Goal: Information Seeking & Learning: Learn about a topic

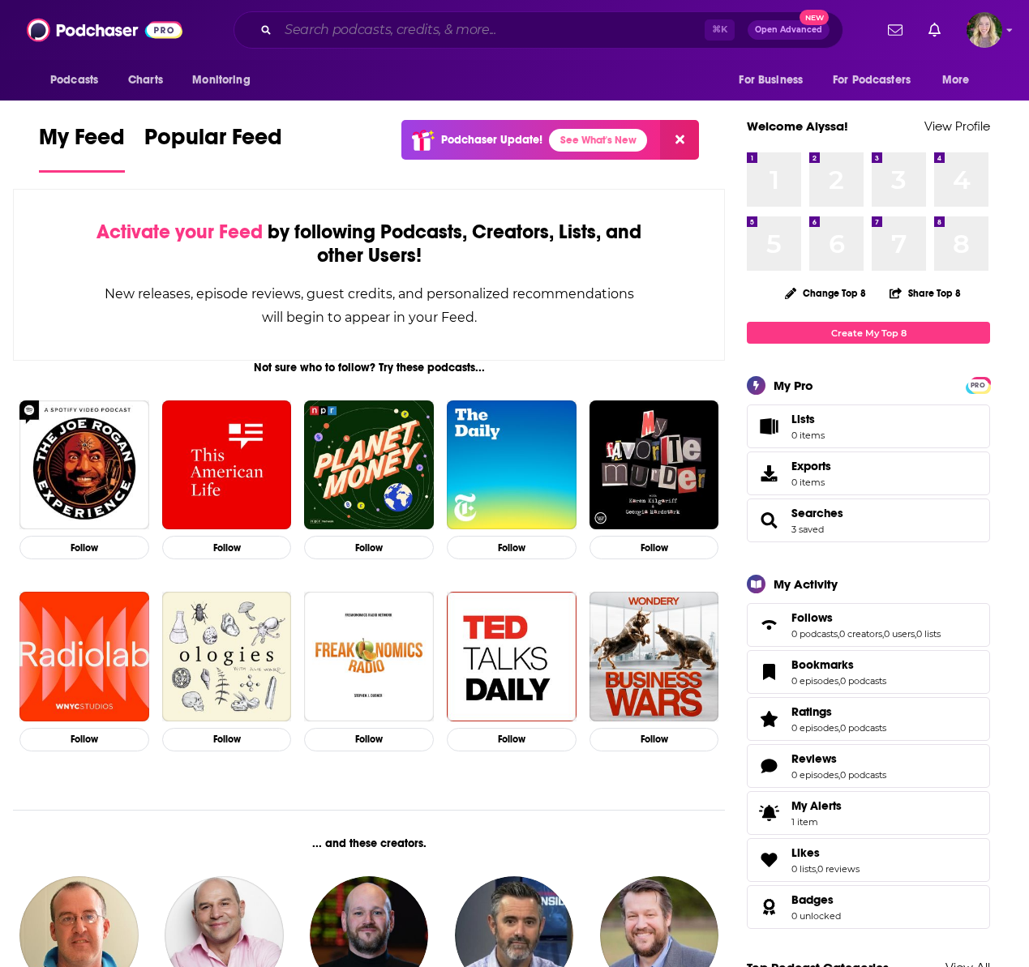
click at [321, 32] on input "Search podcasts, credits, & more..." at bounding box center [491, 30] width 426 height 26
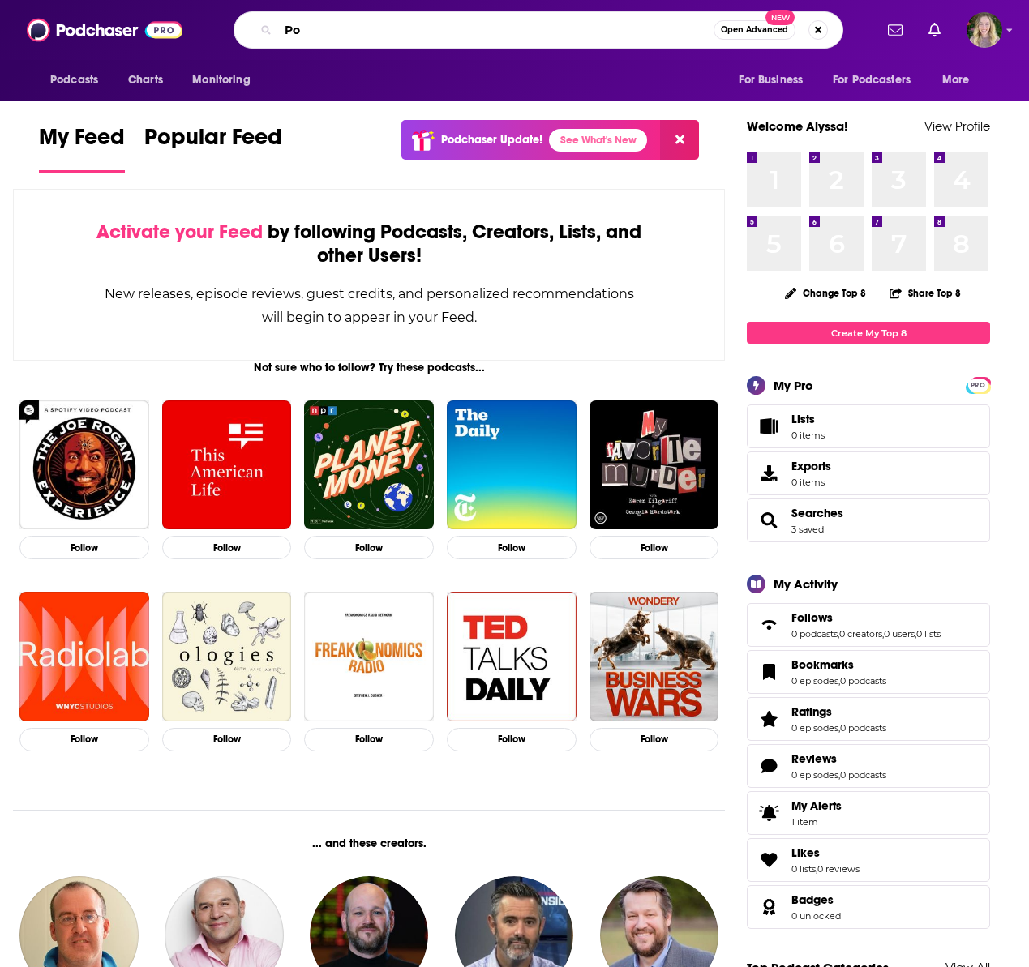
type input "P"
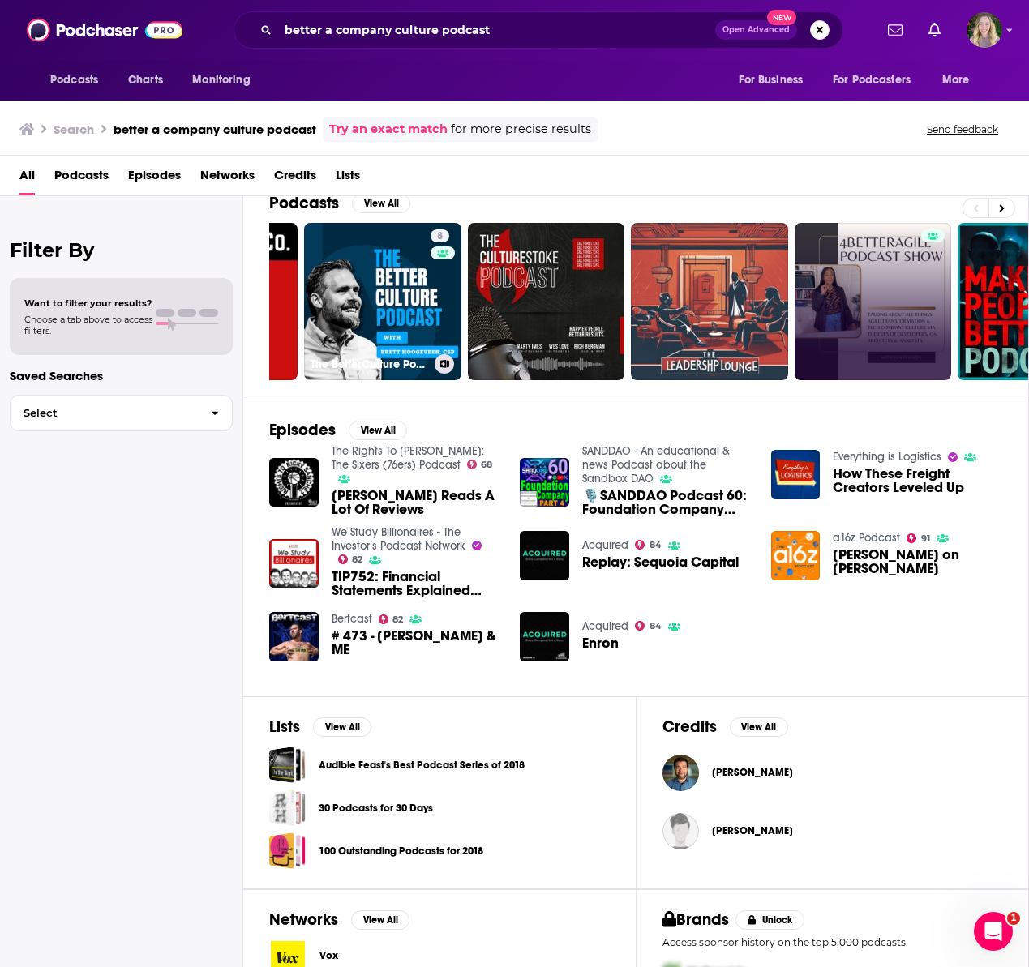
scroll to position [0, 730]
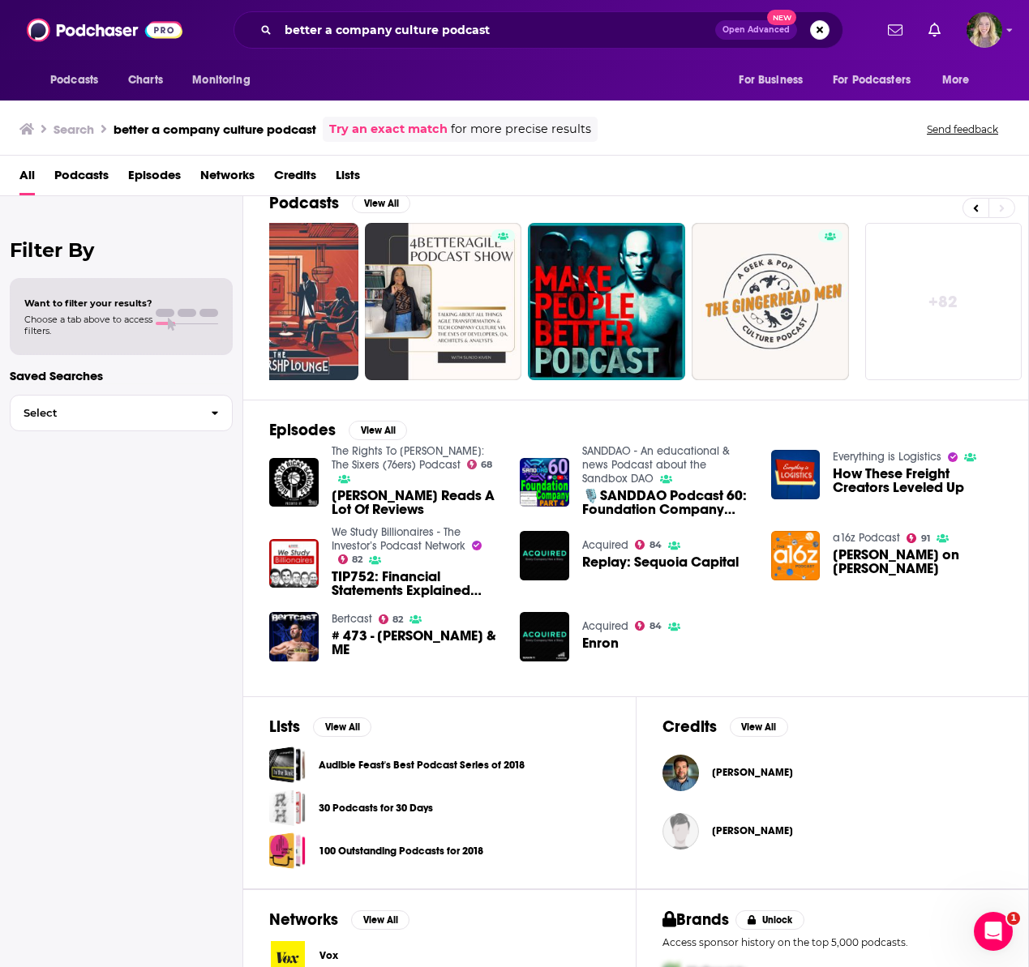
click at [925, 276] on link "+ 82" at bounding box center [943, 301] width 157 height 157
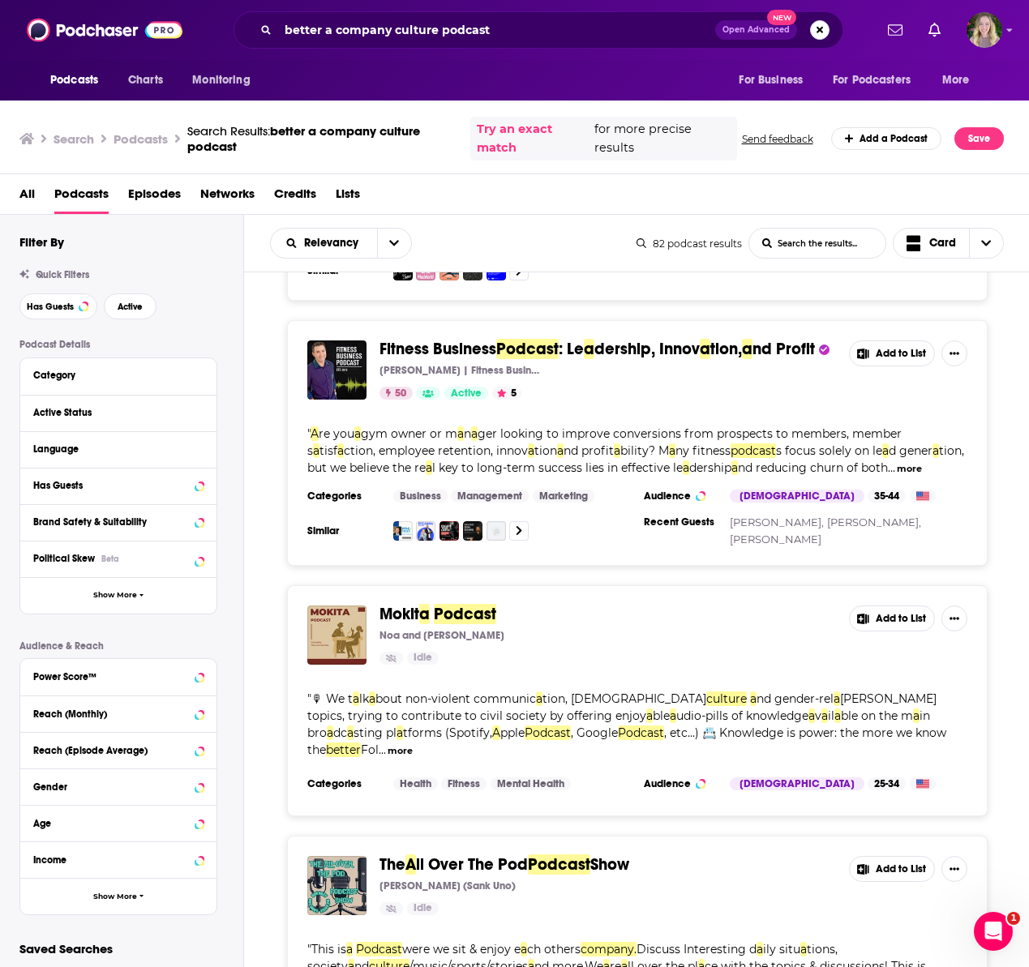
scroll to position [5679, 0]
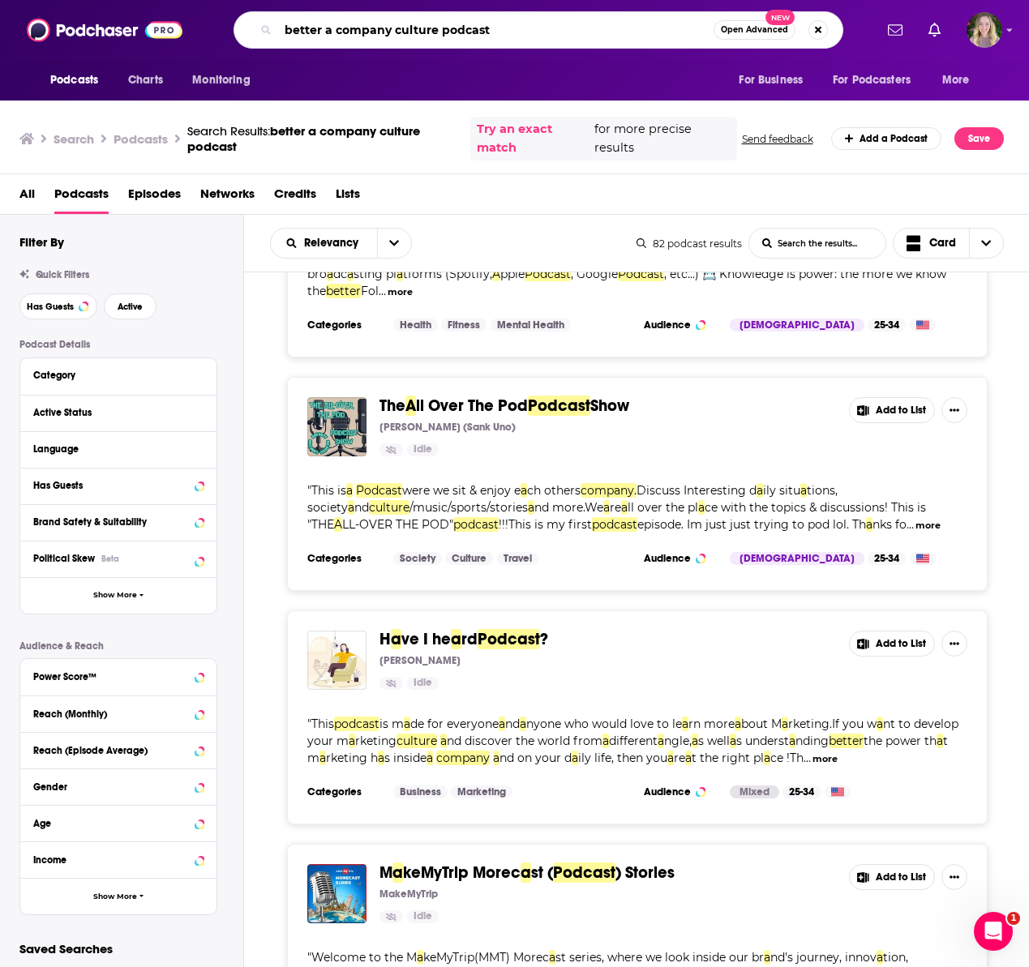
click at [425, 34] on input "better a company culture podcast" at bounding box center [495, 30] width 435 height 26
type input "best places to work"
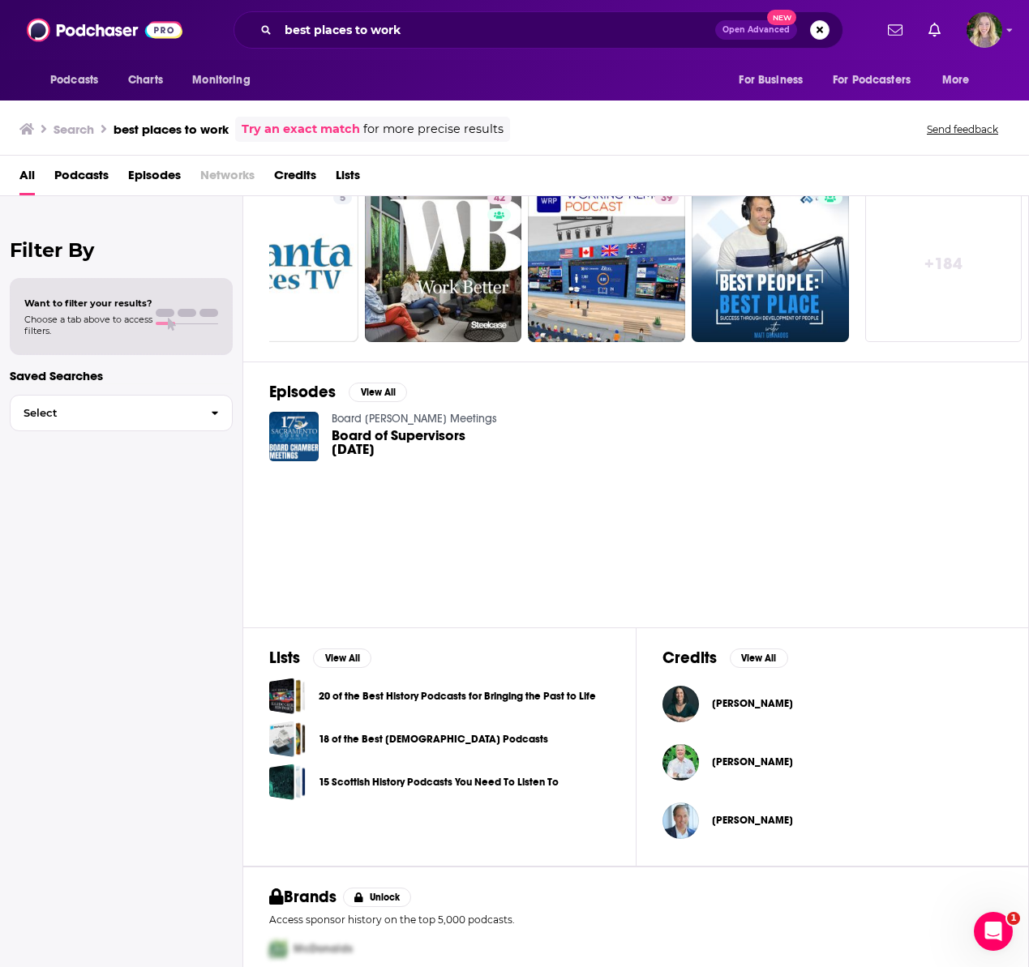
scroll to position [0, 729]
click at [924, 300] on link "+ 184" at bounding box center [944, 263] width 157 height 157
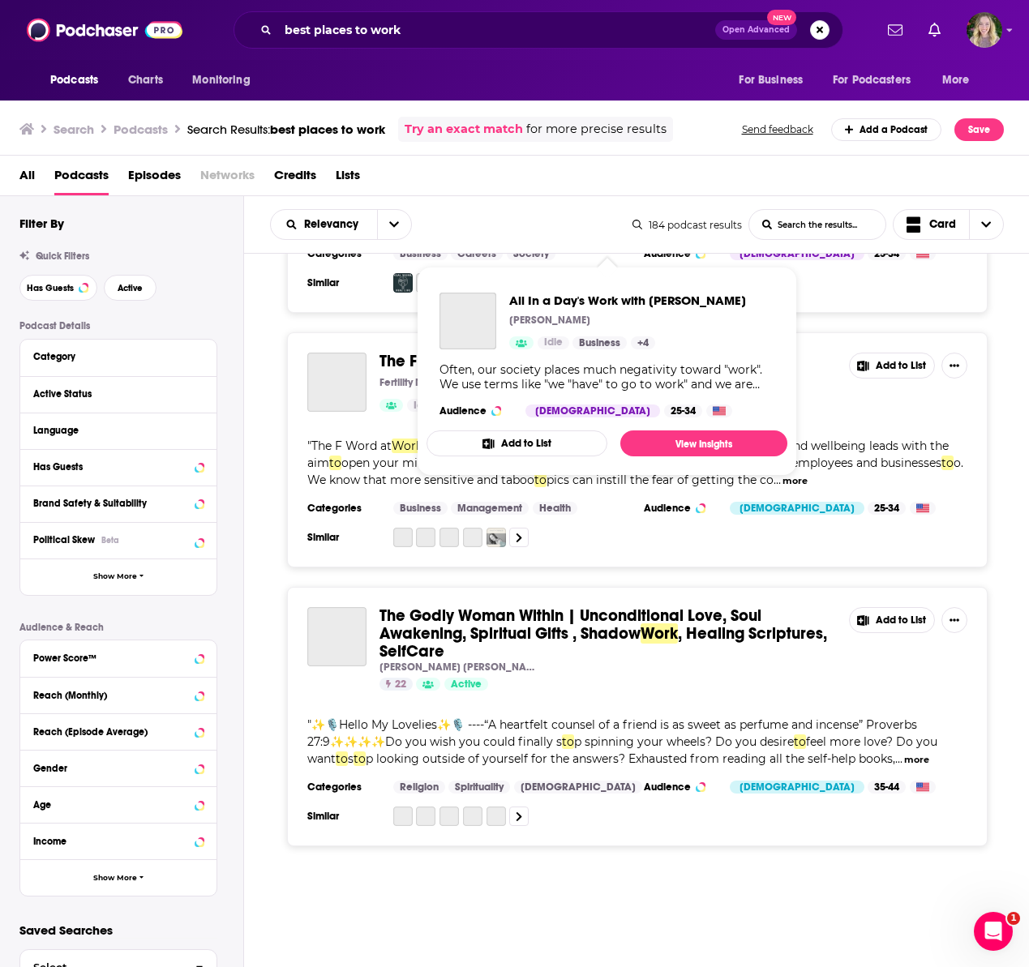
scroll to position [4320, 0]
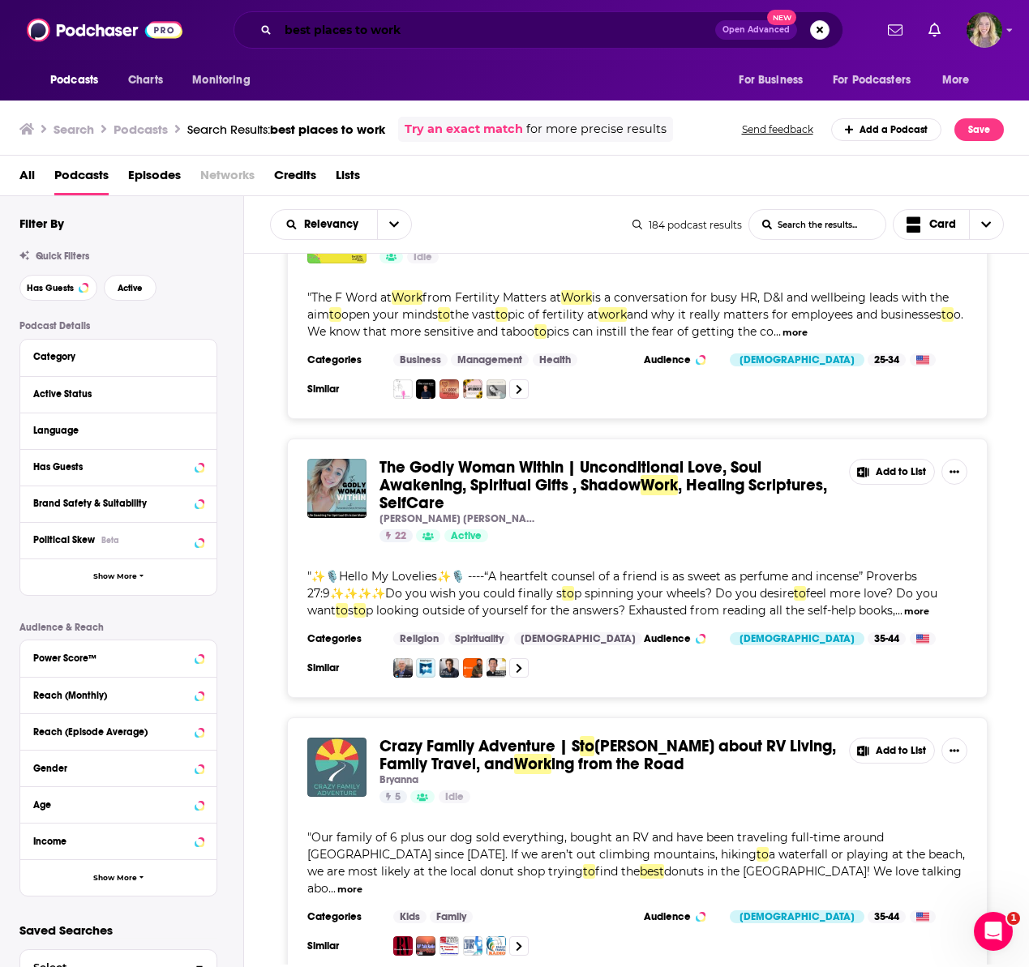
click at [401, 31] on input "best places to work" at bounding box center [496, 30] width 437 height 26
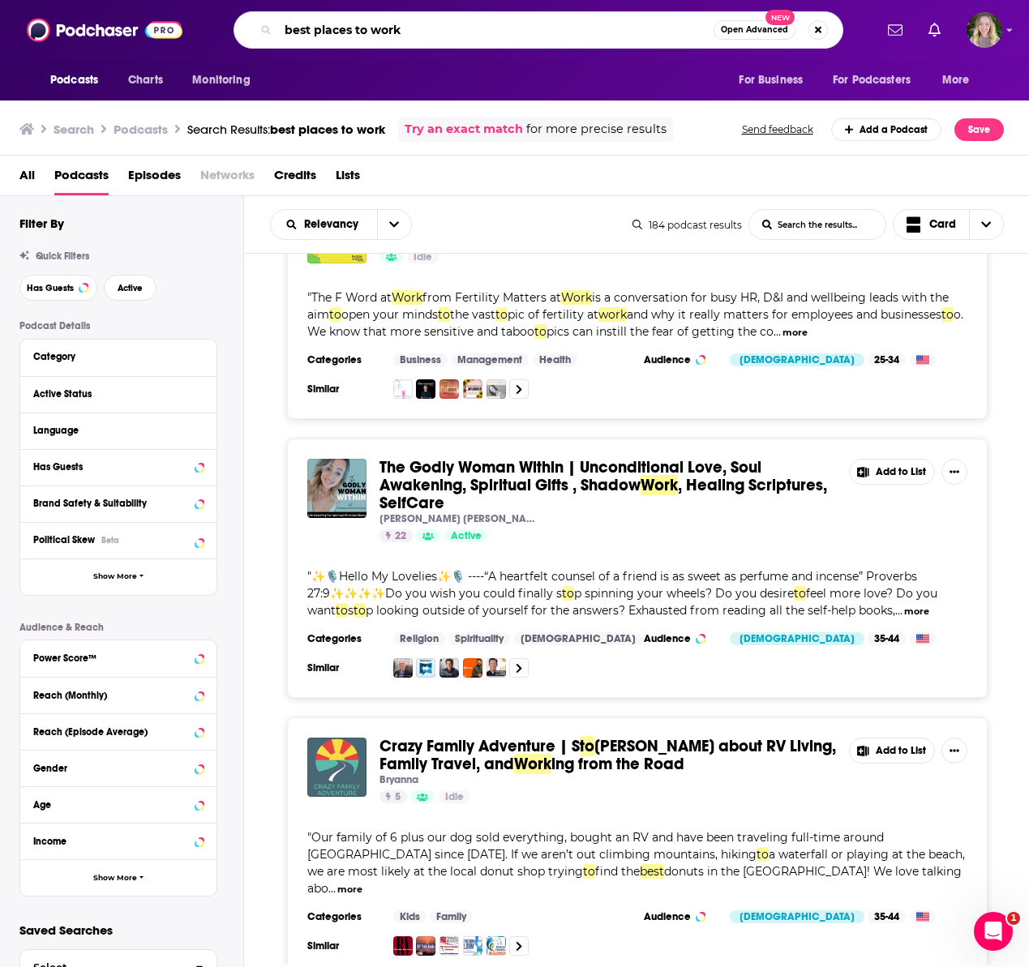
click at [401, 31] on input "best places to work" at bounding box center [495, 30] width 435 height 26
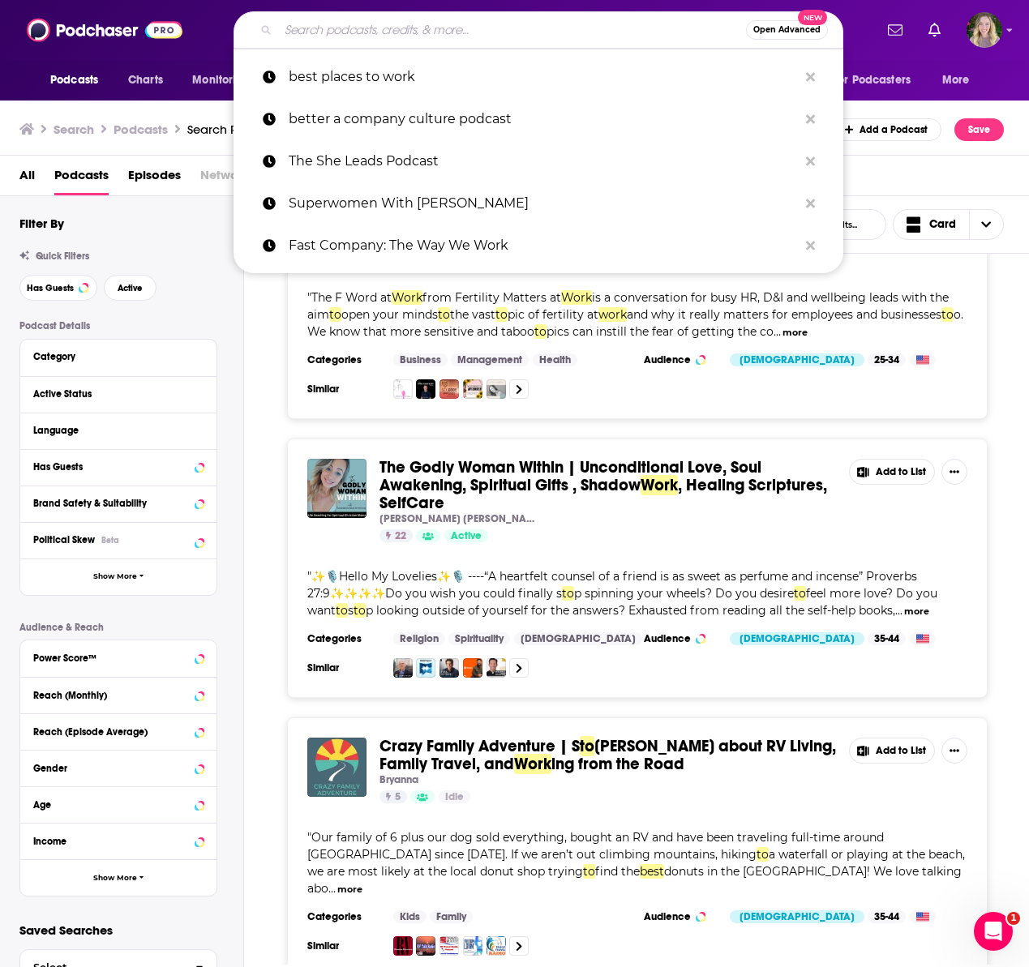
paste input "Get company culture tips, strategy, and advice from leaders at Great Place To W…"
type input "Get company culture tips, strategy, and advice from leaders at Great Place To W…"
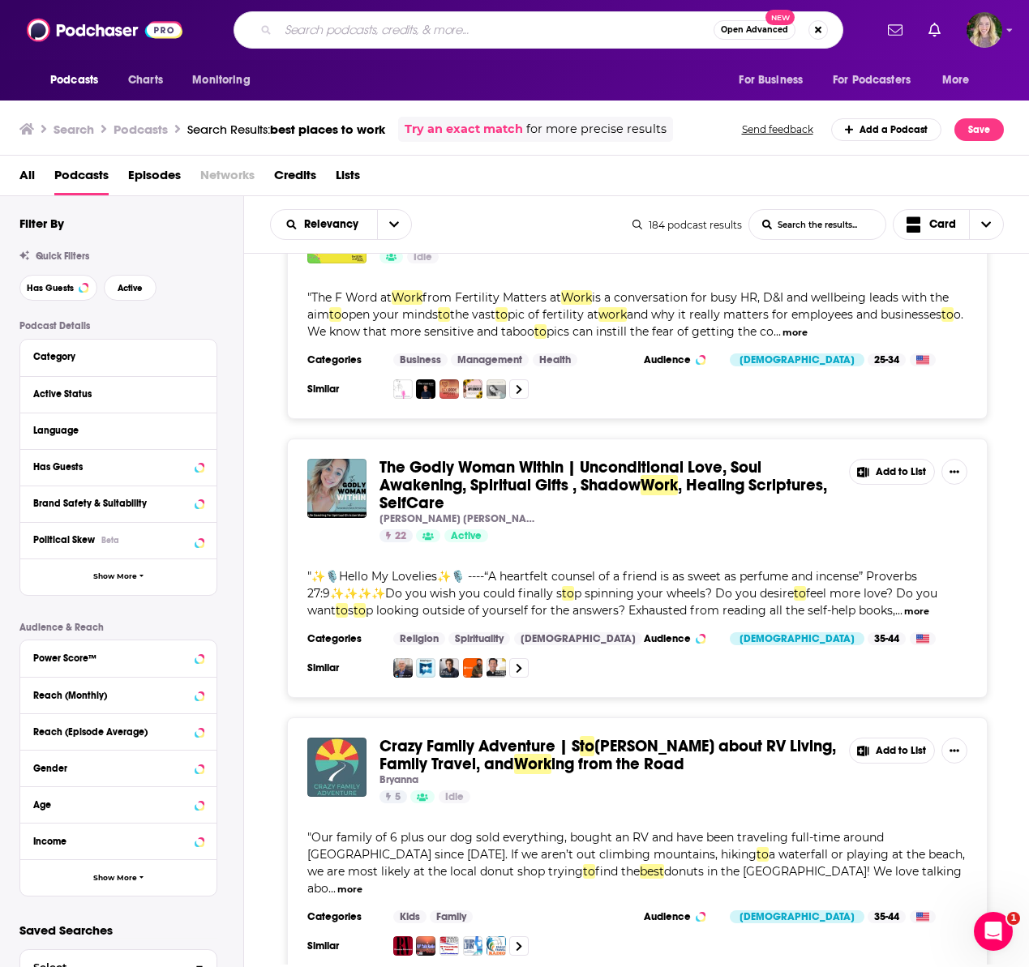
scroll to position [0, 0]
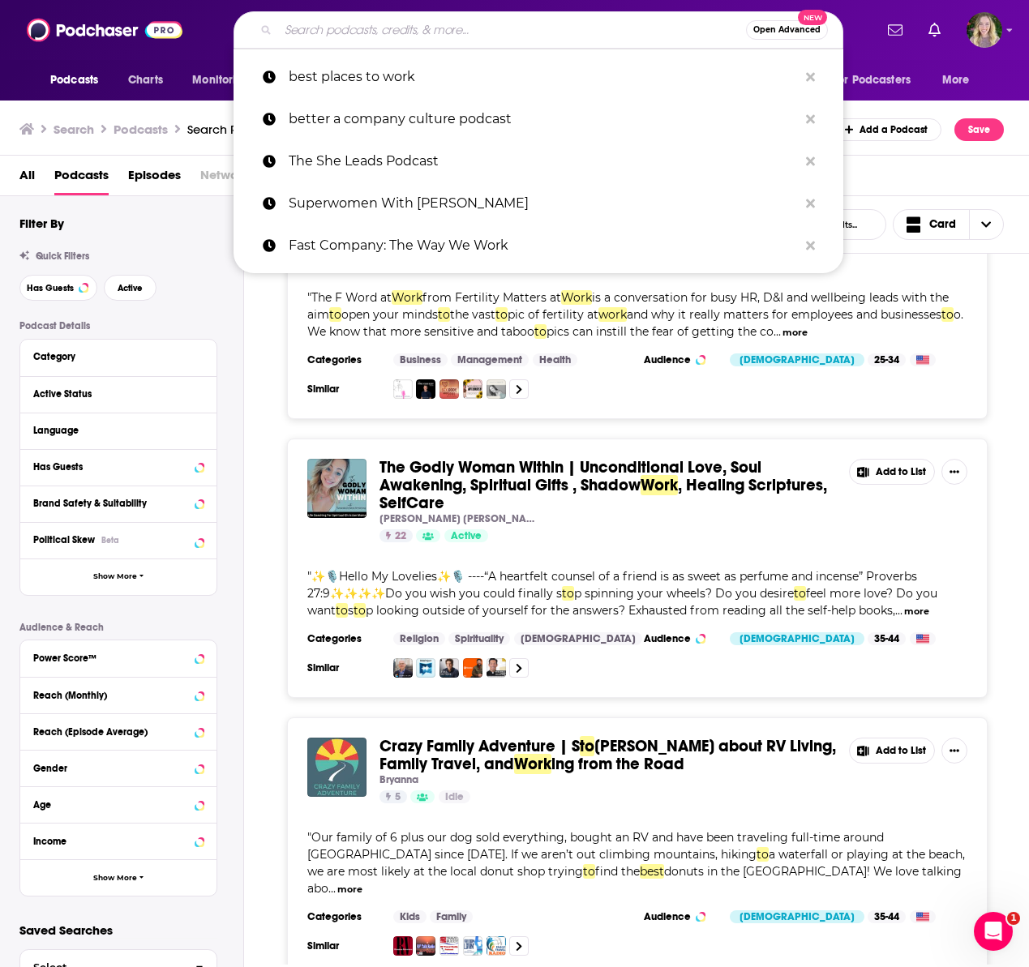
click at [306, 23] on input "Search podcasts, credits, & more..." at bounding box center [512, 30] width 468 height 26
paste input "Better by Great Place To Work"
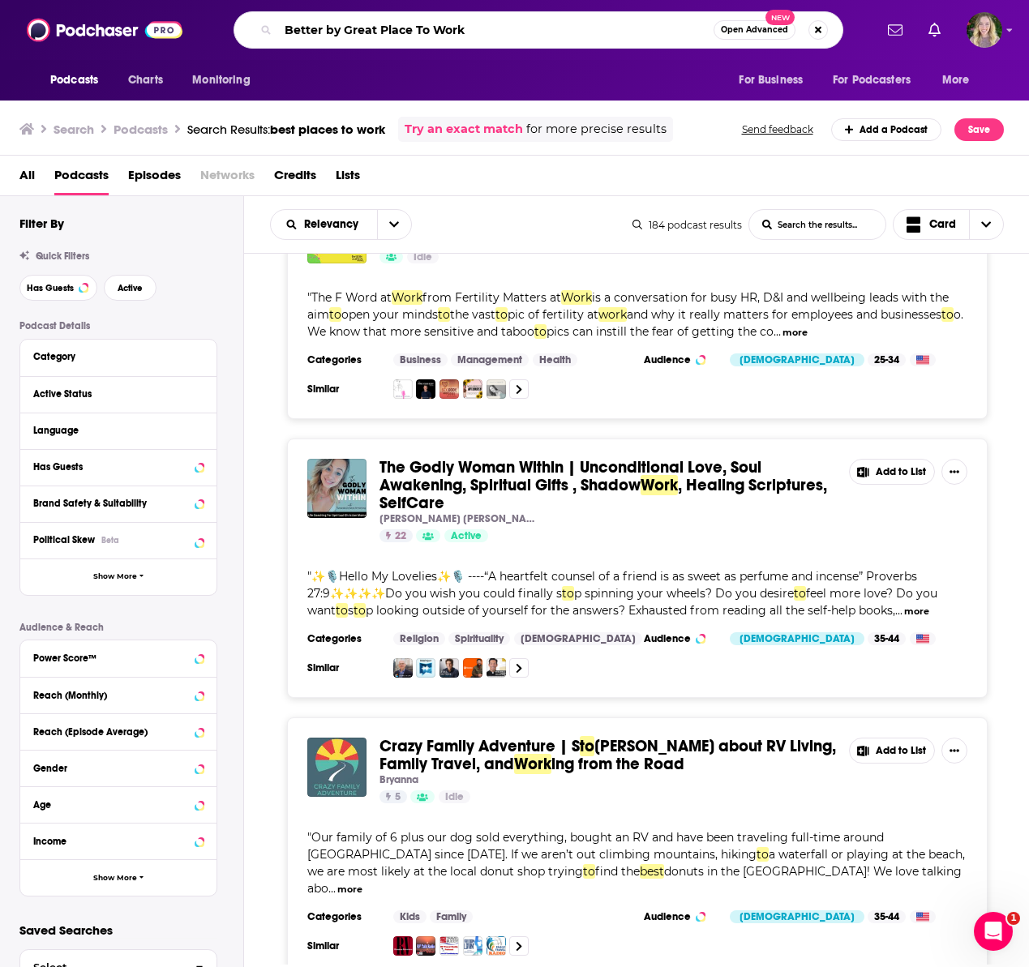
type input "Better by Great Place To Work"
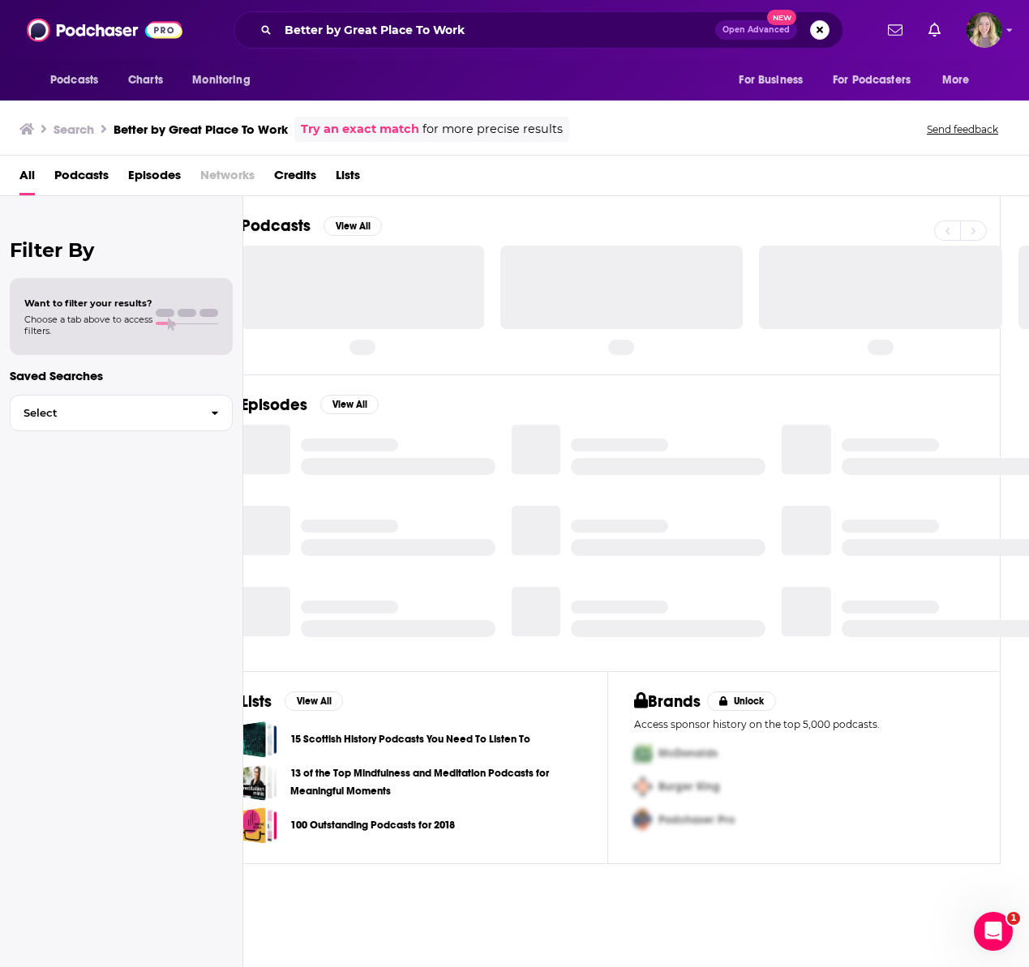
scroll to position [0, 19]
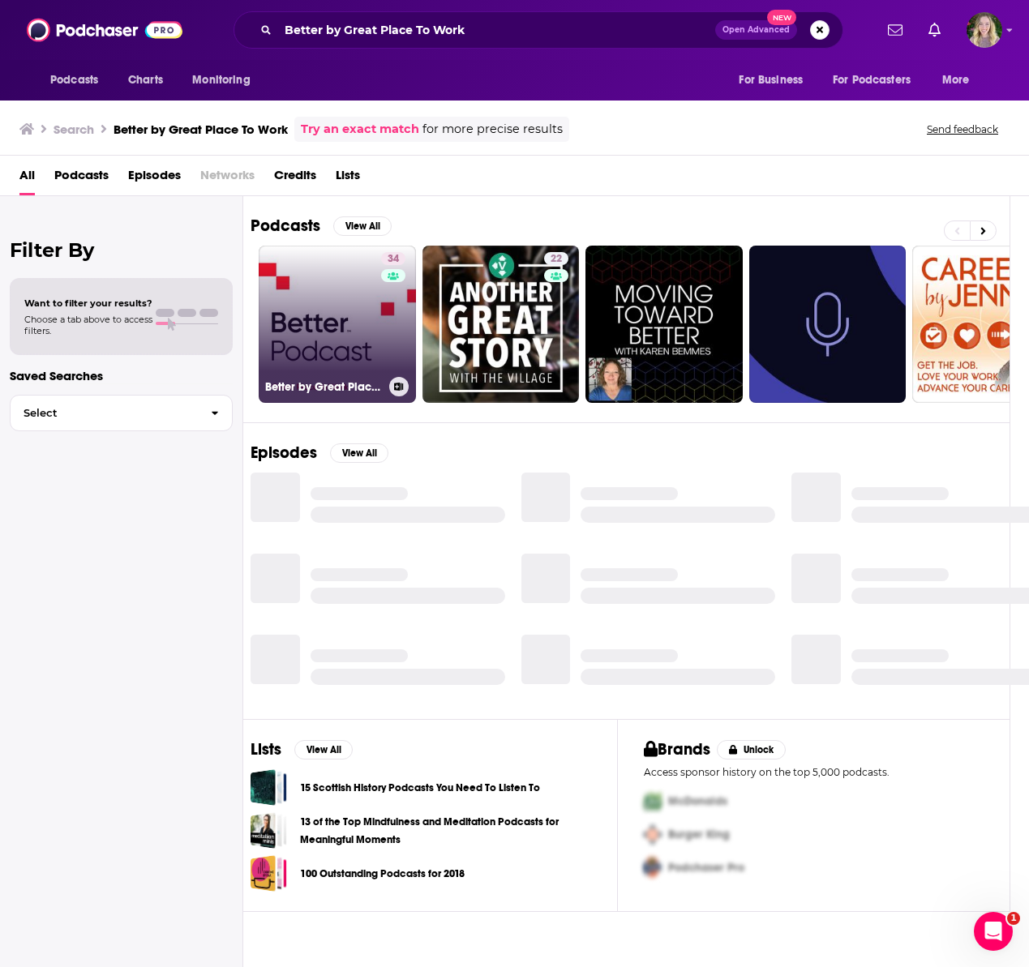
click at [386, 366] on div "34" at bounding box center [395, 314] width 28 height 125
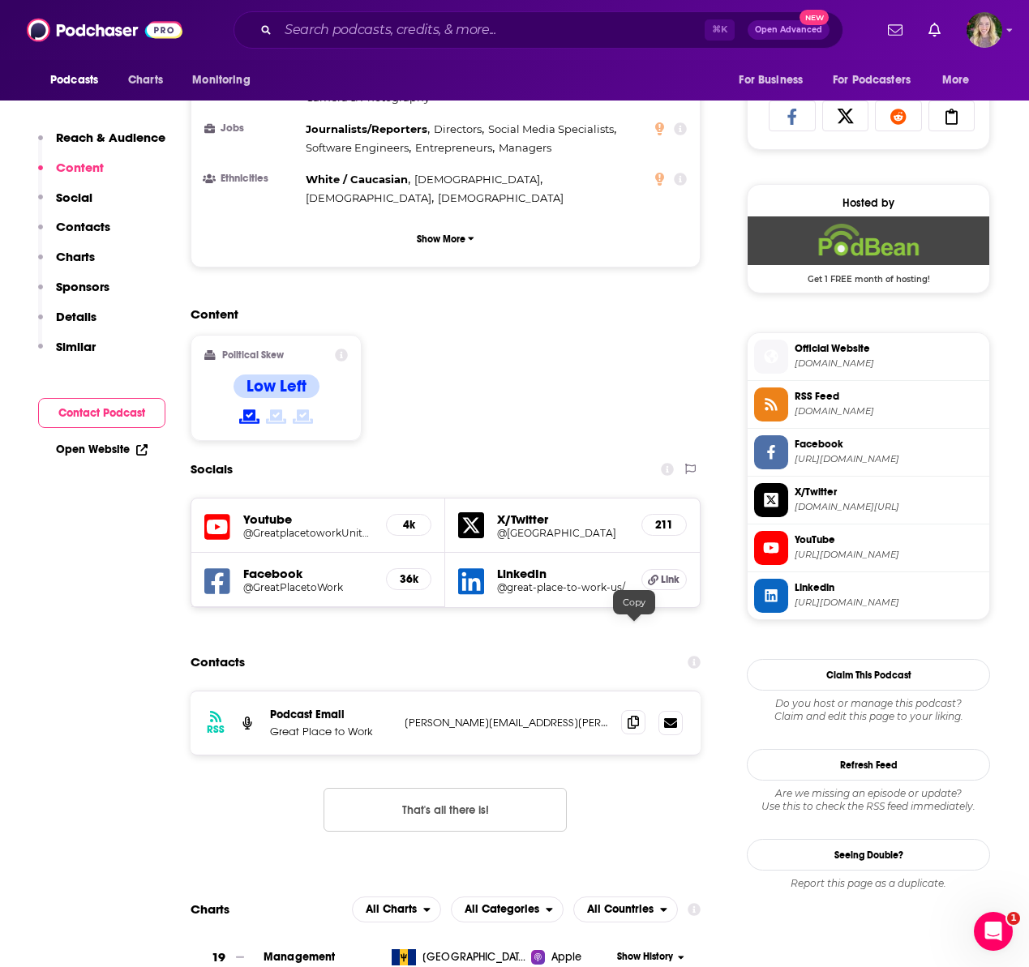
scroll to position [1059, 0]
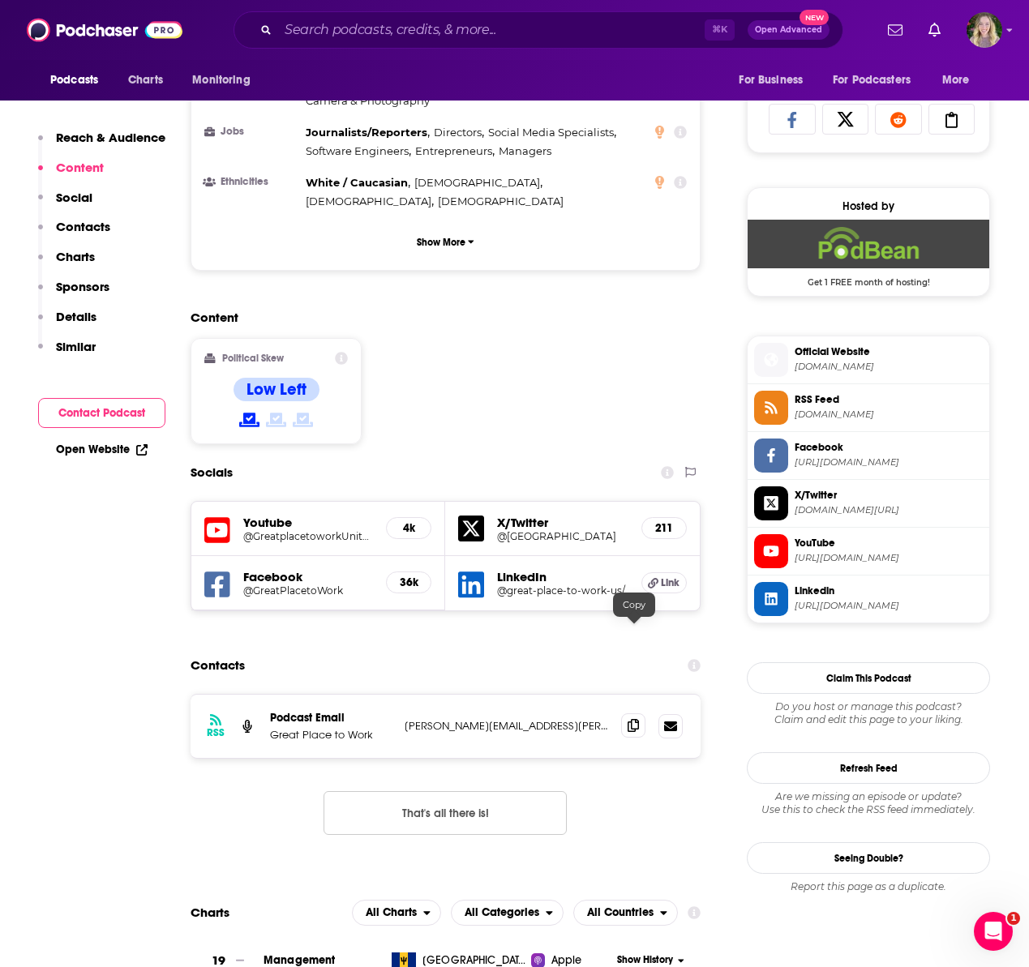
click at [632, 719] on icon at bounding box center [632, 725] width 11 height 13
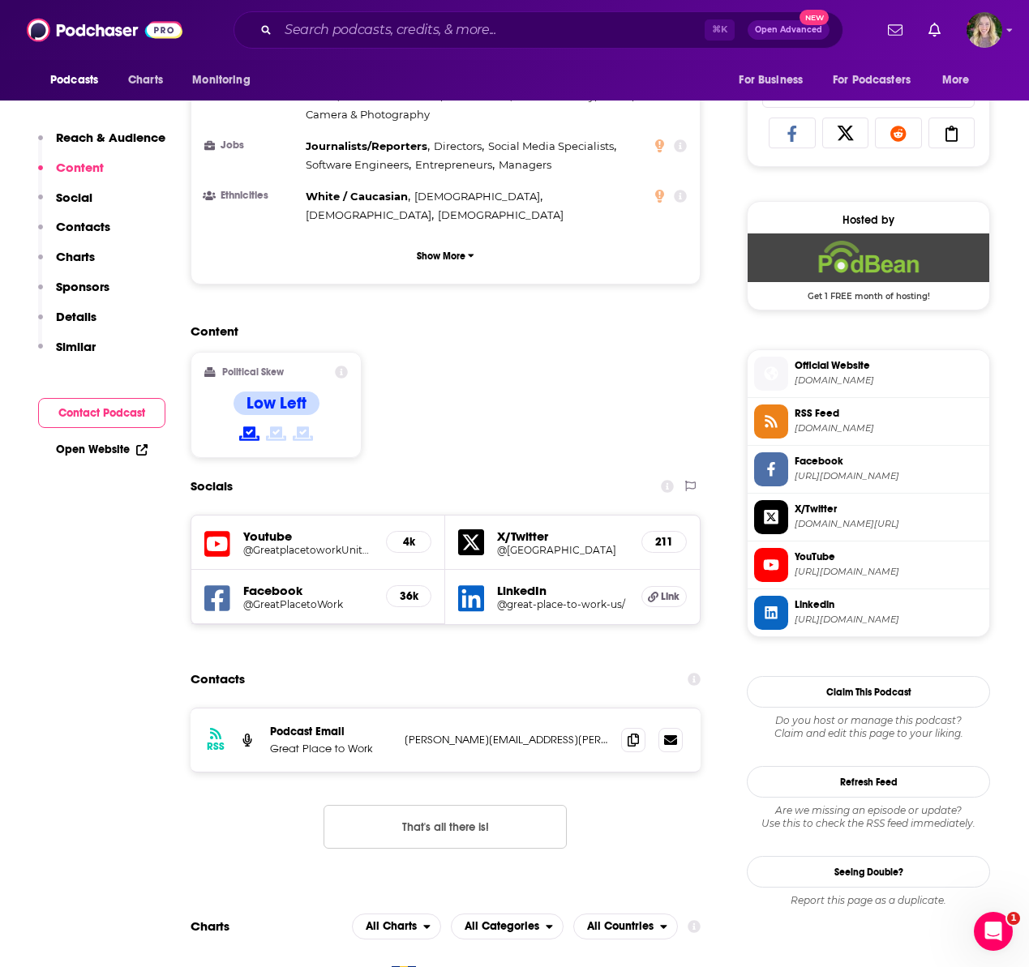
scroll to position [1024, 0]
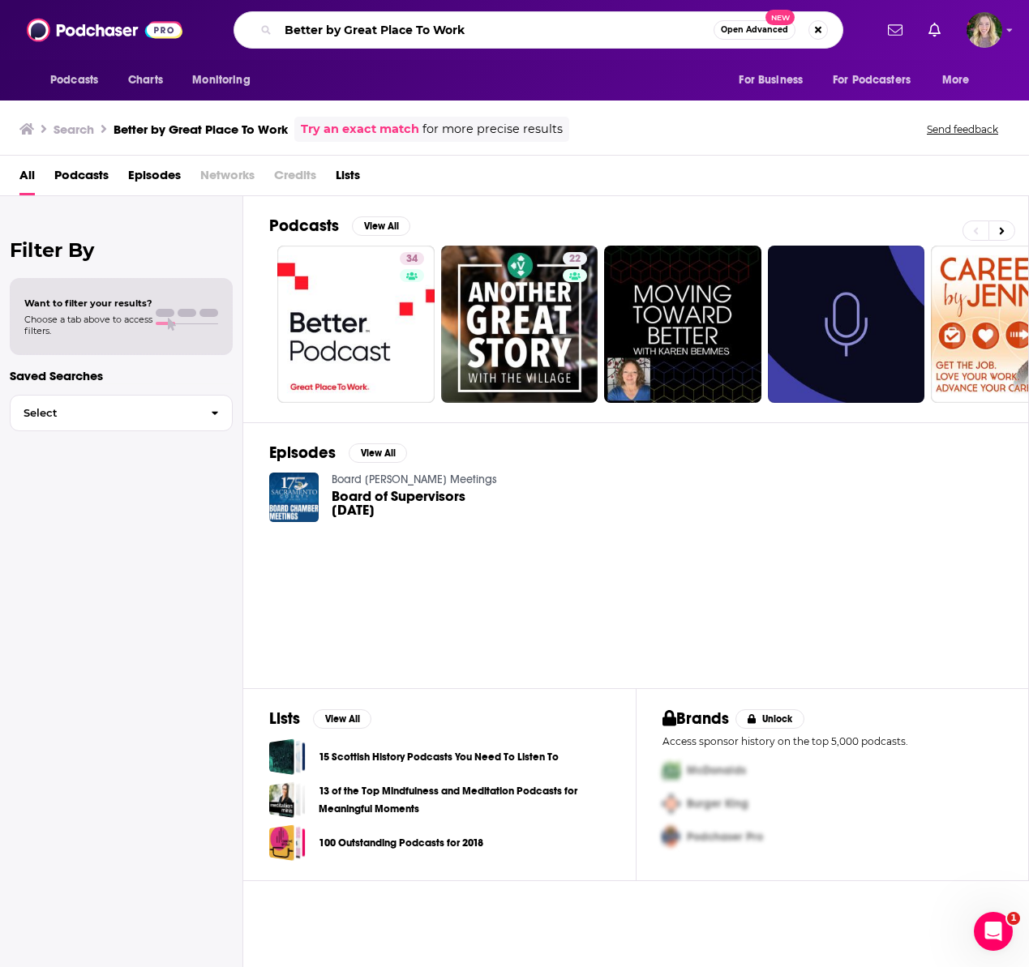
drag, startPoint x: 344, startPoint y: 29, endPoint x: 383, endPoint y: 27, distance: 39.0
click at [313, 27] on input "Better by Great Place To Work" at bounding box center [495, 30] width 435 height 26
click at [383, 28] on input "Better by Great Place To Work" at bounding box center [495, 30] width 435 height 26
drag, startPoint x: 486, startPoint y: 32, endPoint x: 225, endPoint y: 29, distance: 261.8
click at [225, 29] on div "Better by Great Place To Work Open Advanced New" at bounding box center [538, 29] width 670 height 37
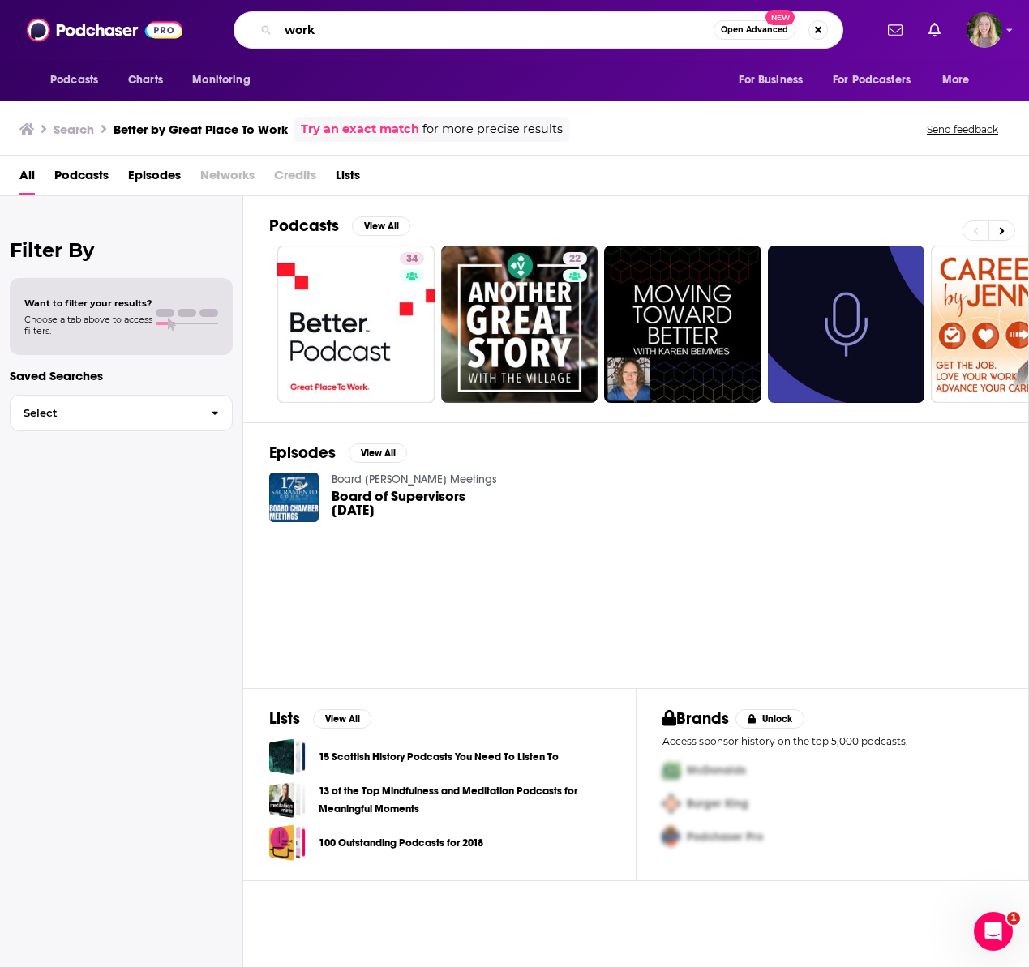
type input "work"
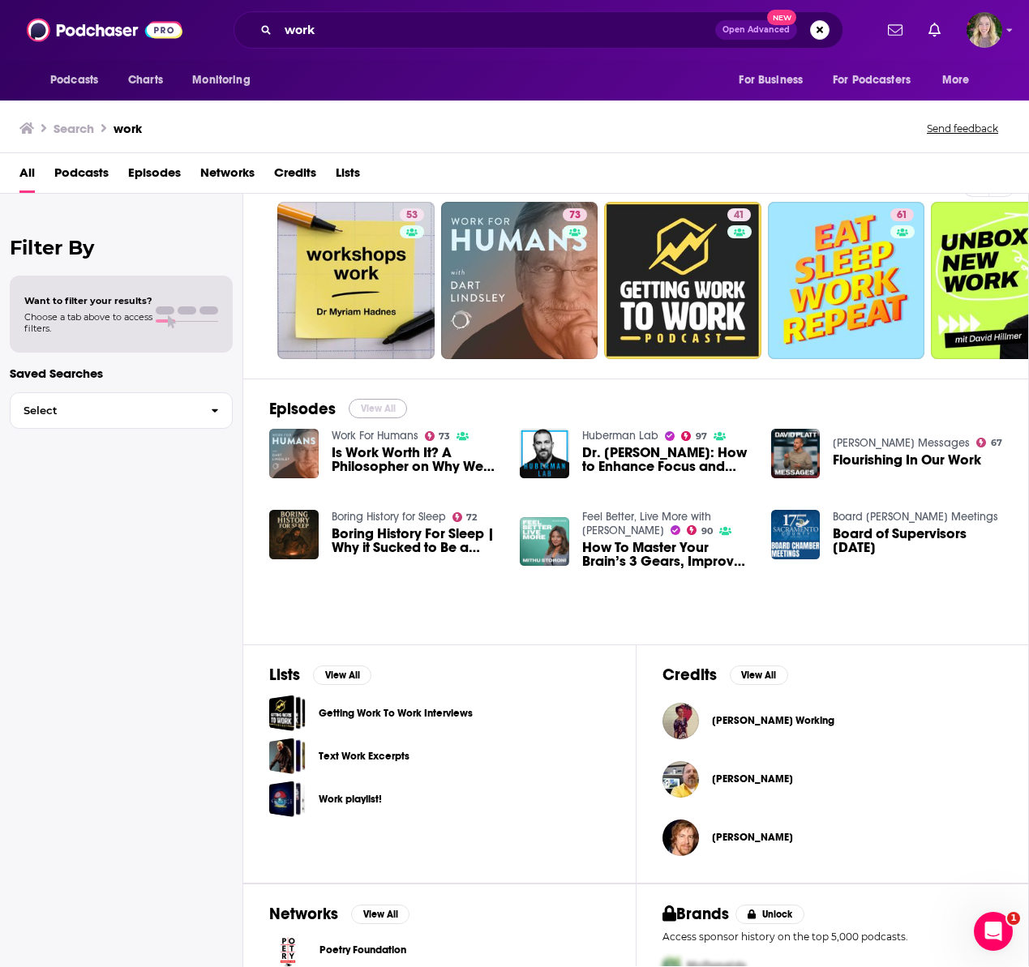
scroll to position [37, 0]
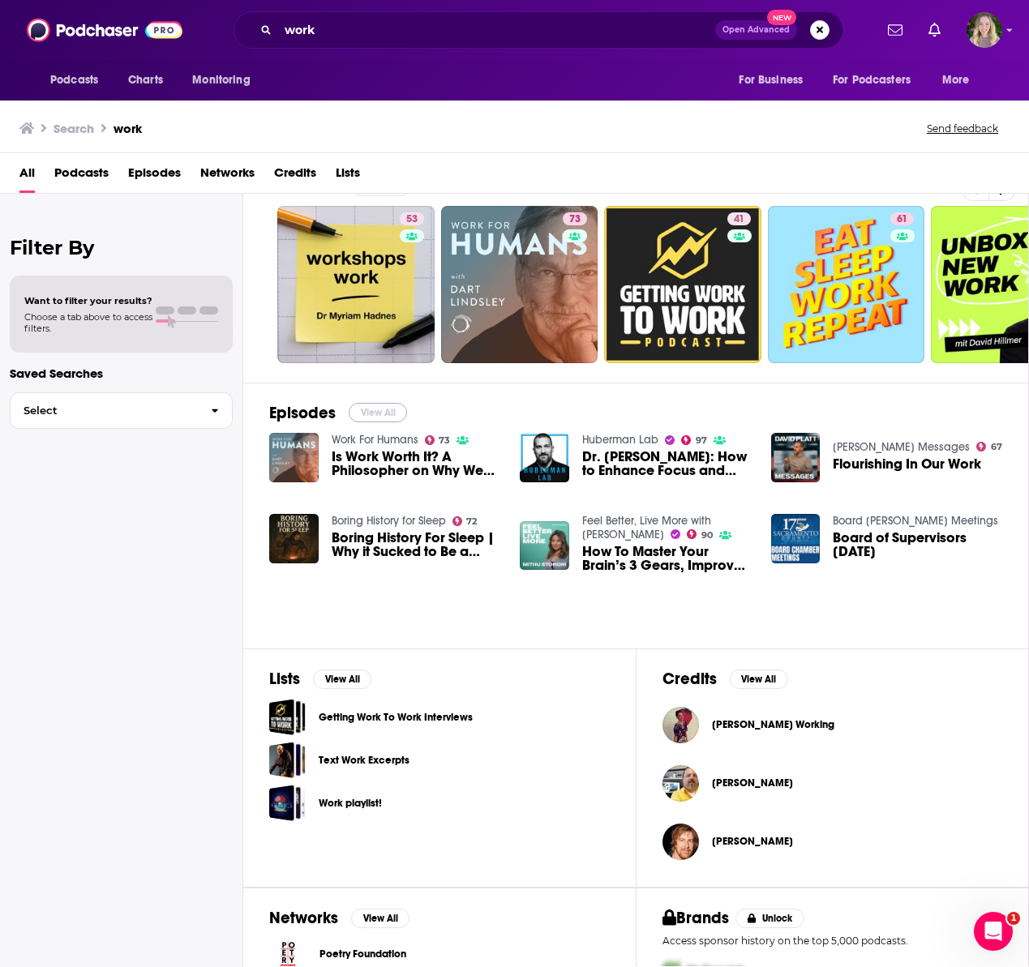
click at [384, 403] on button "View All" at bounding box center [378, 412] width 58 height 19
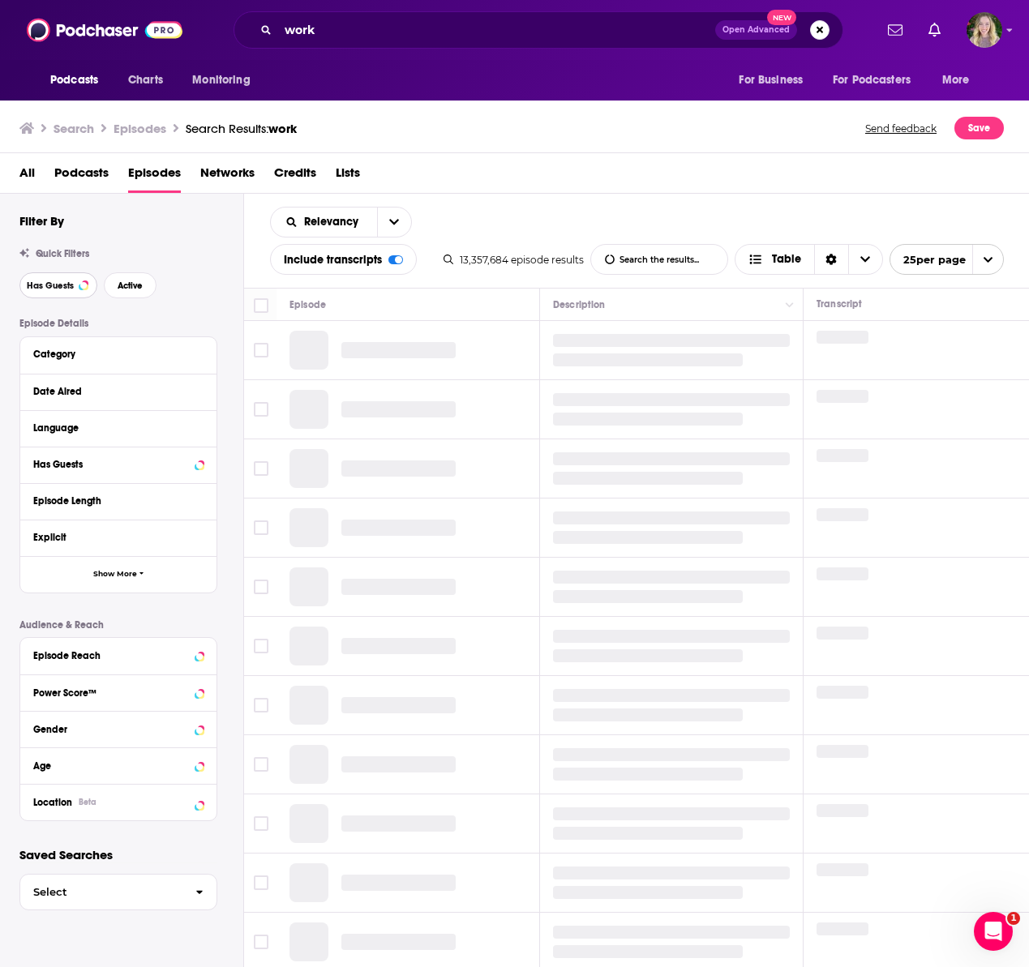
click at [67, 286] on span "Has Guests" at bounding box center [50, 285] width 47 height 9
click at [986, 251] on span "open menu" at bounding box center [987, 259] width 31 height 29
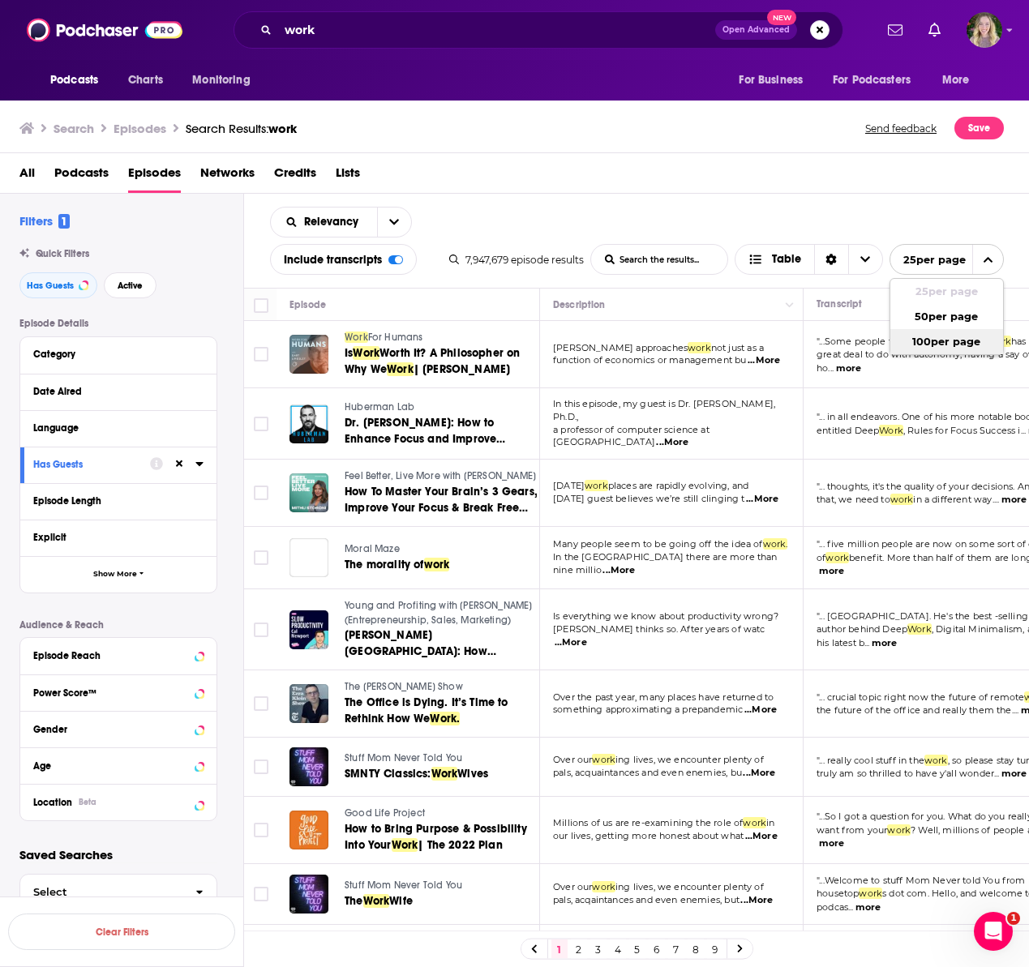
click at [959, 336] on button "100 per page" at bounding box center [946, 341] width 113 height 25
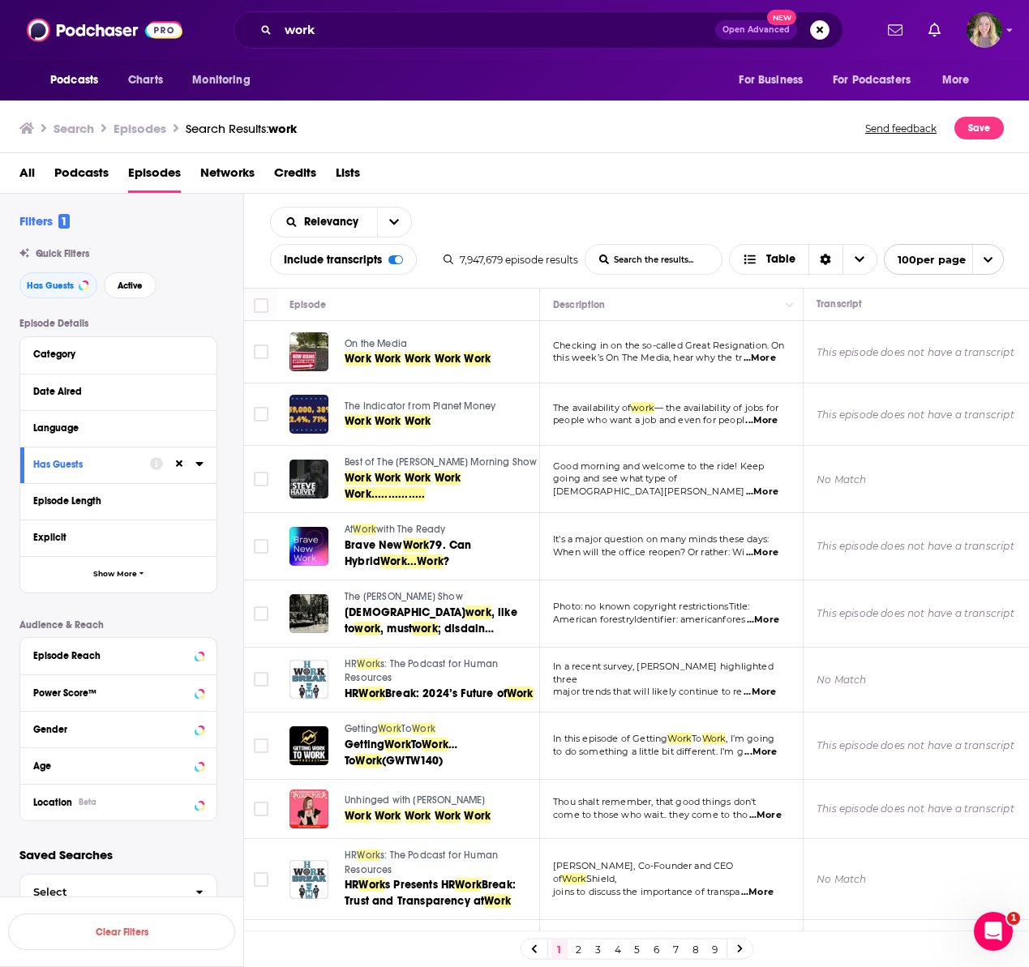
click at [70, 169] on span "Podcasts" at bounding box center [81, 176] width 54 height 33
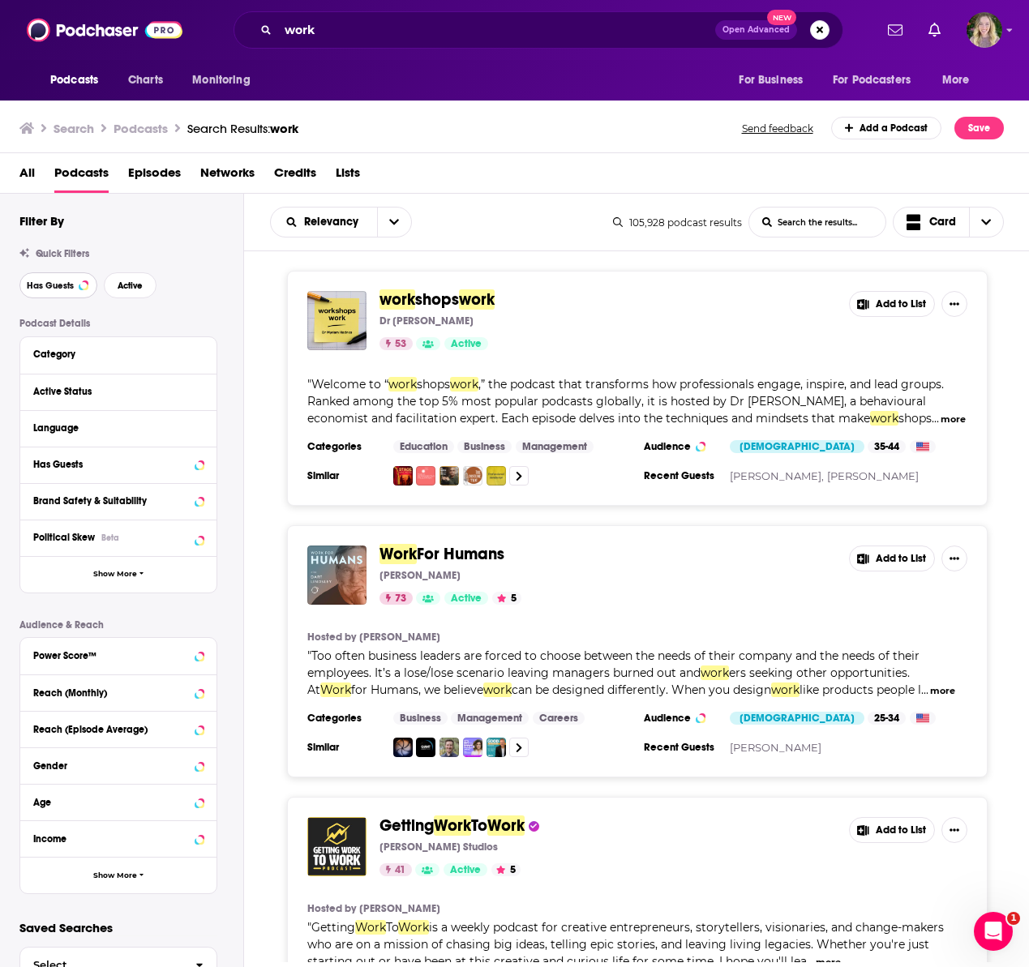
click at [66, 293] on button "Has Guests" at bounding box center [58, 285] width 78 height 26
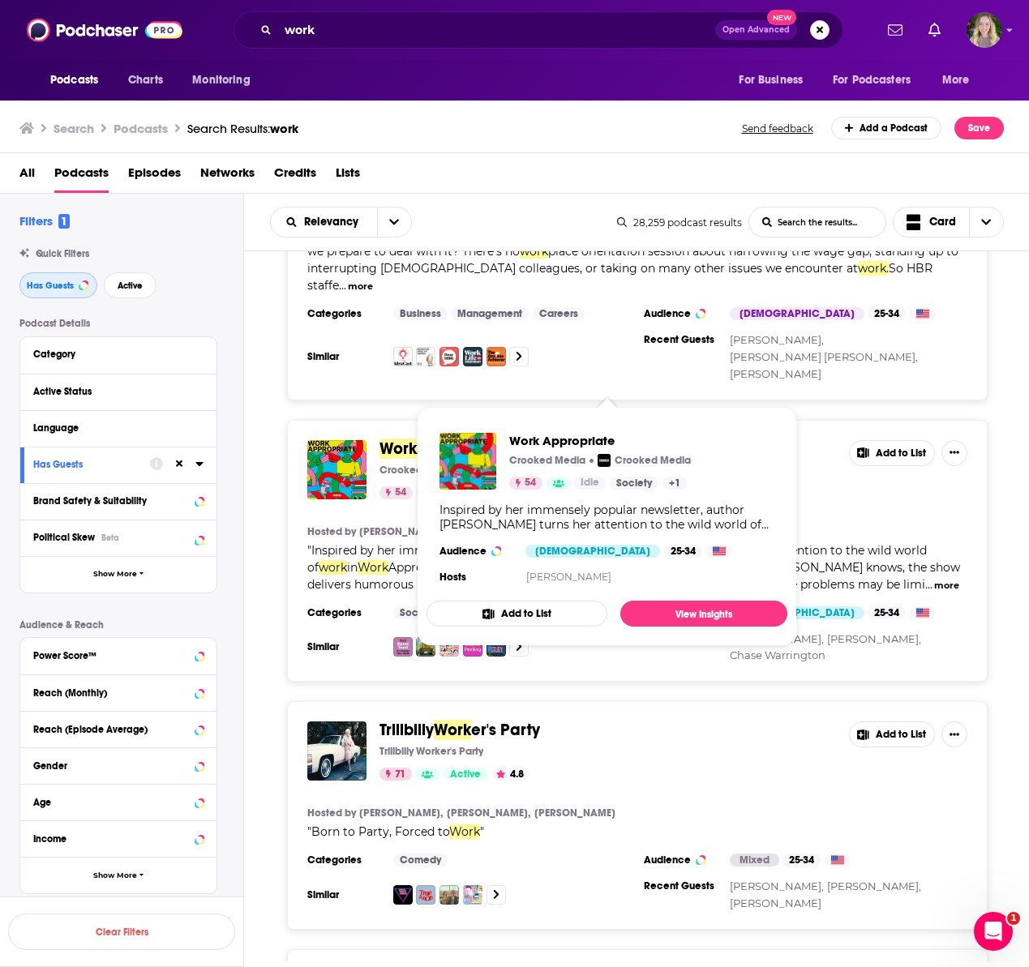
scroll to position [2298, 0]
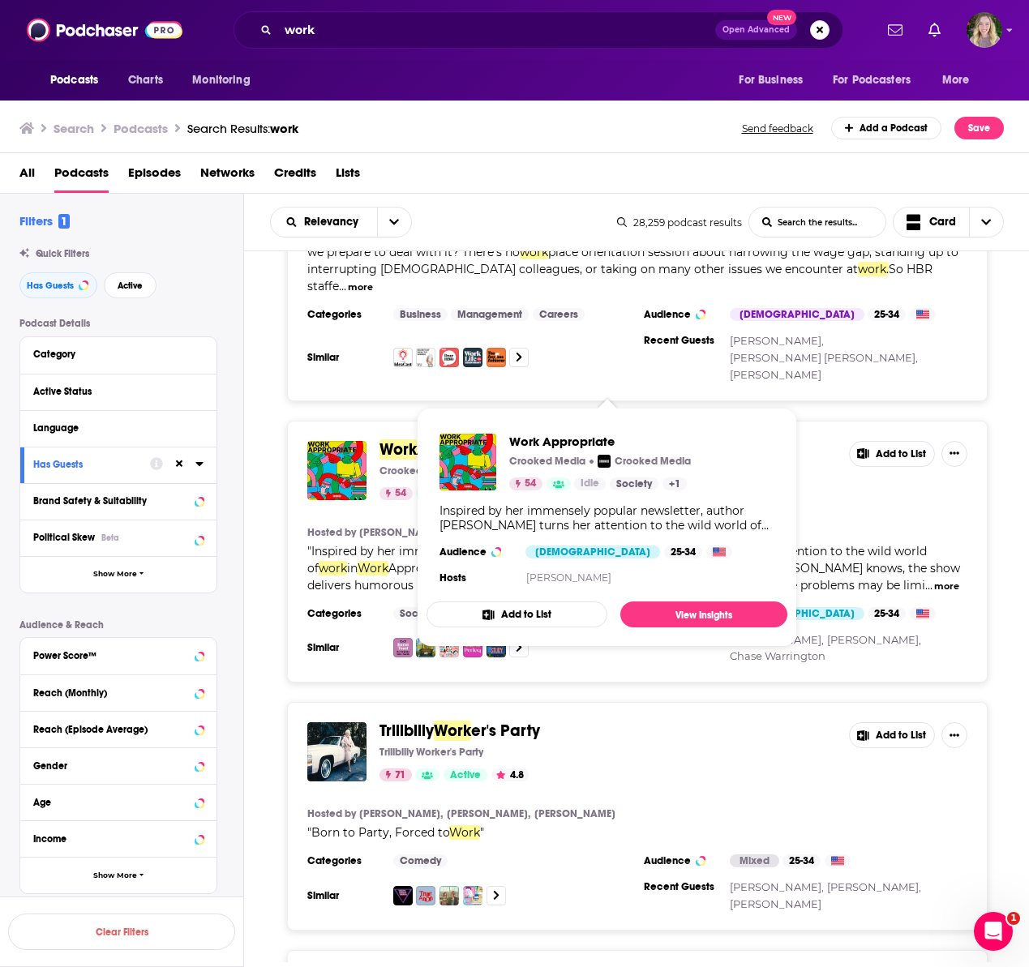
click at [661, 441] on span "Work Appropriate" at bounding box center [607, 450] width 456 height 18
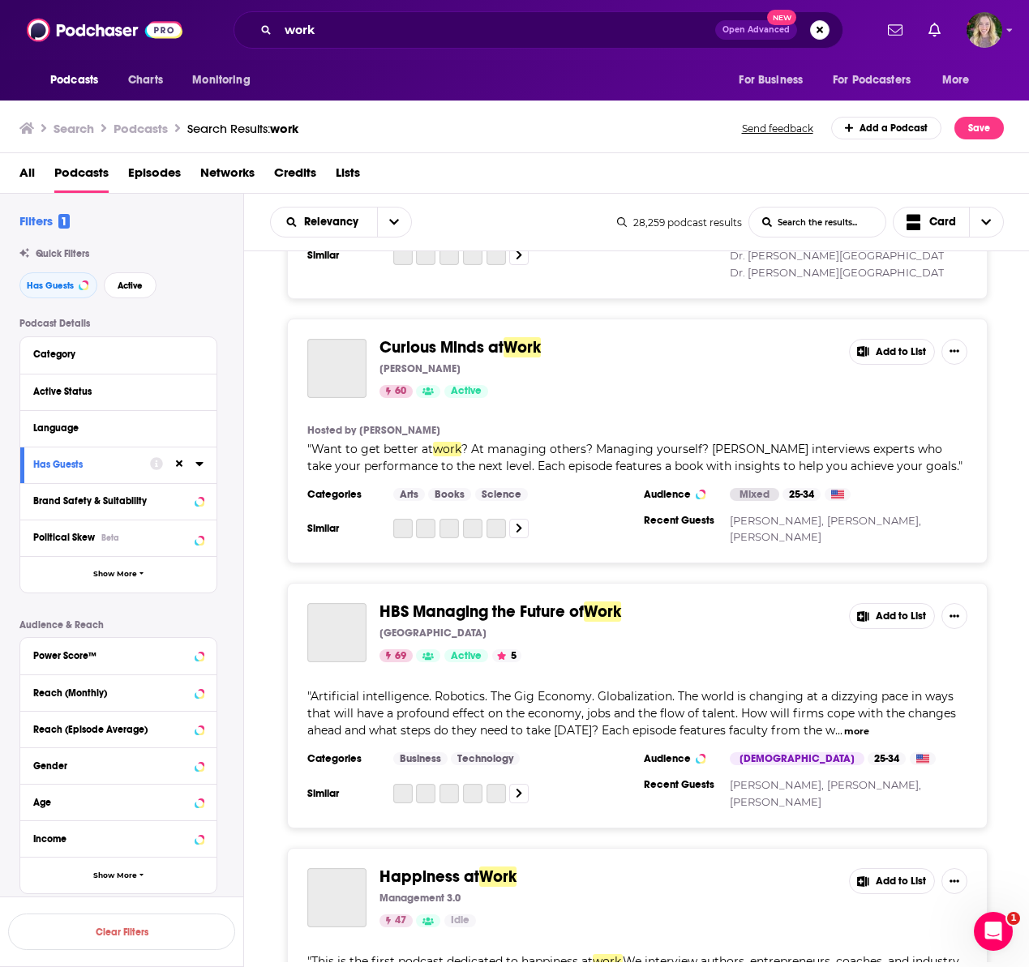
scroll to position [5094, 0]
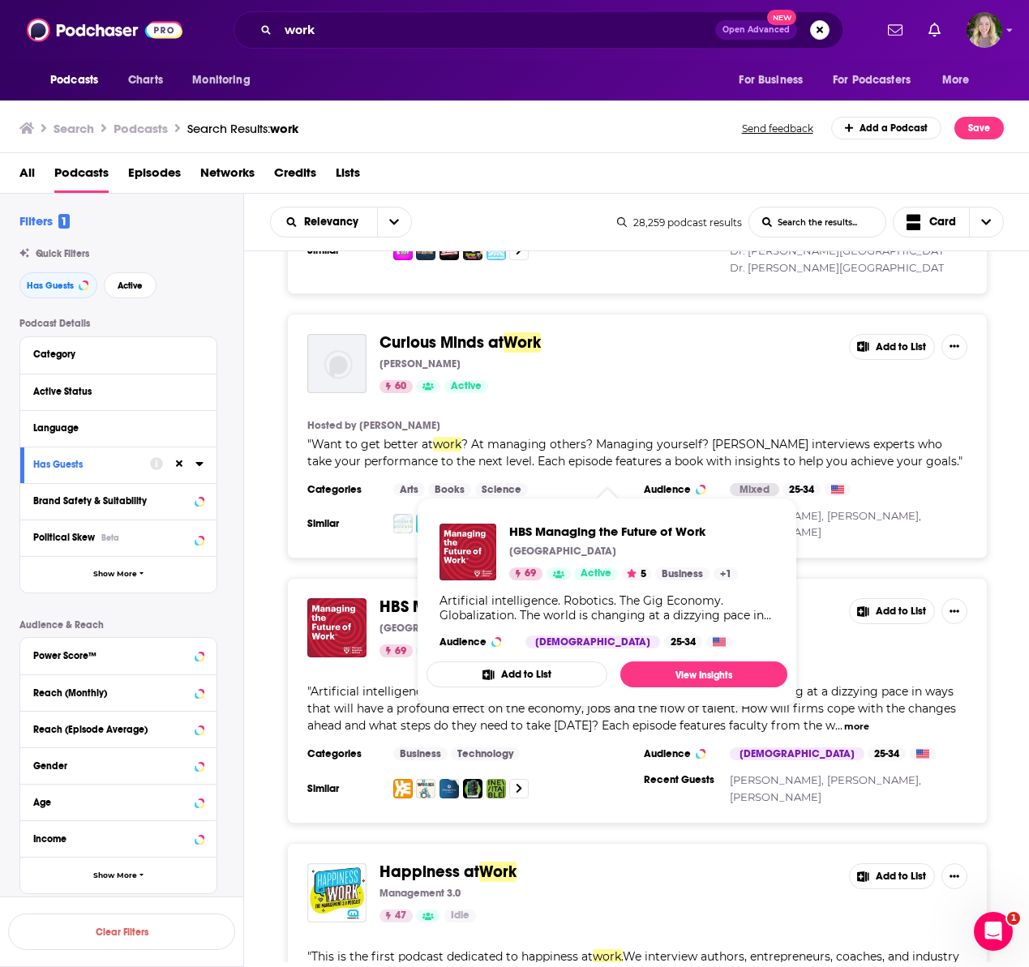
click at [503, 597] on span "HBS Managing the Future of" at bounding box center [481, 607] width 204 height 20
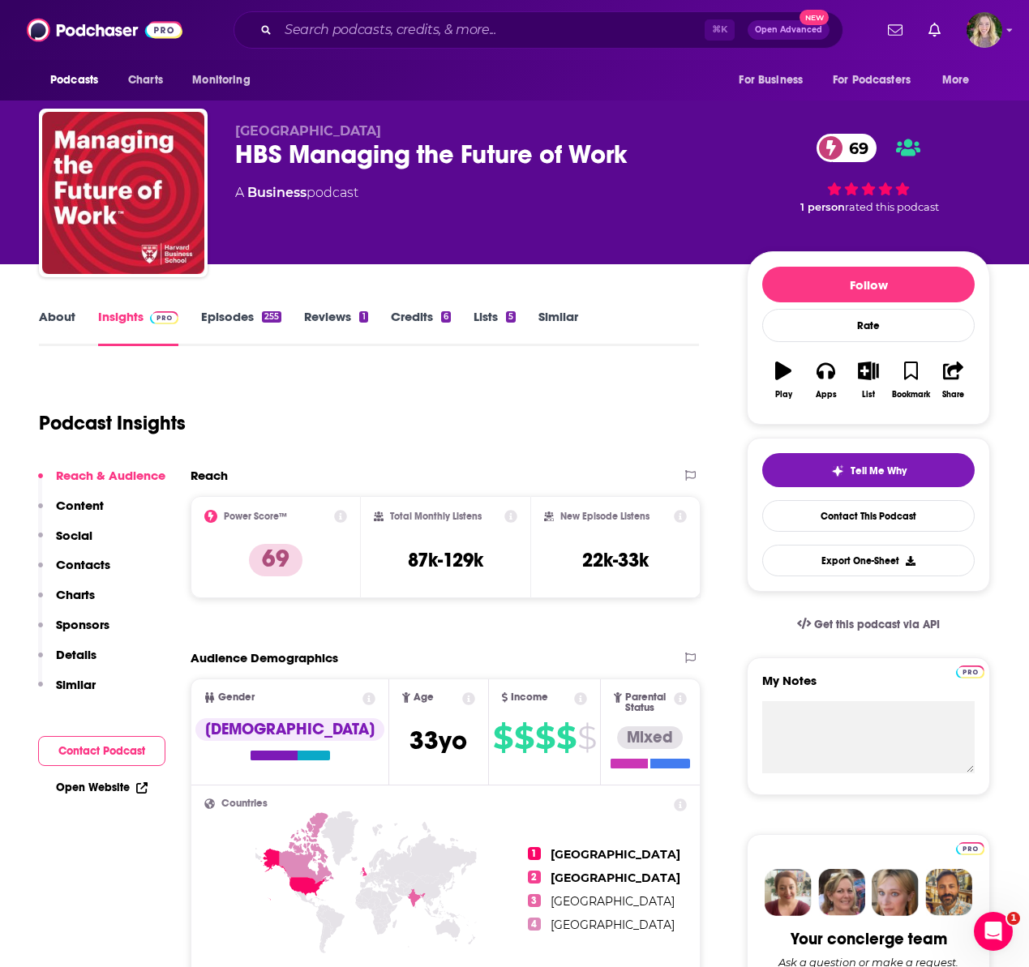
click at [231, 320] on link "Episodes 255" at bounding box center [241, 327] width 80 height 37
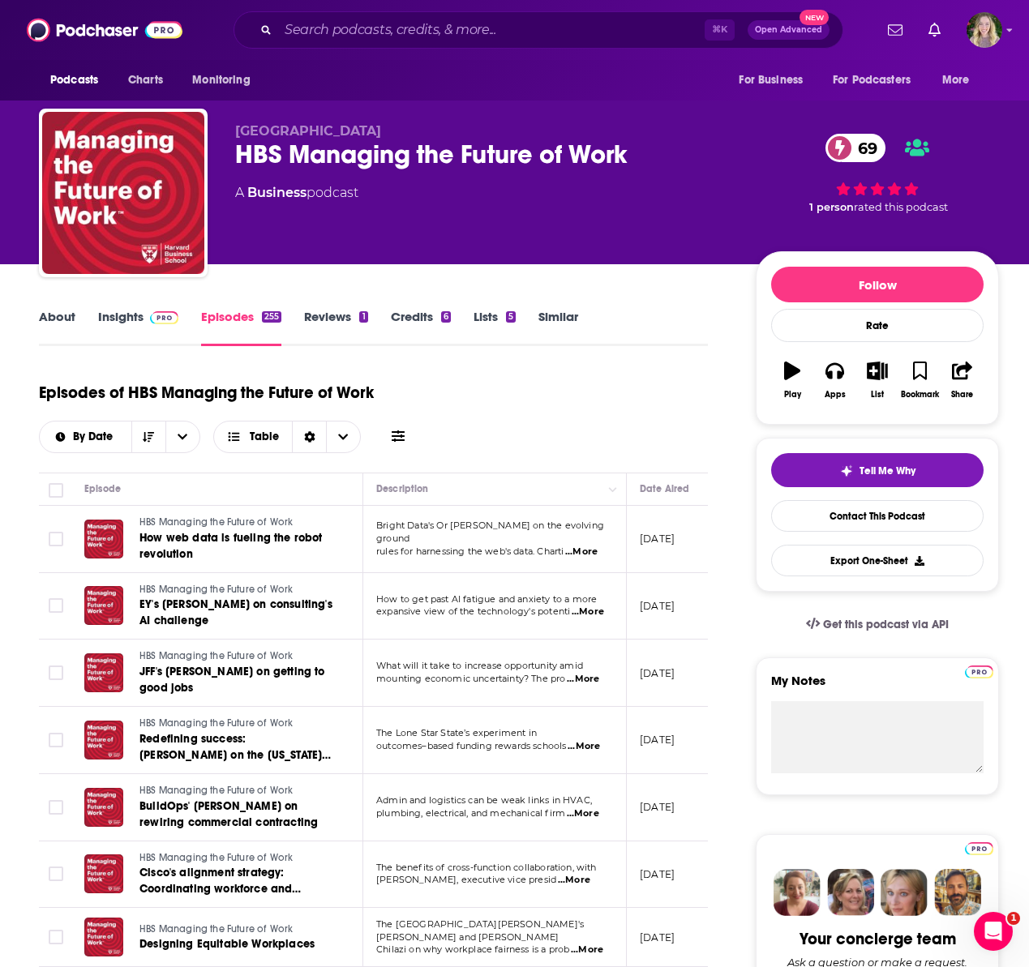
click at [63, 322] on link "About" at bounding box center [57, 327] width 36 height 37
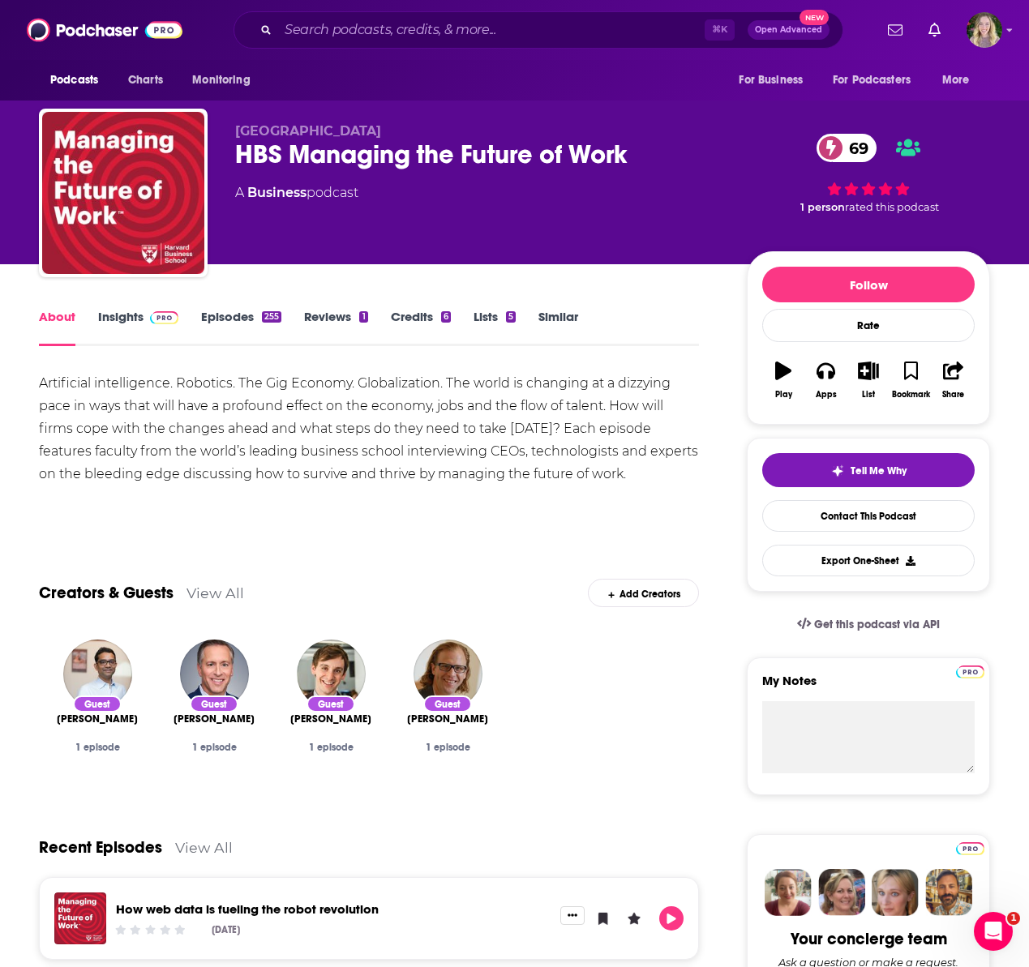
click at [425, 407] on div "Artificial intelligence. Robotics. The Gig Economy. Globalization. The world is…" at bounding box center [369, 428] width 660 height 113
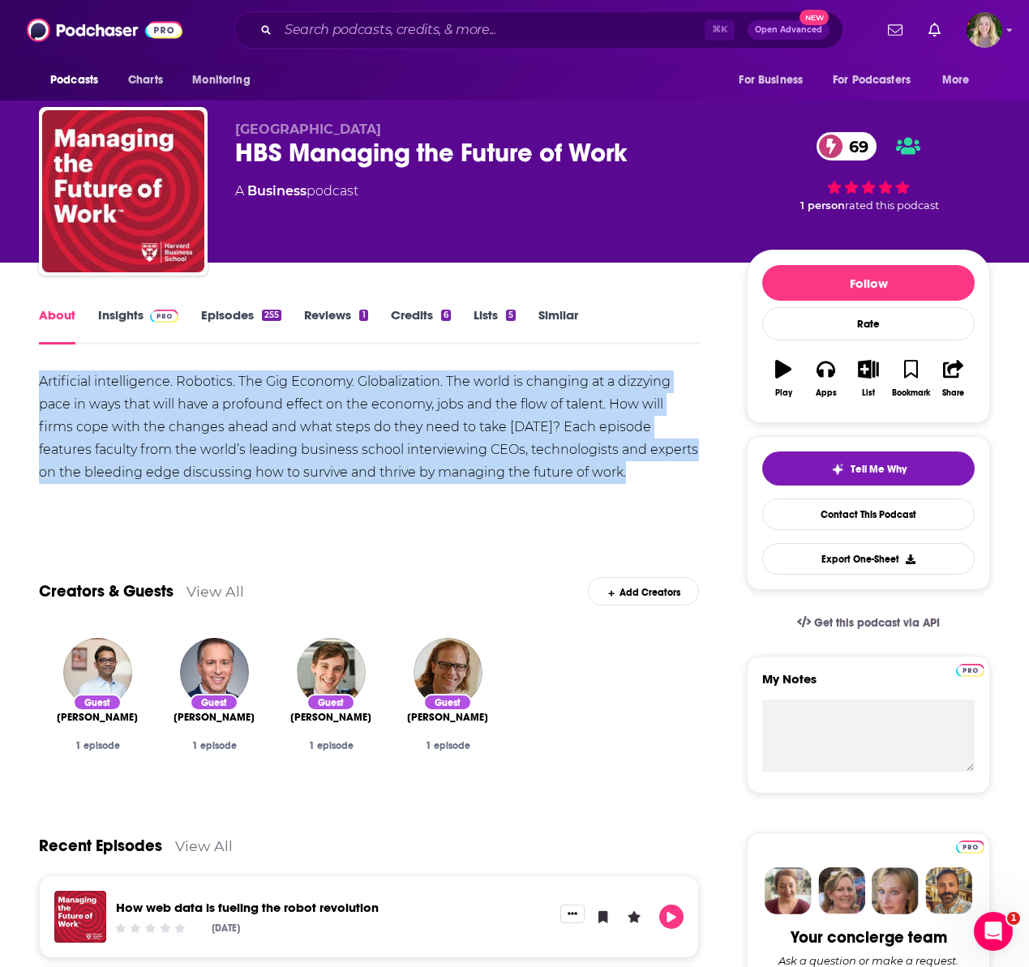
click at [425, 407] on div "Artificial intelligence. Robotics. The Gig Economy. Globalization. The world is…" at bounding box center [369, 426] width 660 height 113
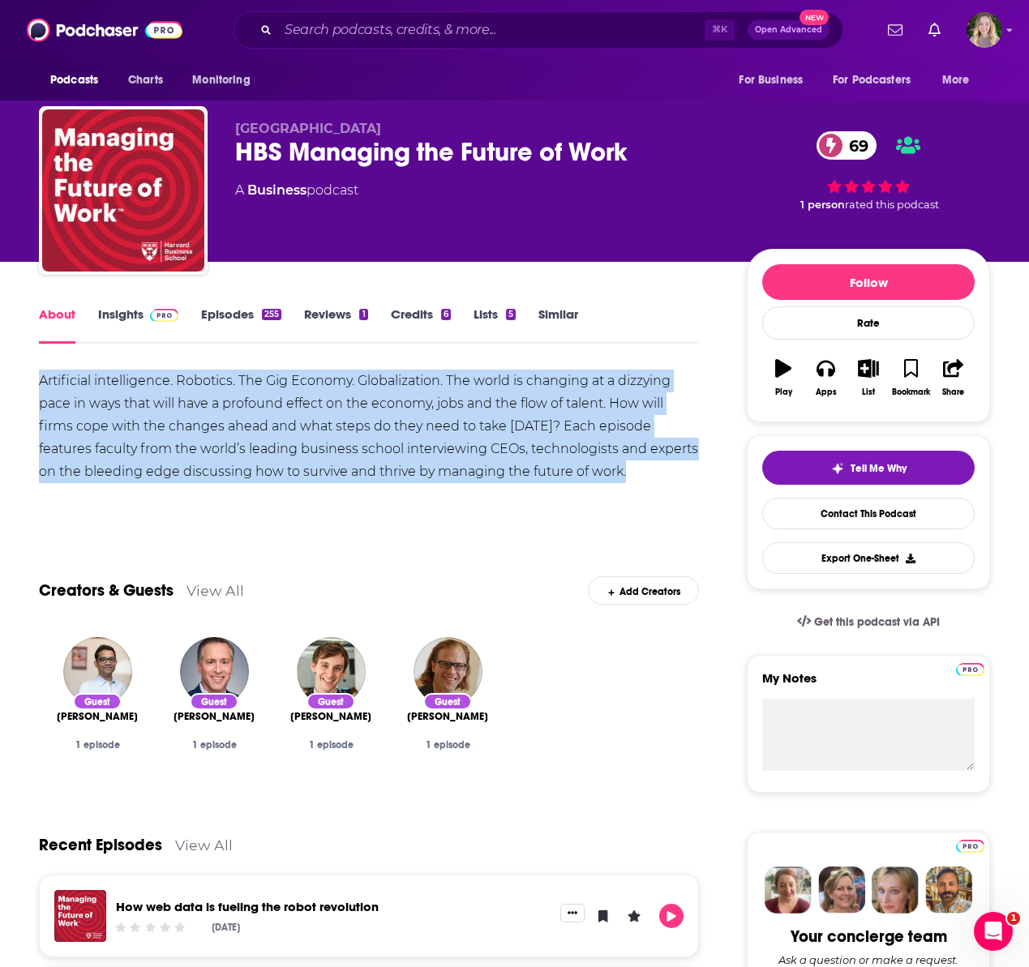
copy div "Artificial intelligence. Robotics. The Gig Economy. Globalization. The world is…"
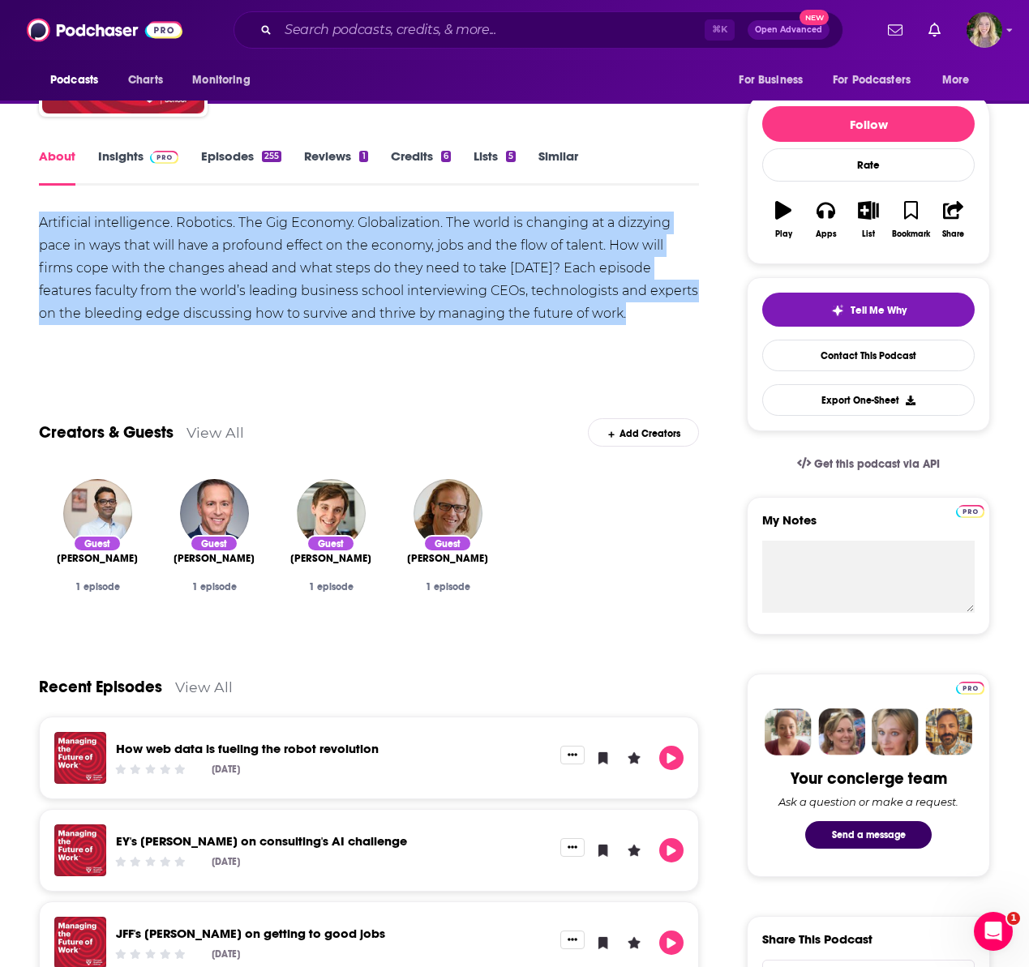
scroll to position [25, 0]
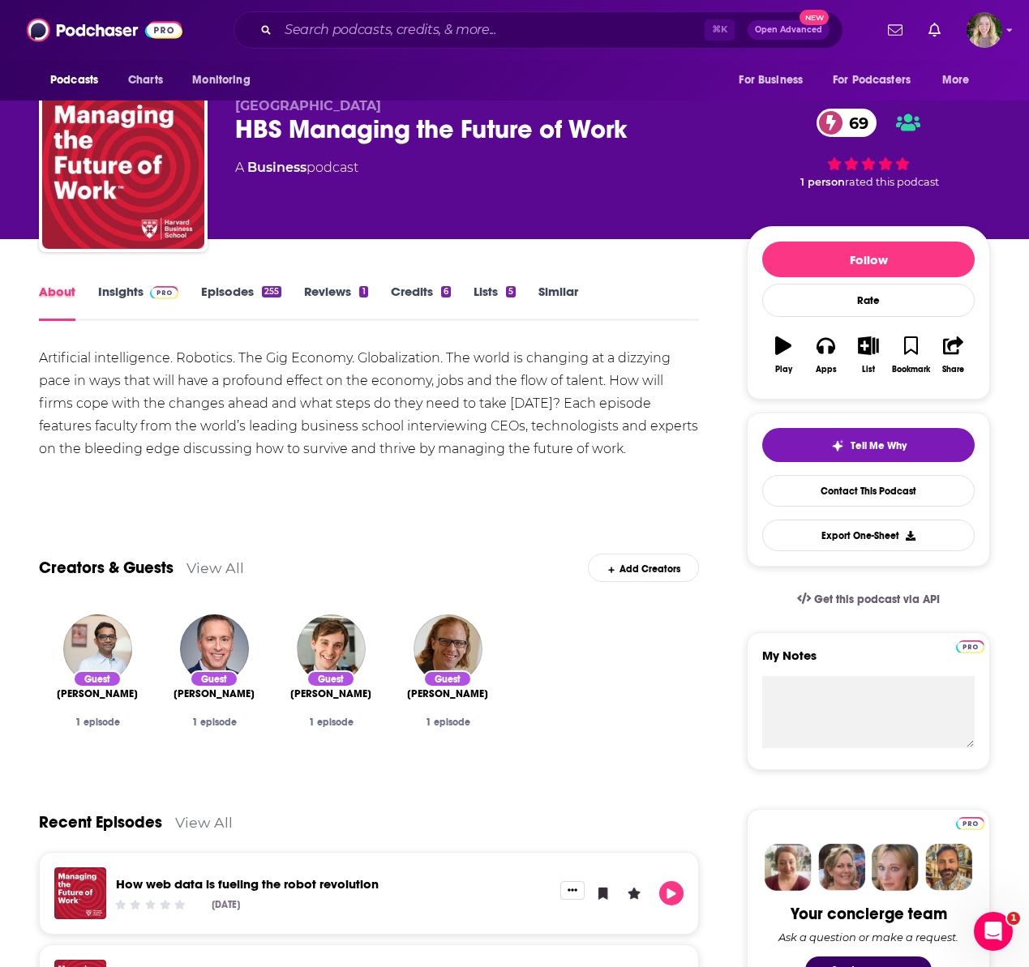
click at [95, 286] on div "About" at bounding box center [68, 302] width 59 height 37
click at [118, 292] on link "Insights" at bounding box center [138, 302] width 80 height 37
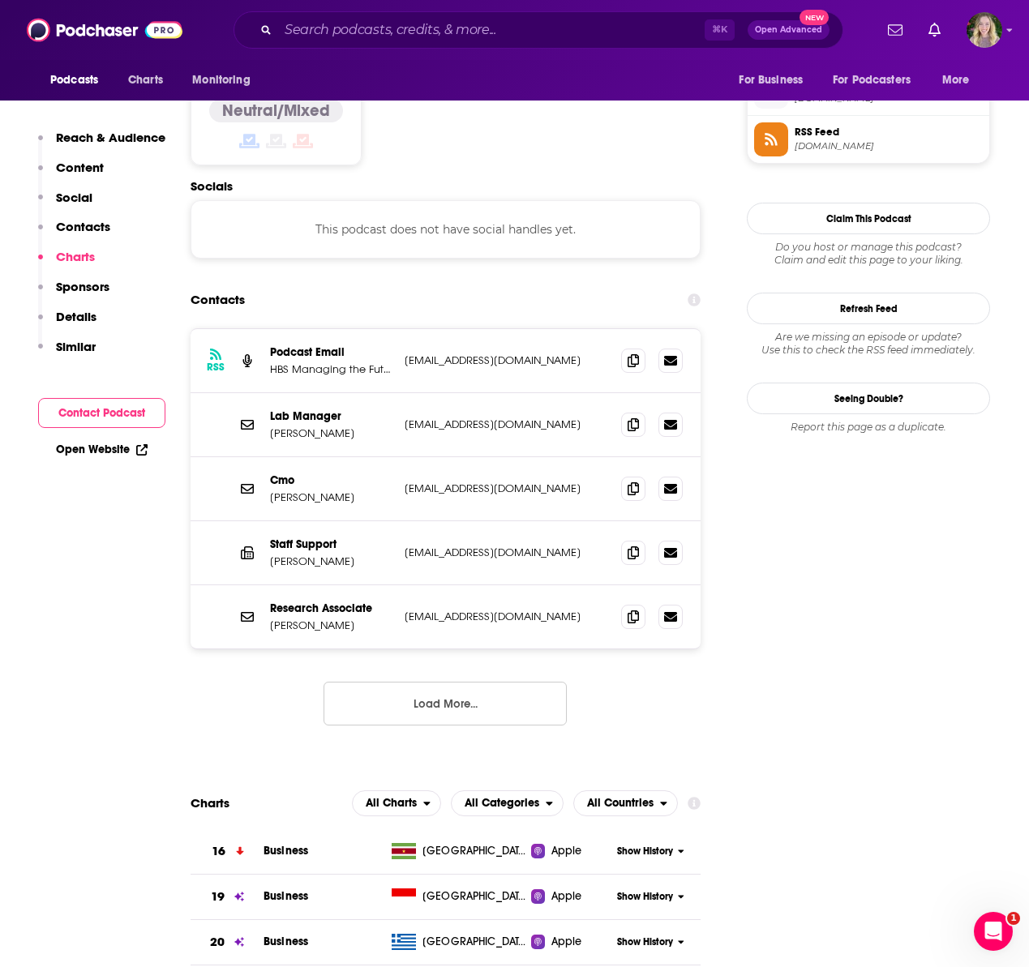
scroll to position [1302, 0]
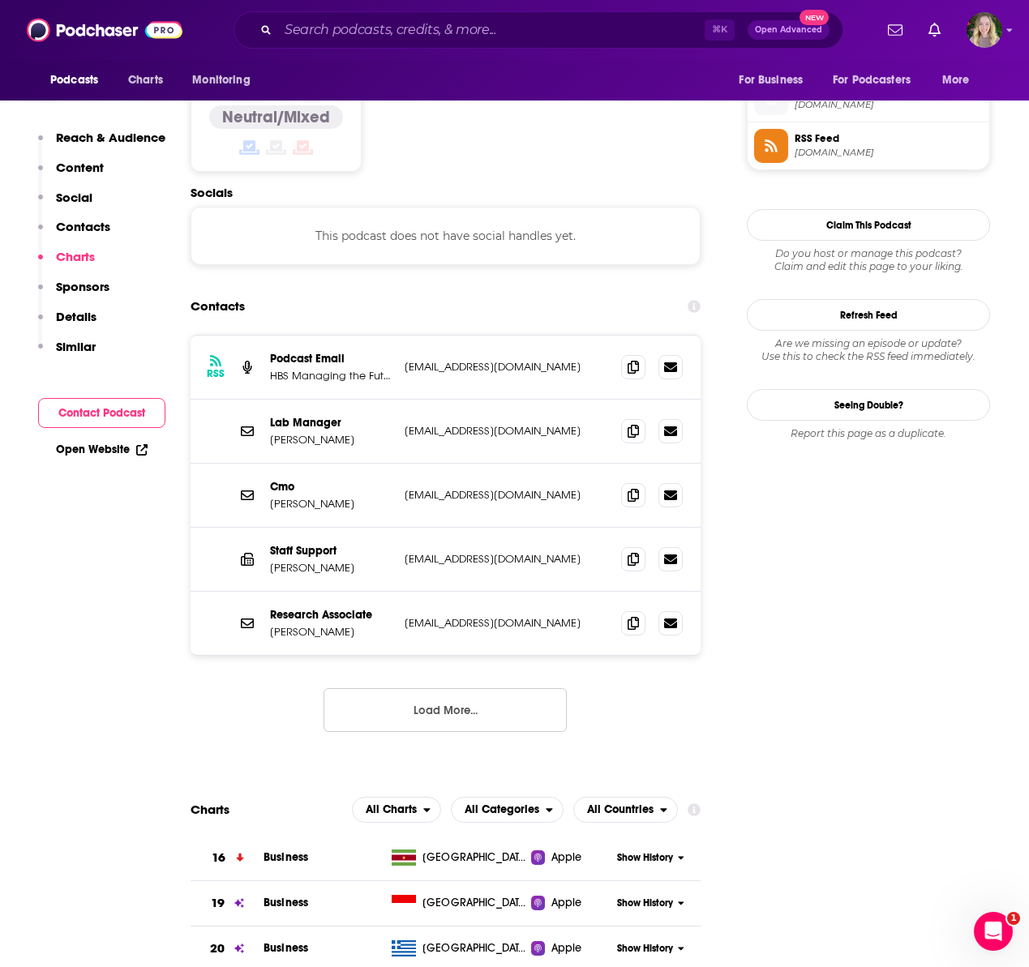
click at [499, 688] on button "Load More..." at bounding box center [444, 710] width 243 height 44
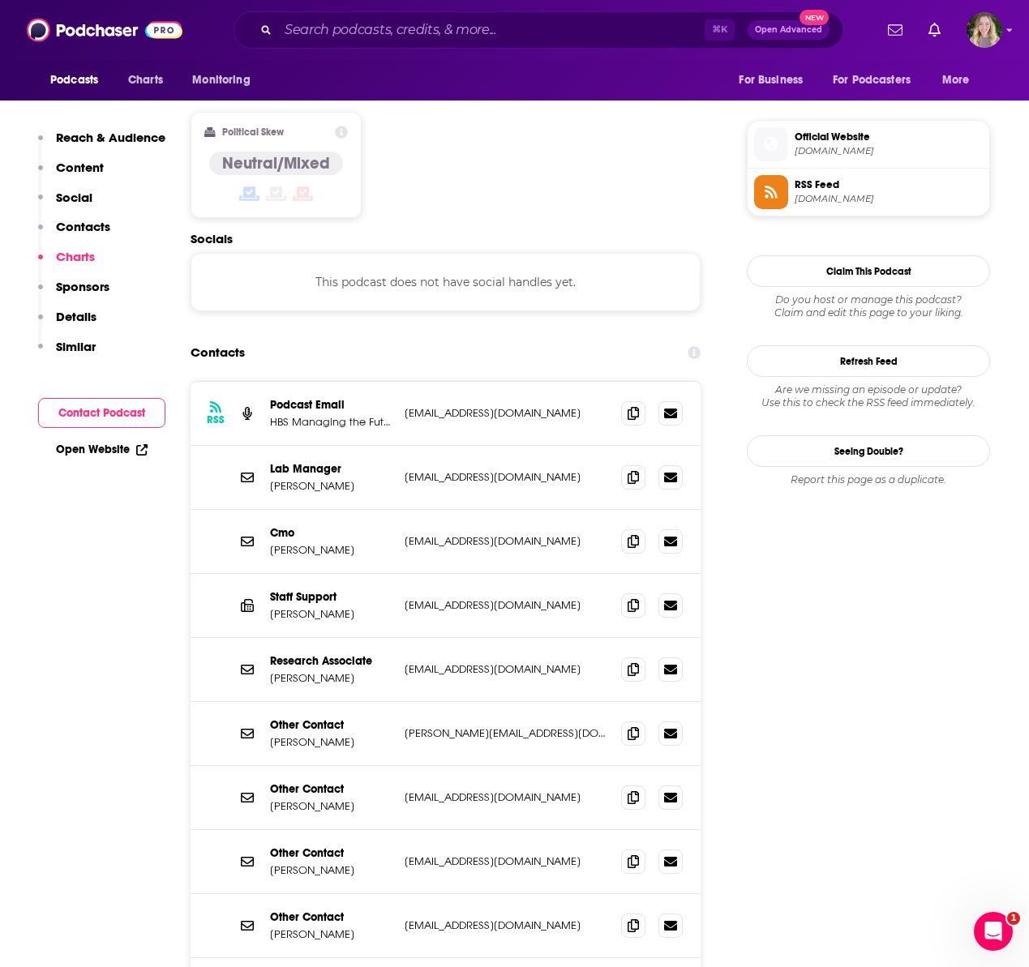
scroll to position [1218, 0]
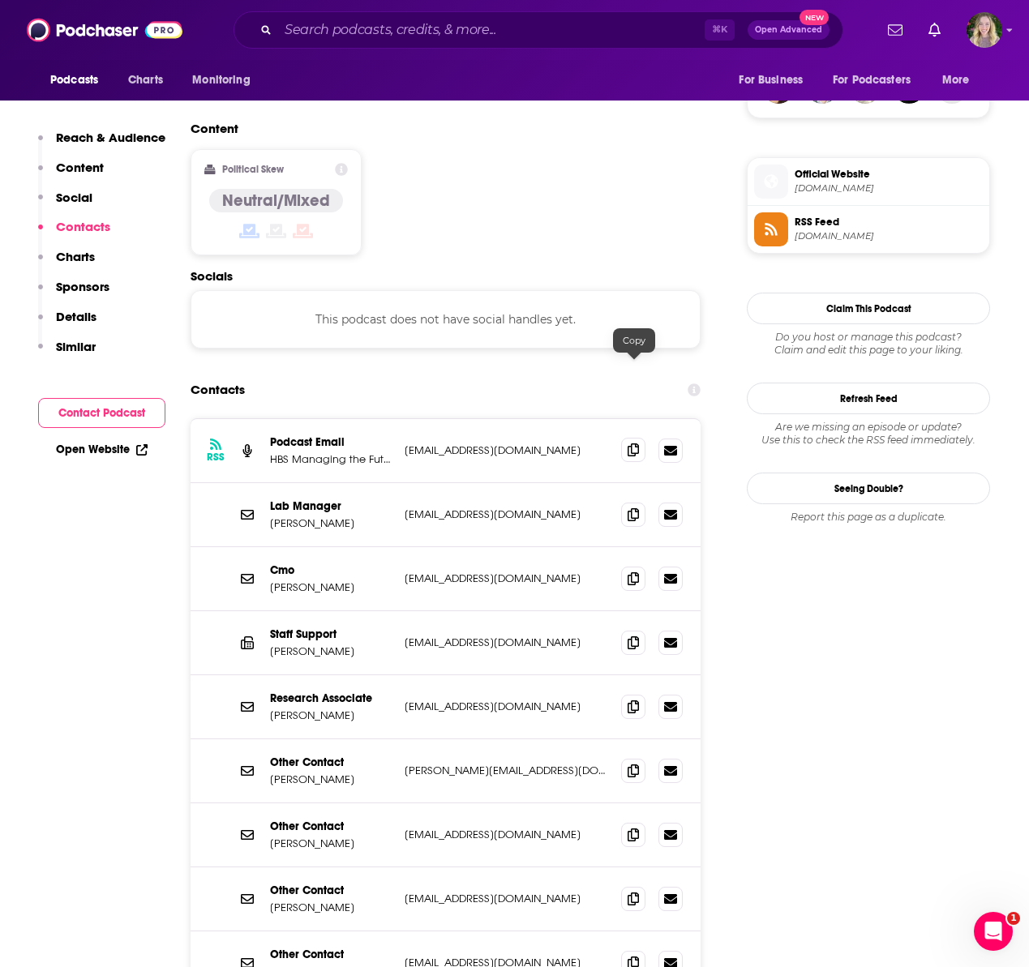
click at [629, 443] on icon at bounding box center [632, 449] width 11 height 13
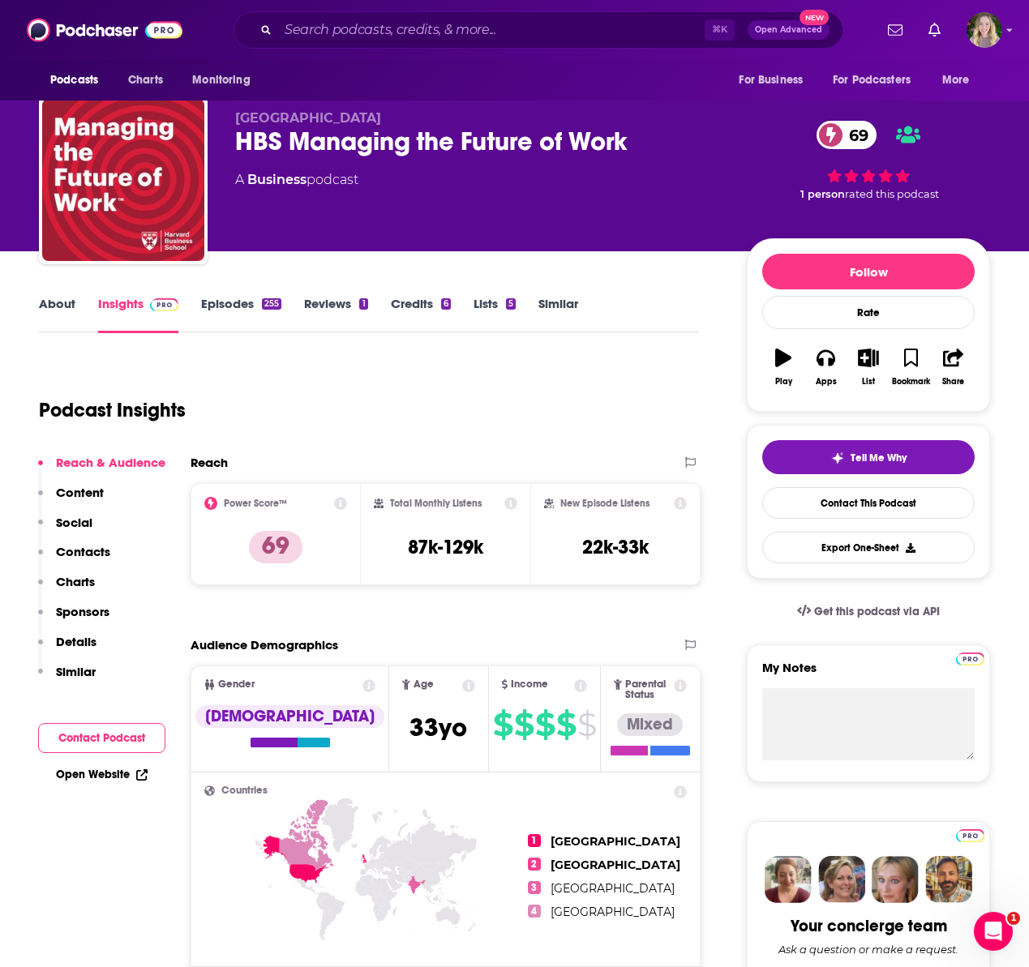
scroll to position [0, 0]
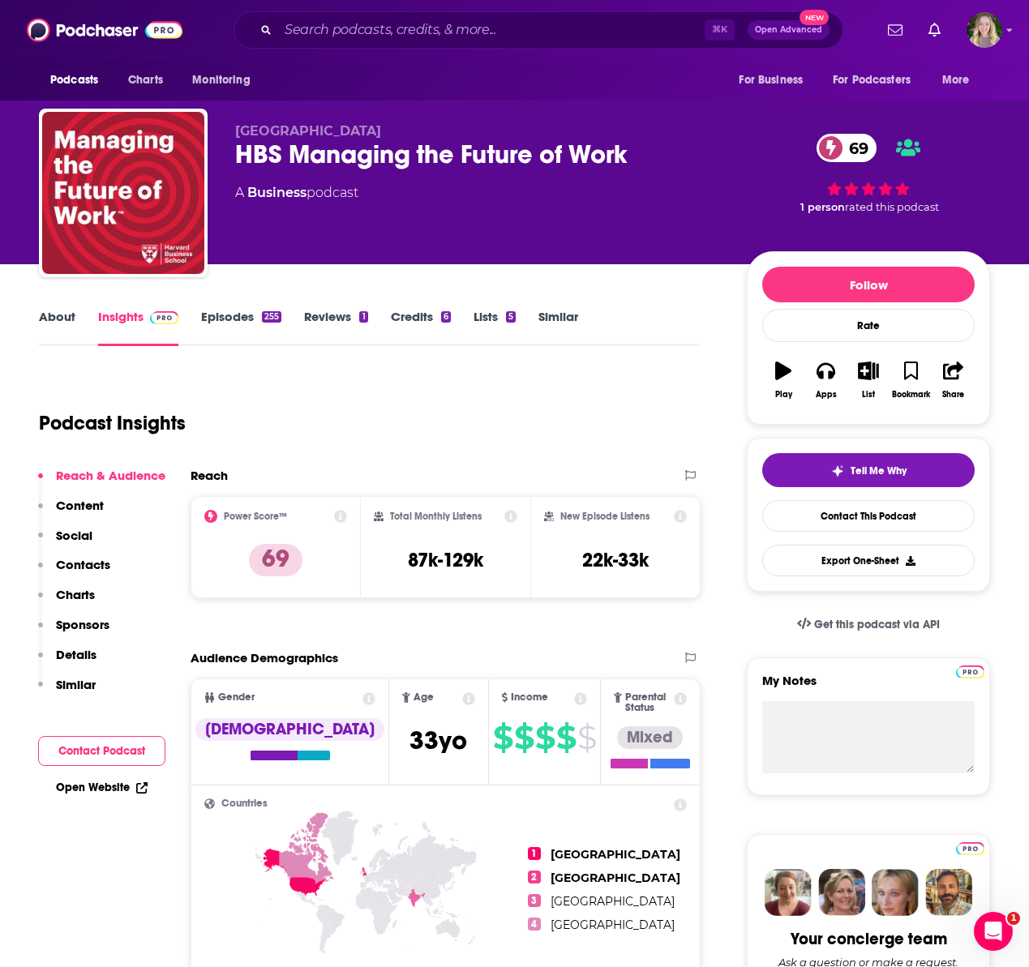
click at [71, 321] on link "About" at bounding box center [57, 327] width 36 height 37
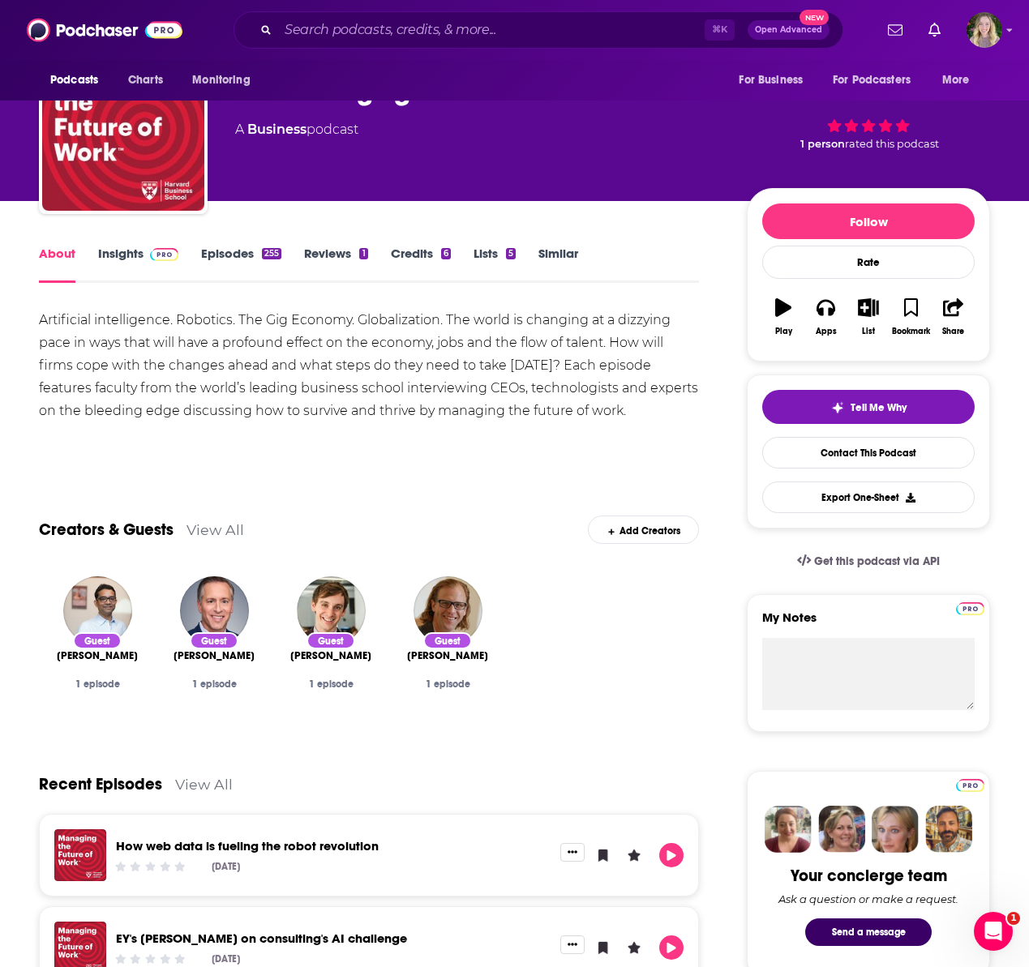
scroll to position [67, 0]
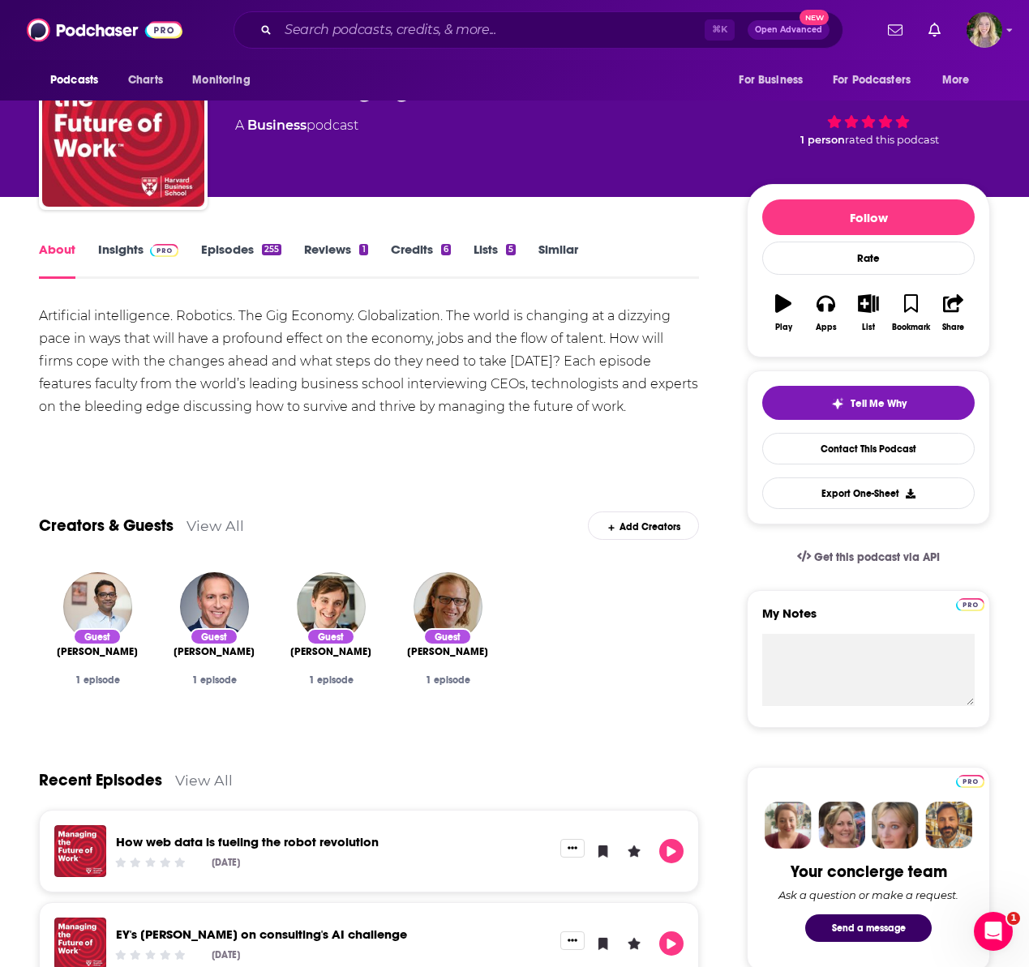
click at [227, 541] on div "Creators & Guests View All Add Creators" at bounding box center [369, 516] width 660 height 87
click at [220, 517] on link "View All" at bounding box center [215, 525] width 58 height 17
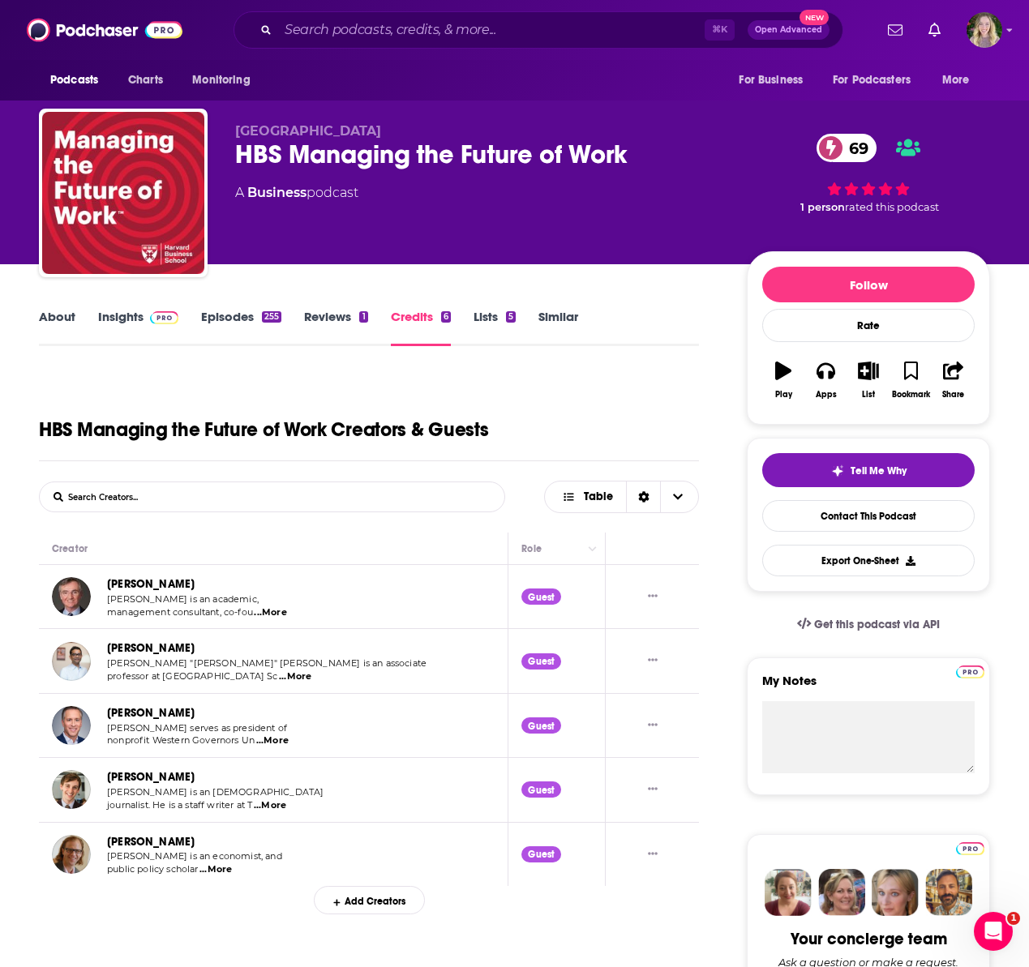
click at [62, 310] on link "About" at bounding box center [57, 327] width 36 height 37
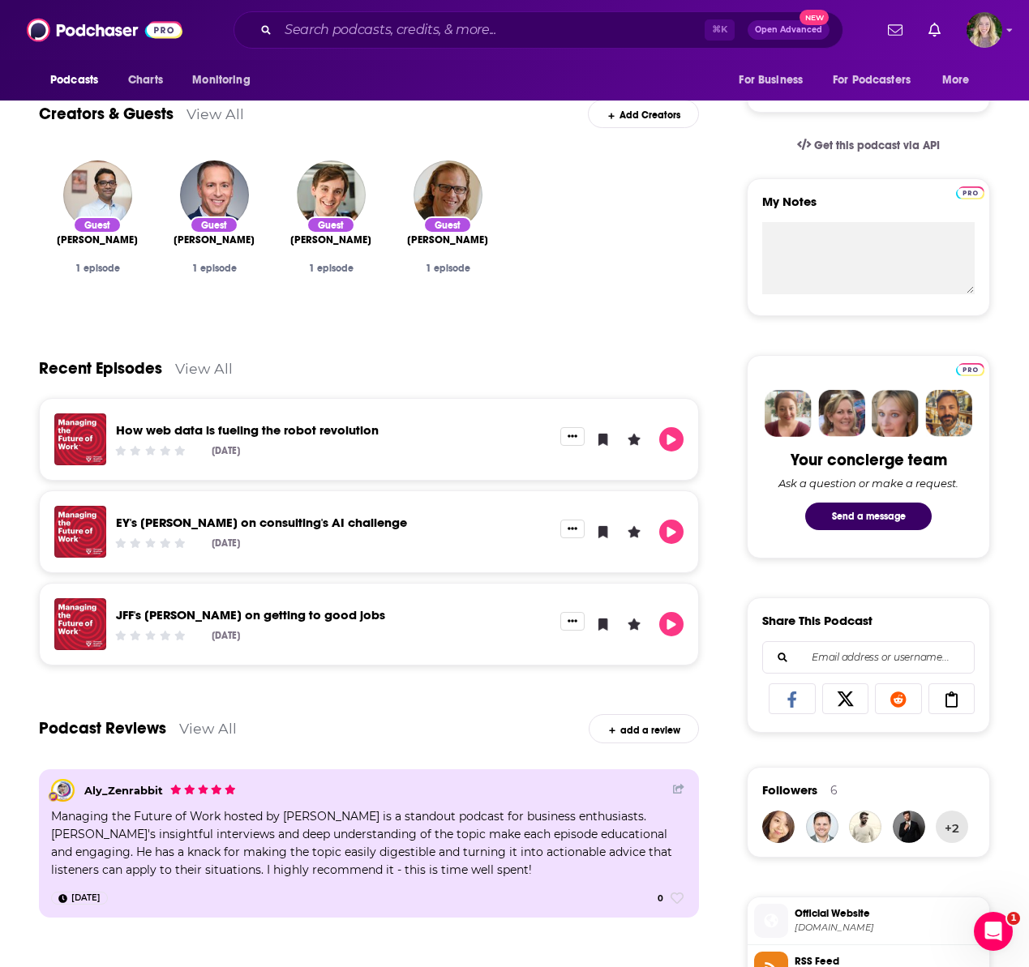
scroll to position [503, 0]
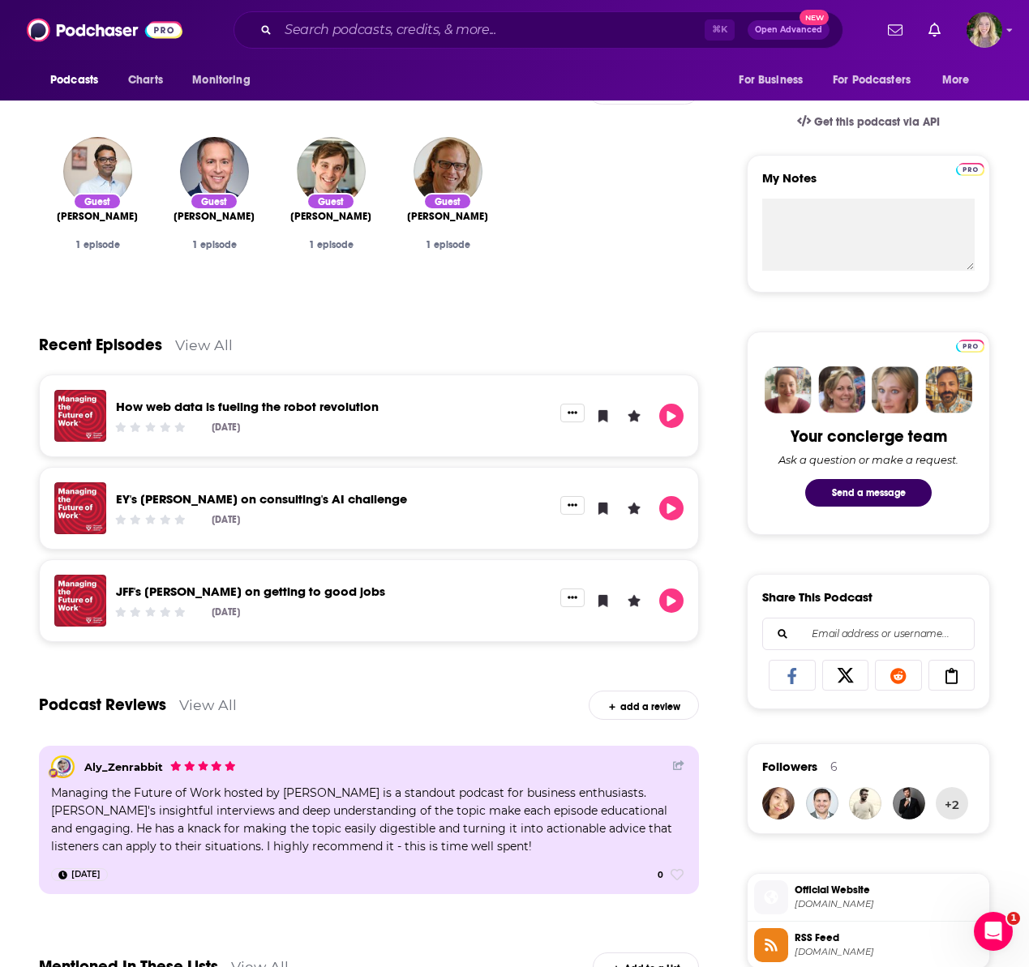
click at [110, 593] on div "JFF's Maria Flynn on getting to good jobs Sep 4th, 2025" at bounding box center [333, 601] width 454 height 52
click at [91, 592] on img "JFF's Maria Flynn on getting to good jobs" at bounding box center [80, 601] width 52 height 52
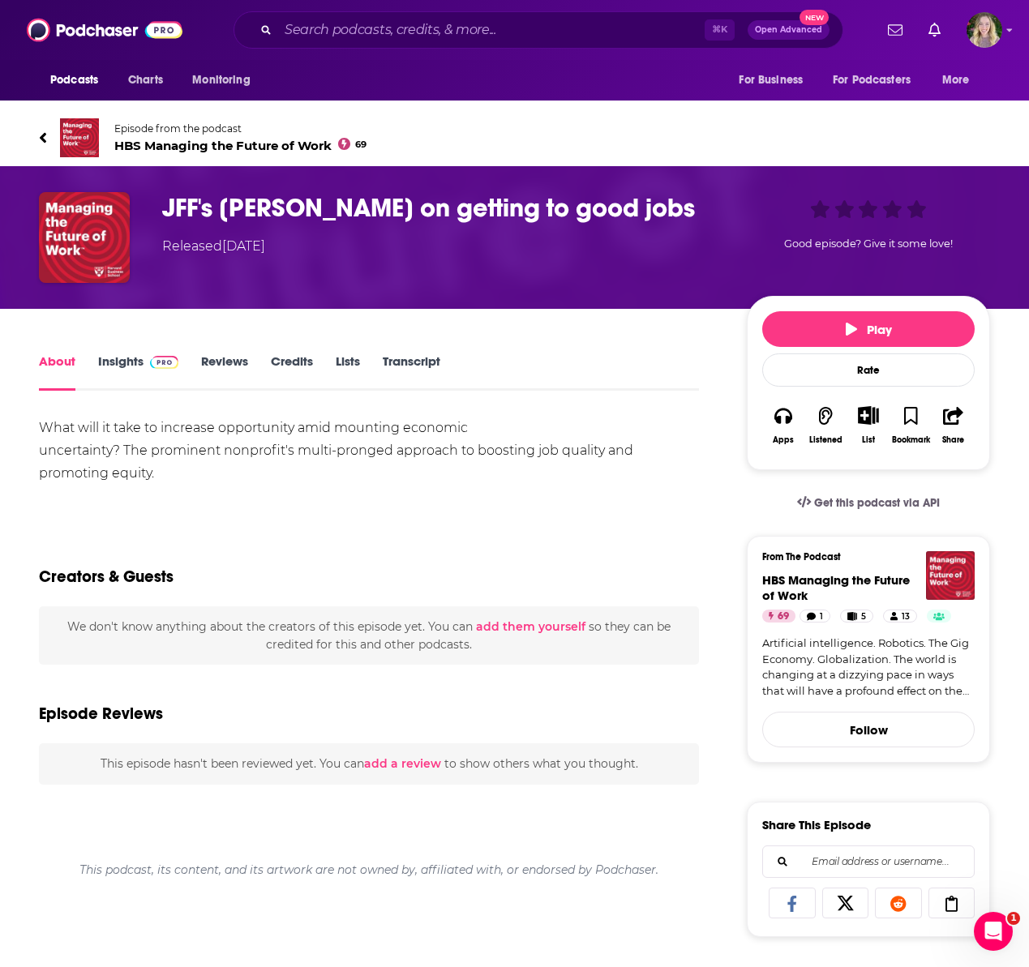
click at [347, 353] on link "Lists" at bounding box center [348, 371] width 24 height 37
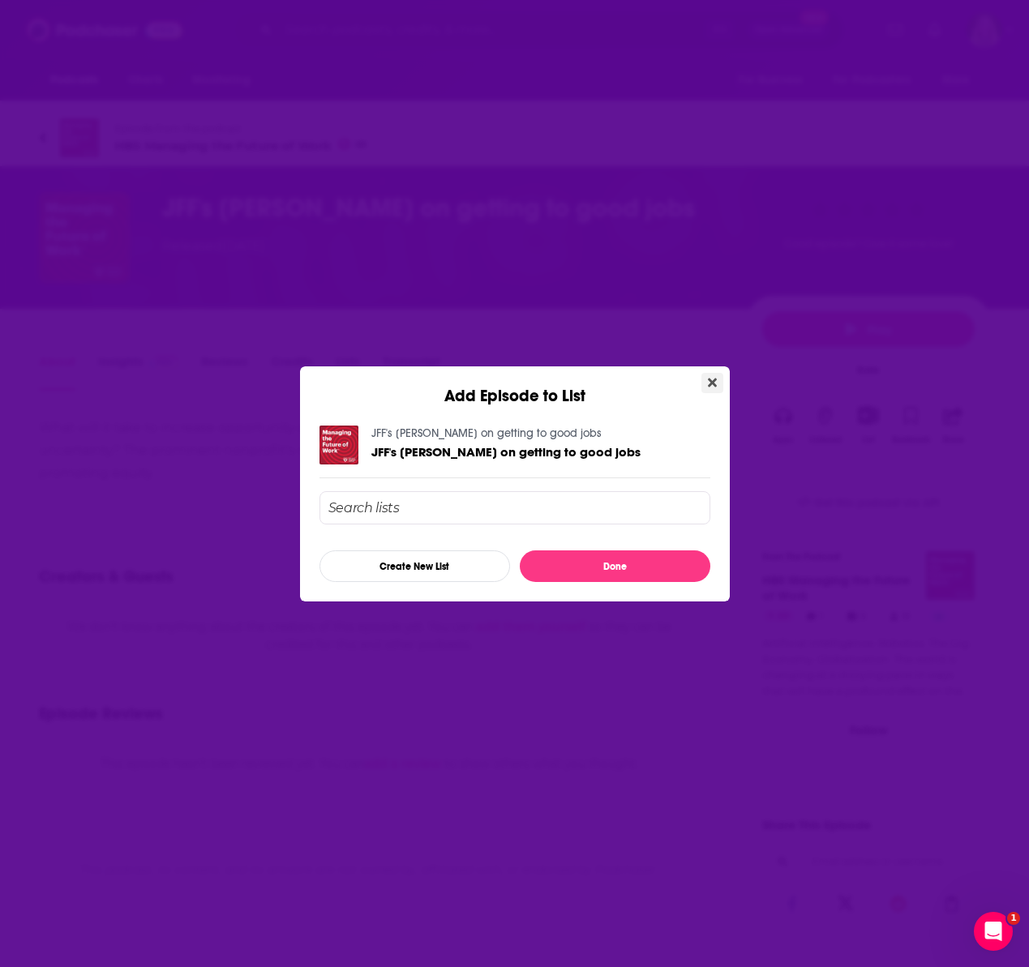
click at [719, 379] on button "Close" at bounding box center [712, 383] width 22 height 20
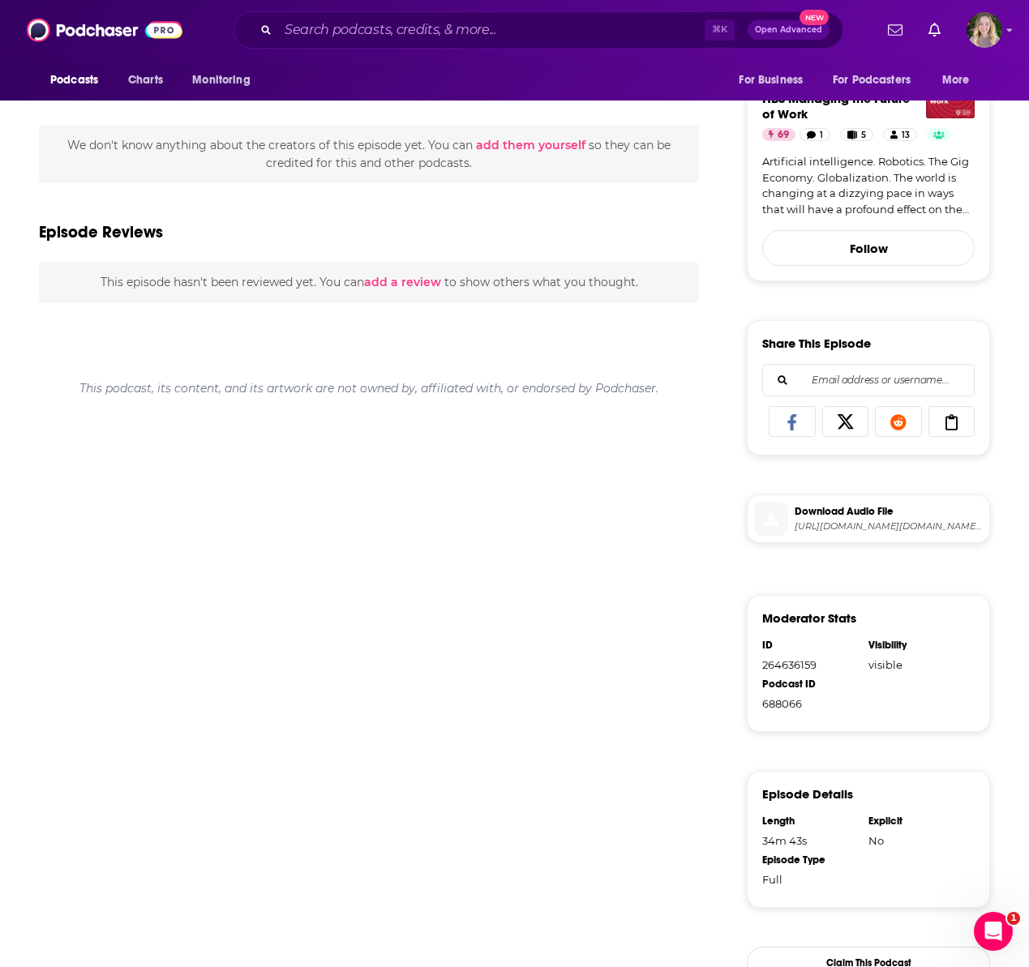
scroll to position [48, 0]
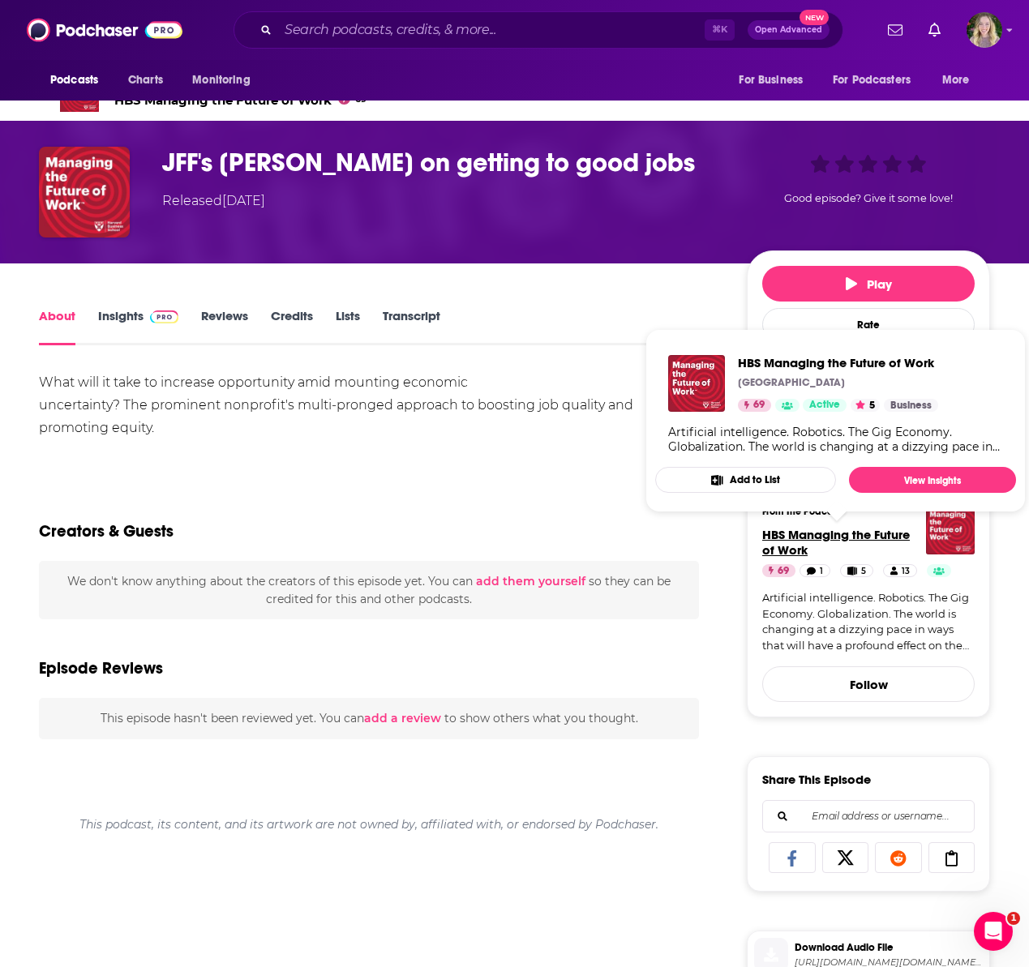
click at [876, 537] on span "HBS Managing the Future of Work" at bounding box center [836, 542] width 148 height 31
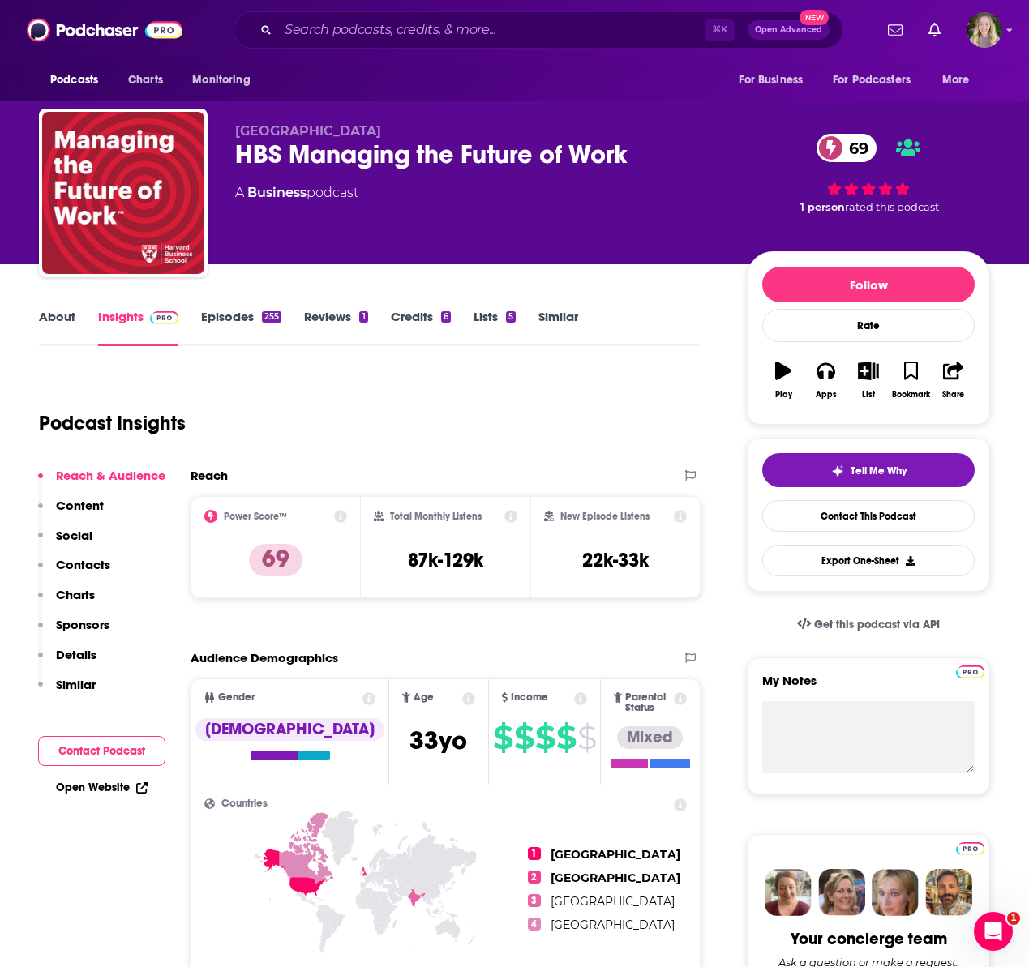
click at [97, 653] on div "Reach & Audience Content Social Contacts Charts Sponsors Details Similar" at bounding box center [101, 587] width 127 height 238
click at [100, 785] on link "Open Website" at bounding box center [102, 788] width 92 height 14
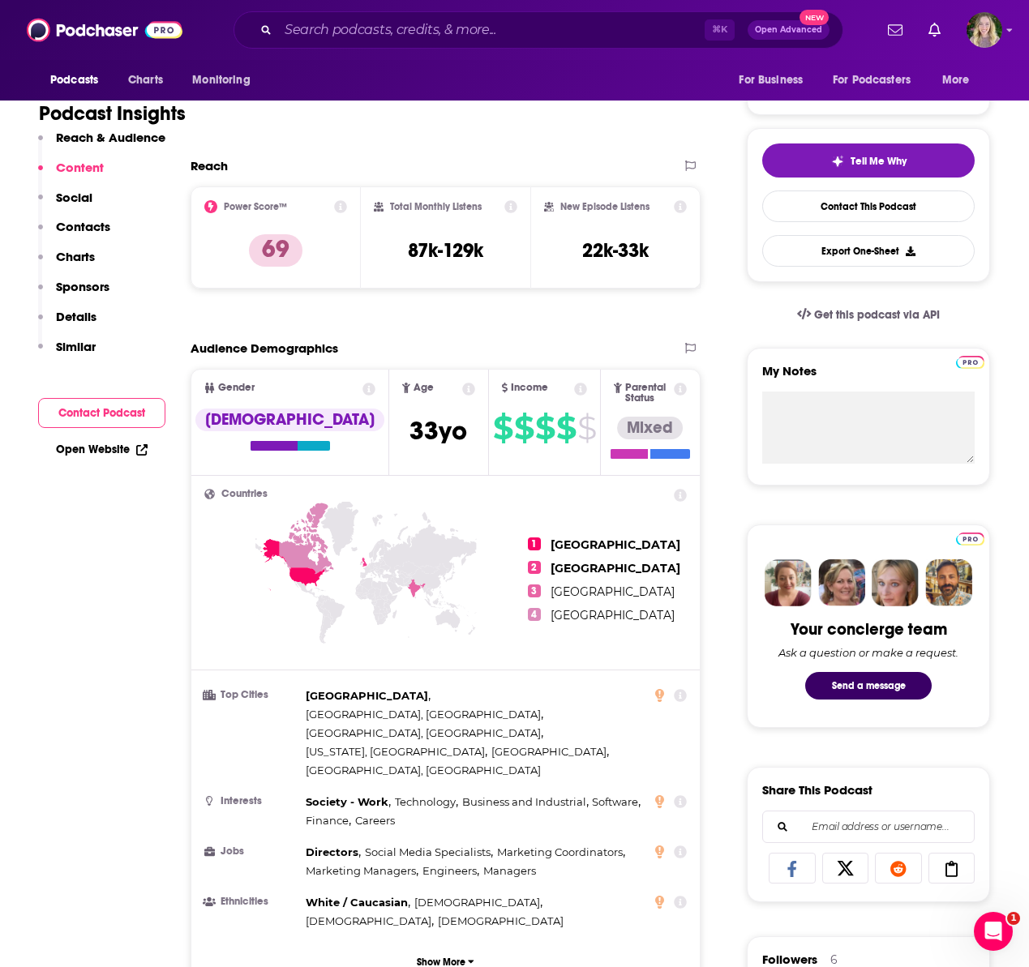
scroll to position [269, 0]
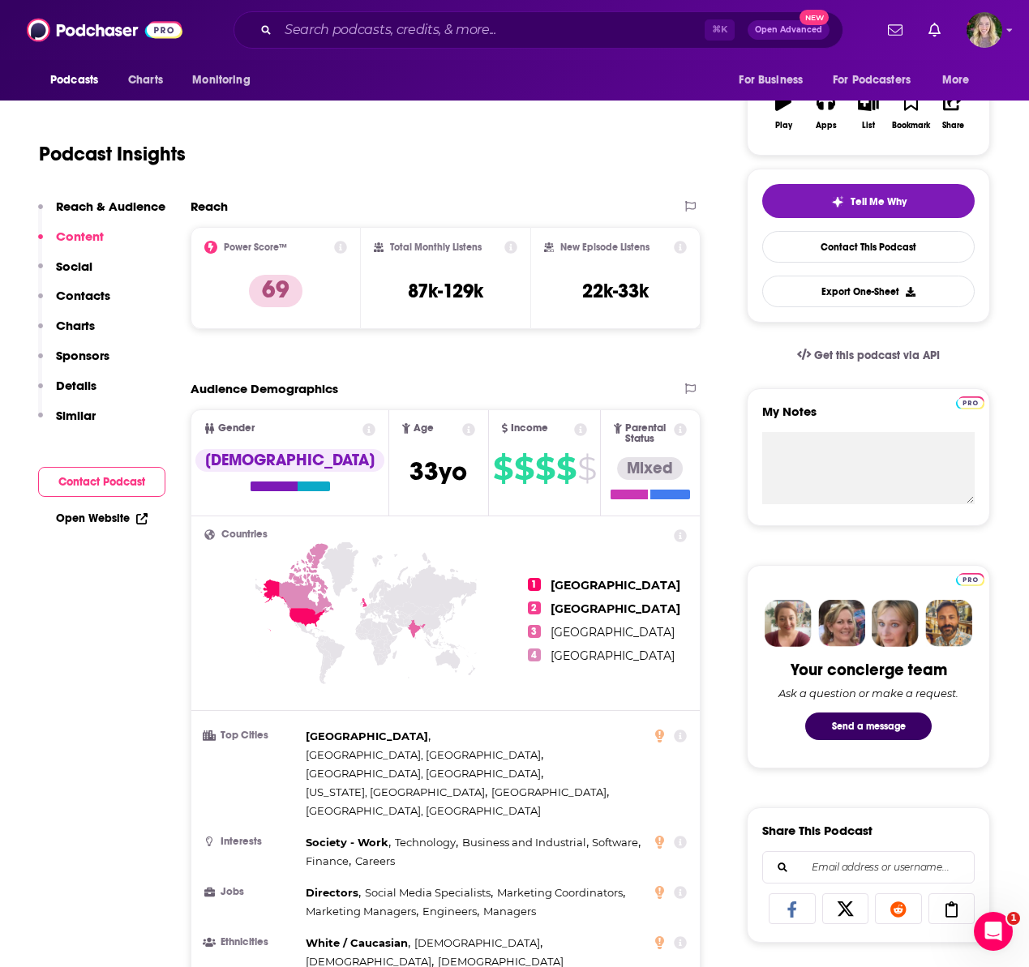
click at [141, 486] on button "Contact Podcast" at bounding box center [101, 482] width 127 height 30
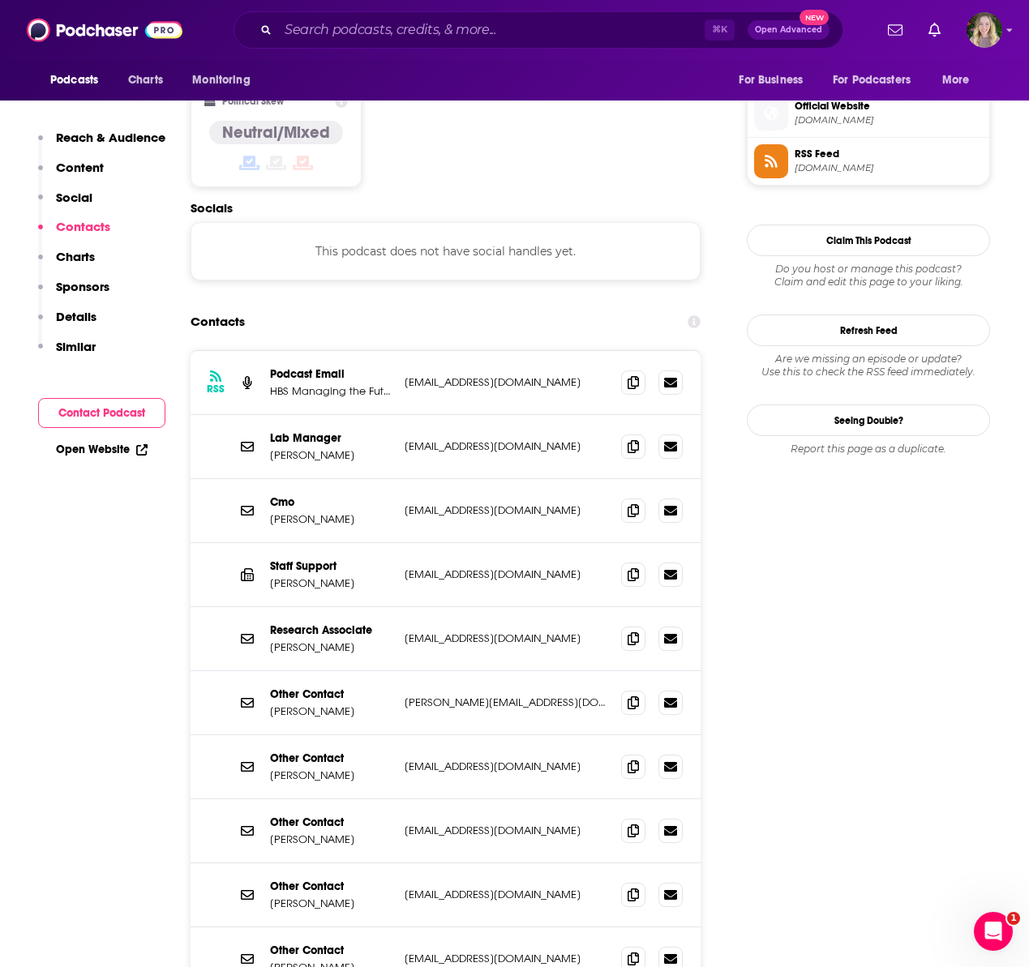
scroll to position [1283, 0]
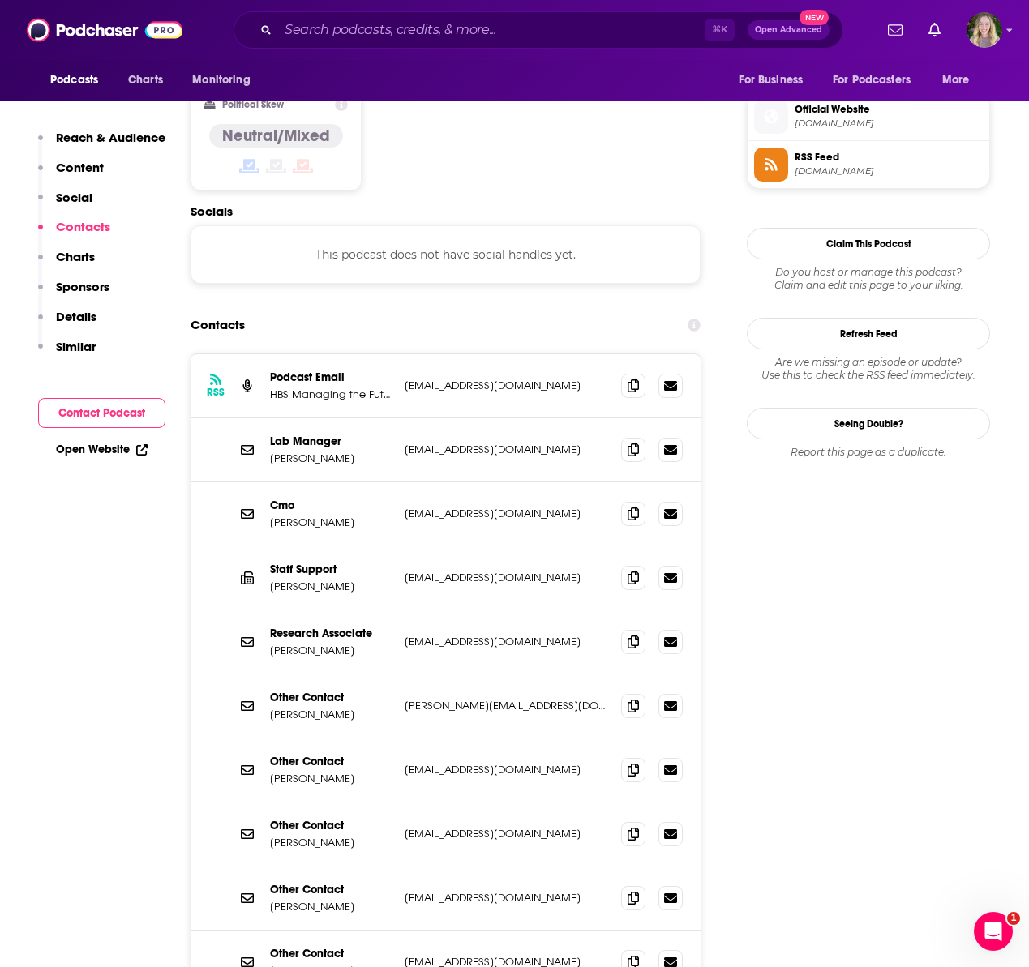
click at [340, 387] on p "HBS Managing the Future of Work" at bounding box center [331, 394] width 122 height 14
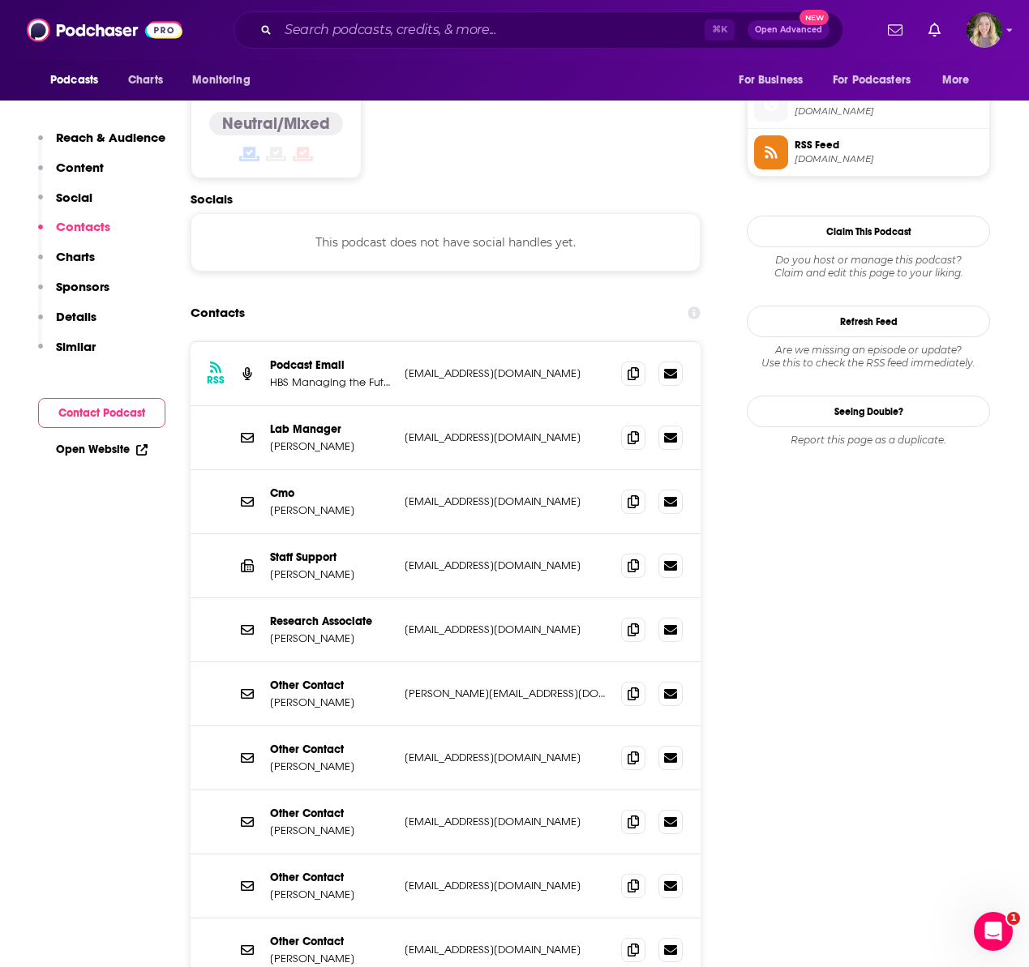
scroll to position [1296, 0]
click at [422, 366] on p "tbowen@hbs.edu" at bounding box center [505, 373] width 203 height 14
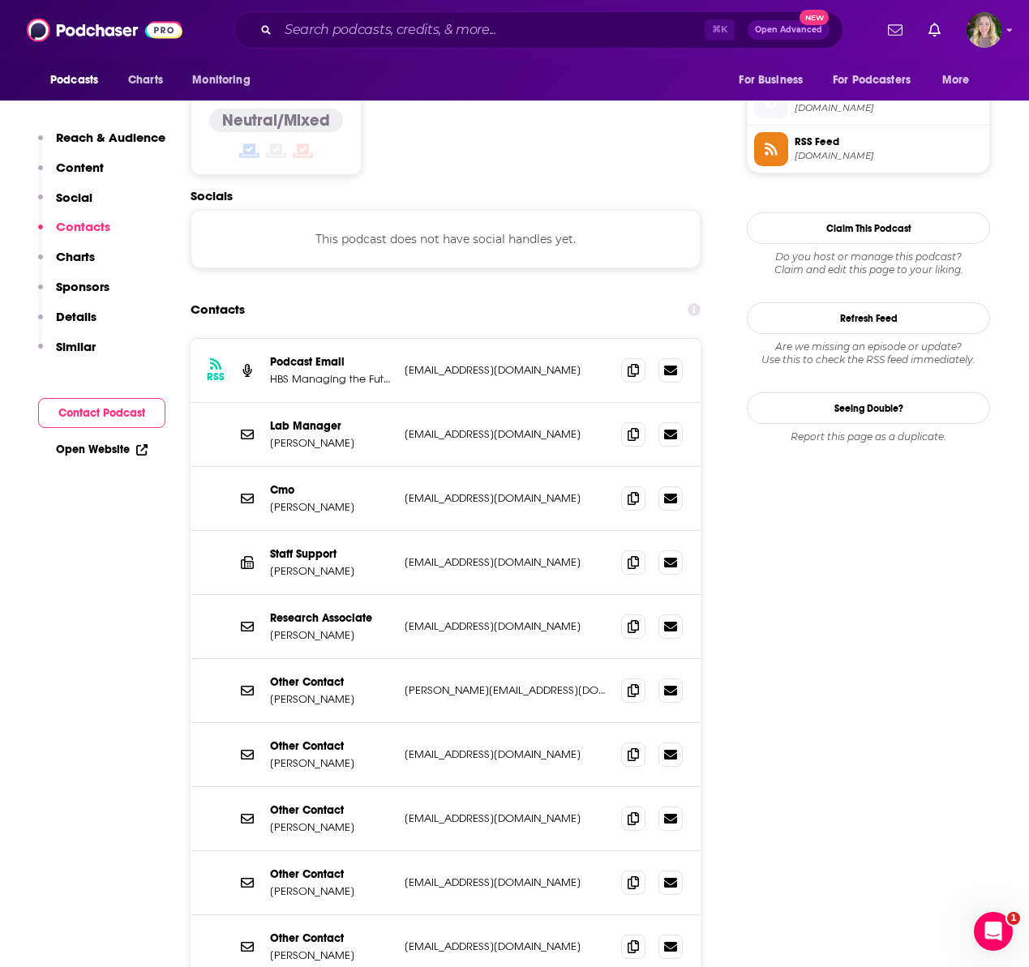
click at [425, 339] on div "RSS Podcast Email HBS Managing the Future of Work tbowen@hbs.edu tbowen@hbs.edu" at bounding box center [445, 371] width 510 height 64
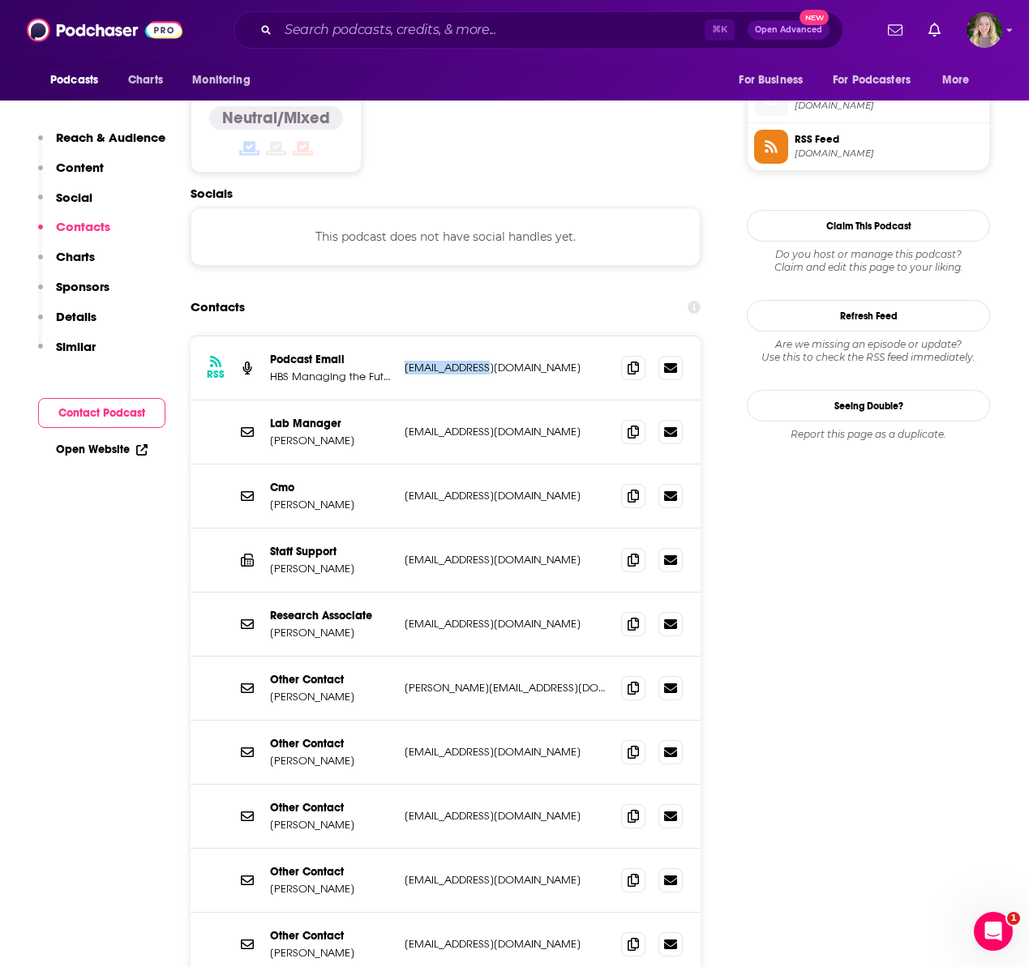
drag, startPoint x: 499, startPoint y: 288, endPoint x: 402, endPoint y: 290, distance: 96.5
click at [402, 336] on div "RSS Podcast Email HBS Managing the Future of Work tbowen@hbs.edu tbowen@hbs.edu" at bounding box center [445, 368] width 510 height 64
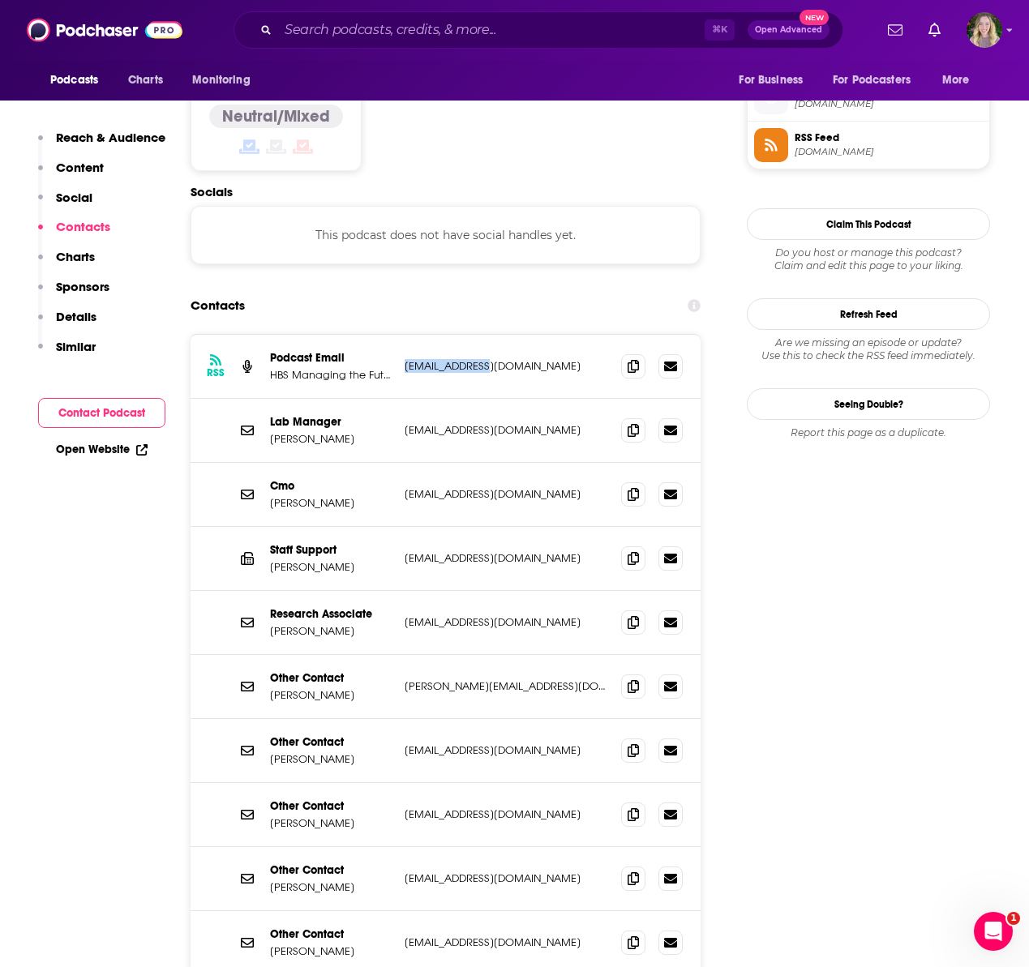
copy p "tbowen@hbs.edu"
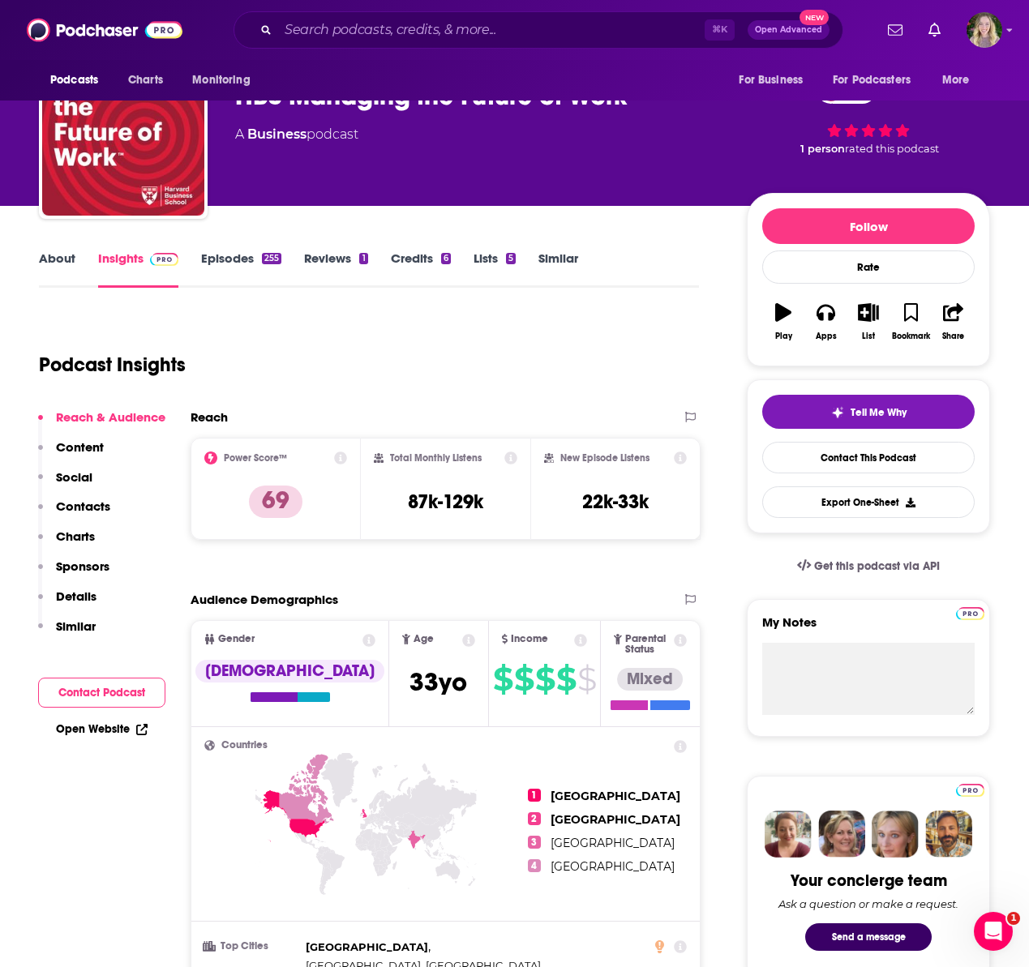
scroll to position [0, 0]
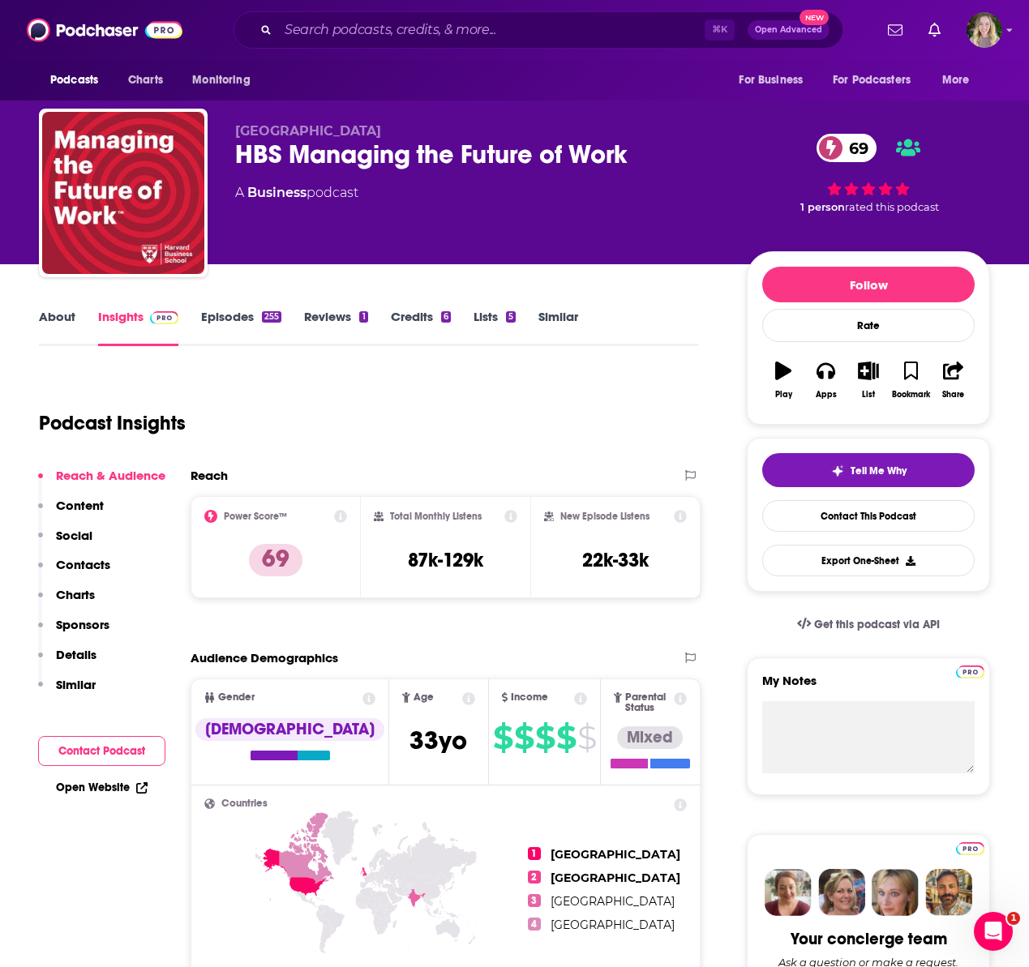
click at [63, 317] on link "About" at bounding box center [57, 327] width 36 height 37
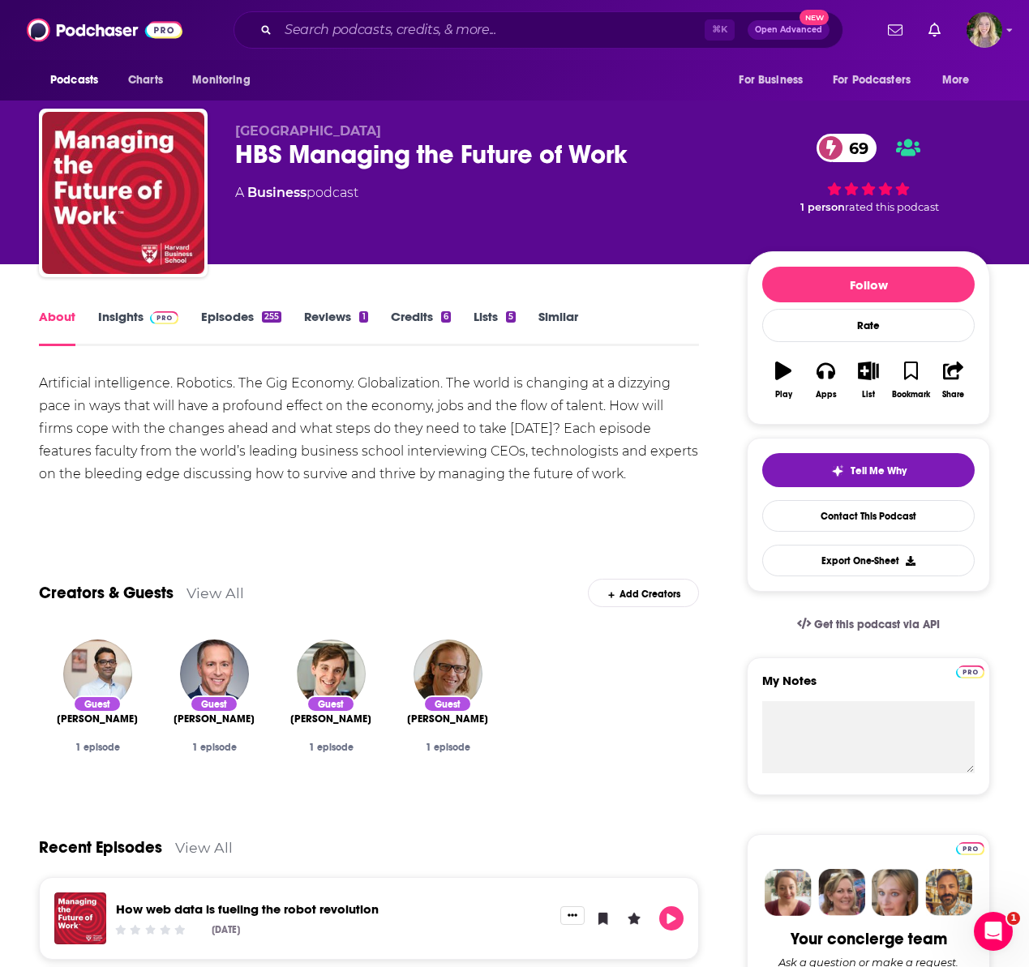
scroll to position [1, 0]
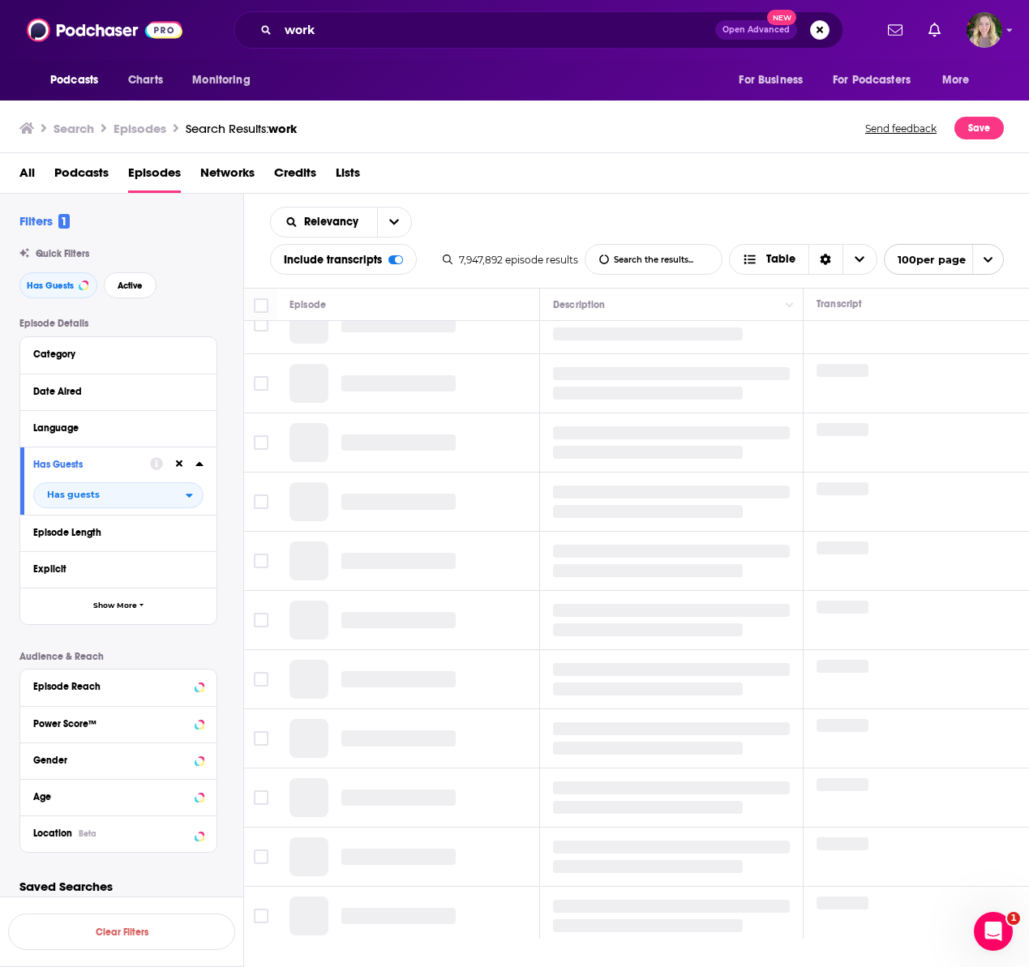
scroll to position [183, 0]
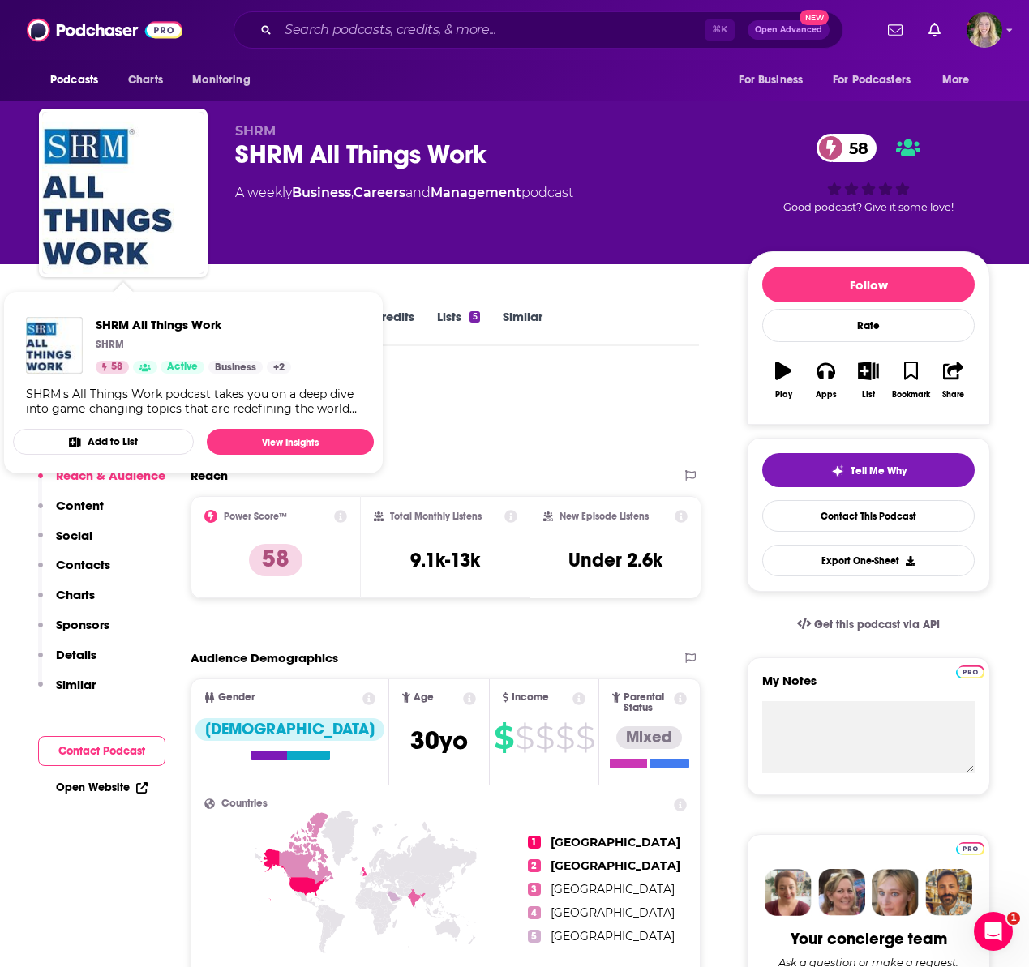
click at [67, 285] on span "SHRM All Things Work SHRM 58 Active Business + 2 SHRM's All Things Work podcast…" at bounding box center [193, 382] width 380 height 203
click at [553, 397] on div "Podcast Insights" at bounding box center [362, 413] width 647 height 83
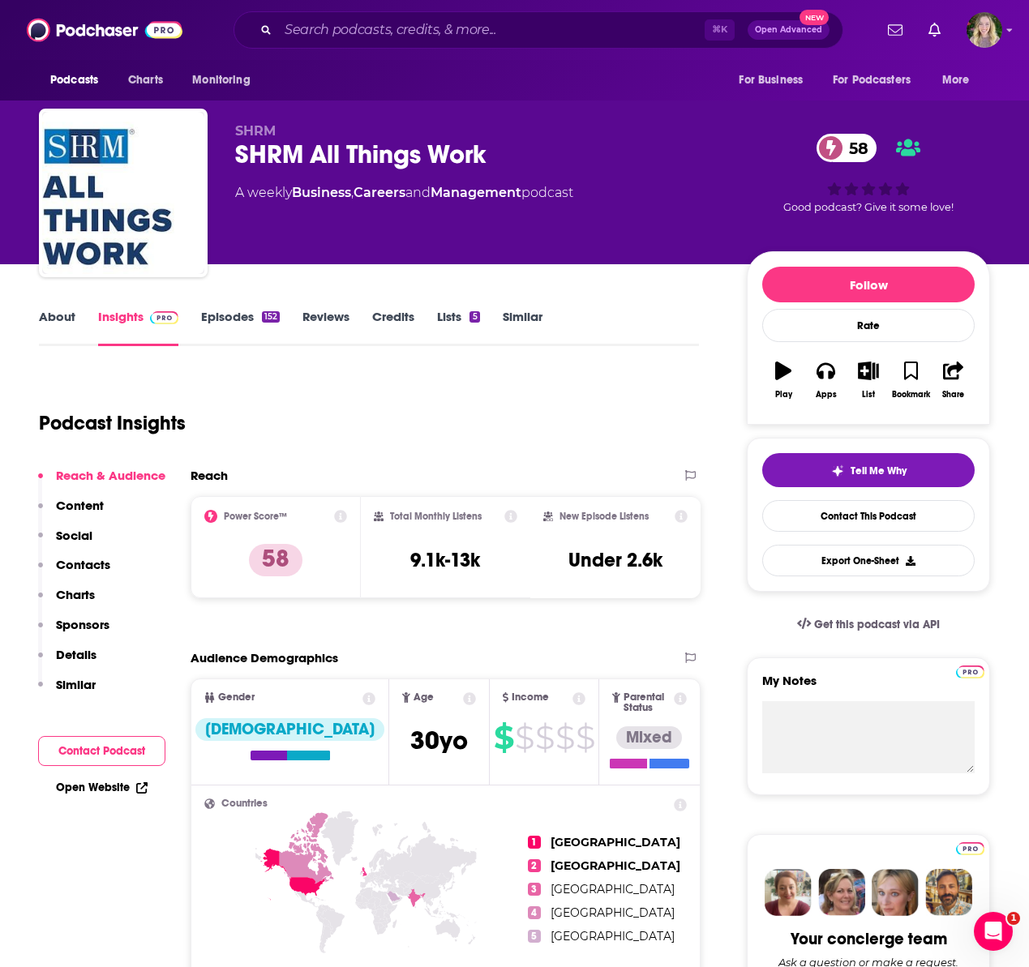
click at [62, 327] on link "About" at bounding box center [57, 327] width 36 height 37
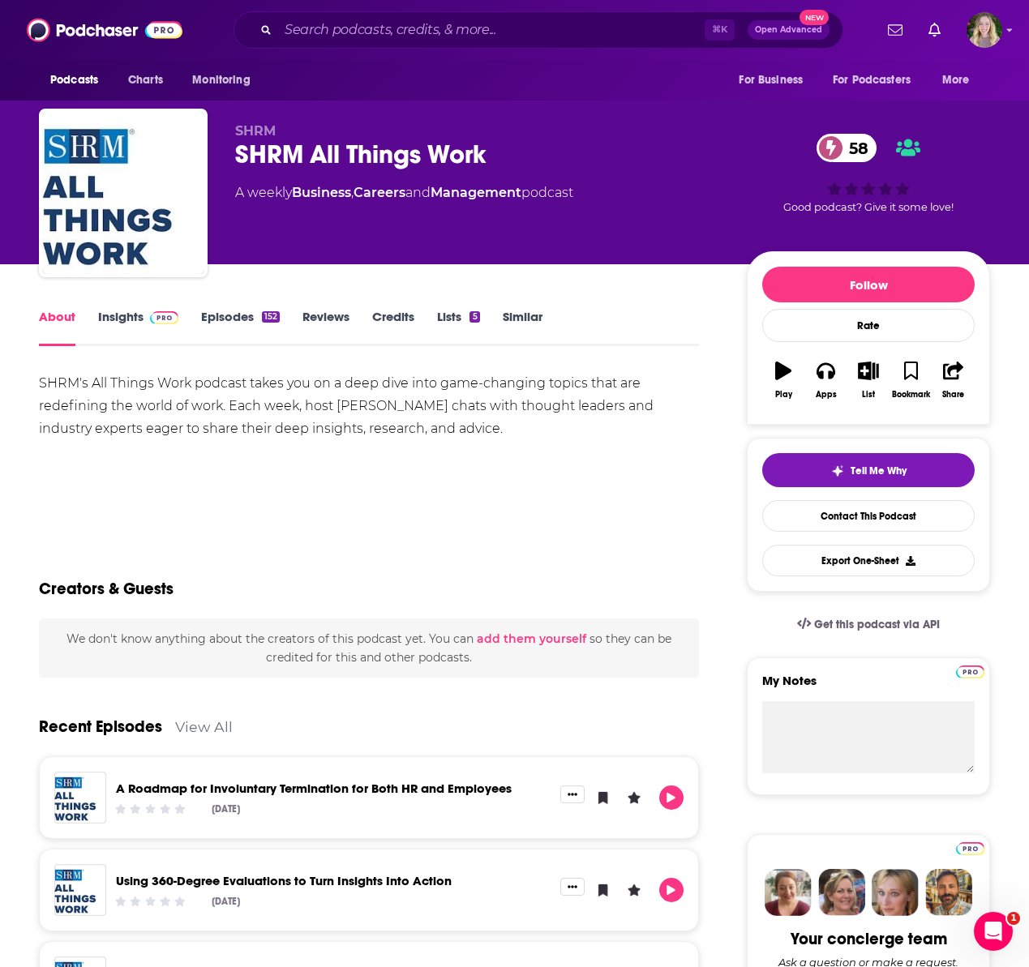
click at [229, 391] on div "SHRM's All Things Work podcast takes you on a deep dive into game-changing topi…" at bounding box center [369, 406] width 660 height 68
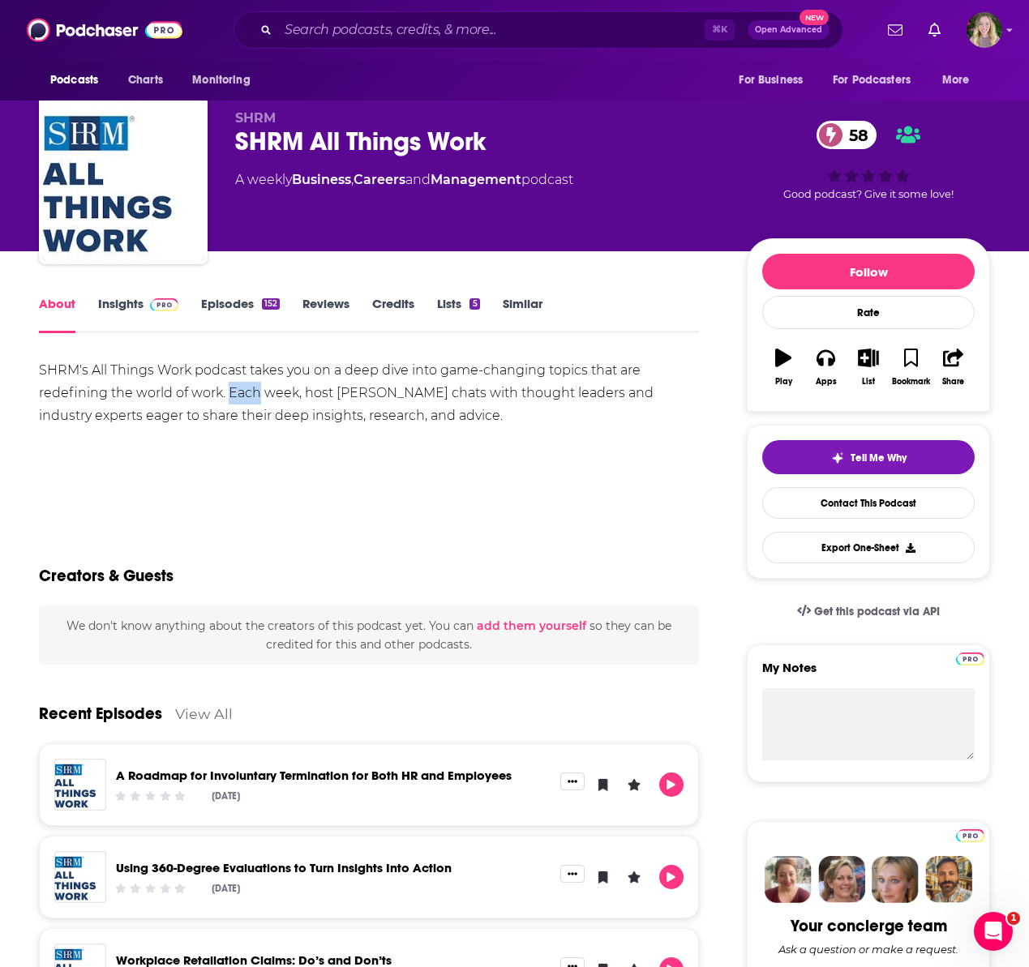
click at [229, 391] on div "SHRM's All Things Work podcast takes you on a deep dive into game-changing topi…" at bounding box center [369, 393] width 660 height 68
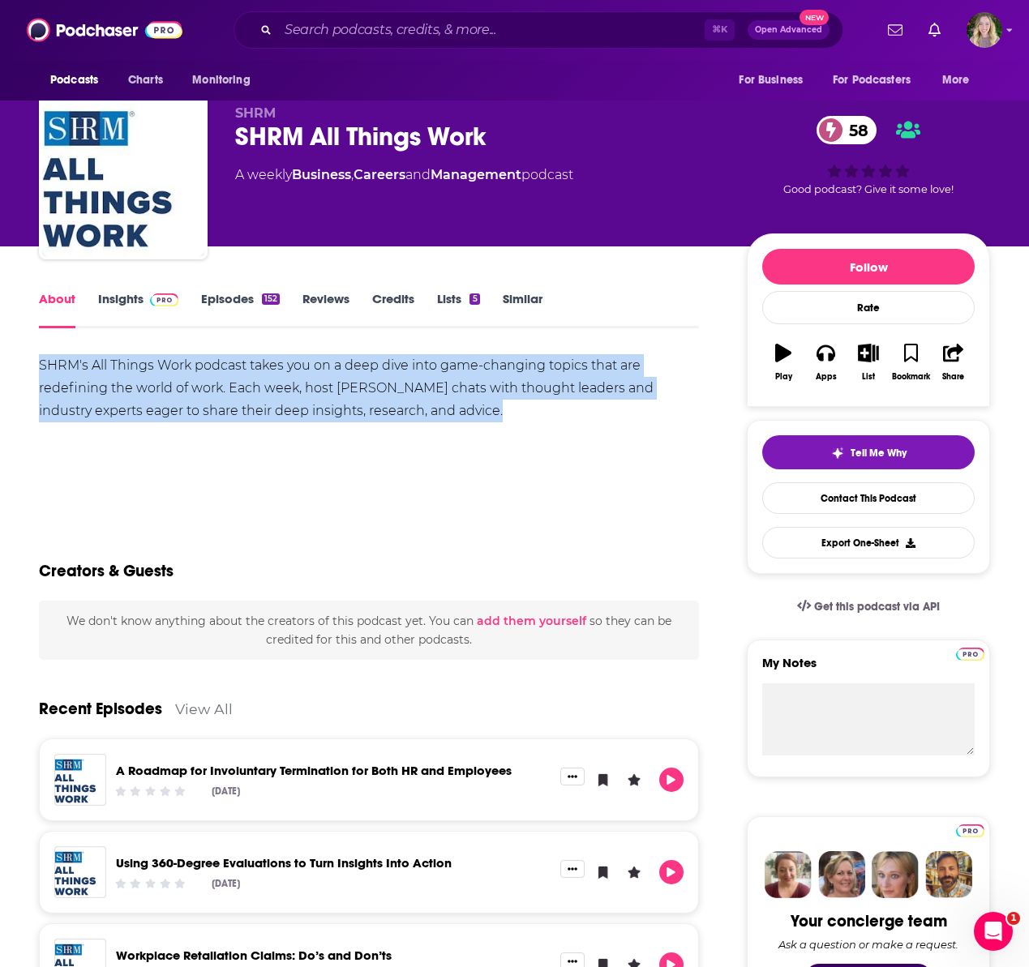
click at [229, 392] on div "SHRM's All Things Work podcast takes you on a deep dive into game-changing topi…" at bounding box center [369, 388] width 660 height 68
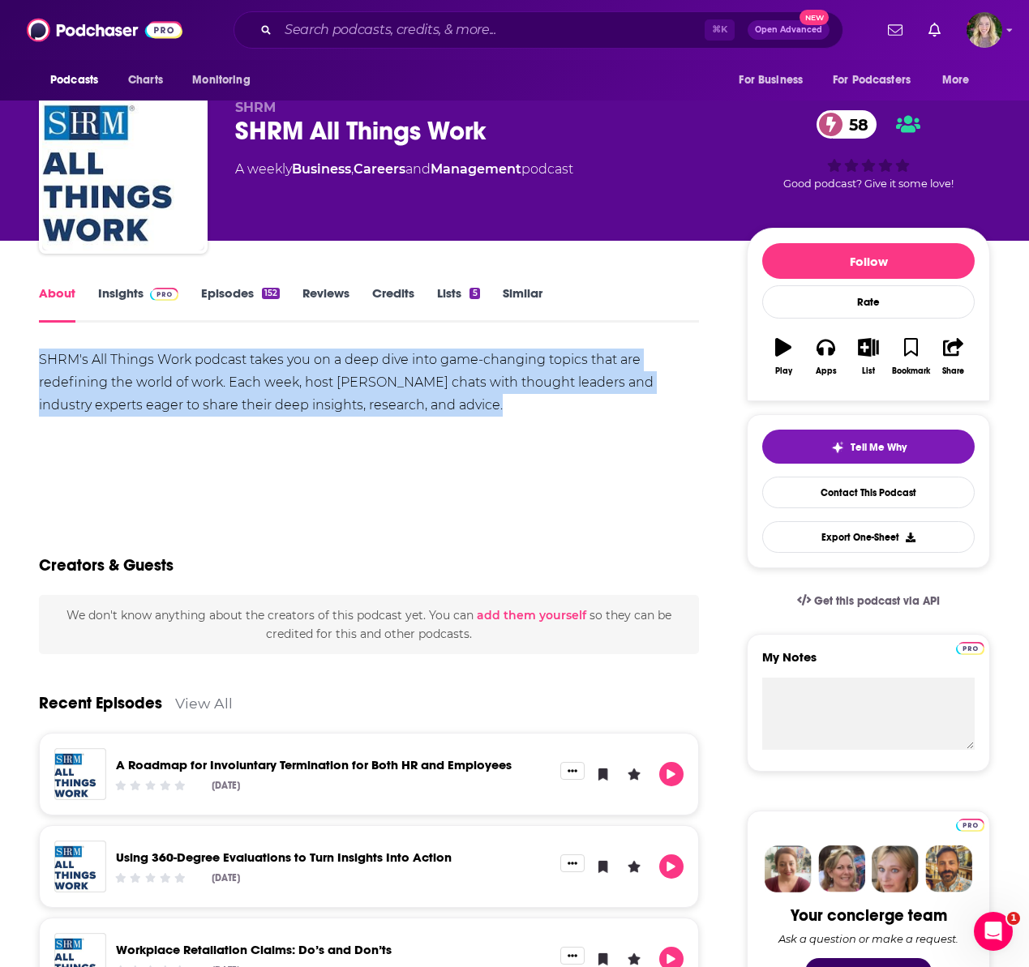
copy div "SHRM's All Things Work podcast takes you on a deep dive into game-changing topi…"
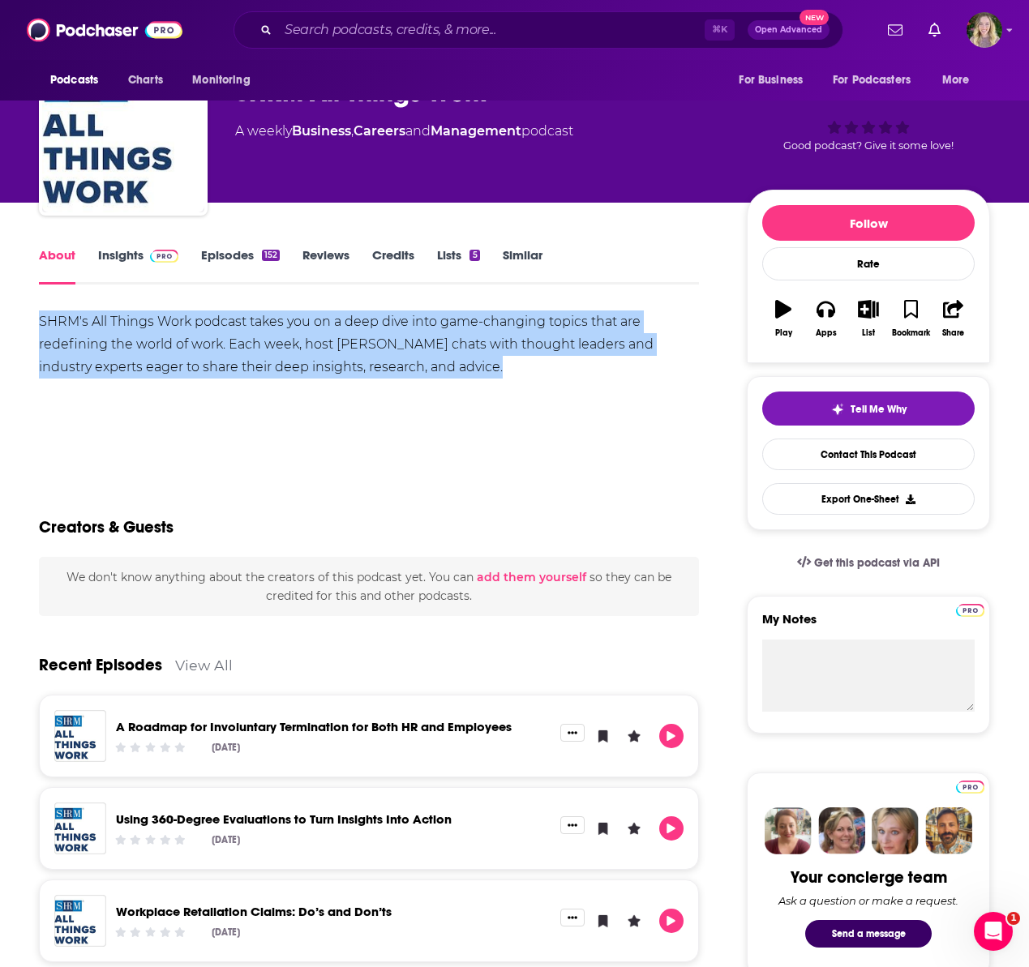
scroll to position [0, 0]
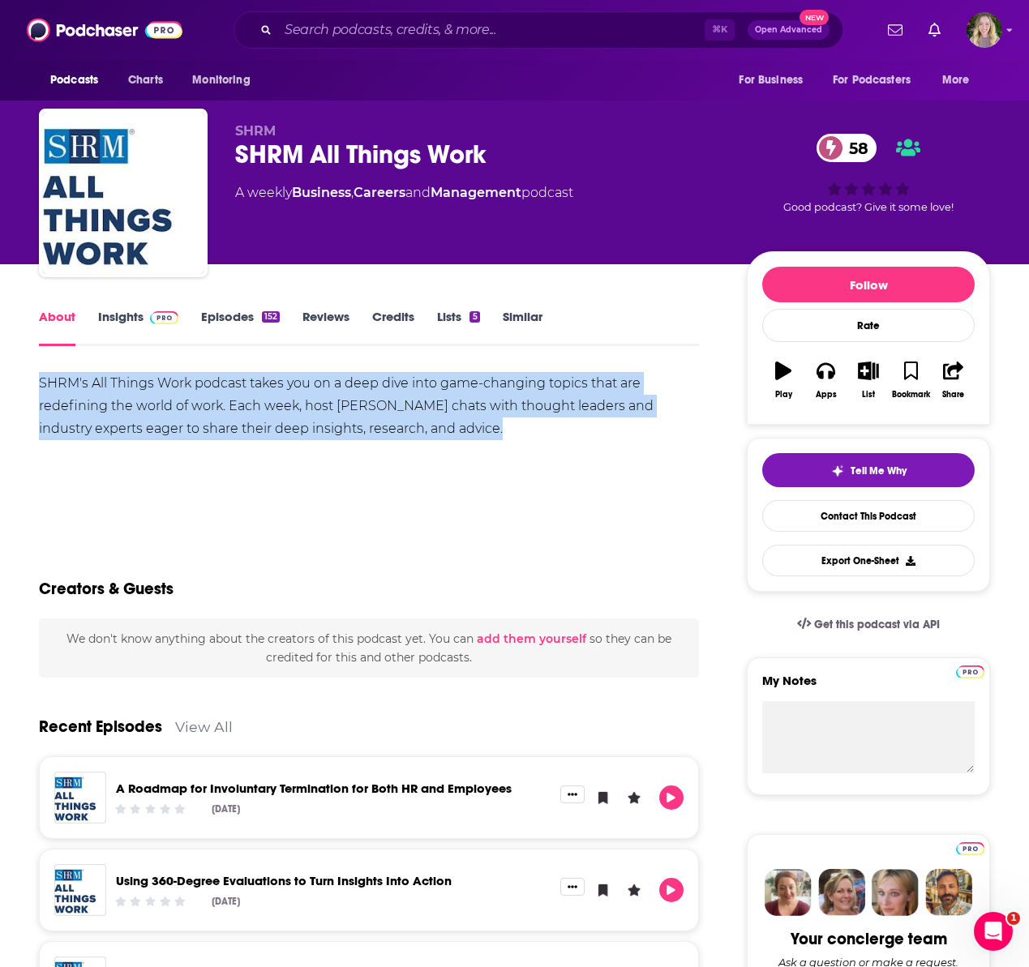
click at [143, 320] on span at bounding box center [160, 316] width 35 height 15
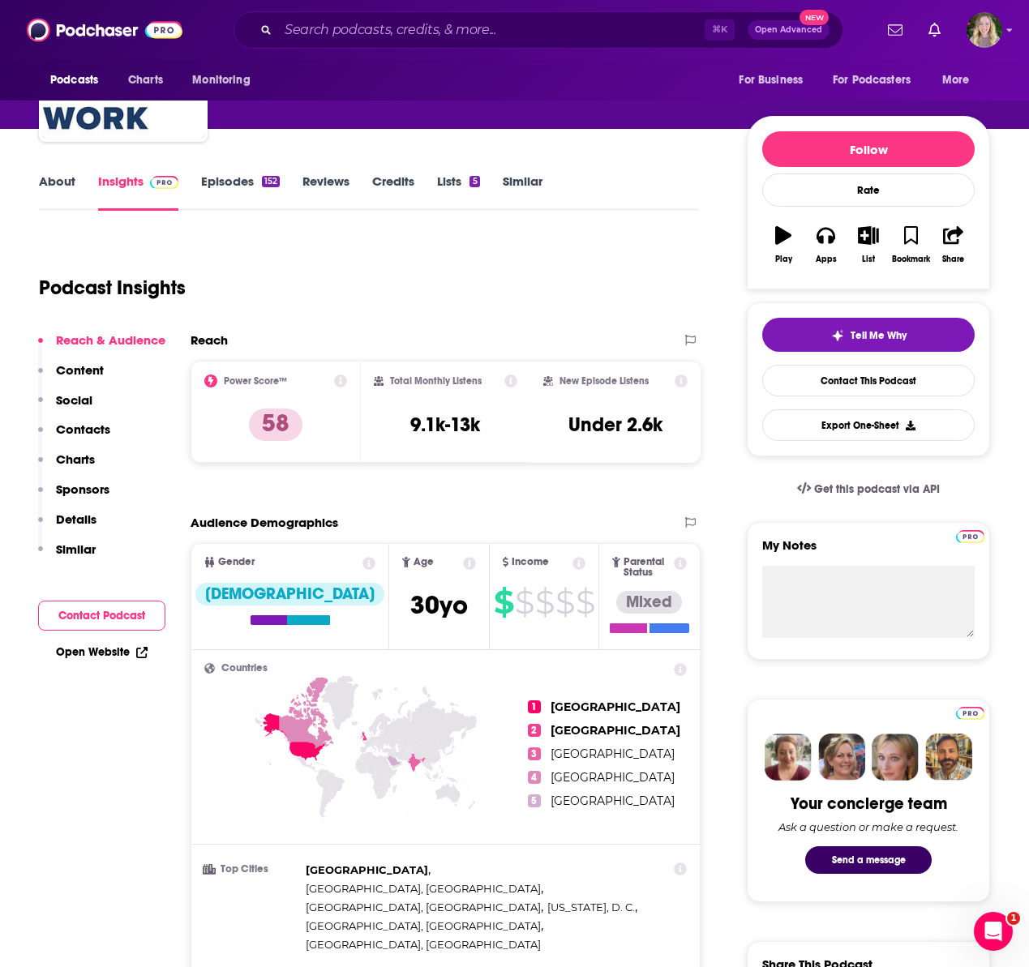
scroll to position [134, 0]
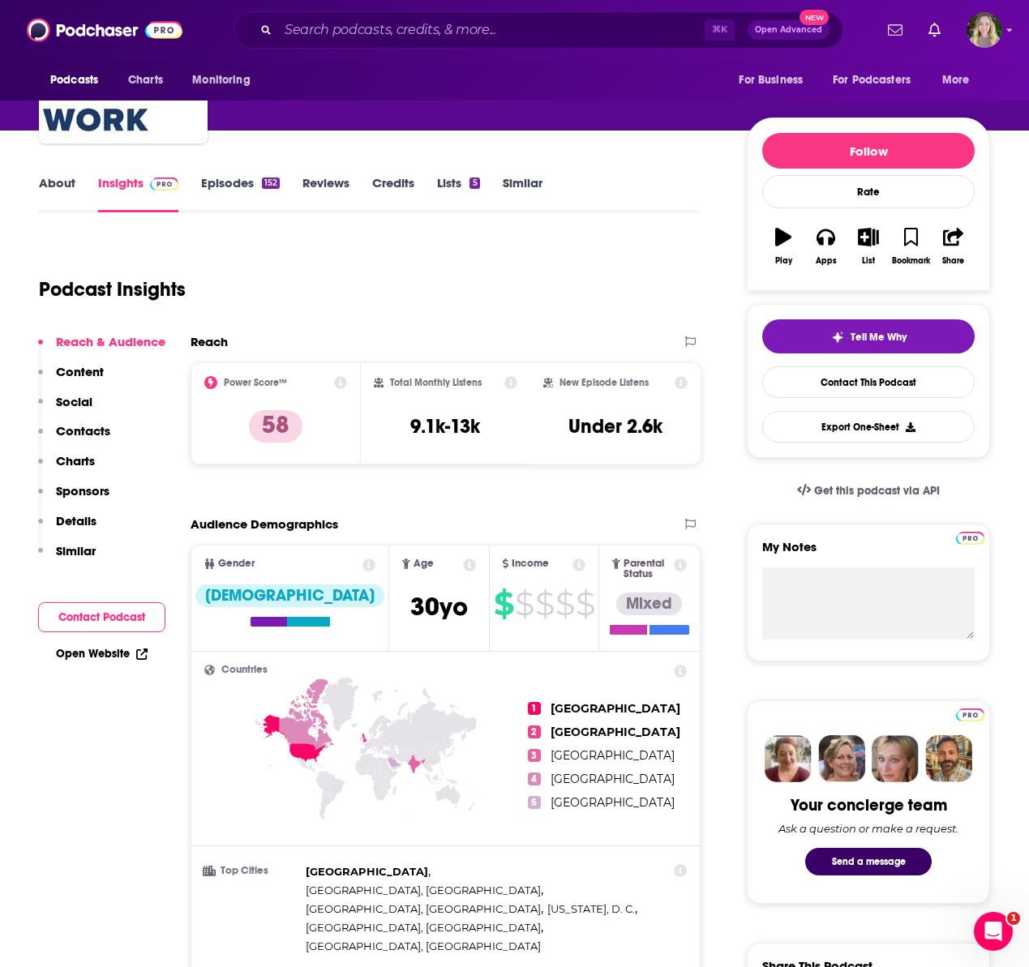
click at [103, 431] on p "Contacts" at bounding box center [83, 430] width 54 height 15
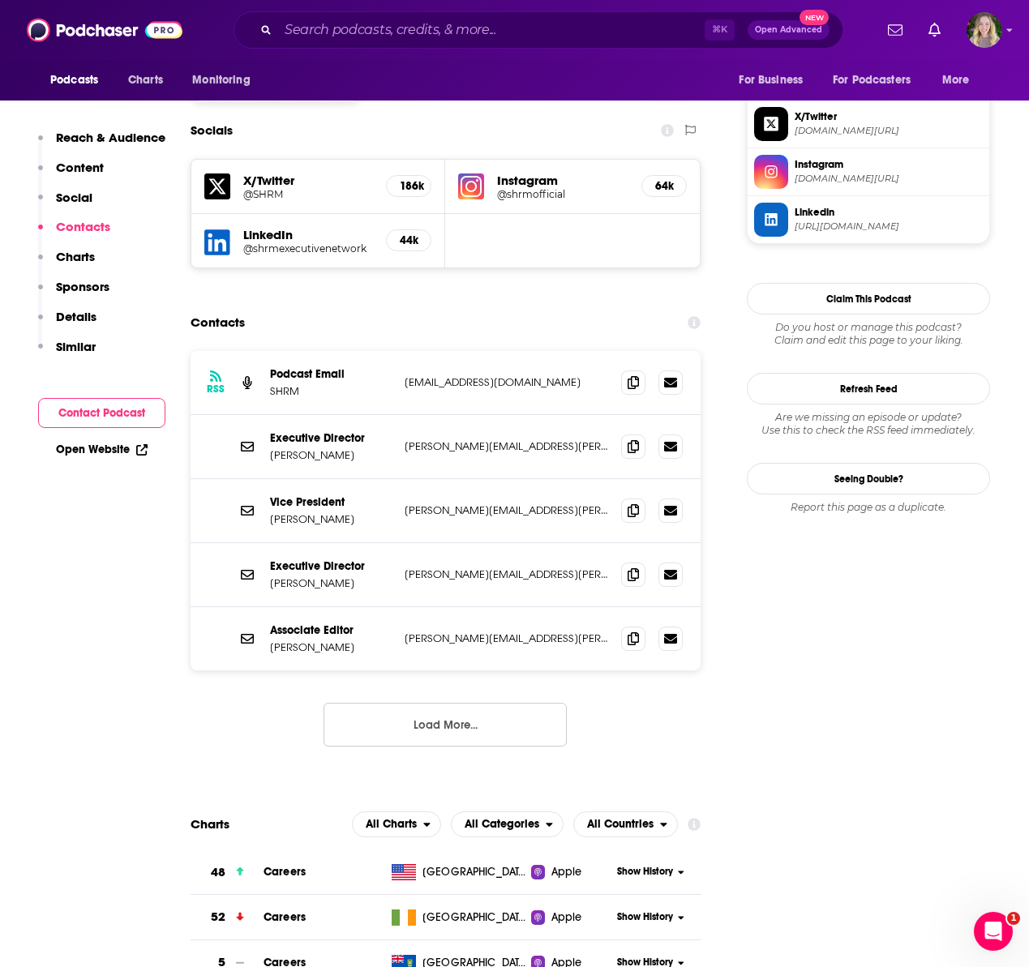
scroll to position [1372, 0]
click at [637, 374] on icon at bounding box center [632, 380] width 11 height 13
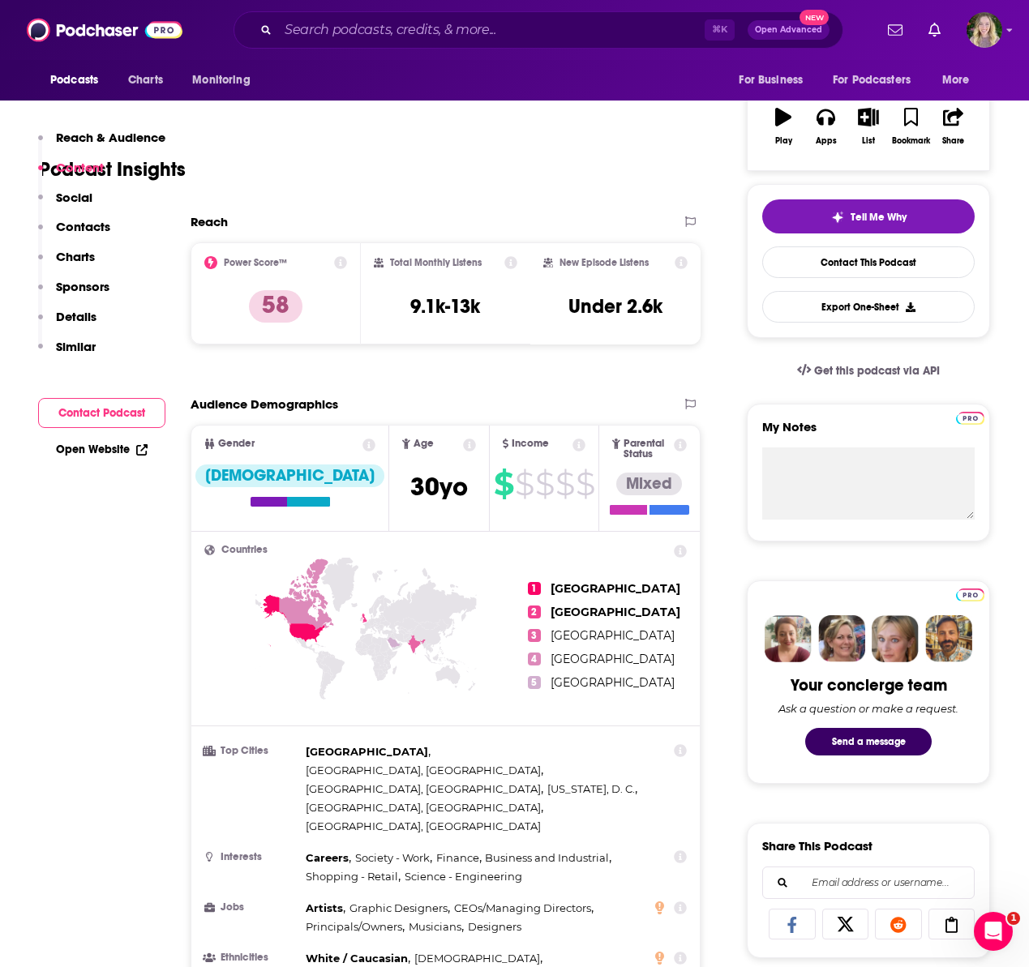
scroll to position [0, 0]
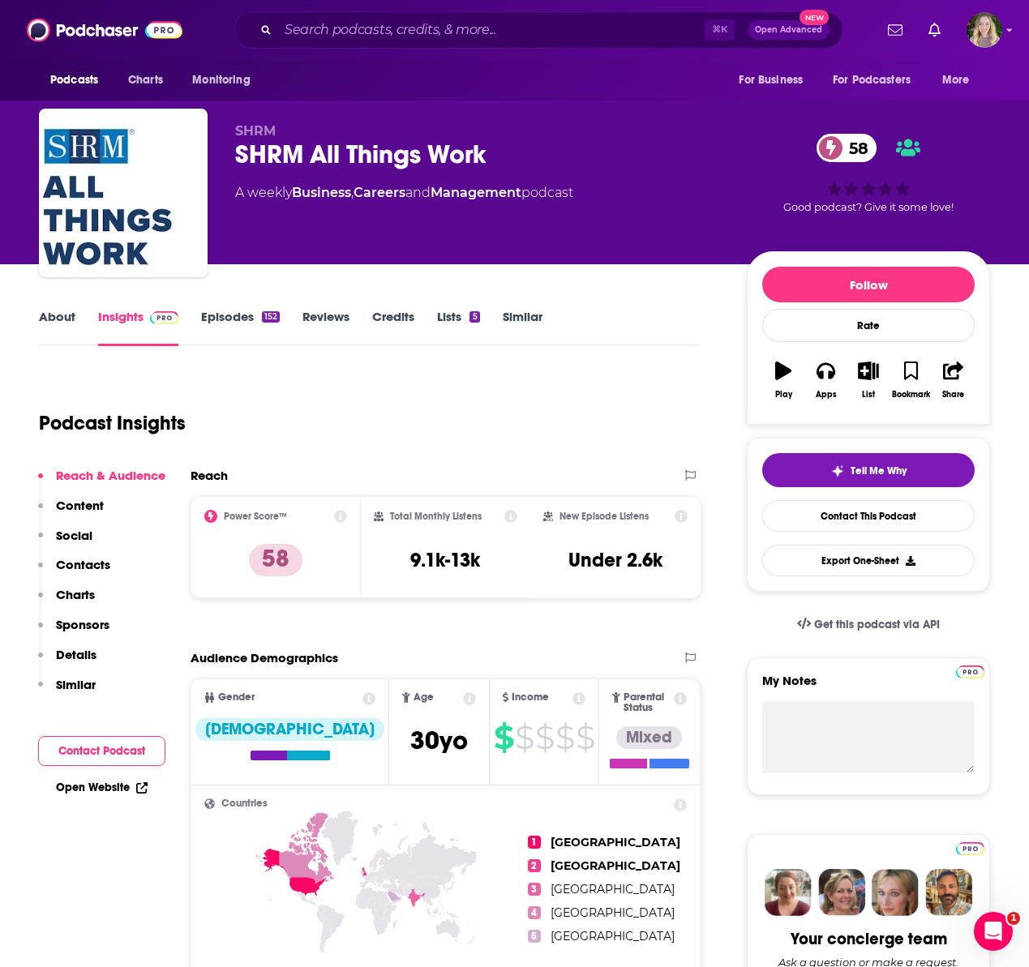
click at [62, 319] on link "About" at bounding box center [57, 327] width 36 height 37
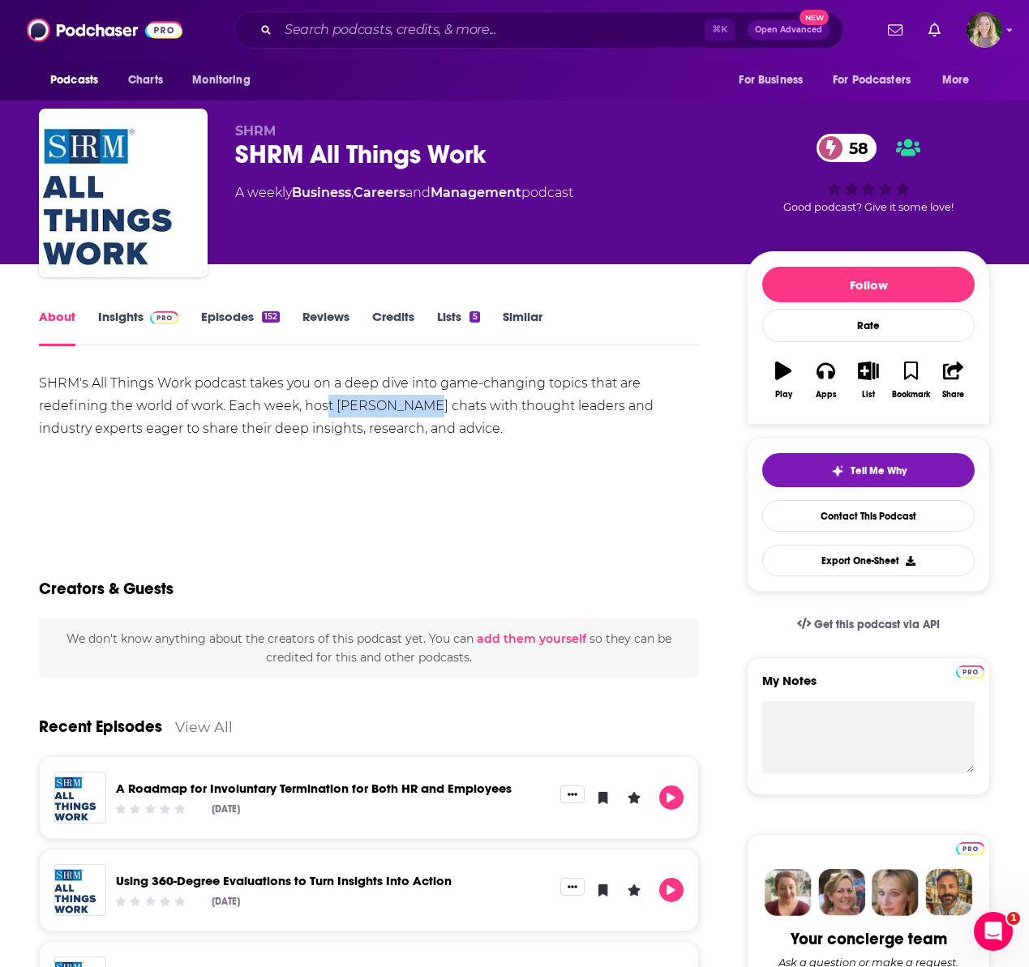
drag, startPoint x: 327, startPoint y: 406, endPoint x: 424, endPoint y: 405, distance: 97.3
click at [424, 405] on div "SHRM's All Things Work podcast takes you on a deep dive into game-changing topi…" at bounding box center [369, 406] width 660 height 68
copy div "t Anne Sparaco"
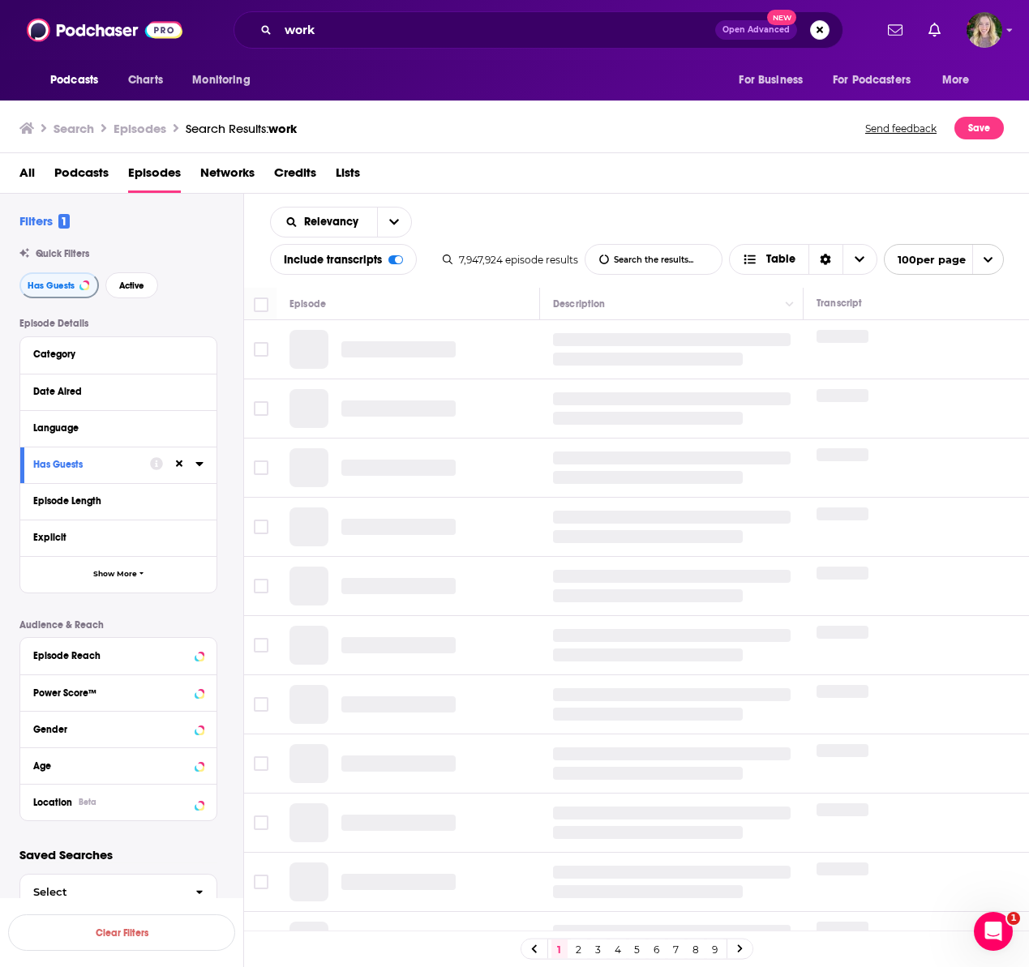
click at [94, 169] on span "Podcasts" at bounding box center [81, 176] width 54 height 33
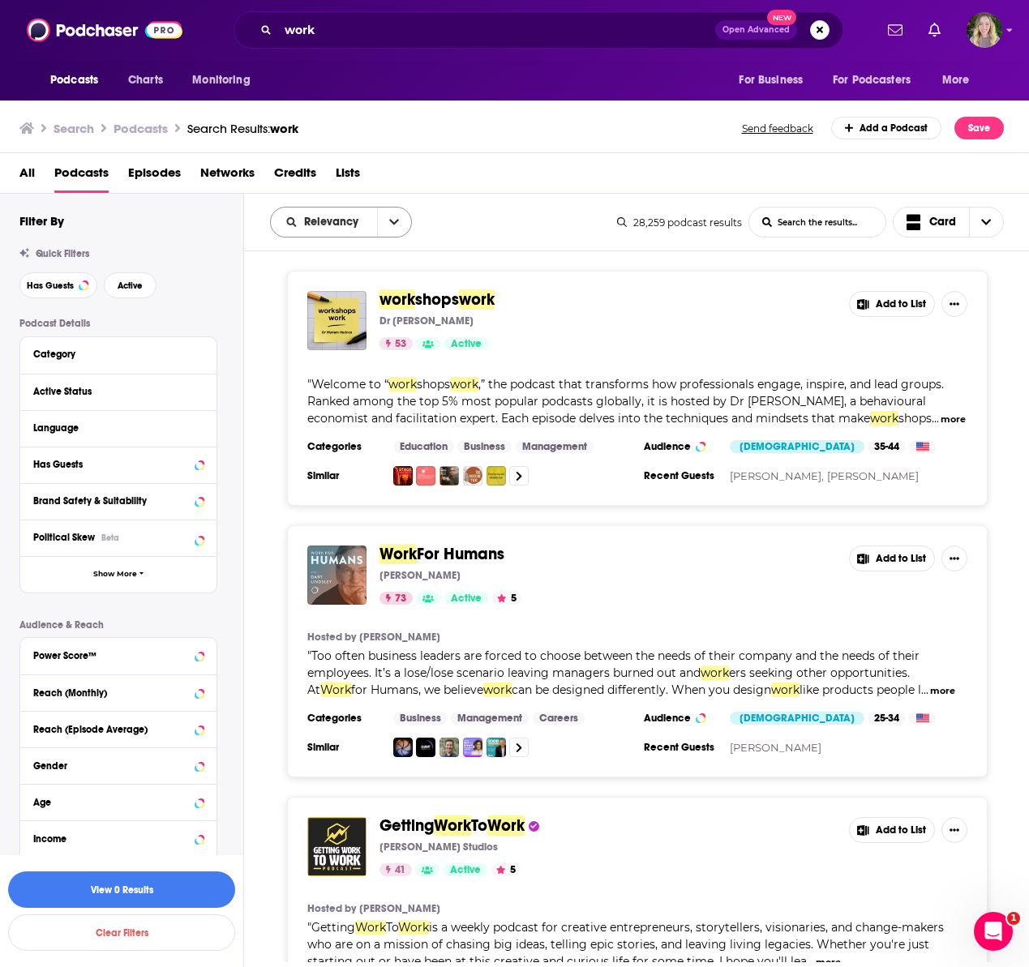
click at [389, 213] on button "open menu" at bounding box center [394, 222] width 34 height 29
click at [340, 362] on span "Power Score" at bounding box center [351, 360] width 96 height 9
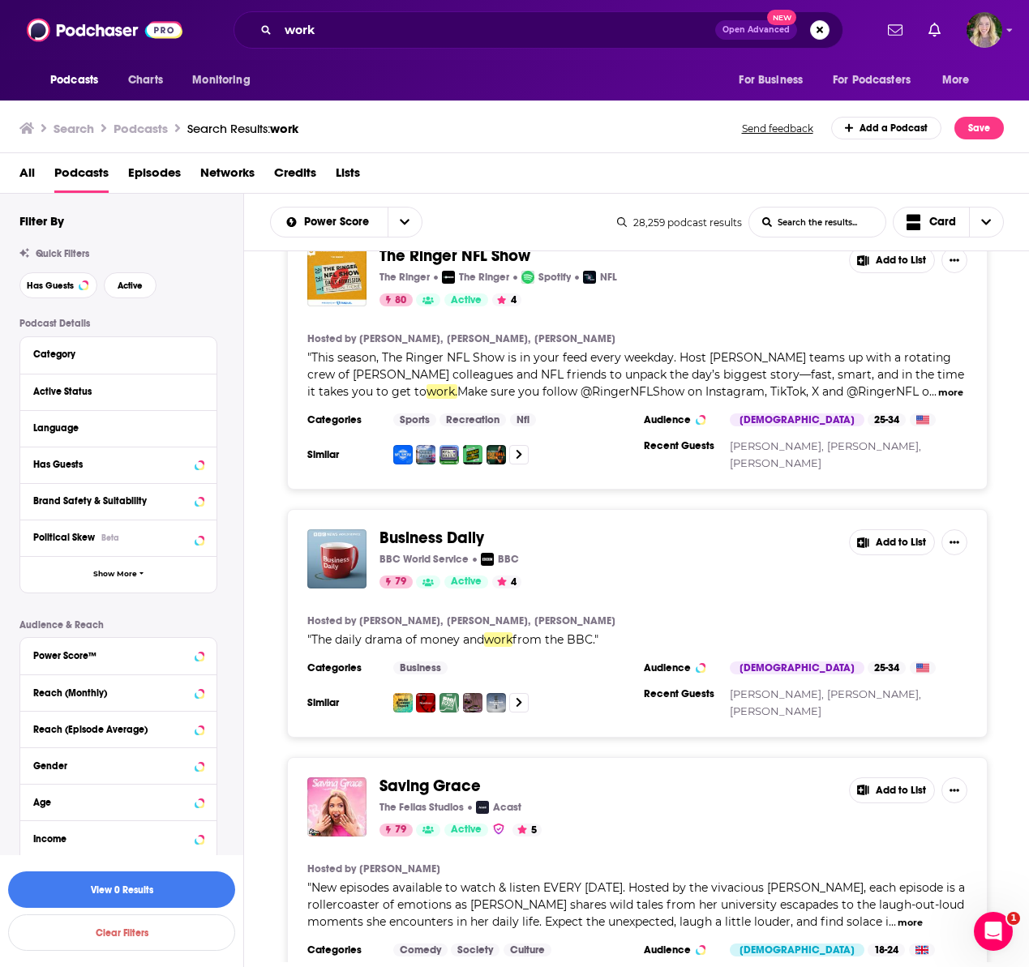
scroll to position [6335, 0]
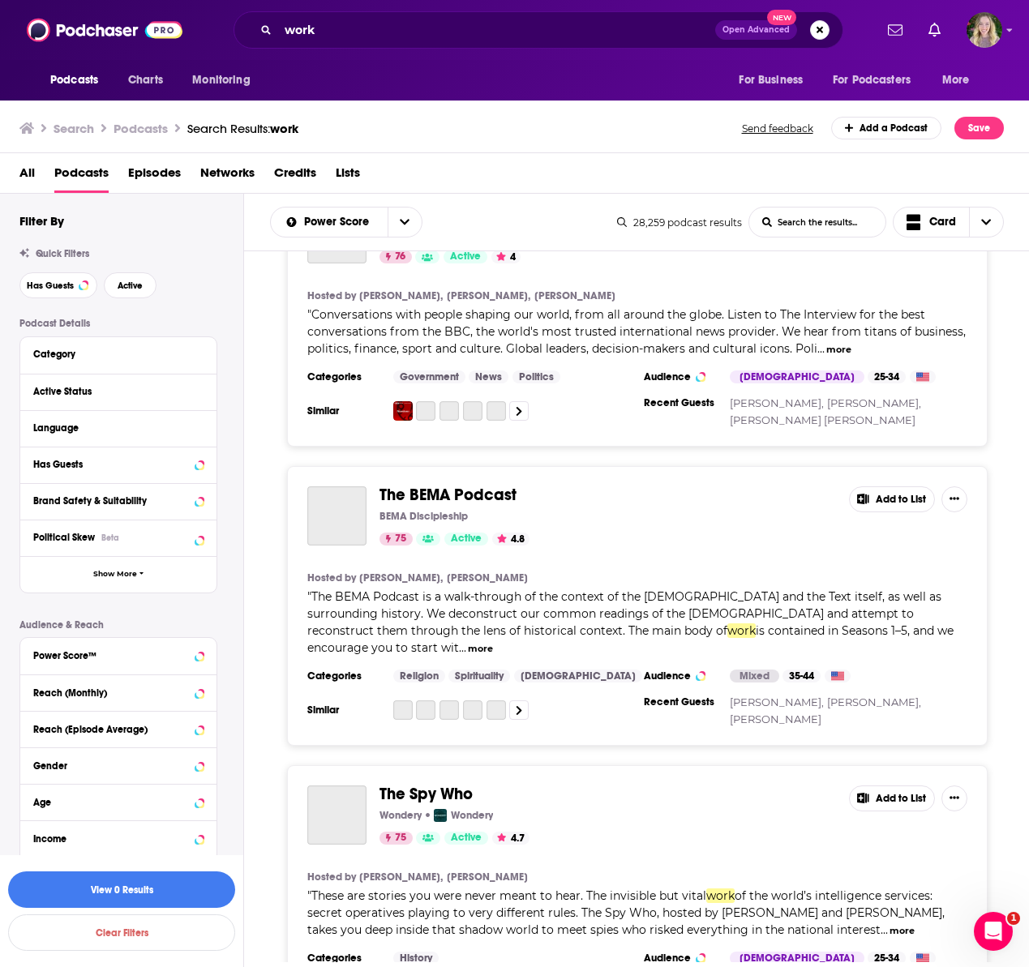
scroll to position [13290, 0]
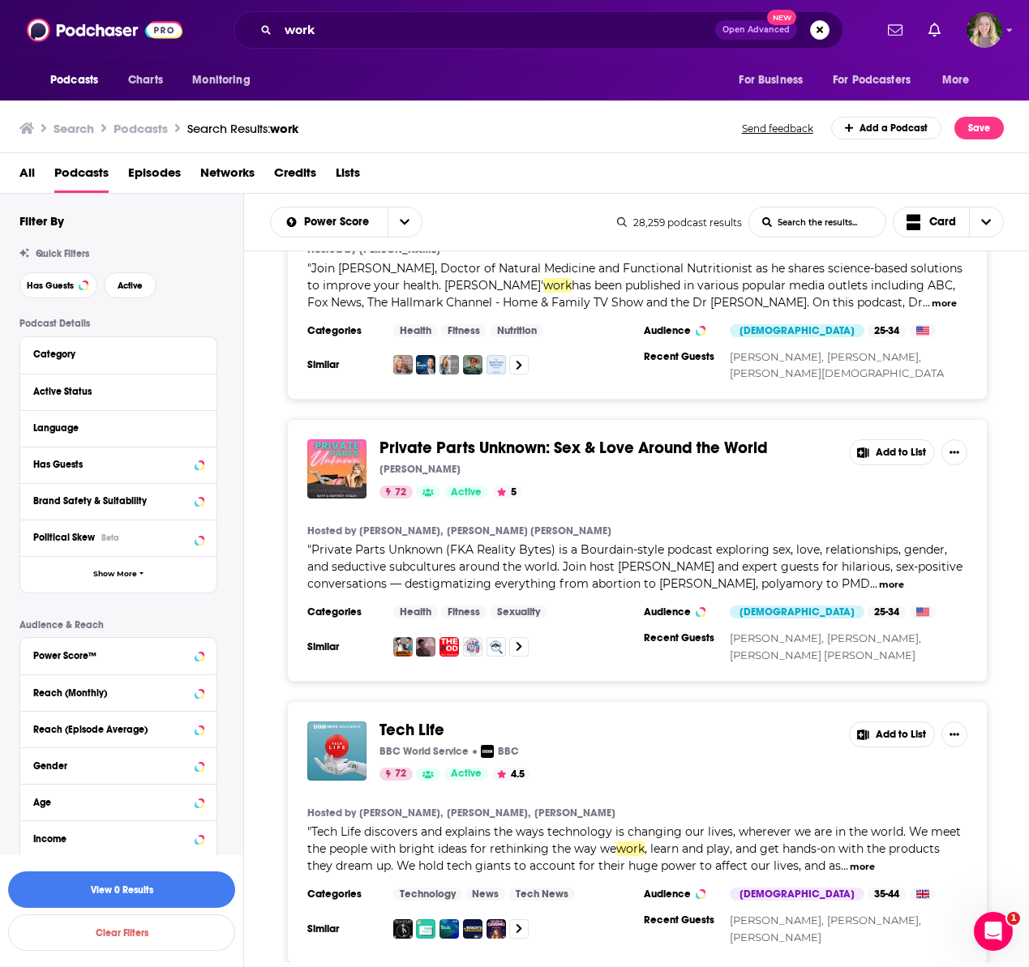
scroll to position [20134, 0]
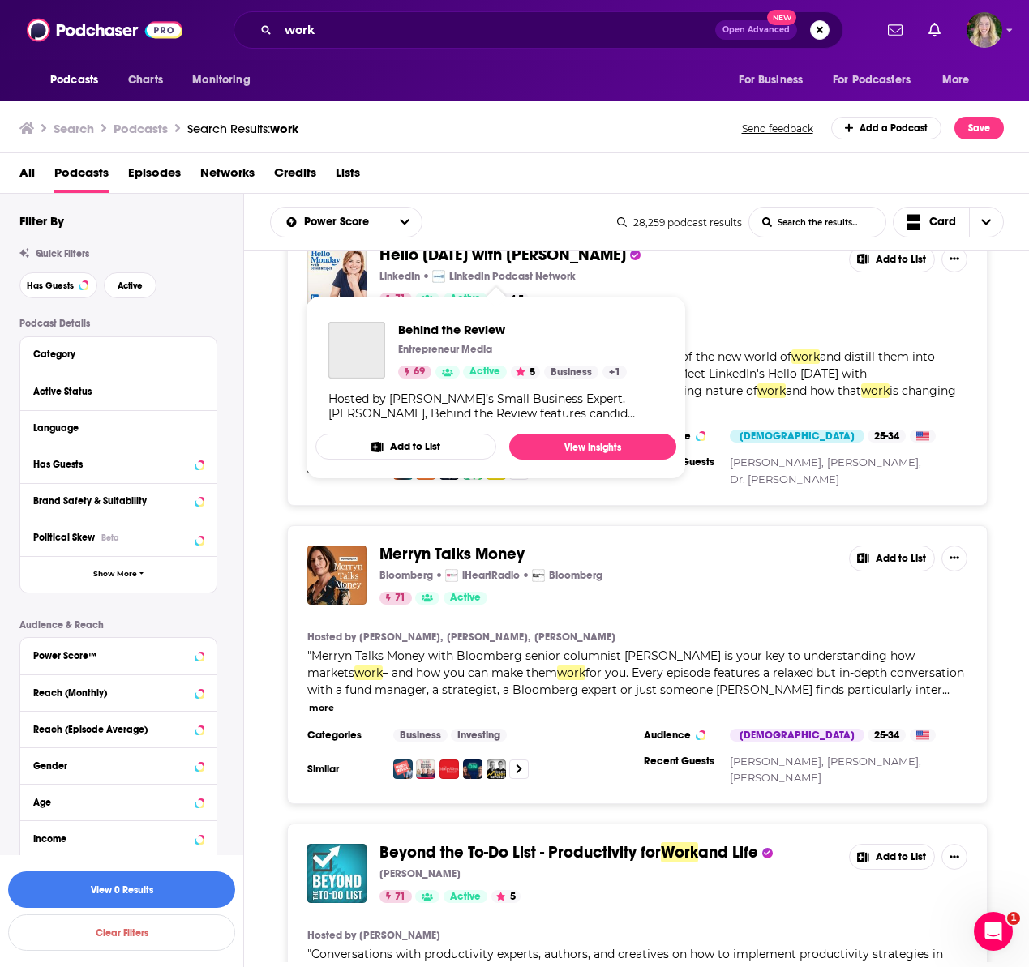
scroll to position [27018, 0]
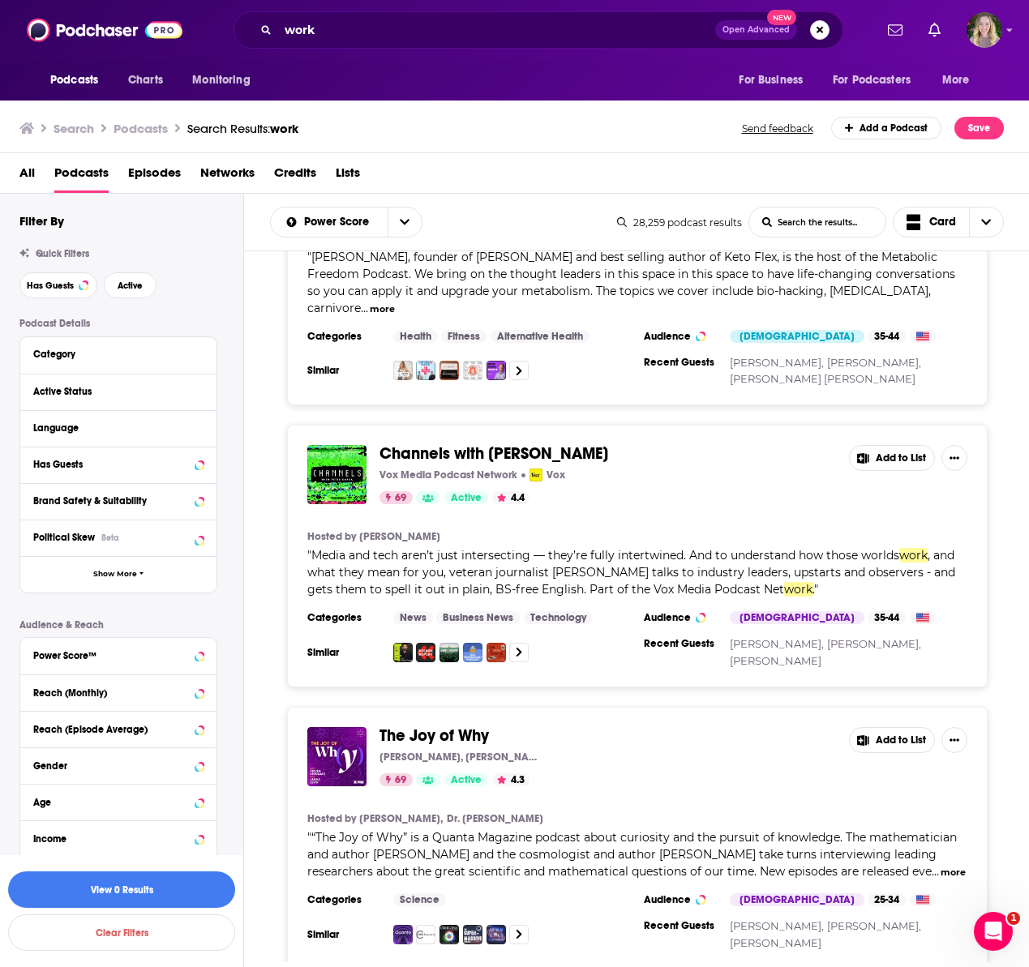
scroll to position [33884, 0]
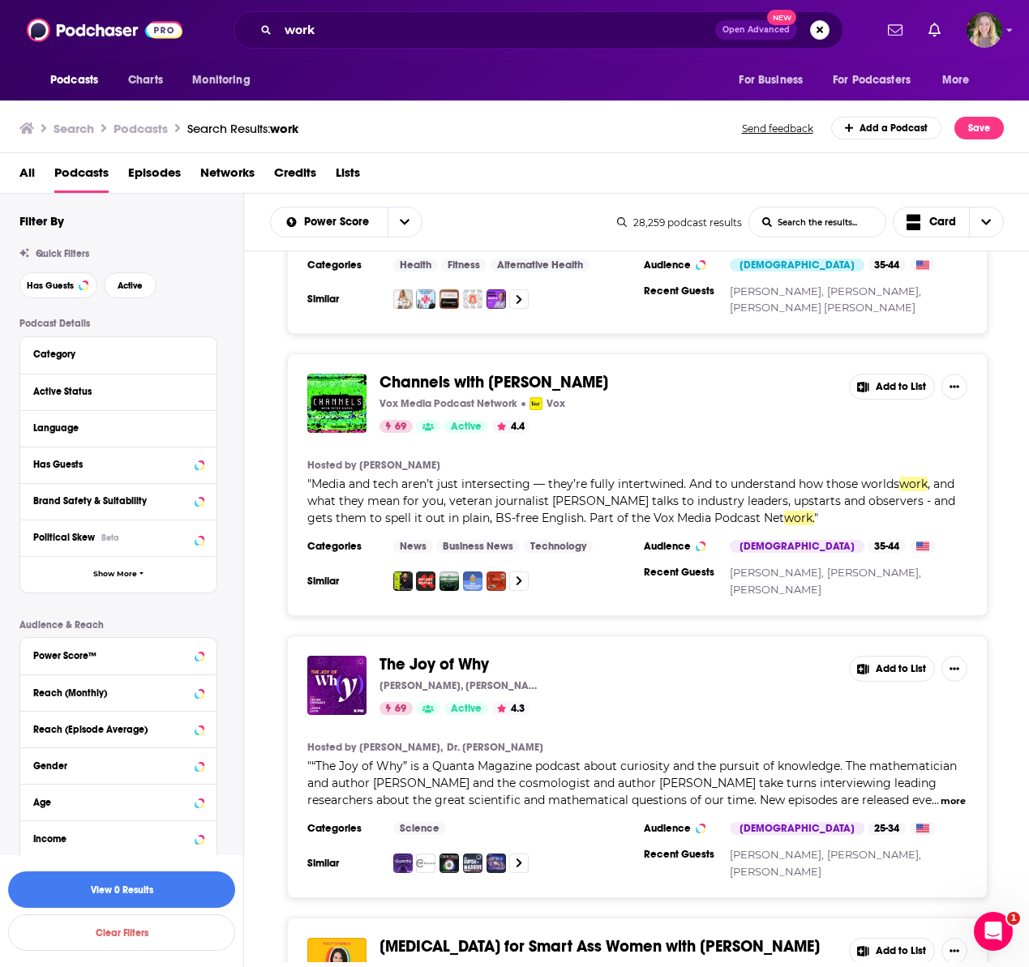
drag, startPoint x: 671, startPoint y: 925, endPoint x: 696, endPoint y: 956, distance: 39.8
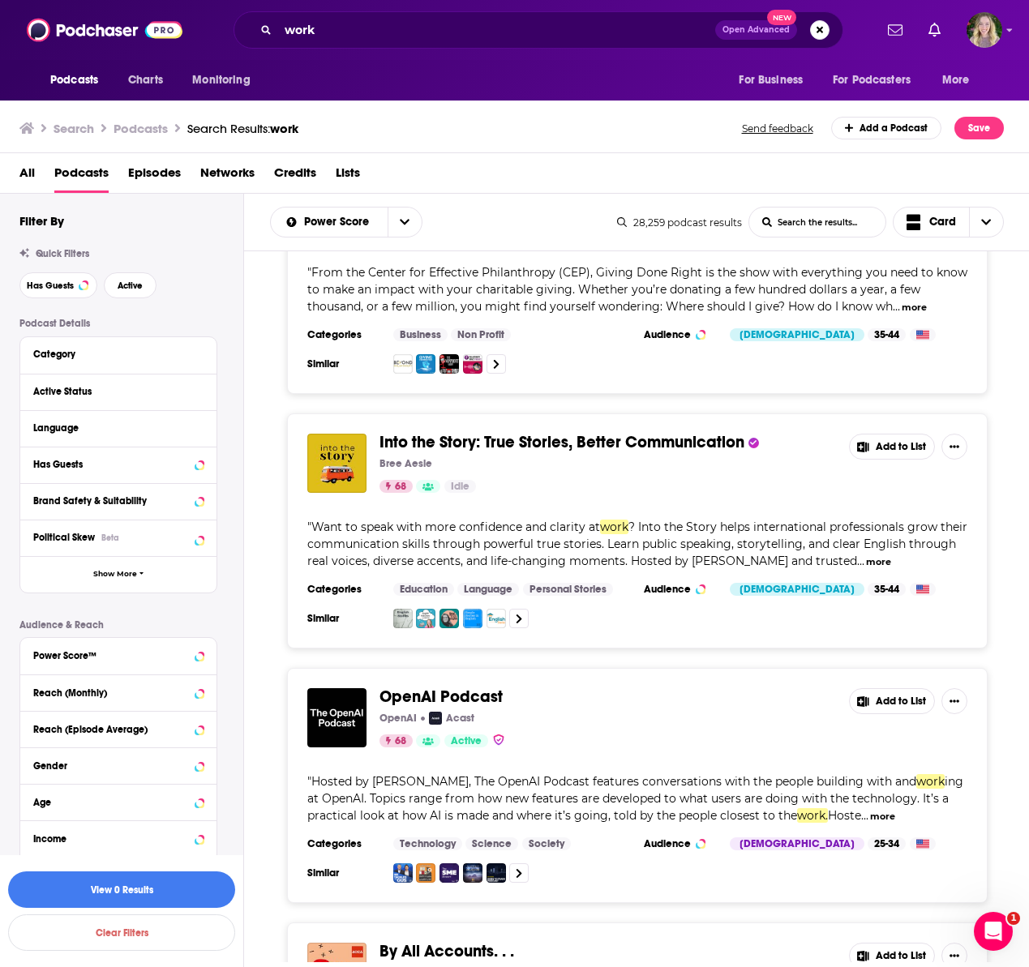
scroll to position [40579, 0]
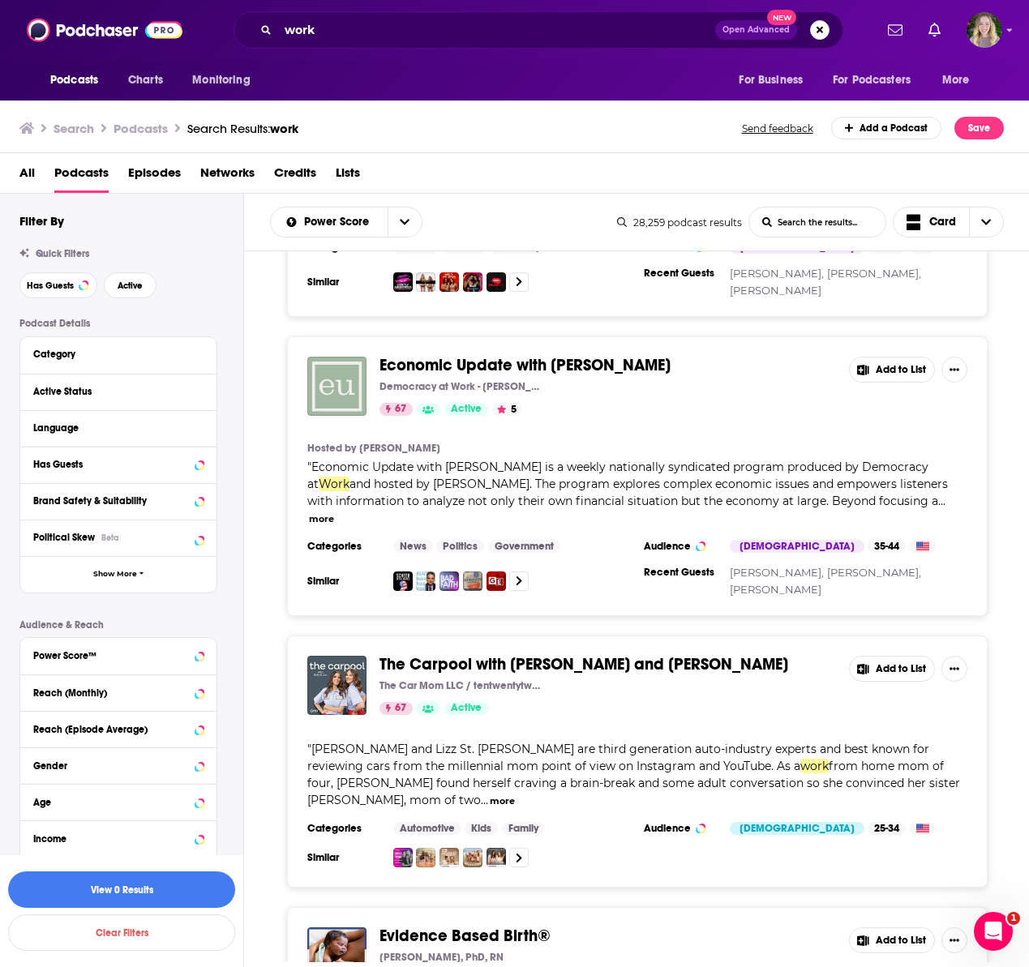
scroll to position [45193, 0]
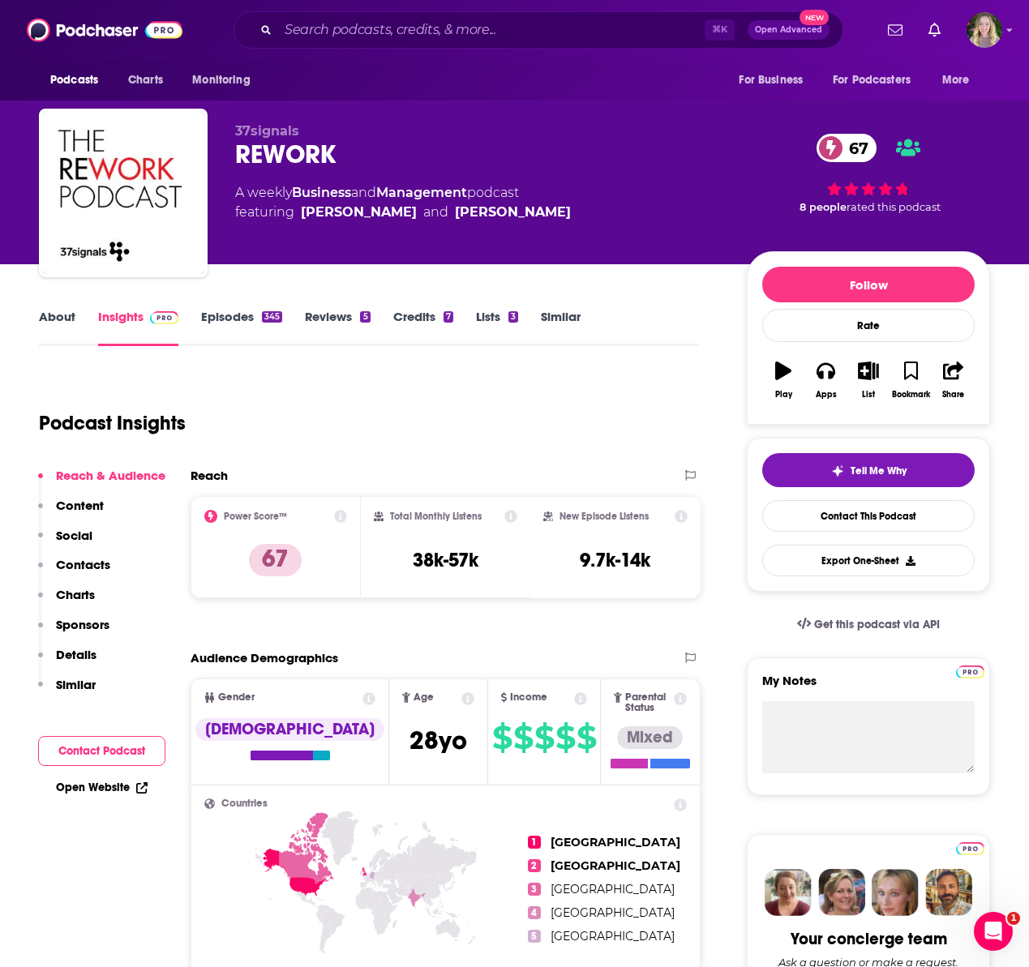
click at [275, 316] on div "345" at bounding box center [272, 316] width 20 height 11
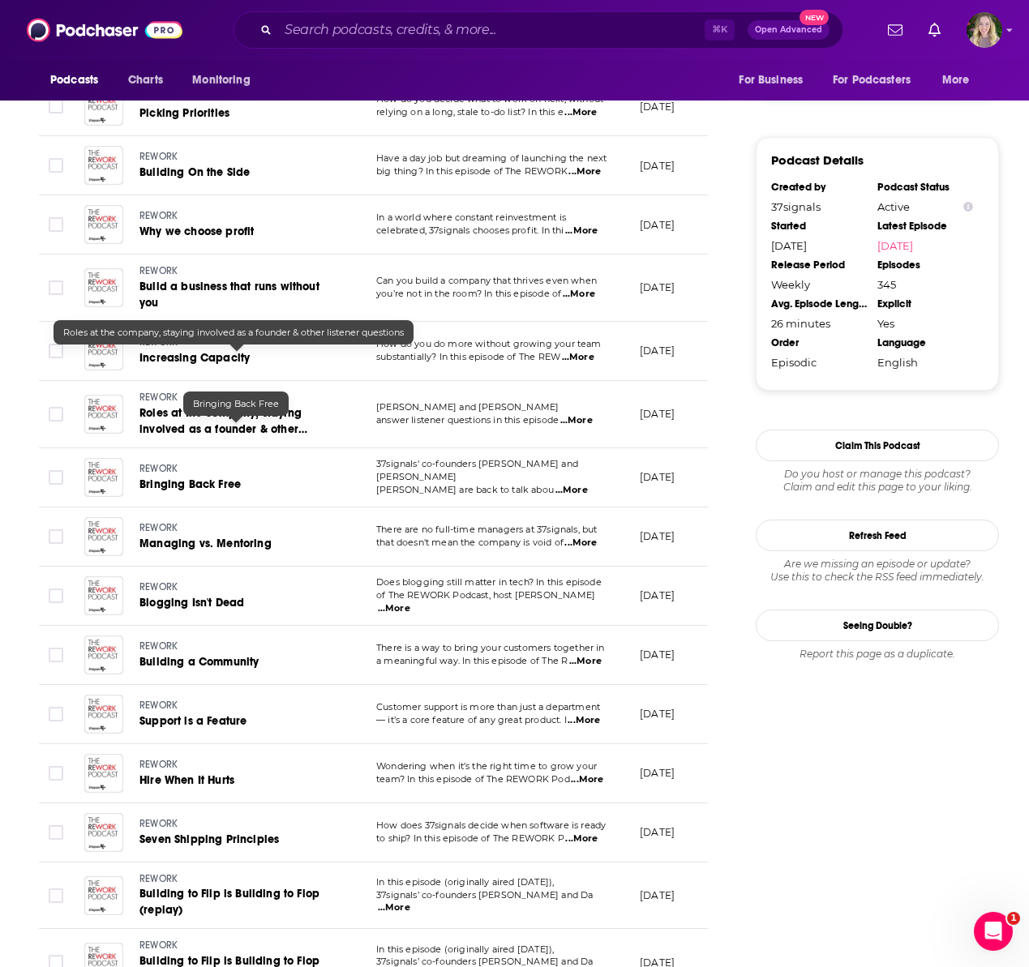
scroll to position [1615, 0]
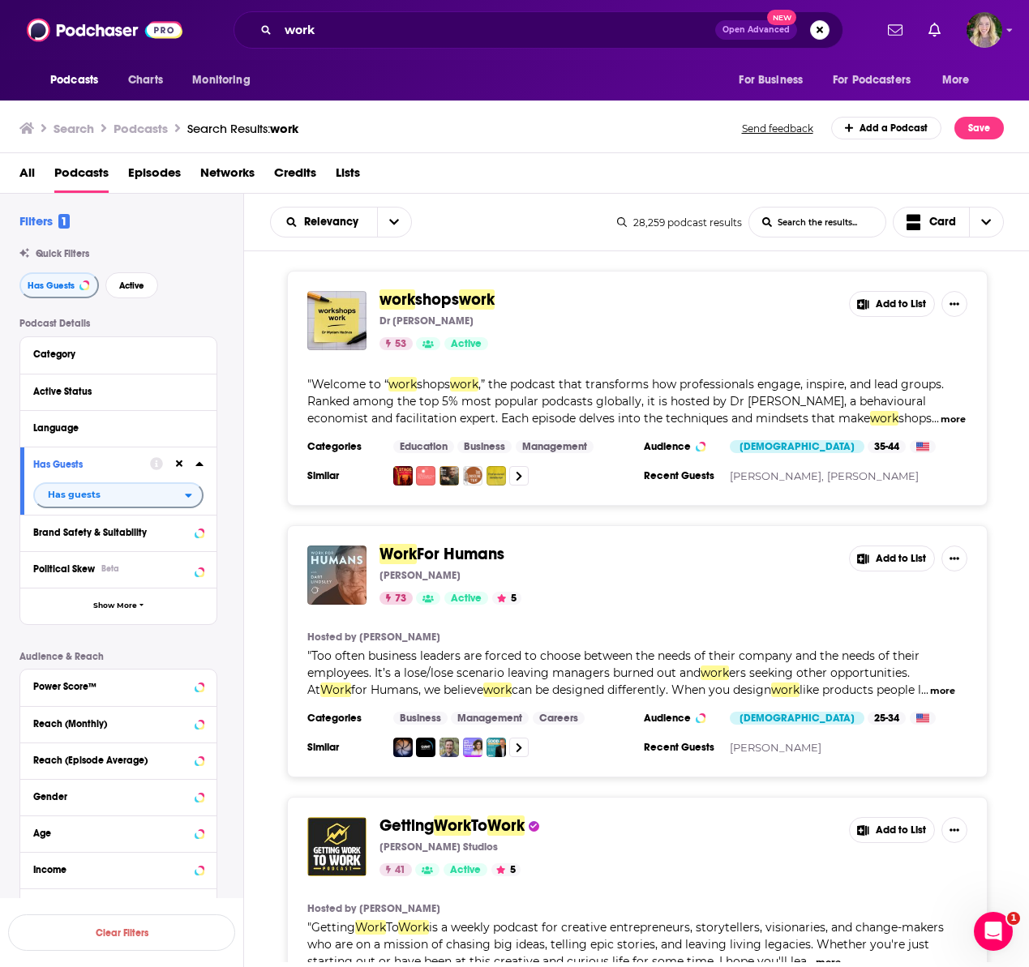
click at [412, 225] on div "Relevancy List Search Input Search the results... Card" at bounding box center [443, 222] width 347 height 31
click at [404, 223] on button "open menu" at bounding box center [394, 222] width 34 height 29
click at [340, 367] on div "Power Score" at bounding box center [341, 361] width 142 height 28
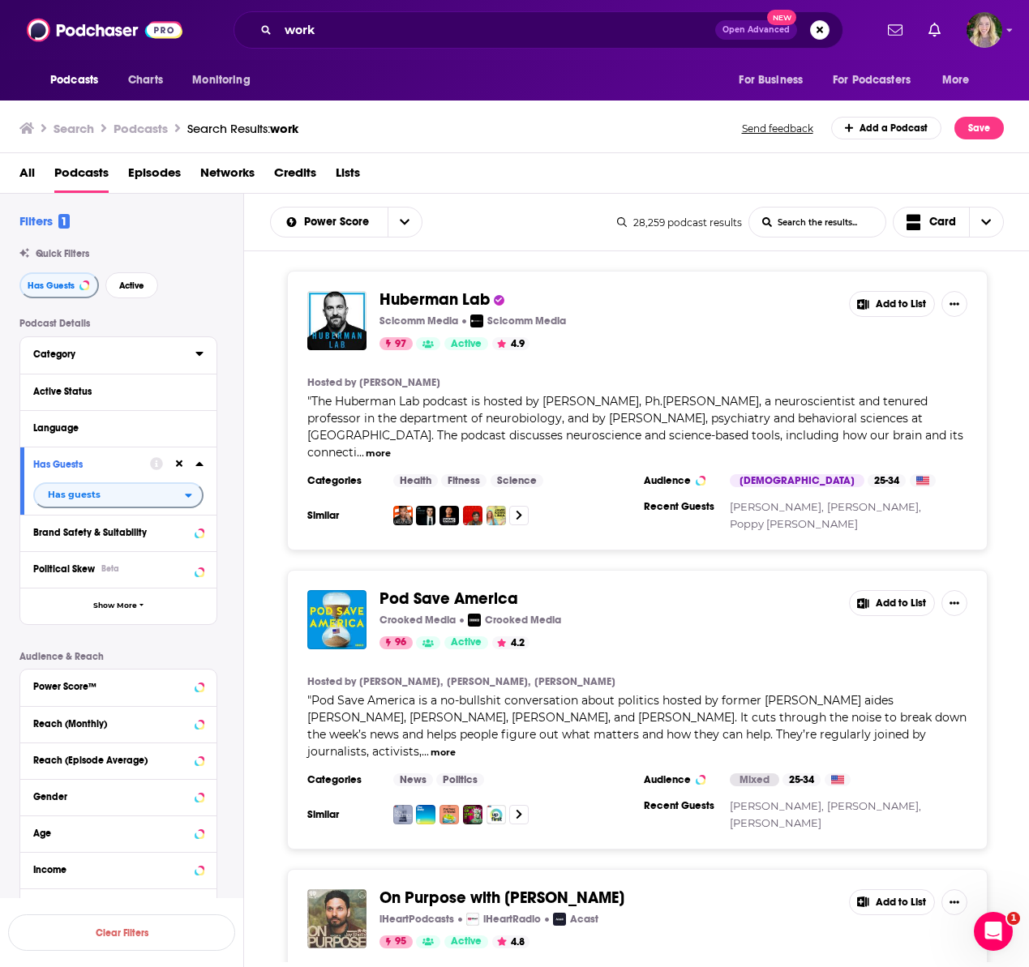
click at [64, 356] on div "Category" at bounding box center [109, 354] width 152 height 11
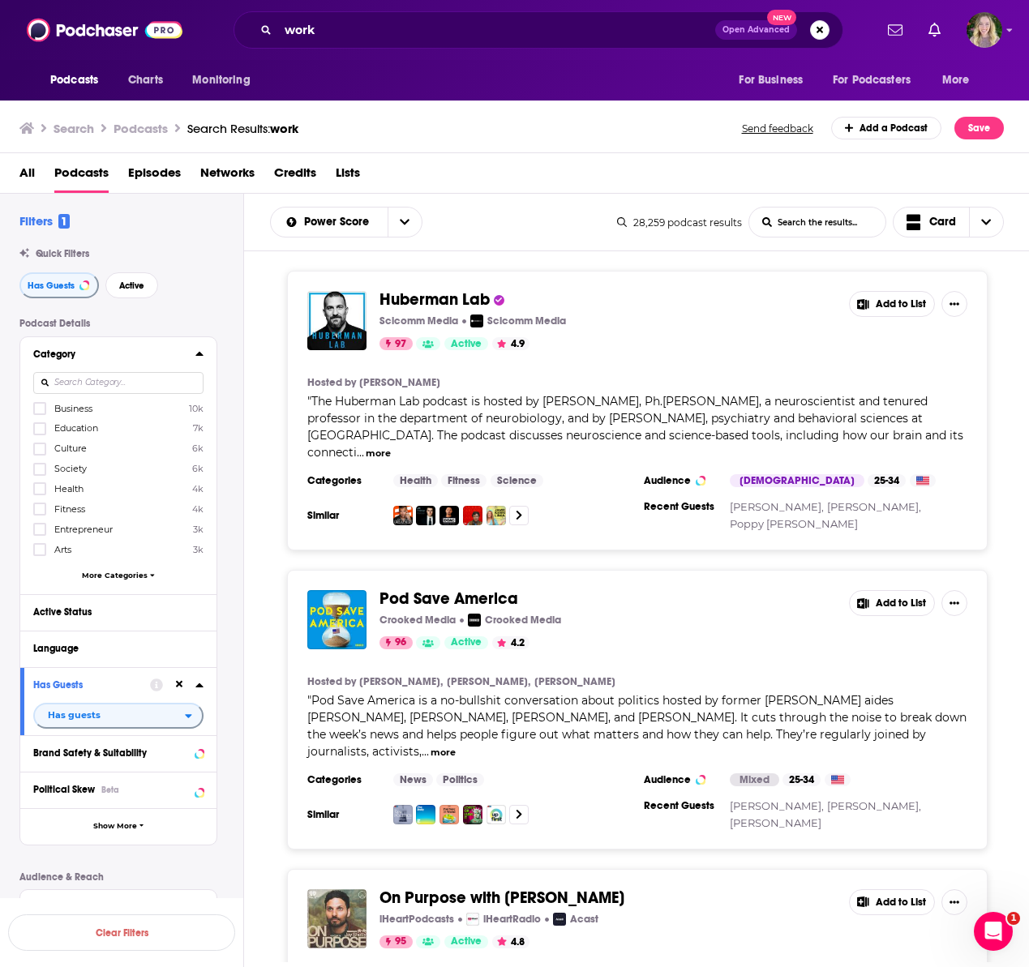
click at [53, 413] on label "Business 10k" at bounding box center [118, 408] width 170 height 14
click at [40, 413] on input "multiSelectOption-business-0" at bounding box center [40, 413] width 0 height 0
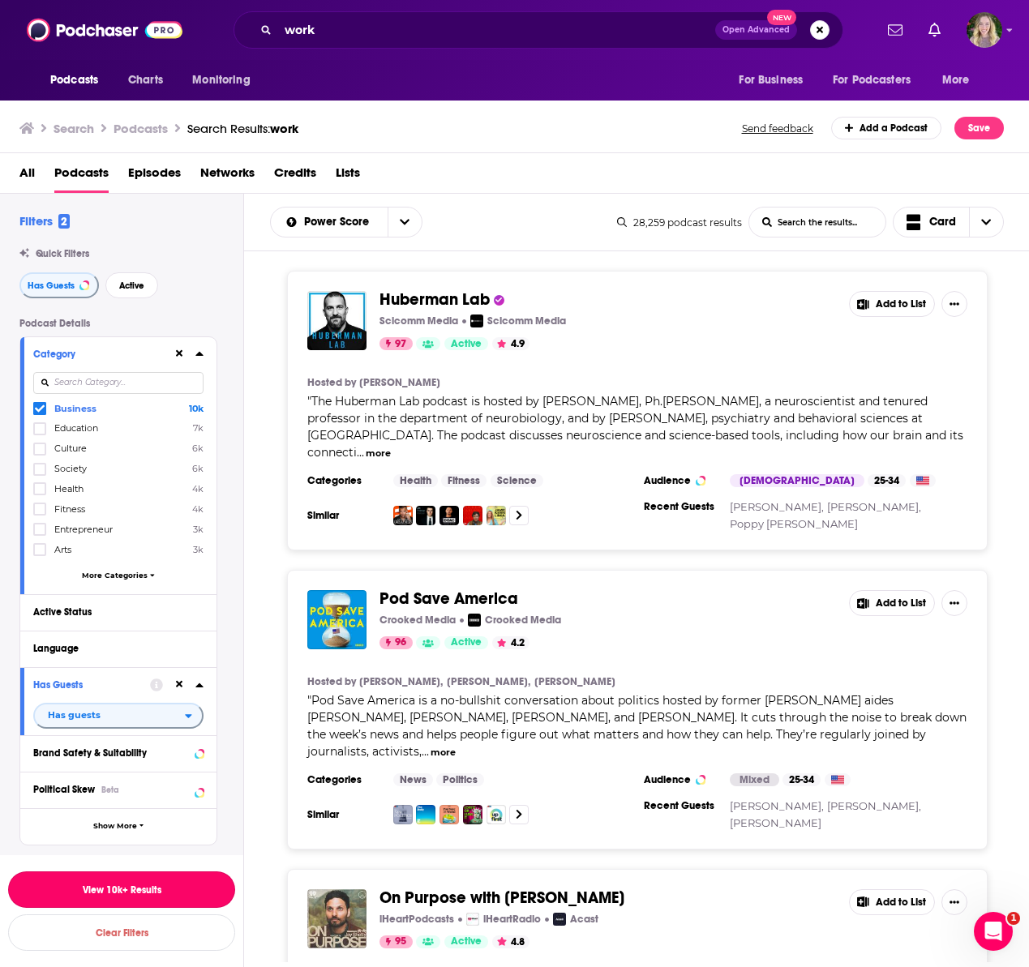
click at [156, 891] on button "View 10k+ Results" at bounding box center [121, 889] width 227 height 36
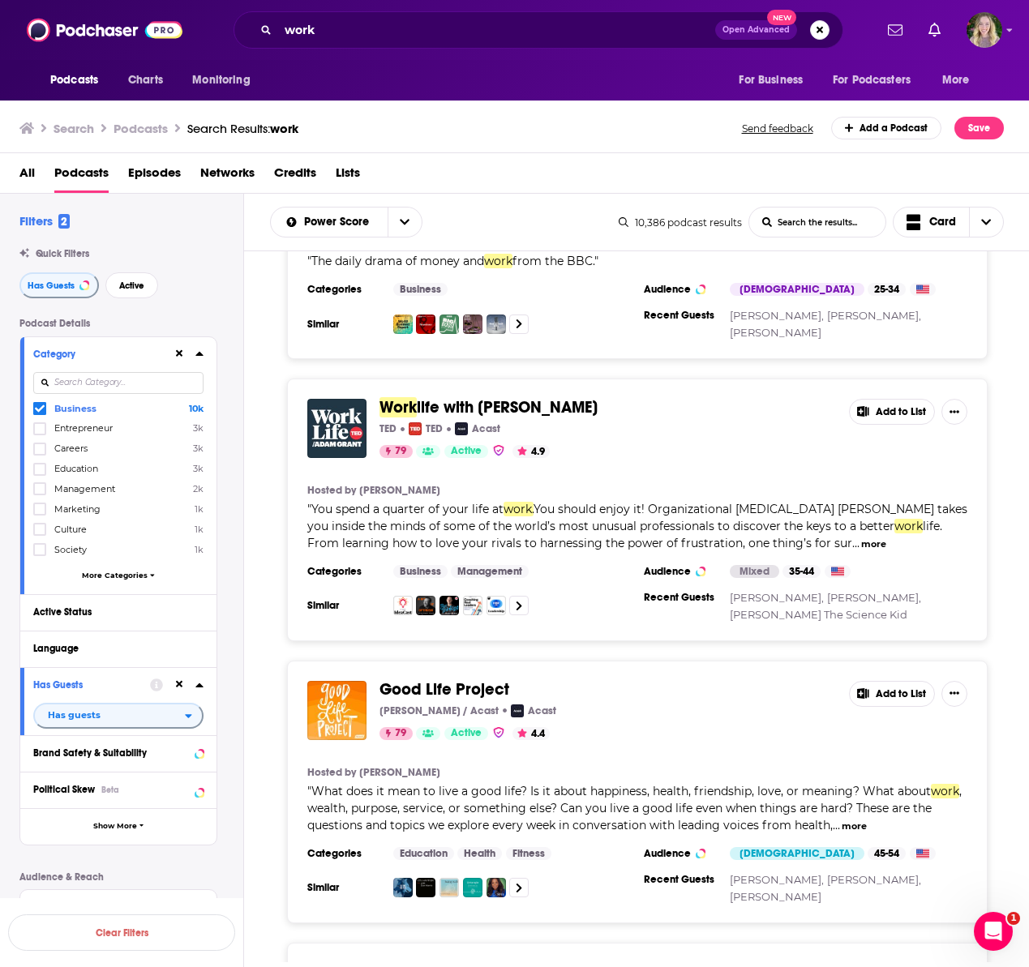
scroll to position [2141, 0]
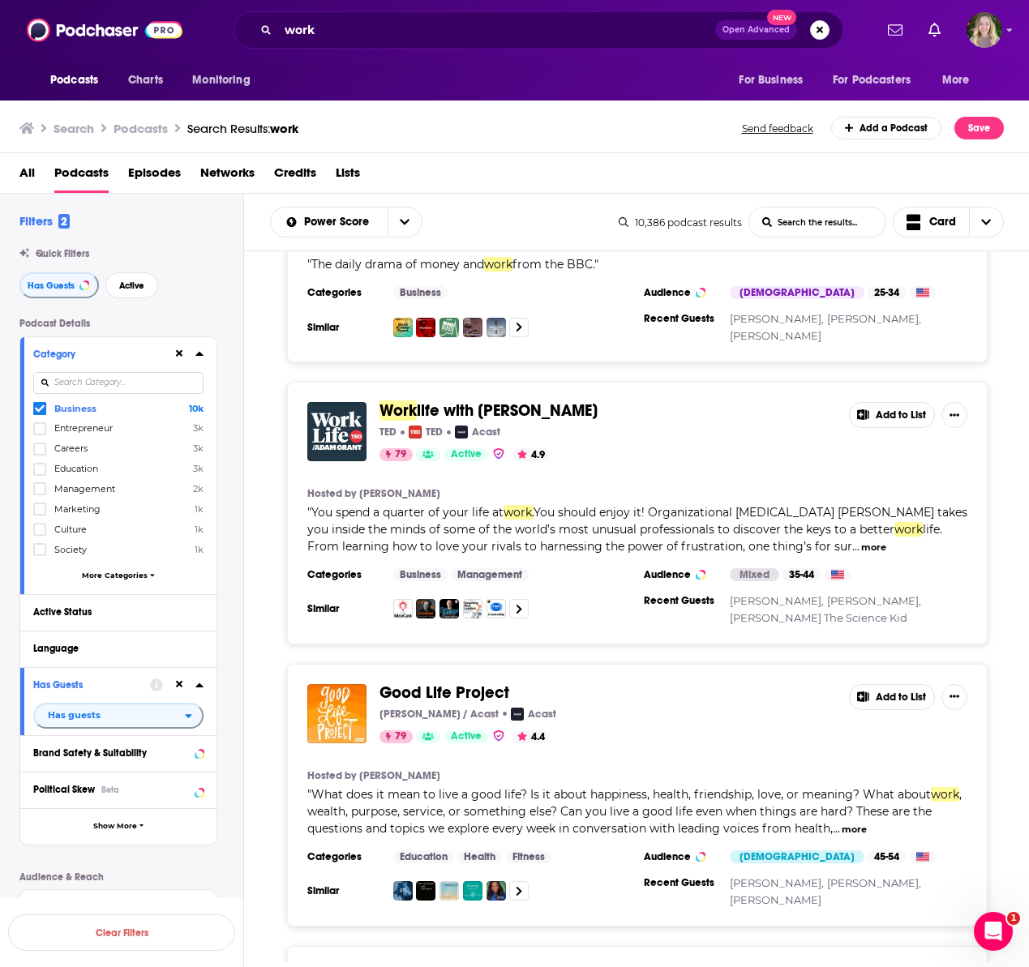
click at [519, 400] on span "life with Adam Grant" at bounding box center [507, 410] width 181 height 20
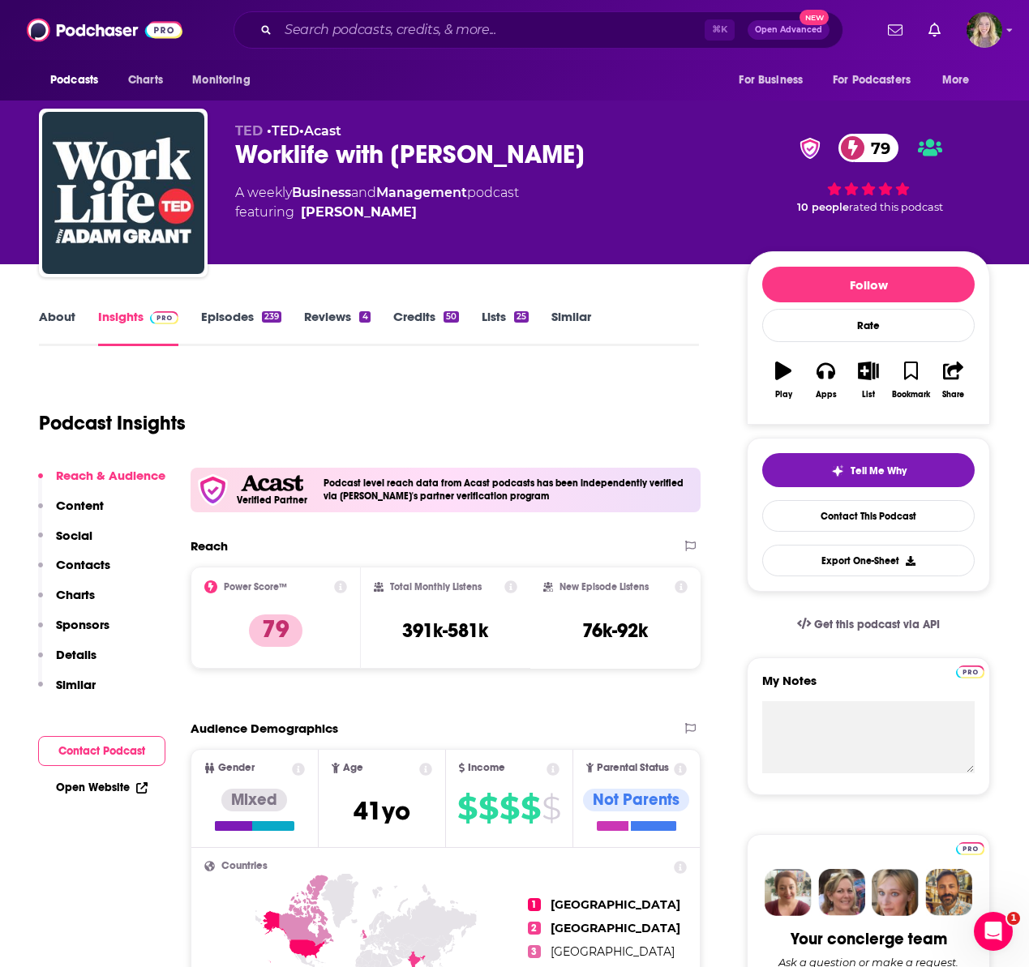
click at [215, 319] on link "Episodes 239" at bounding box center [241, 327] width 80 height 37
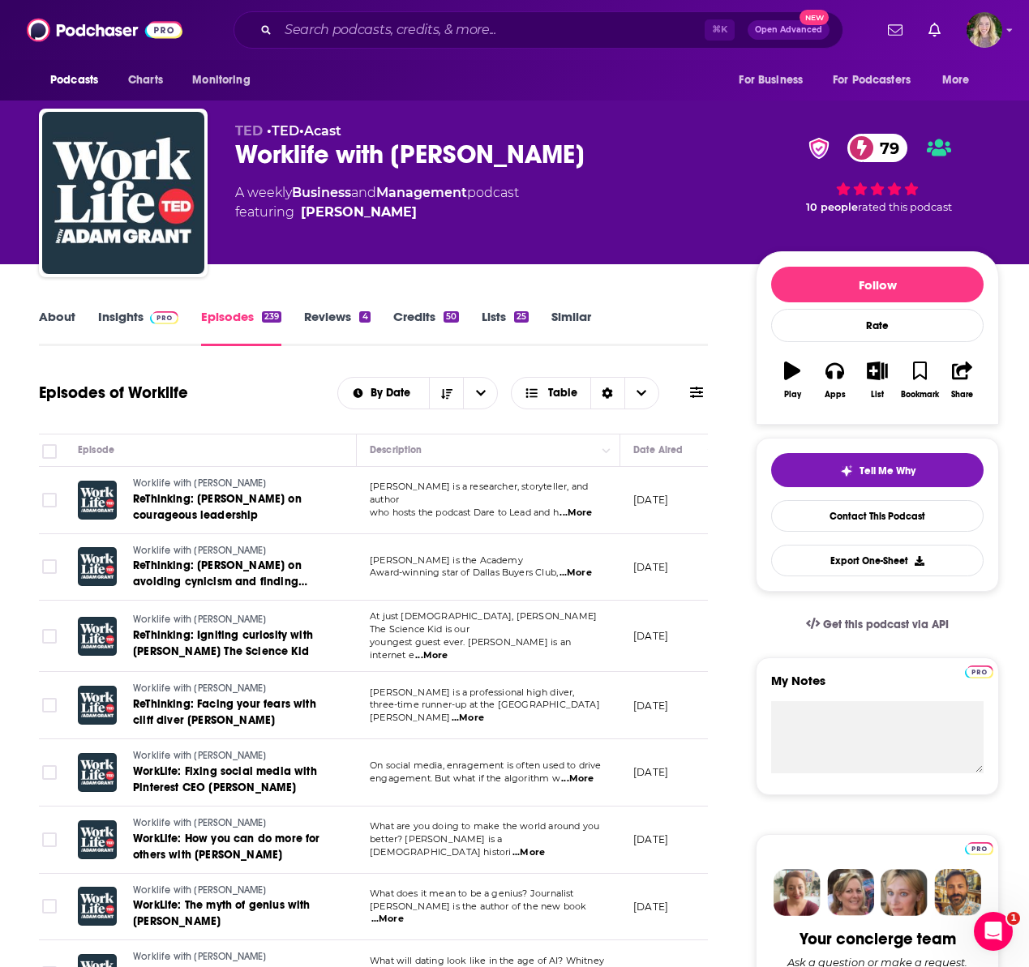
scroll to position [4, 0]
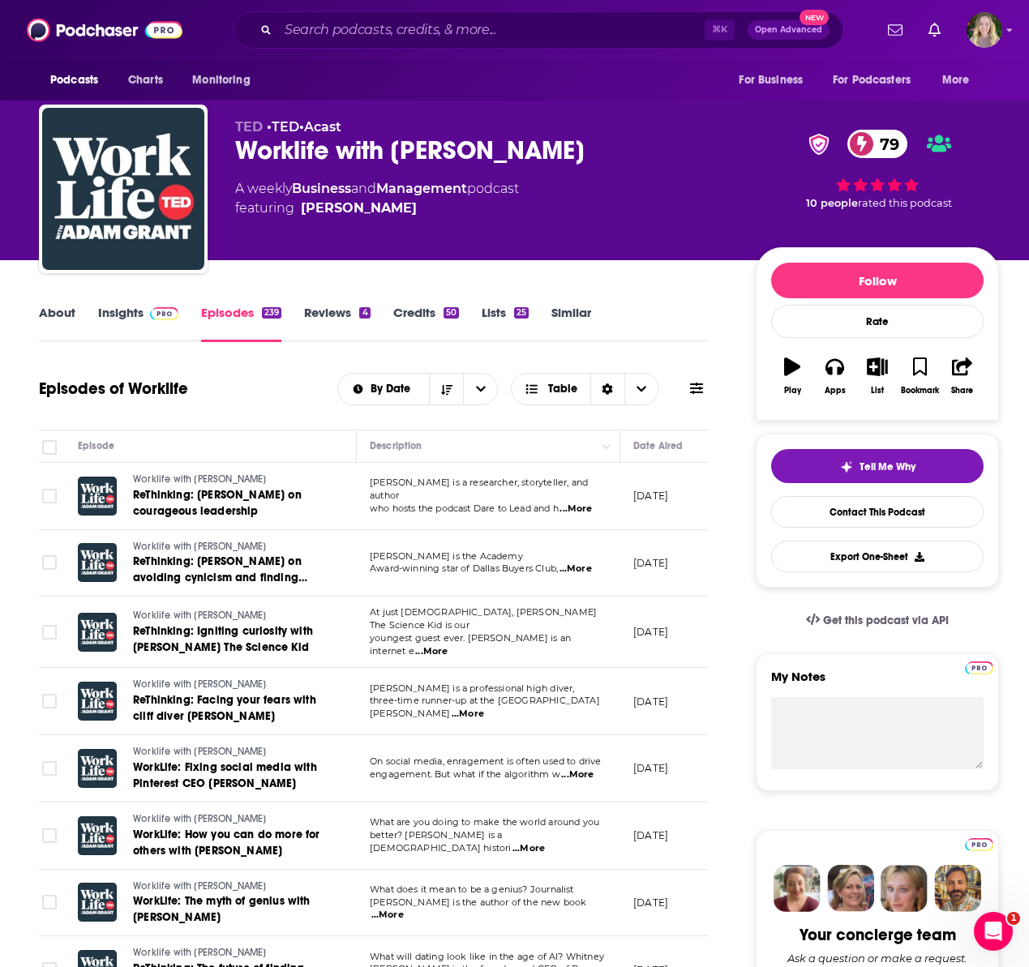
click at [54, 308] on link "About" at bounding box center [57, 323] width 36 height 37
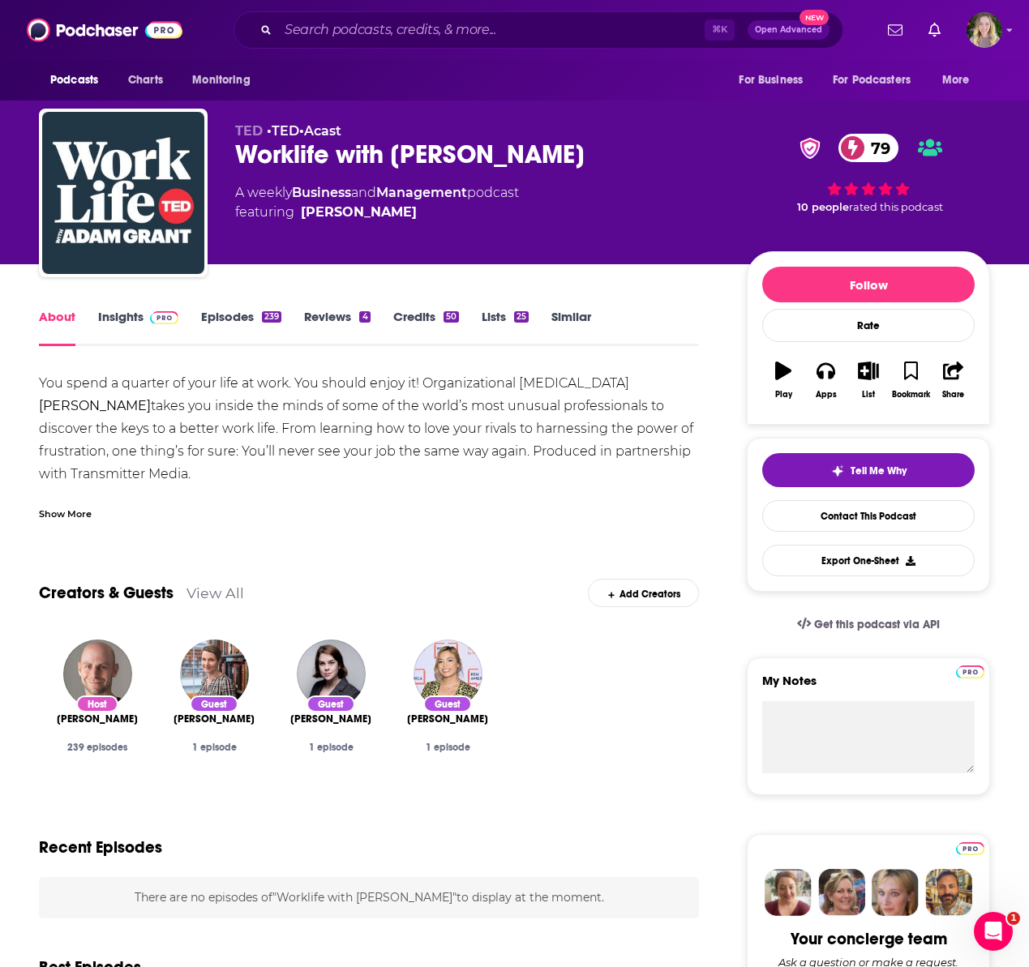
click at [187, 396] on div "You spend a quarter of your life at work. You should enjoy it! Organizational p…" at bounding box center [369, 474] width 660 height 204
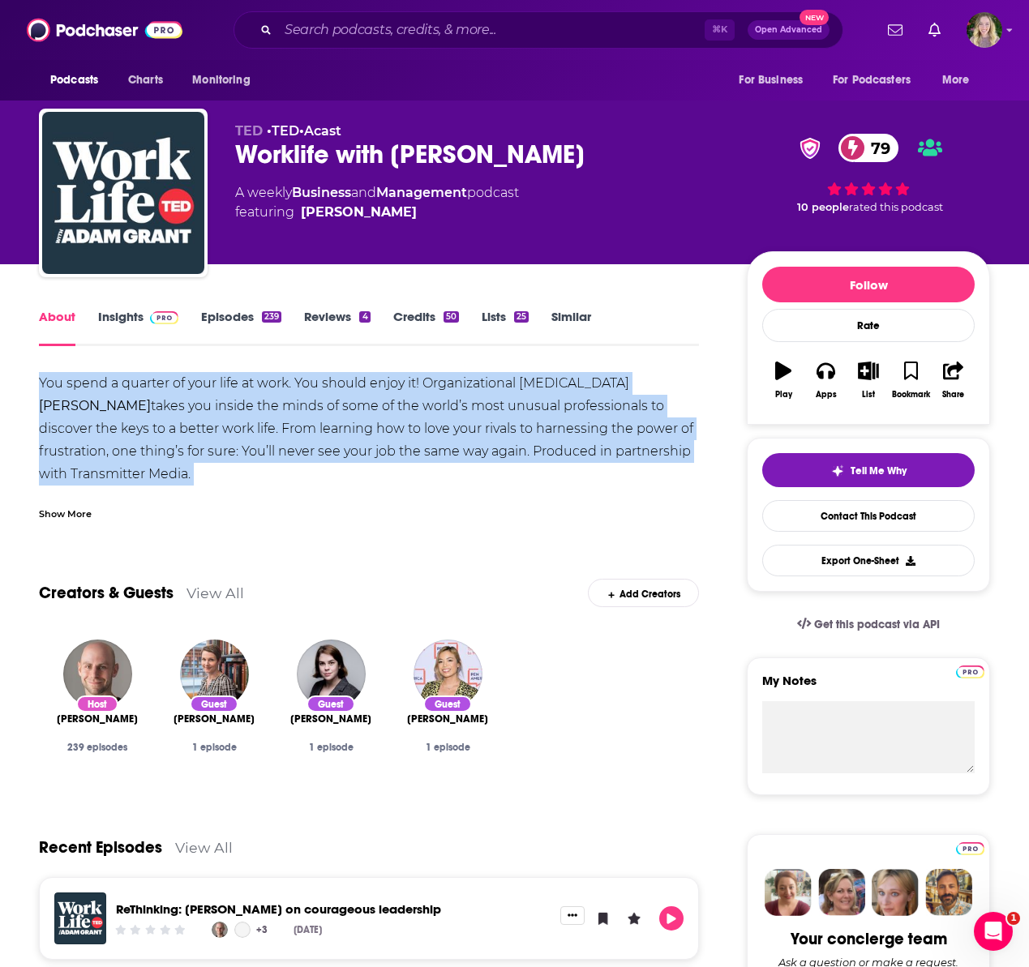
click at [187, 396] on div "You spend a quarter of your life at work. You should enjoy it! Organizational p…" at bounding box center [369, 474] width 660 height 204
copy div "You spend a quarter of your life at work. You should enjoy it! Organizational p…"
click at [129, 315] on link "Insights" at bounding box center [138, 327] width 80 height 37
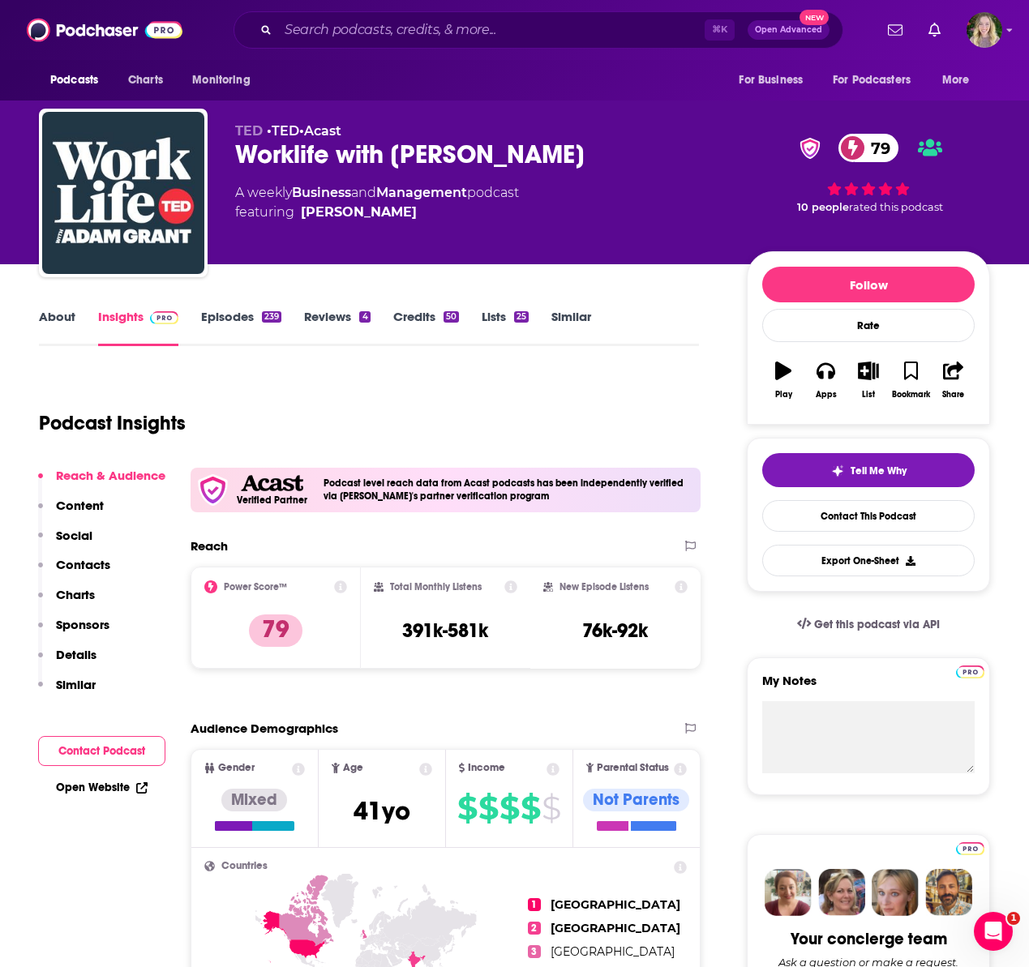
scroll to position [447, 0]
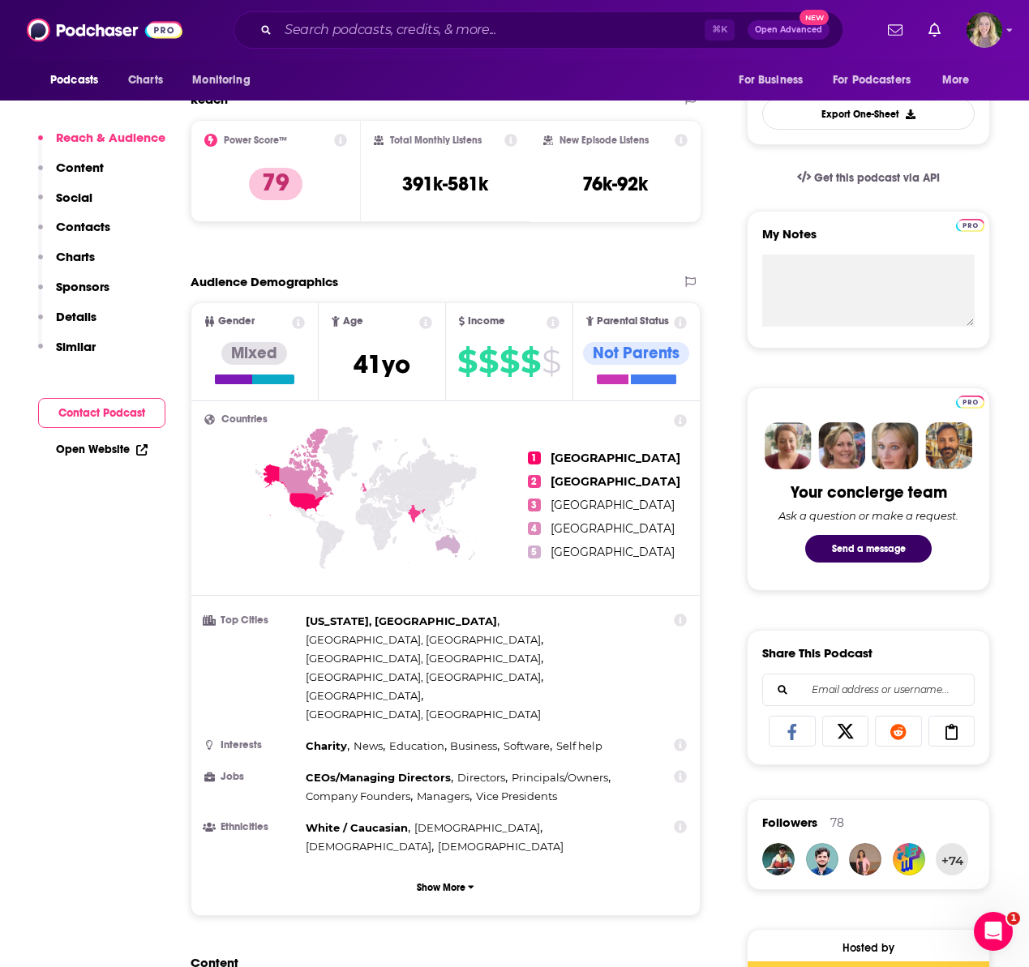
click at [111, 452] on link "Open Website" at bounding box center [102, 450] width 92 height 14
click at [79, 237] on button "Contacts" at bounding box center [74, 234] width 72 height 30
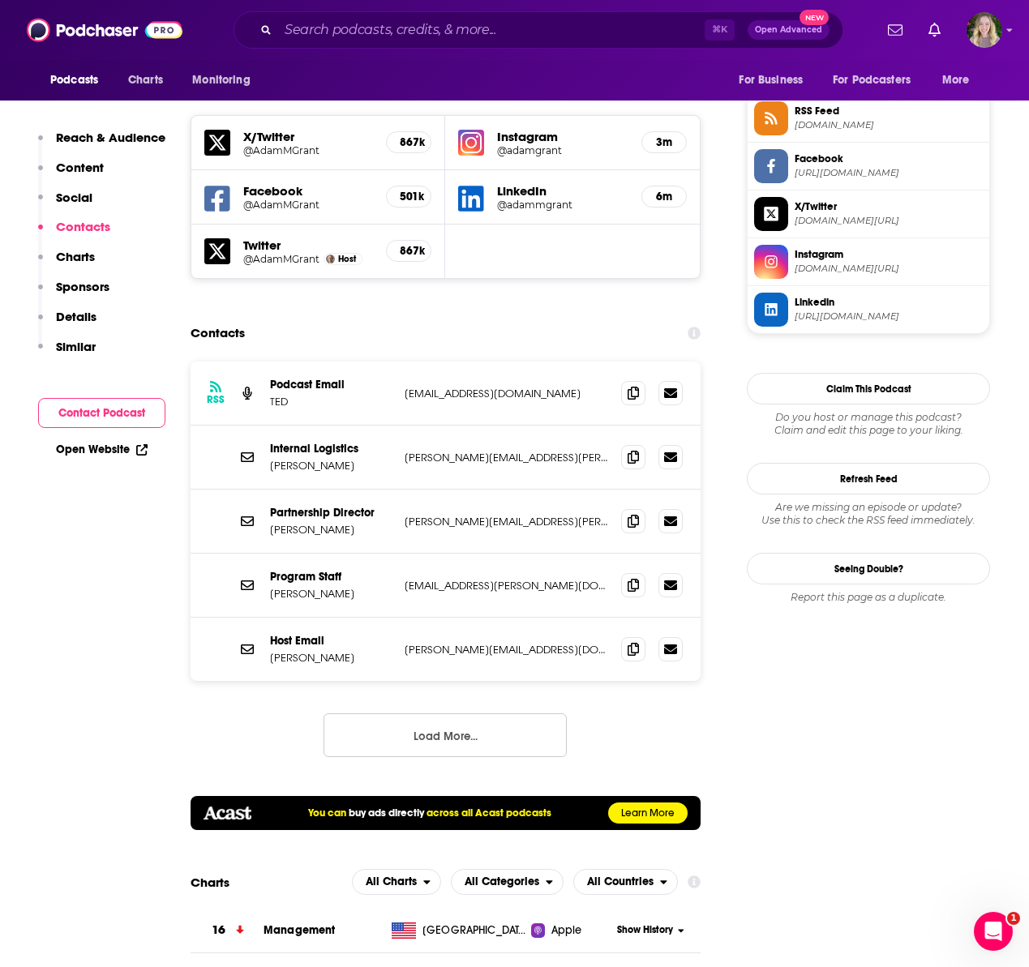
scroll to position [1485, 0]
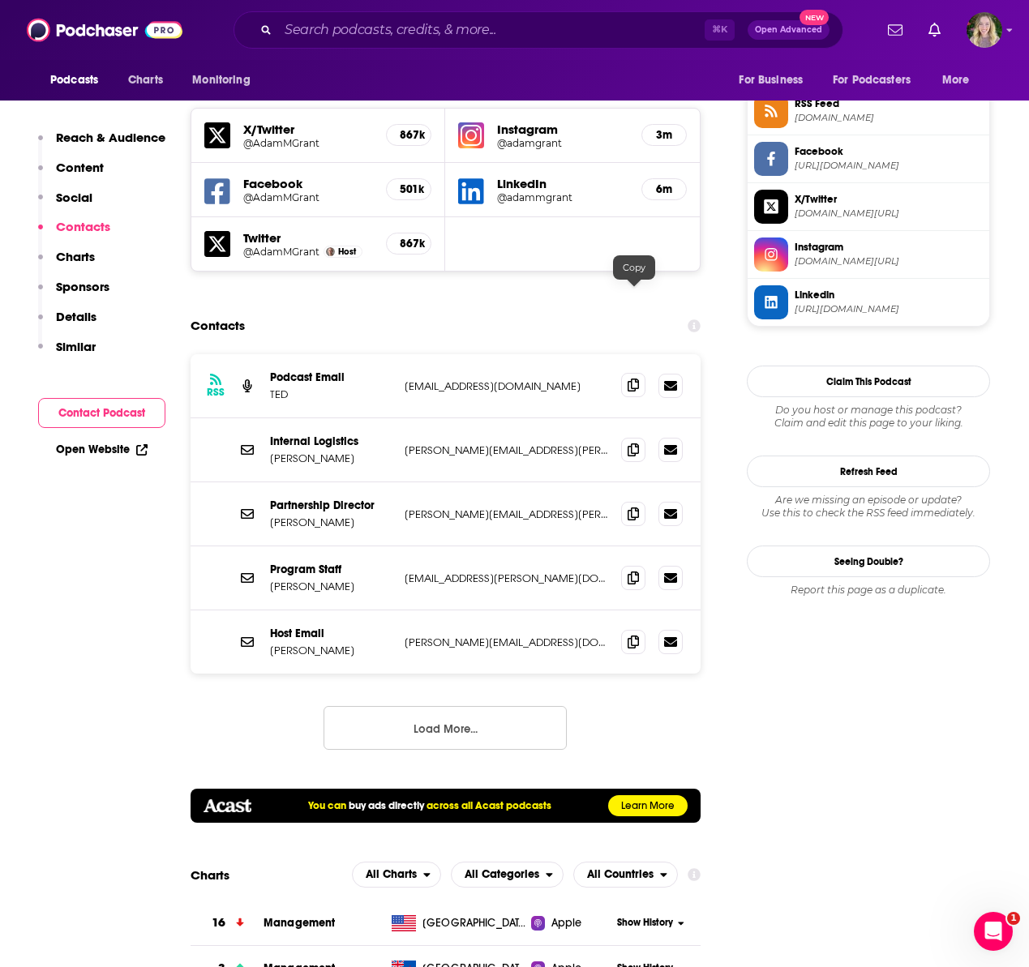
click at [632, 379] on icon at bounding box center [632, 385] width 11 height 13
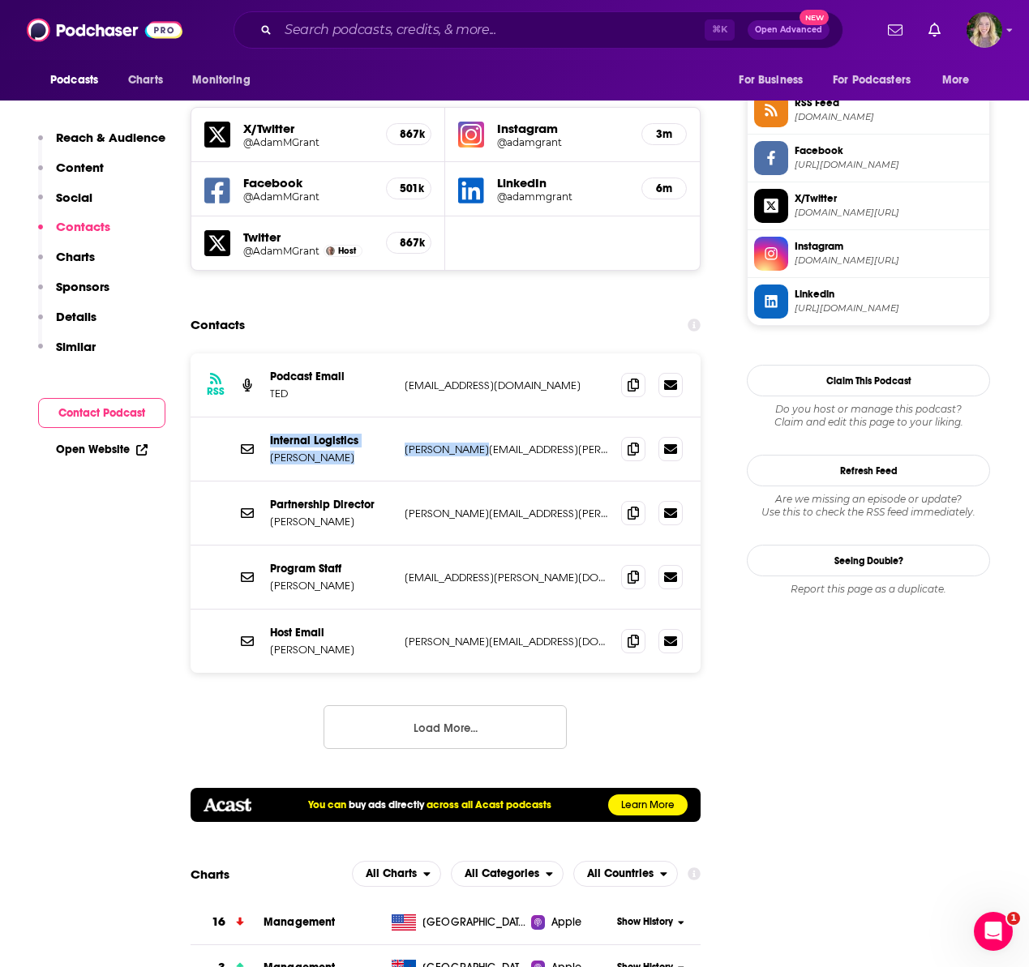
drag, startPoint x: 269, startPoint y: 351, endPoint x: 441, endPoint y: 370, distance: 172.9
click at [438, 417] on div "Internal Logistics Chris Anderson chris@ted.com chris@ted.com" at bounding box center [445, 449] width 510 height 64
copy div "Internal Logistics Chris Anderson chris@ted.com"
drag, startPoint x: 318, startPoint y: 413, endPoint x: 452, endPoint y: 434, distance: 136.2
click at [452, 481] on div "Partnership Director Tom Rielly tom@ted.com tom@ted.com" at bounding box center [445, 513] width 510 height 64
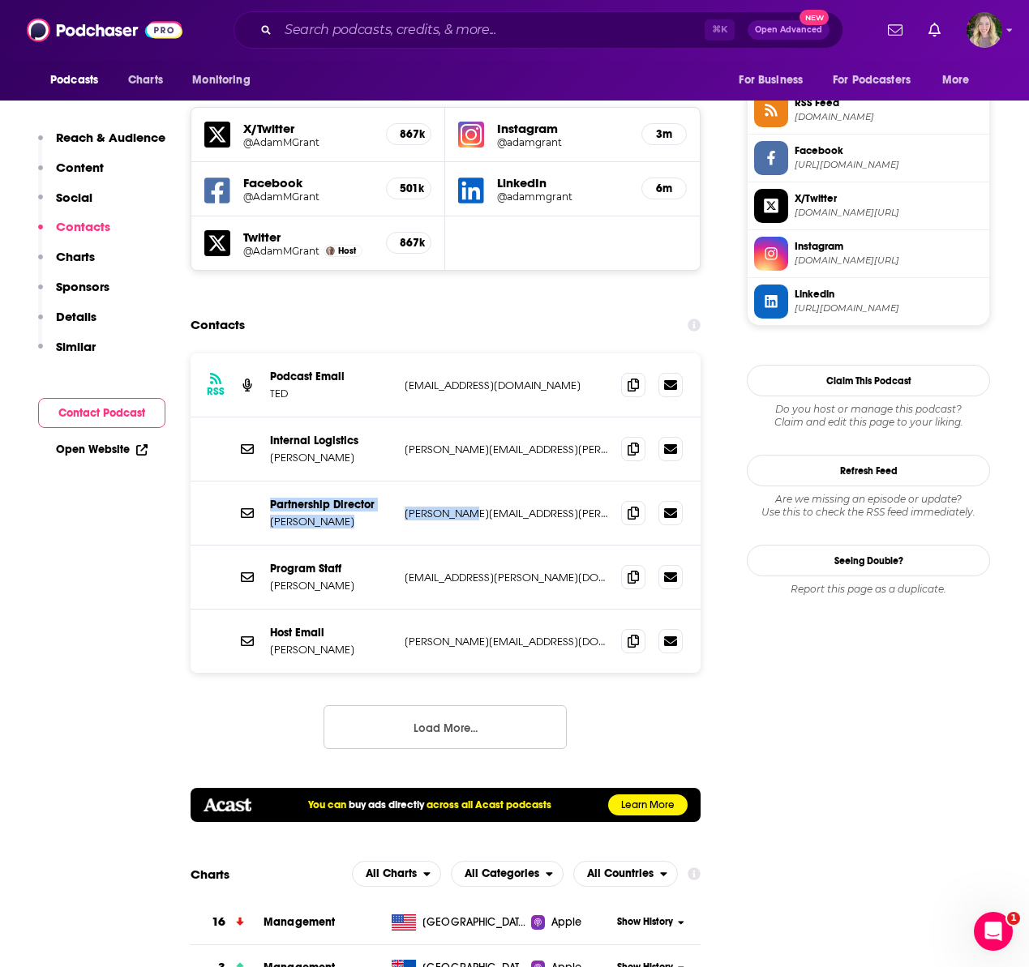
copy div "Partnership Director Tom Rielly tom@ted.com"
drag, startPoint x: 267, startPoint y: 541, endPoint x: 523, endPoint y: 553, distance: 255.6
click at [520, 610] on div "Host Email Adam Grant adam@adamgrant.net adam@adamgrant.net" at bounding box center [445, 641] width 510 height 63
copy div "Host Email Adam Grant adam@adamgrant.net"
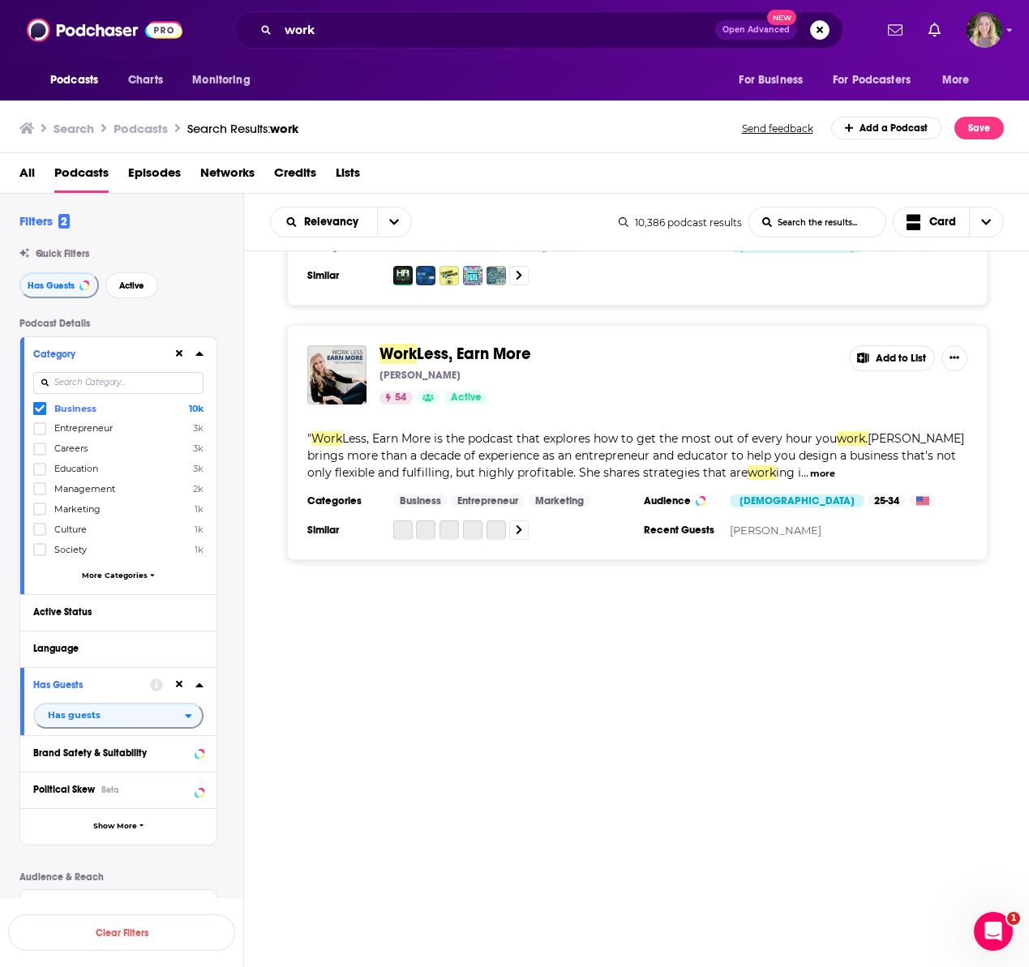
scroll to position [5908, 0]
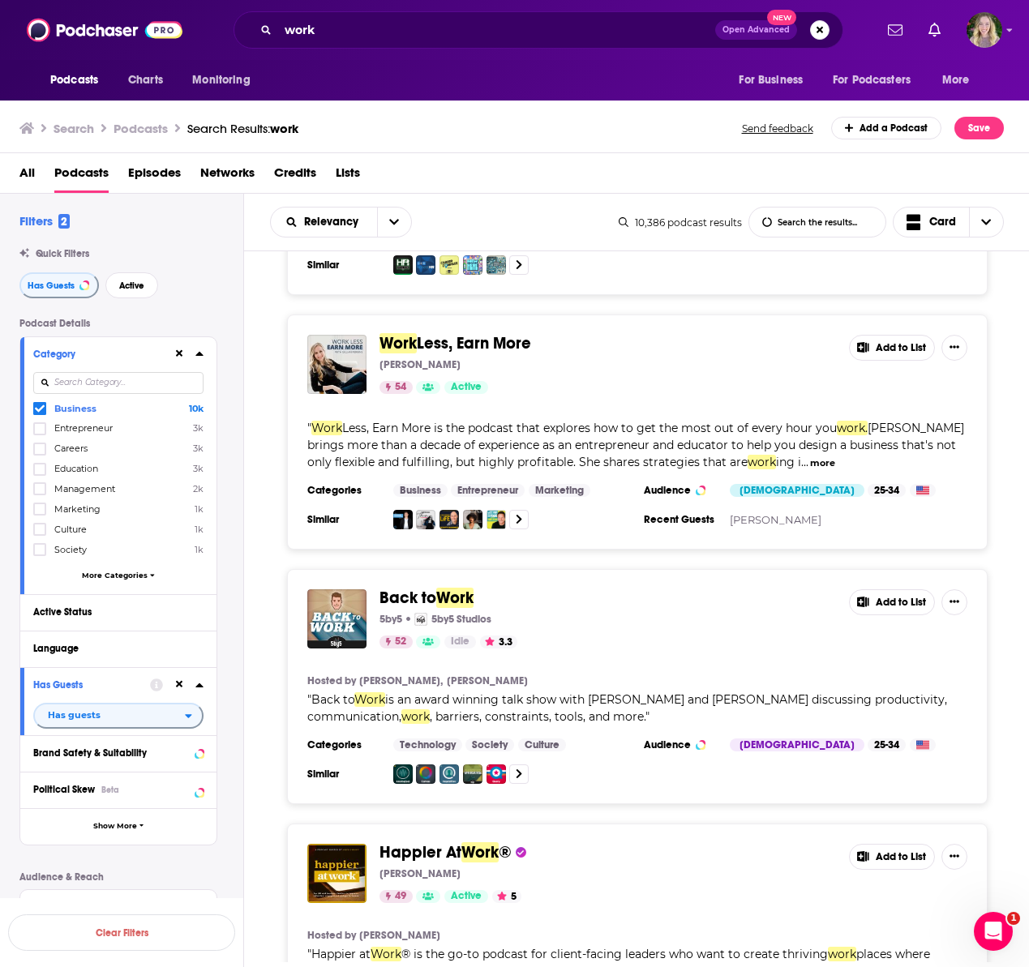
scroll to position [5257, 0]
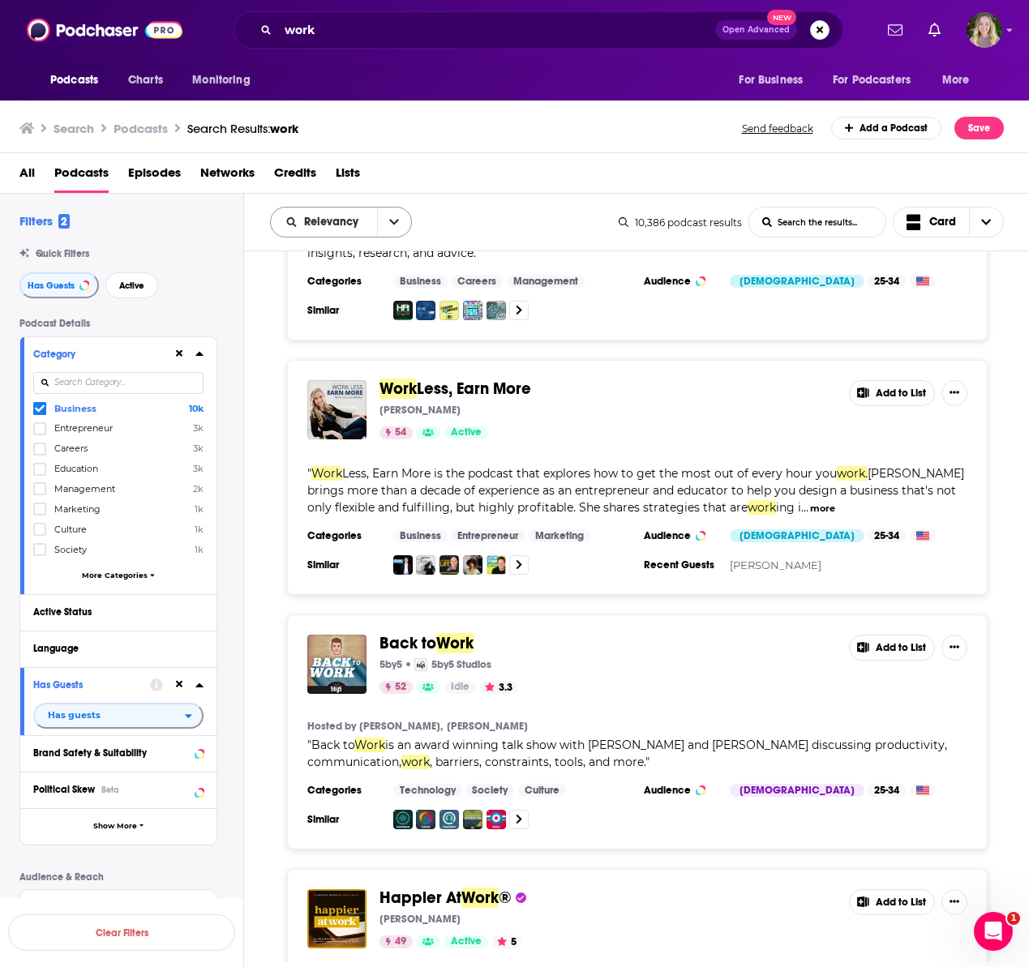
click at [387, 227] on button "open menu" at bounding box center [394, 222] width 34 height 29
click at [372, 351] on div "Power Score" at bounding box center [341, 361] width 142 height 28
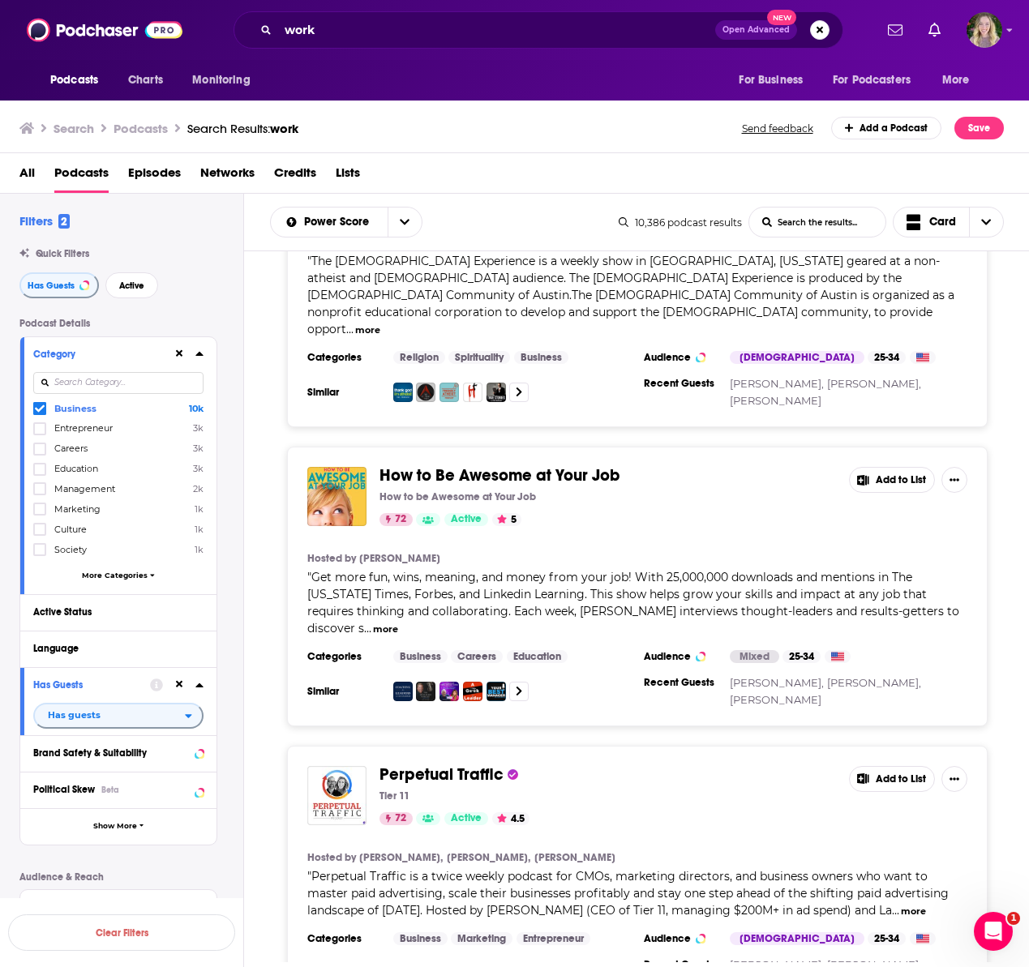
scroll to position [4988, 0]
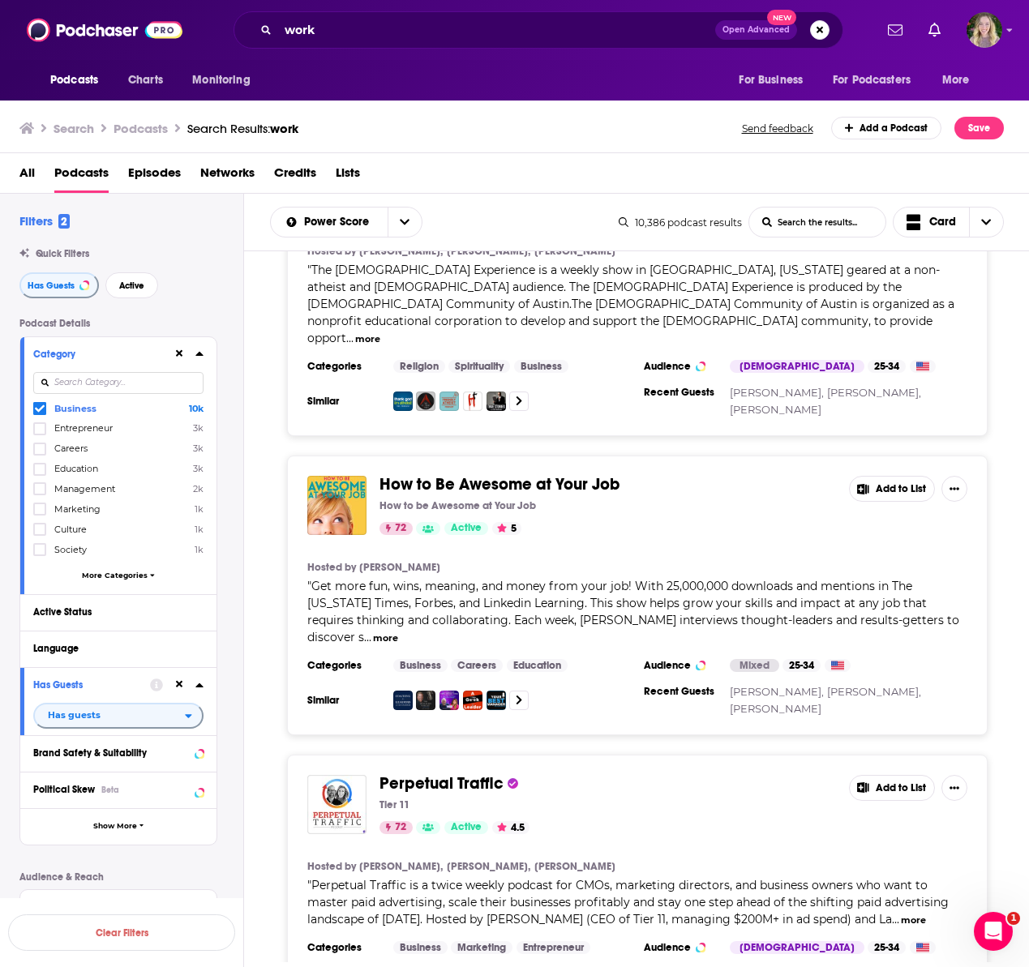
click at [587, 901] on div "On Purpose with Jay Shetty iHeartPodcasts iHeartRadio Acast 95 Active 4.8 Add t…" at bounding box center [636, 606] width 785 height 711
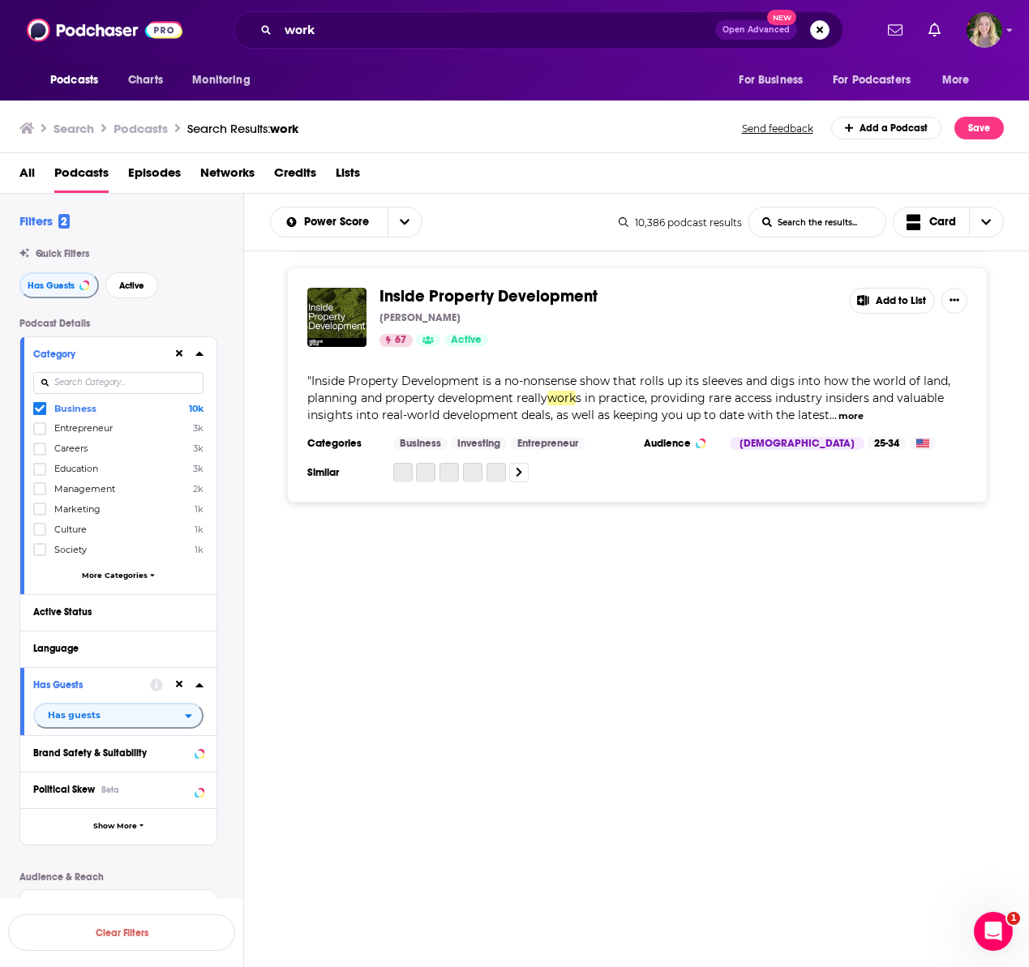
scroll to position [11755, 0]
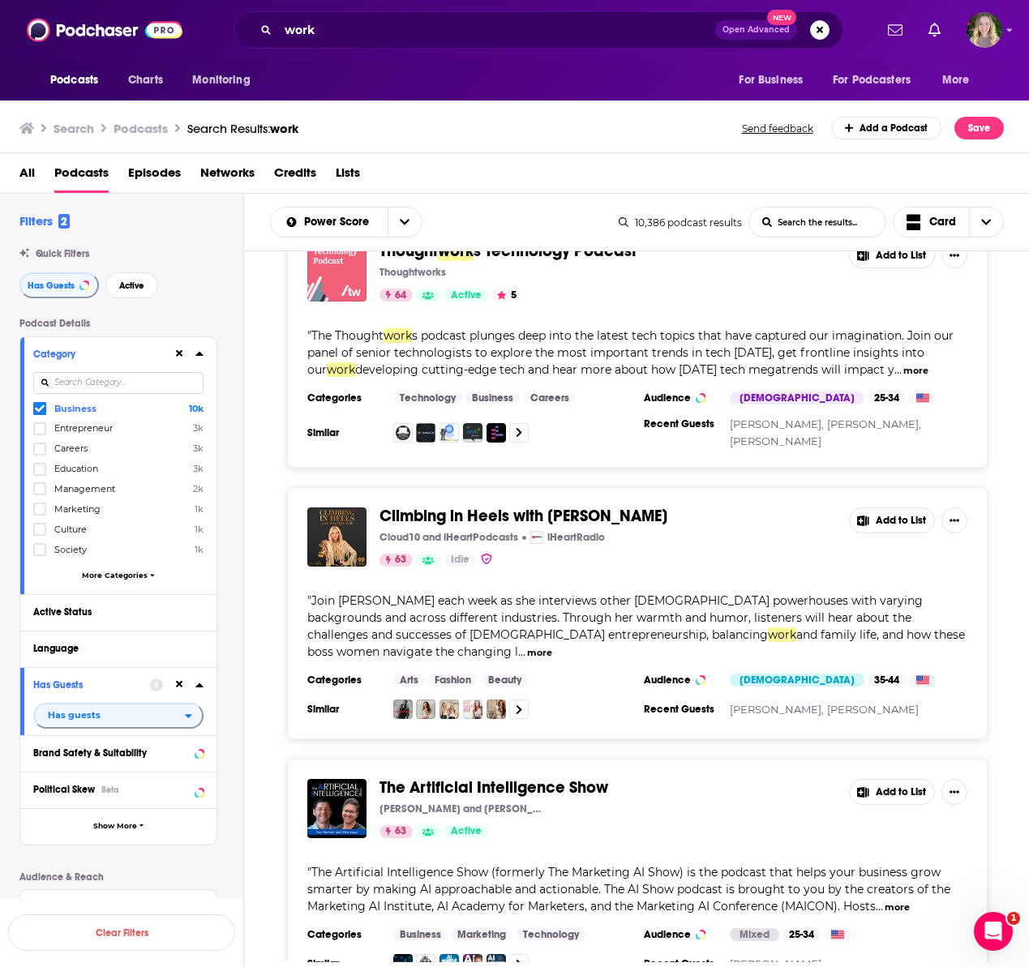
scroll to position [17373, 0]
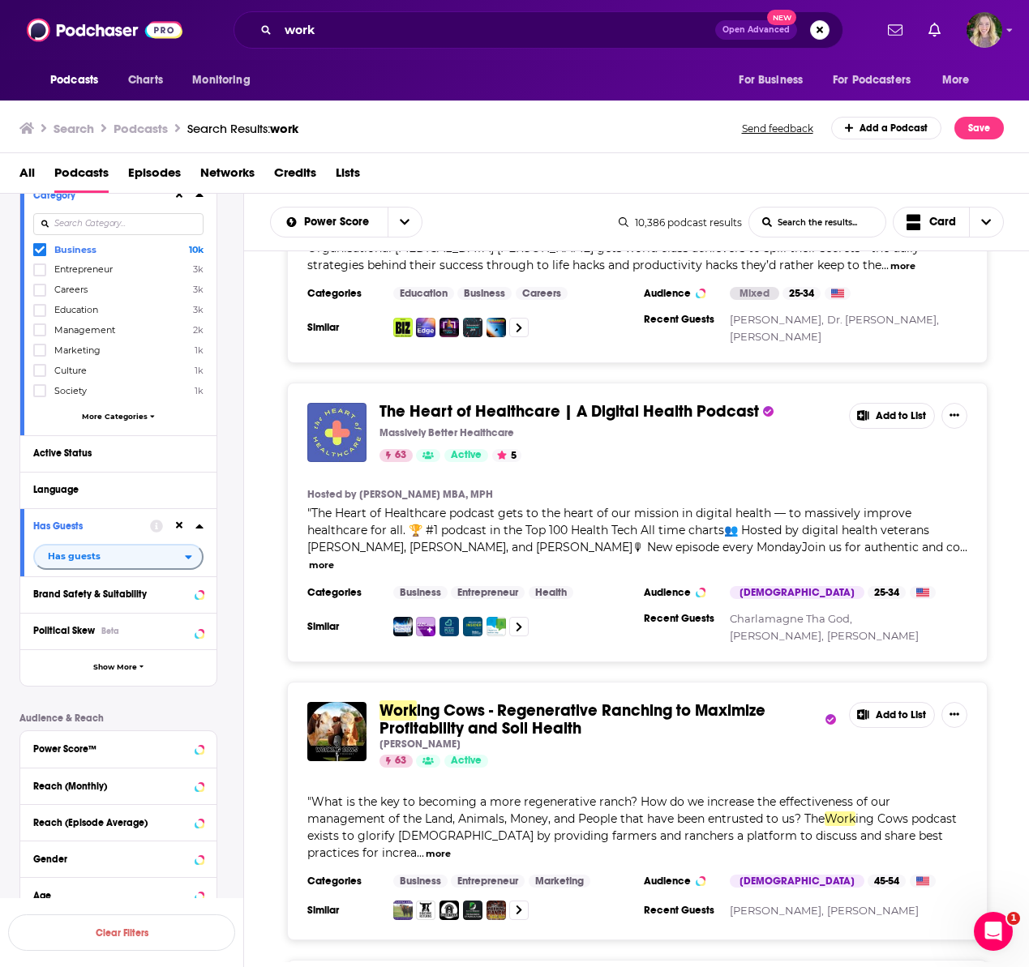
scroll to position [306, 0]
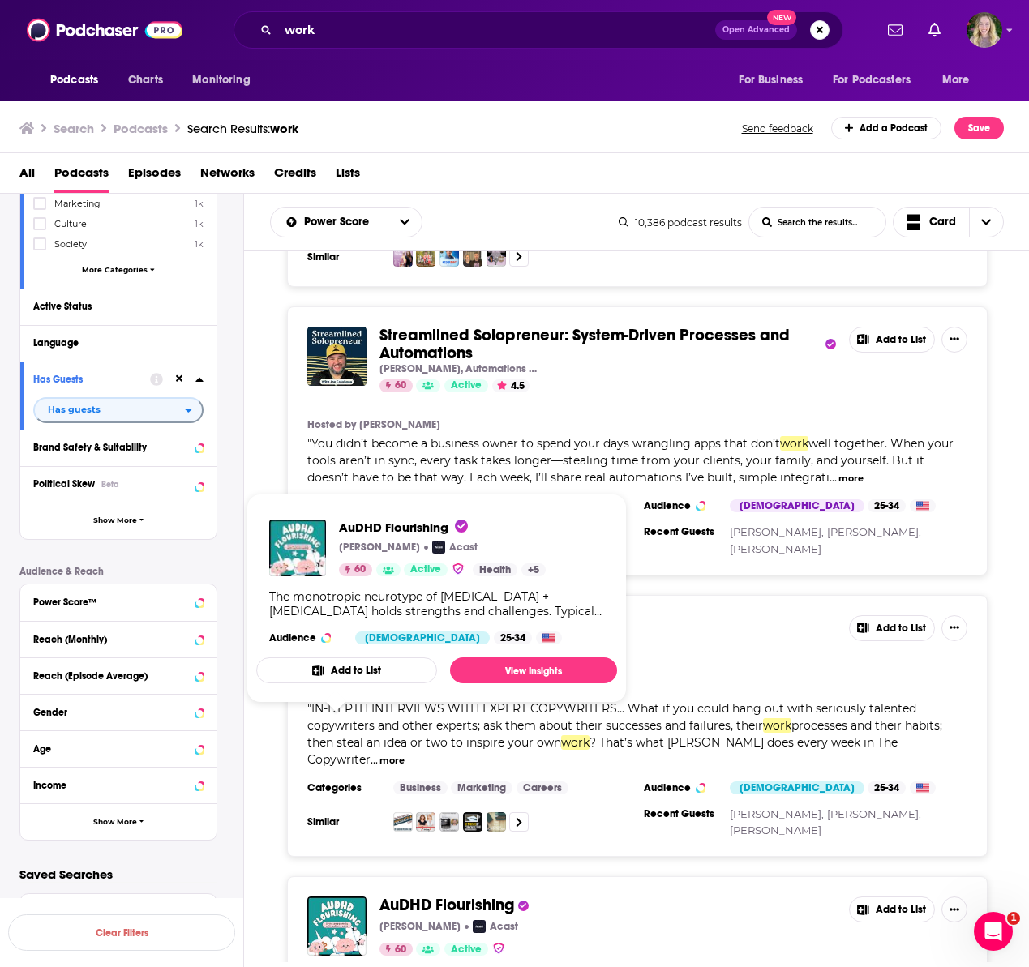
scroll to position [25208, 0]
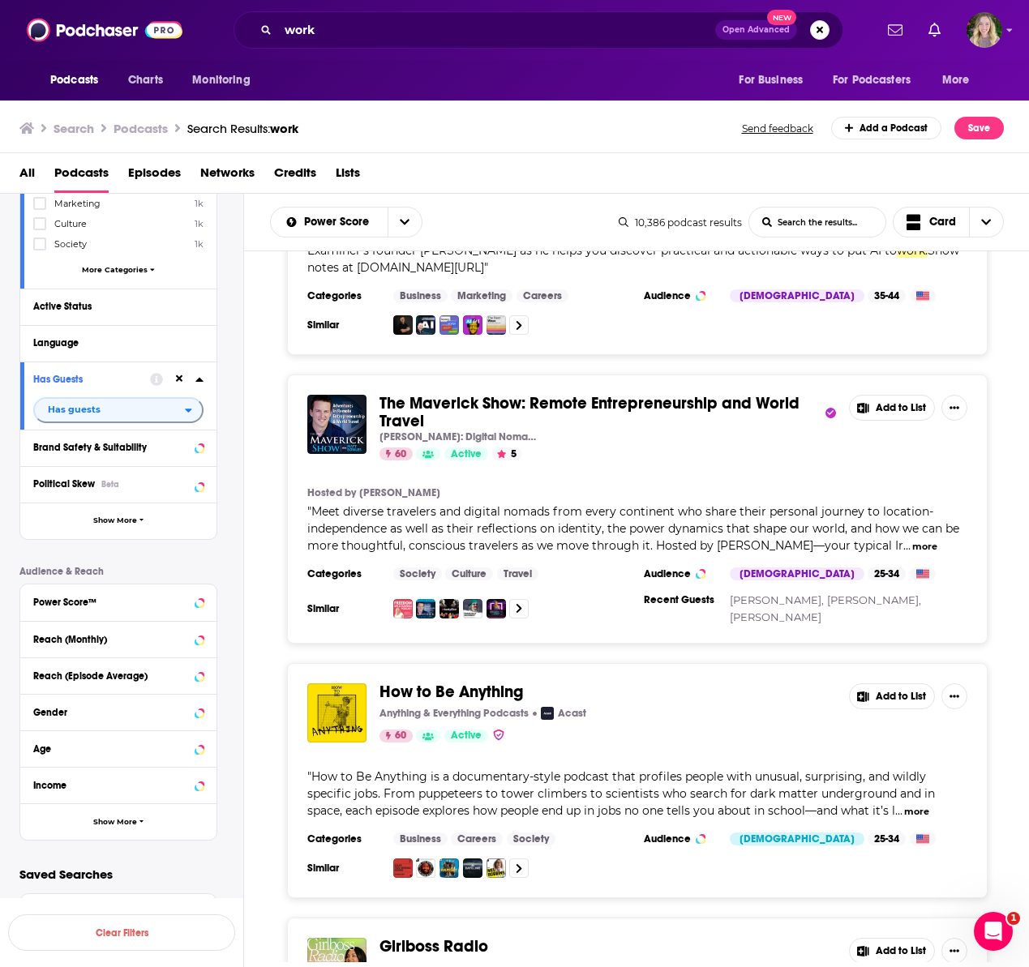
scroll to position [26232, 0]
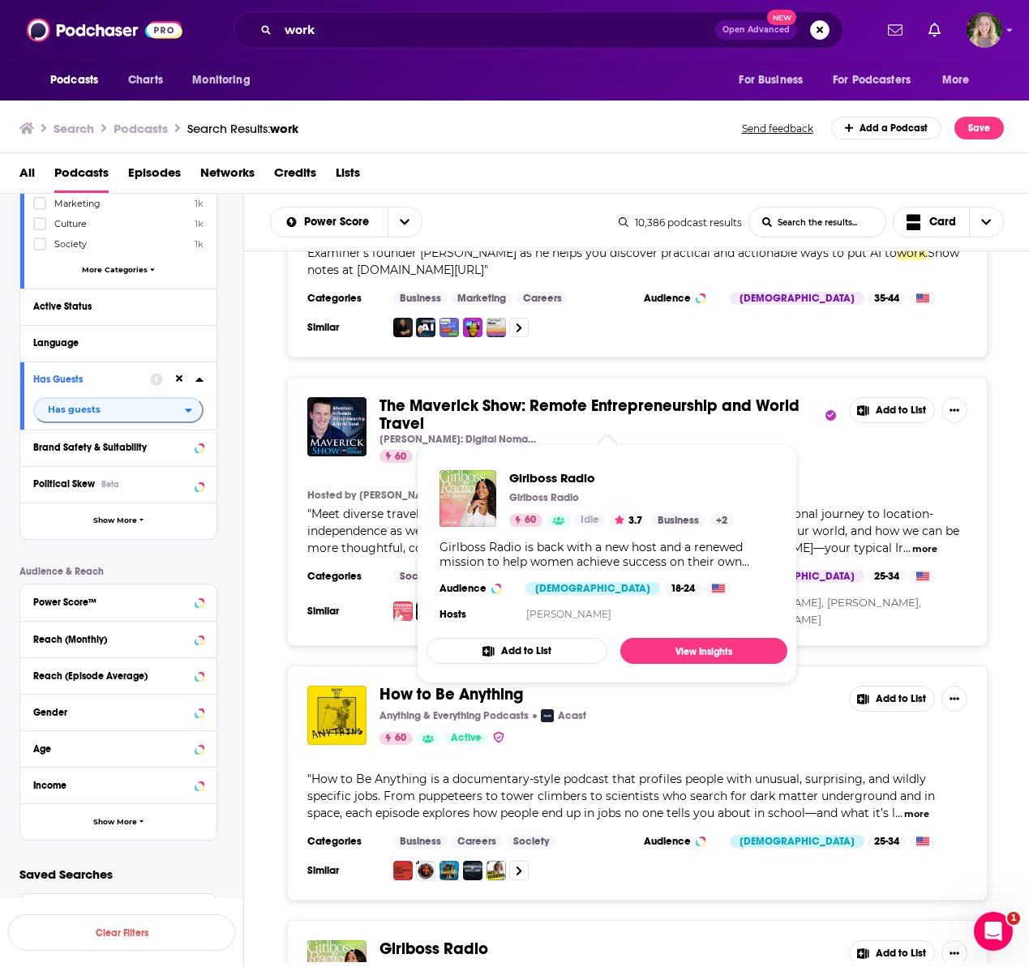
click at [471, 939] on span "Girlboss Radio" at bounding box center [433, 949] width 109 height 20
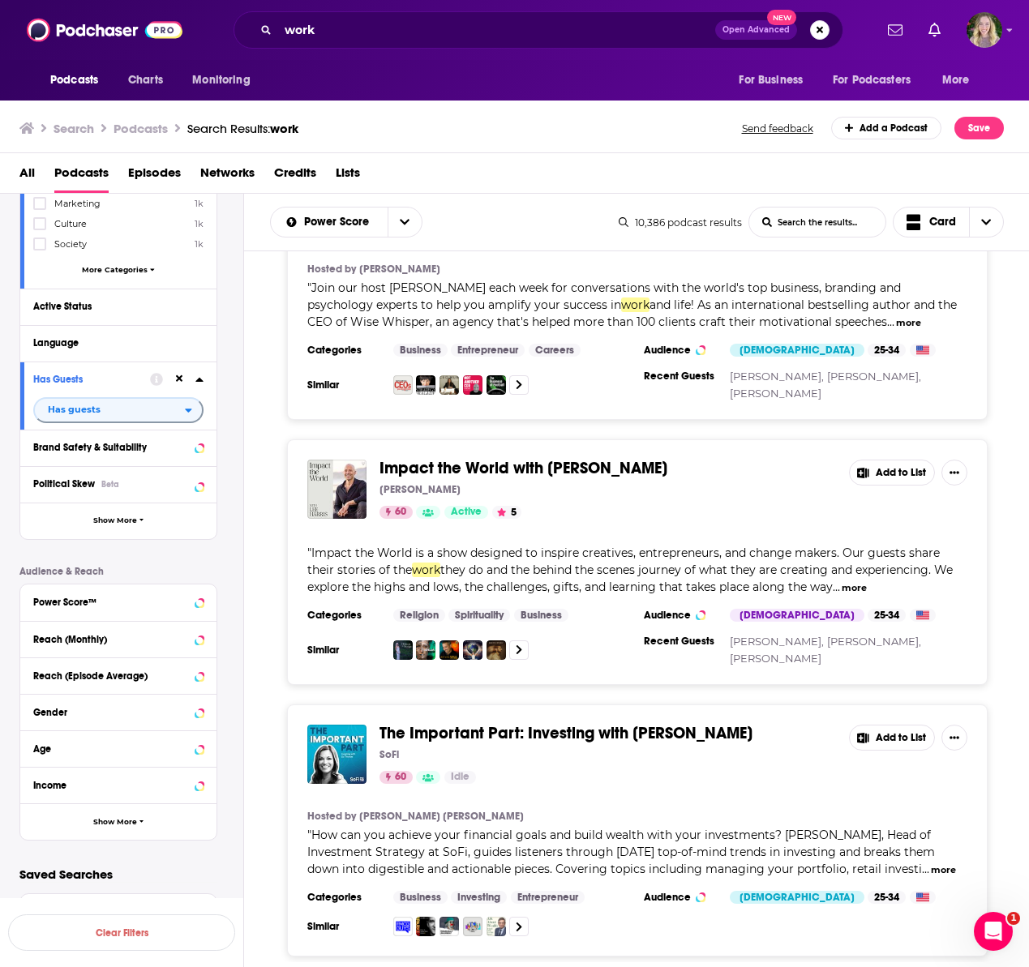
scroll to position [28081, 0]
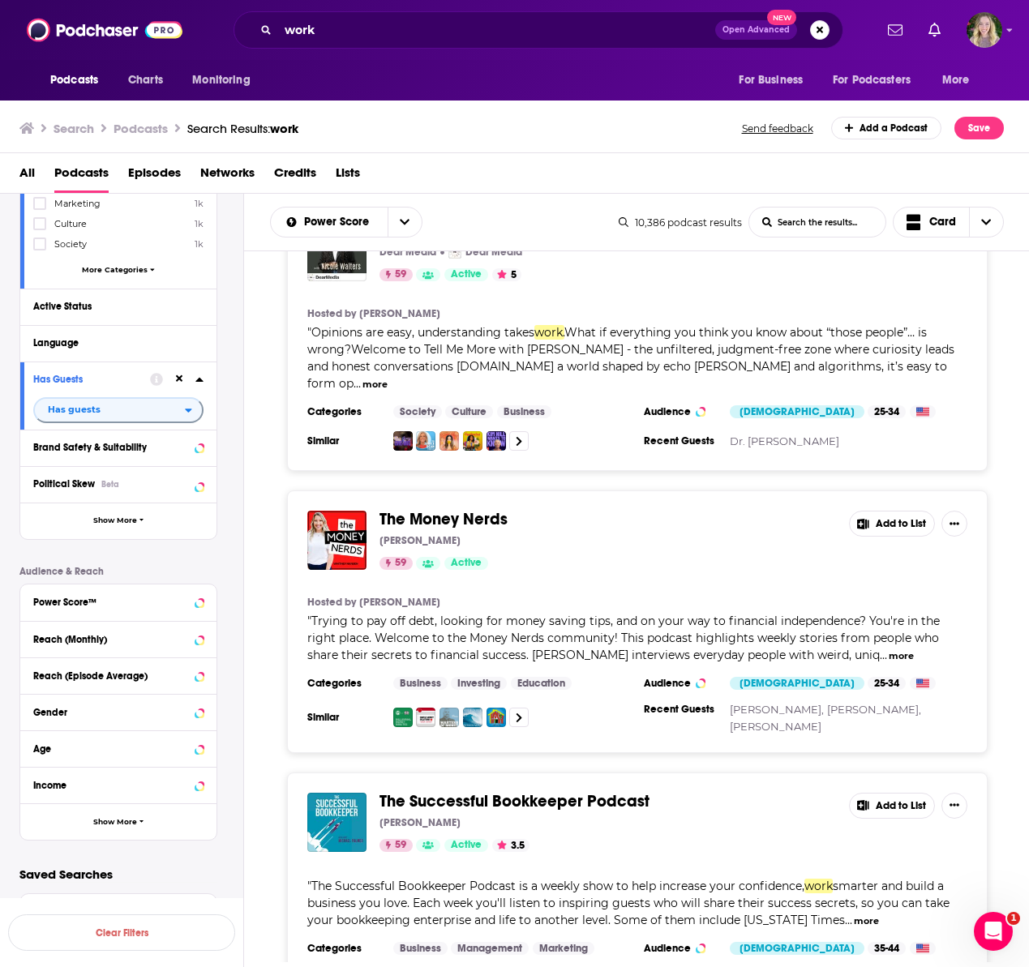
scroll to position [31848, 0]
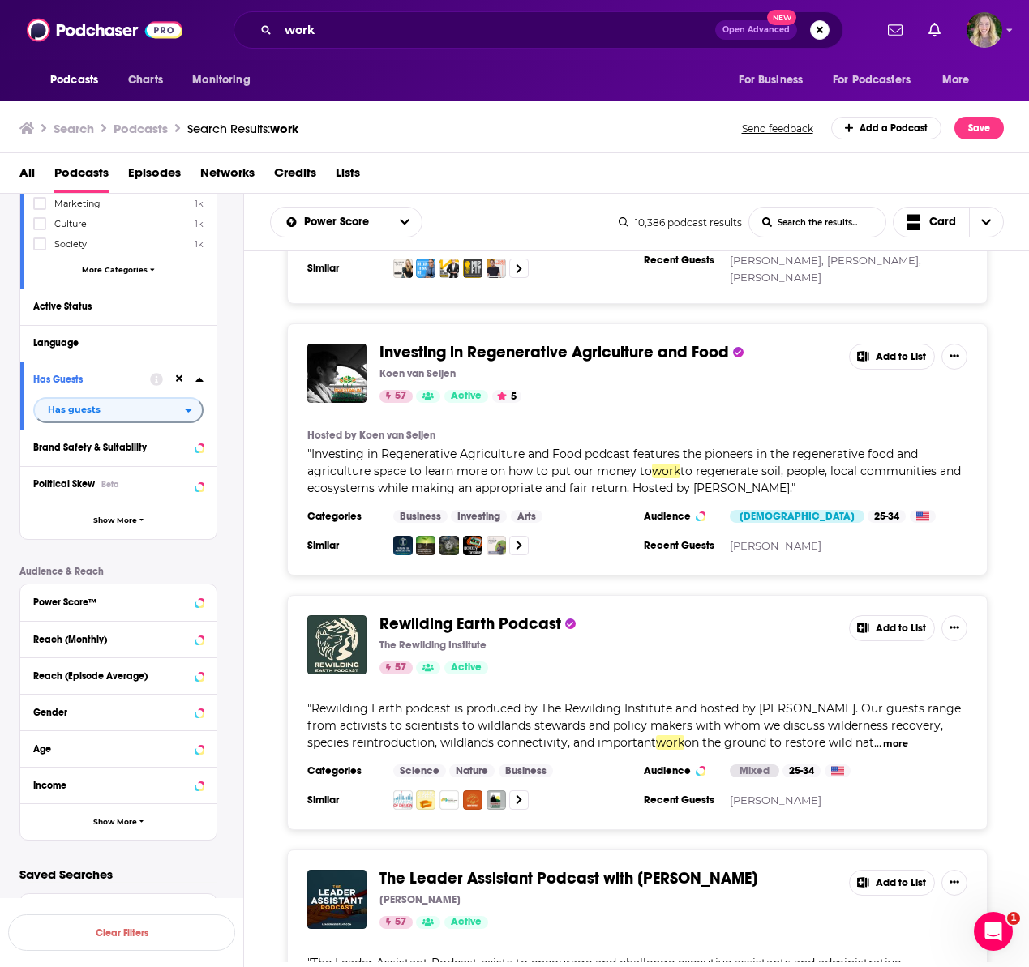
scroll to position [38460, 0]
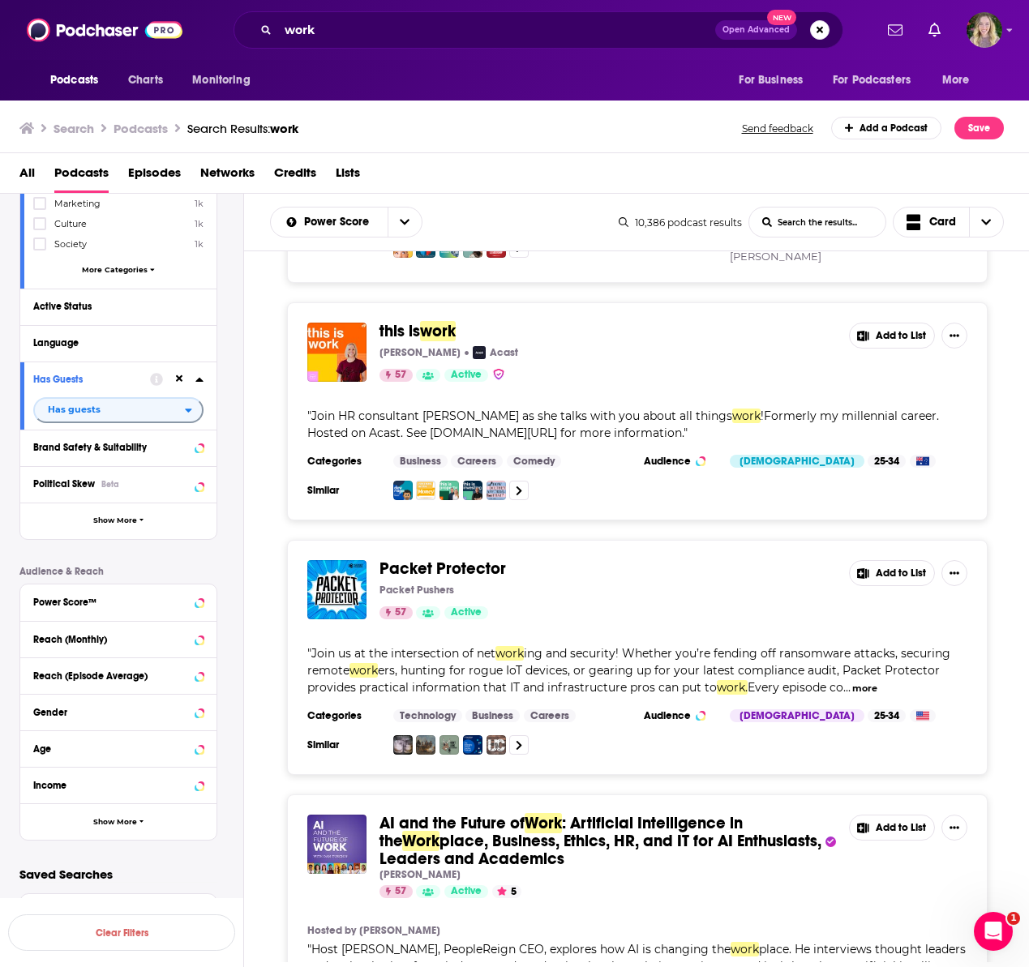
scroll to position [40677, 0]
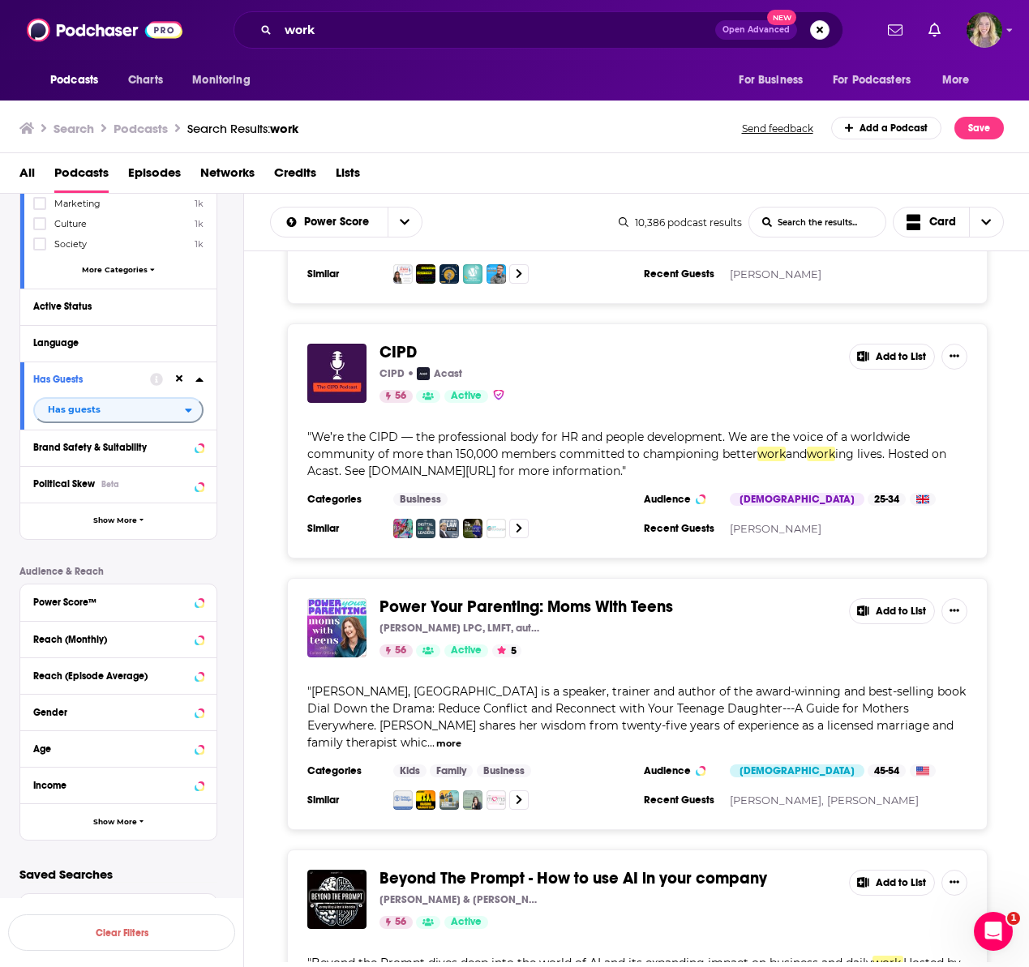
scroll to position [43053, 0]
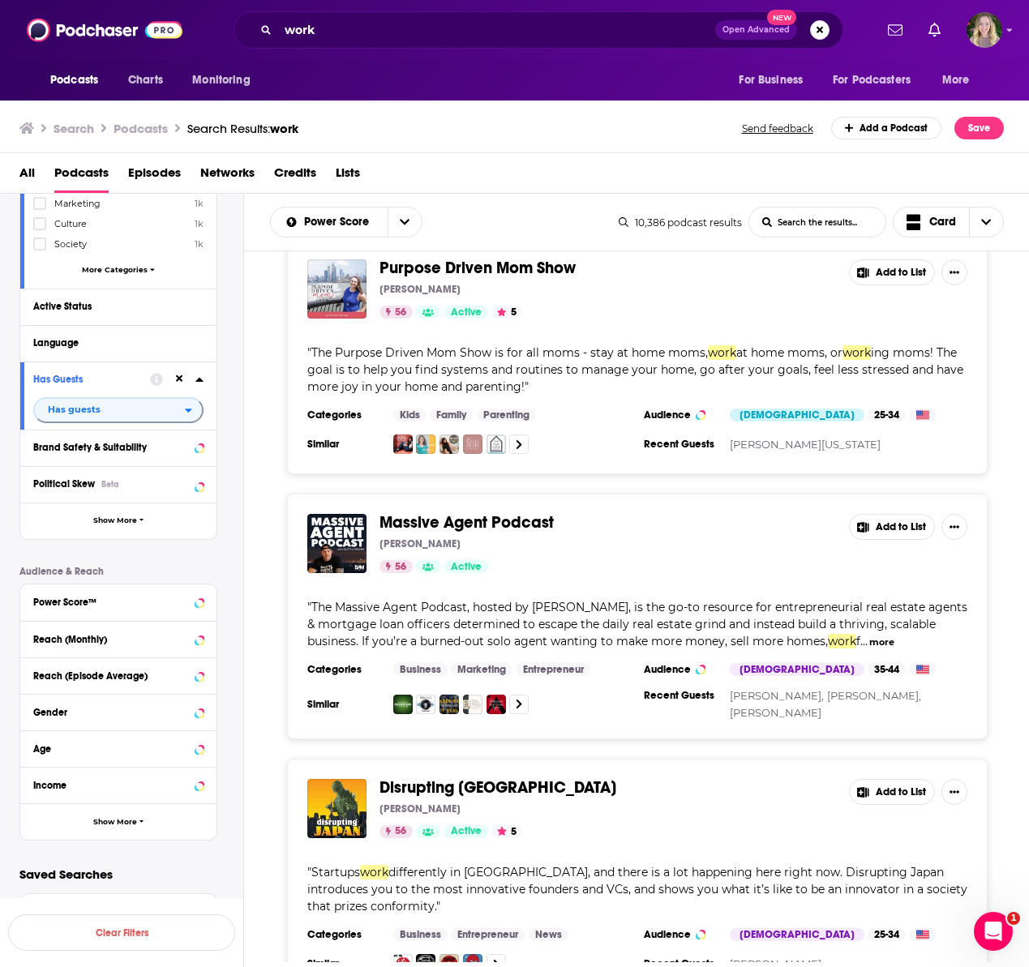
scroll to position [45008, 0]
drag, startPoint x: 651, startPoint y: 917, endPoint x: 522, endPoint y: 740, distance: 218.7
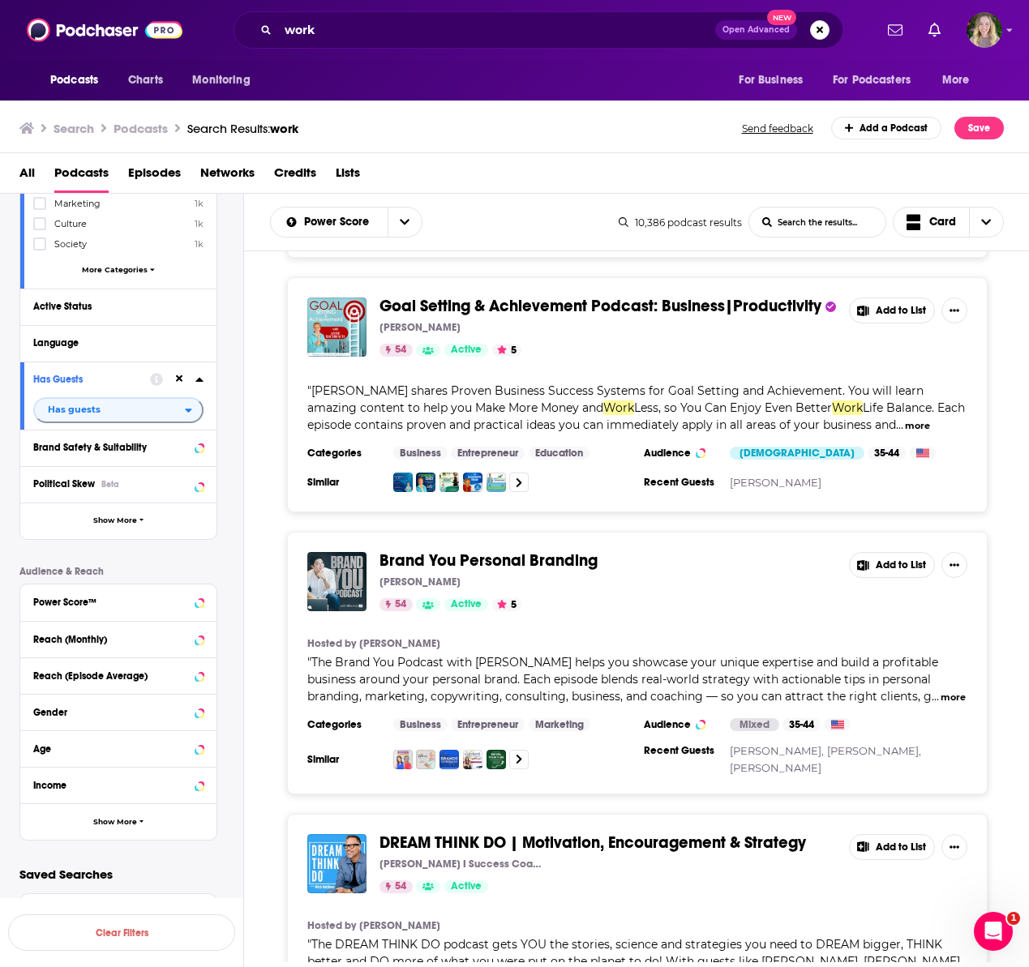
scroll to position [51585, 0]
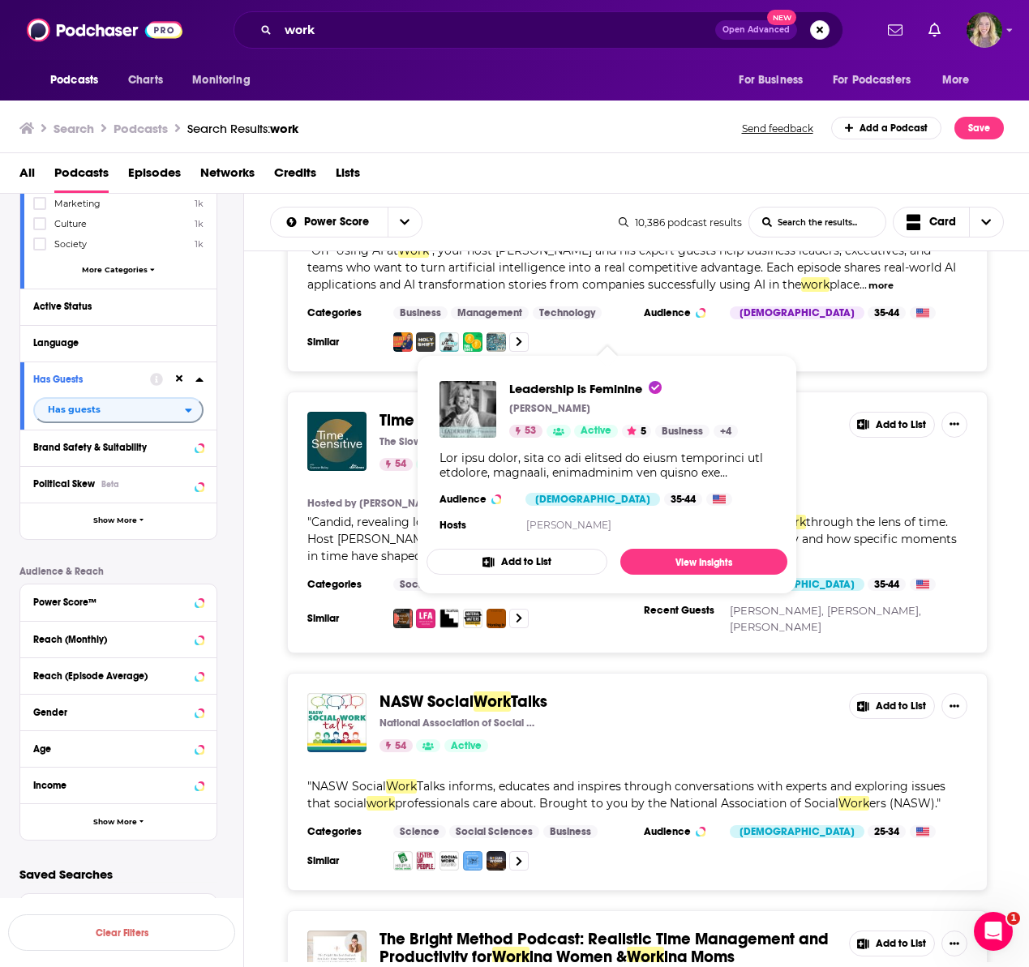
scroll to position [55034, 0]
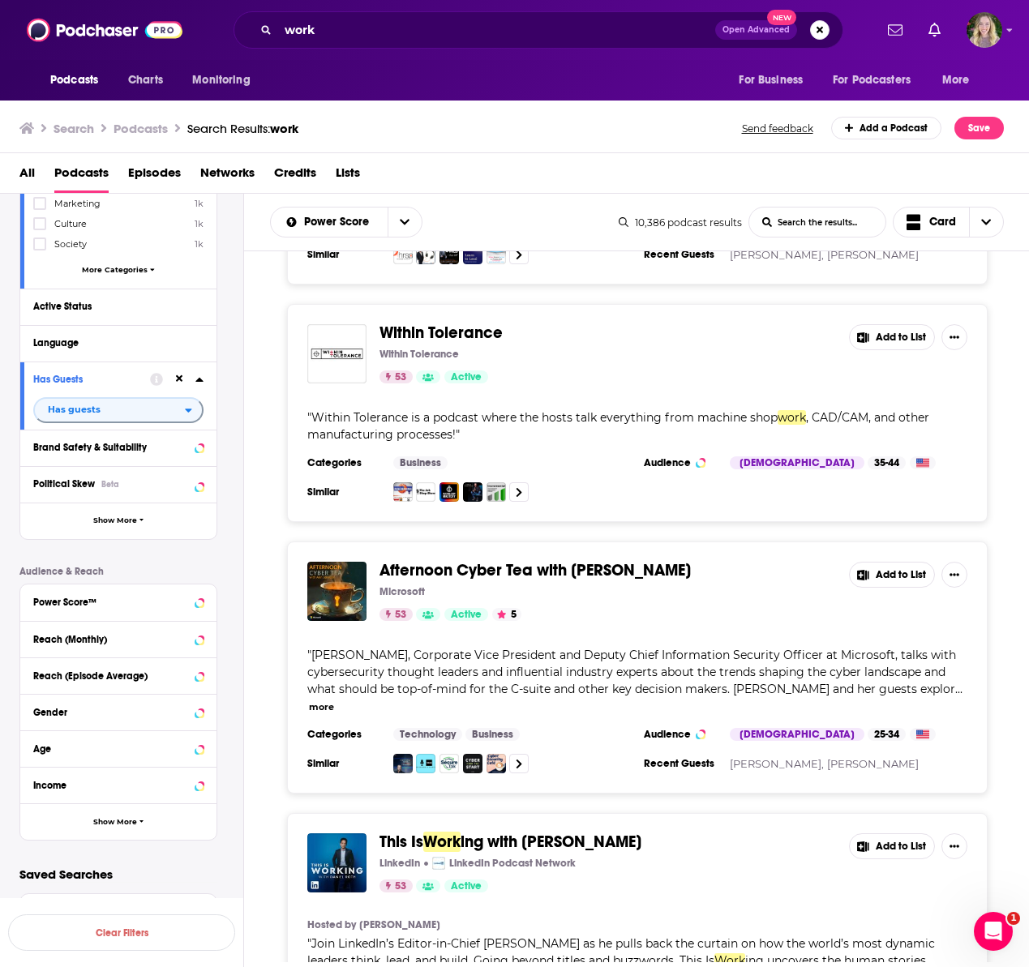
scroll to position [56705, 0]
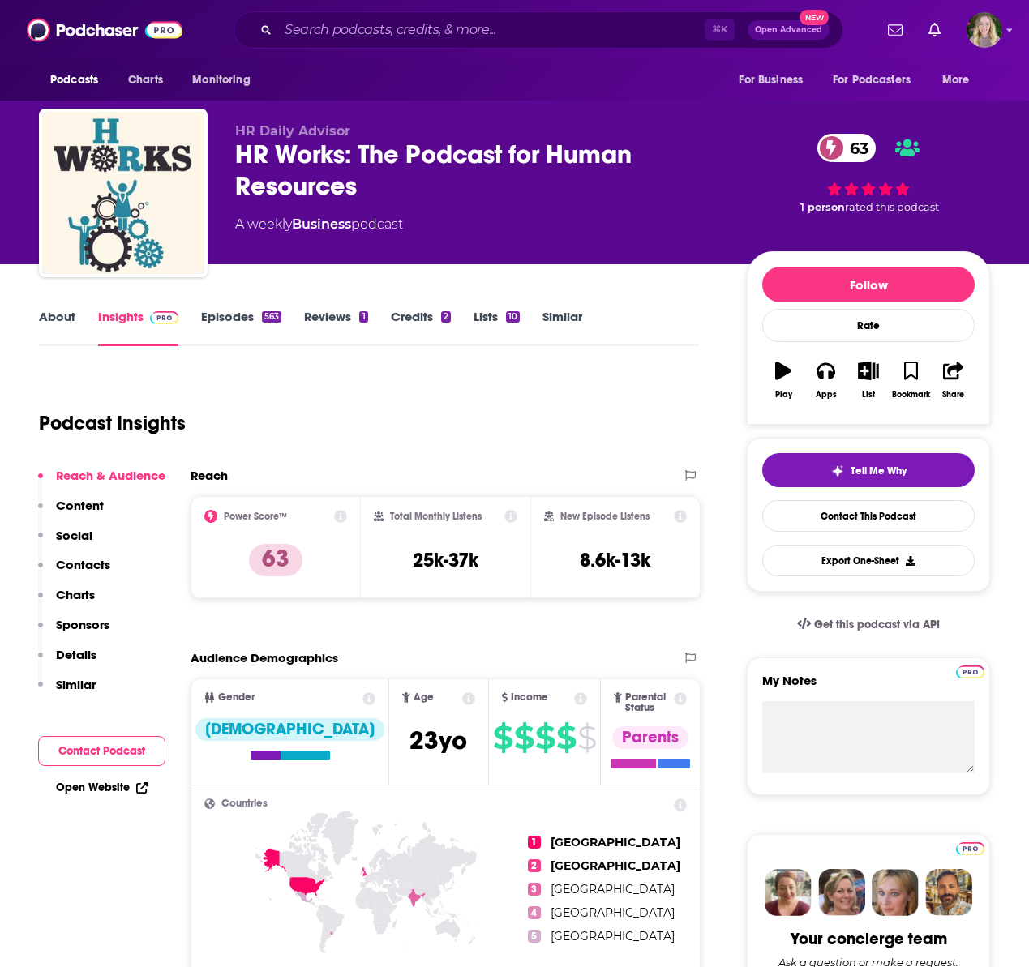
click at [233, 320] on link "Episodes 563" at bounding box center [241, 327] width 80 height 37
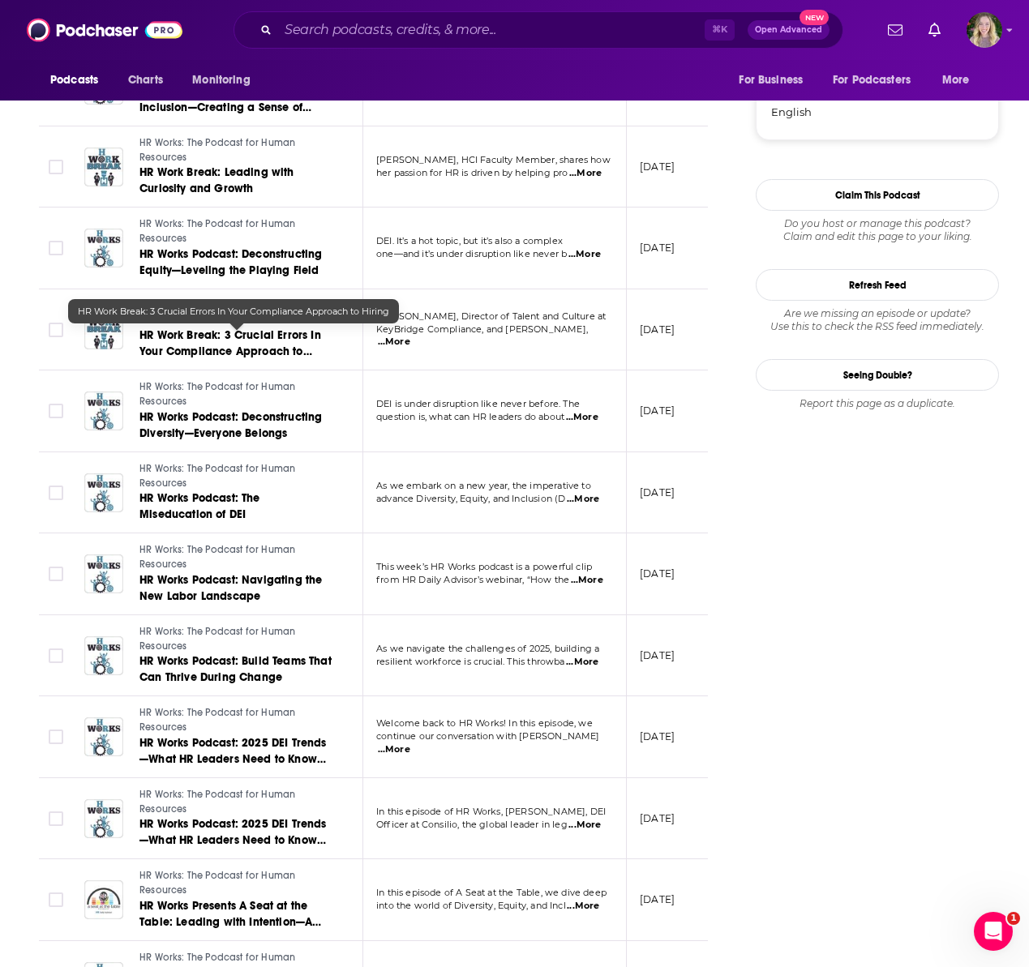
scroll to position [1806, 0]
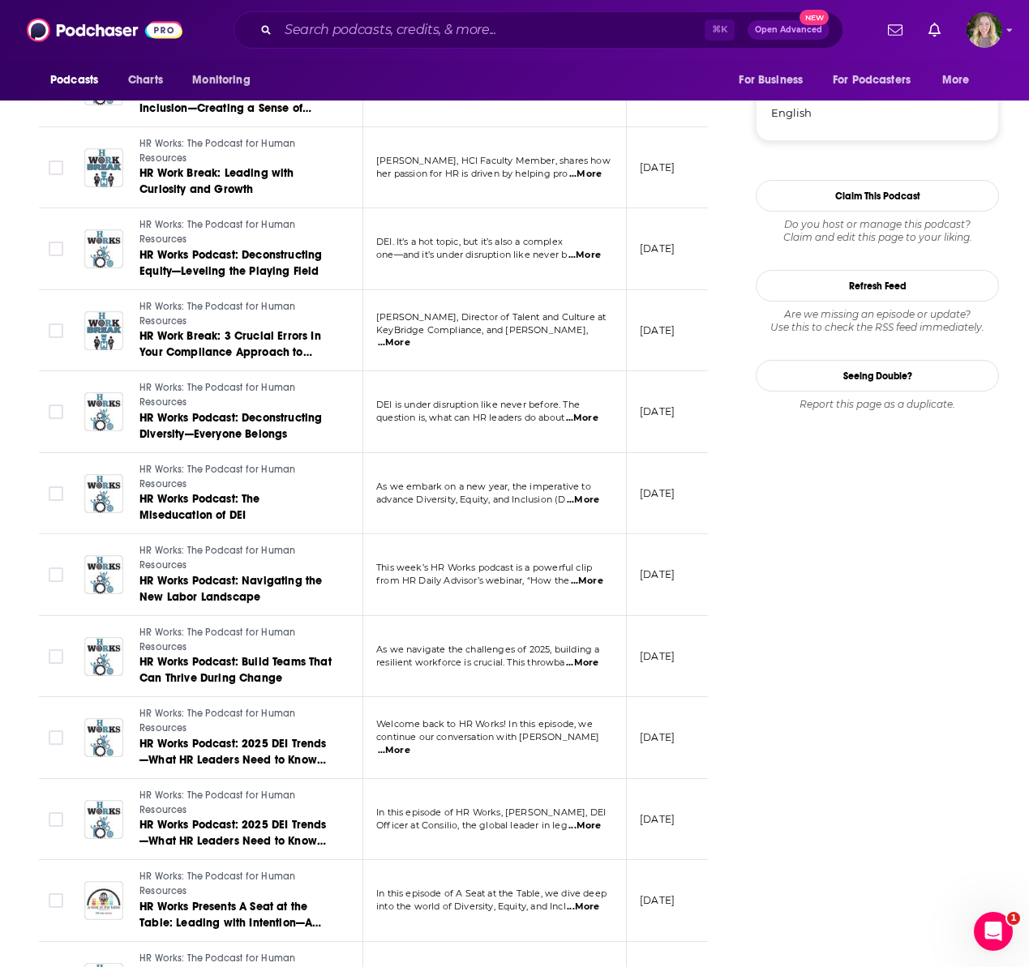
click at [583, 822] on span "...More" at bounding box center [584, 825] width 32 height 13
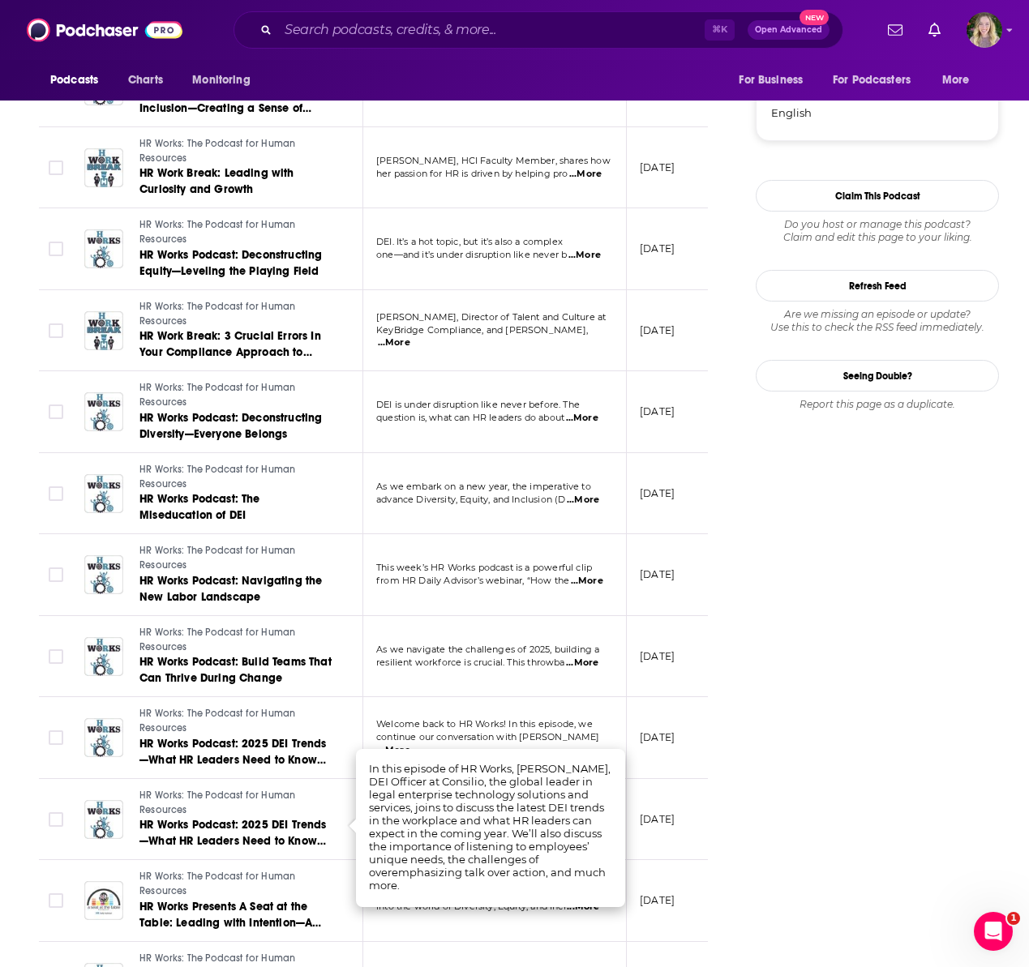
scroll to position [1809, 0]
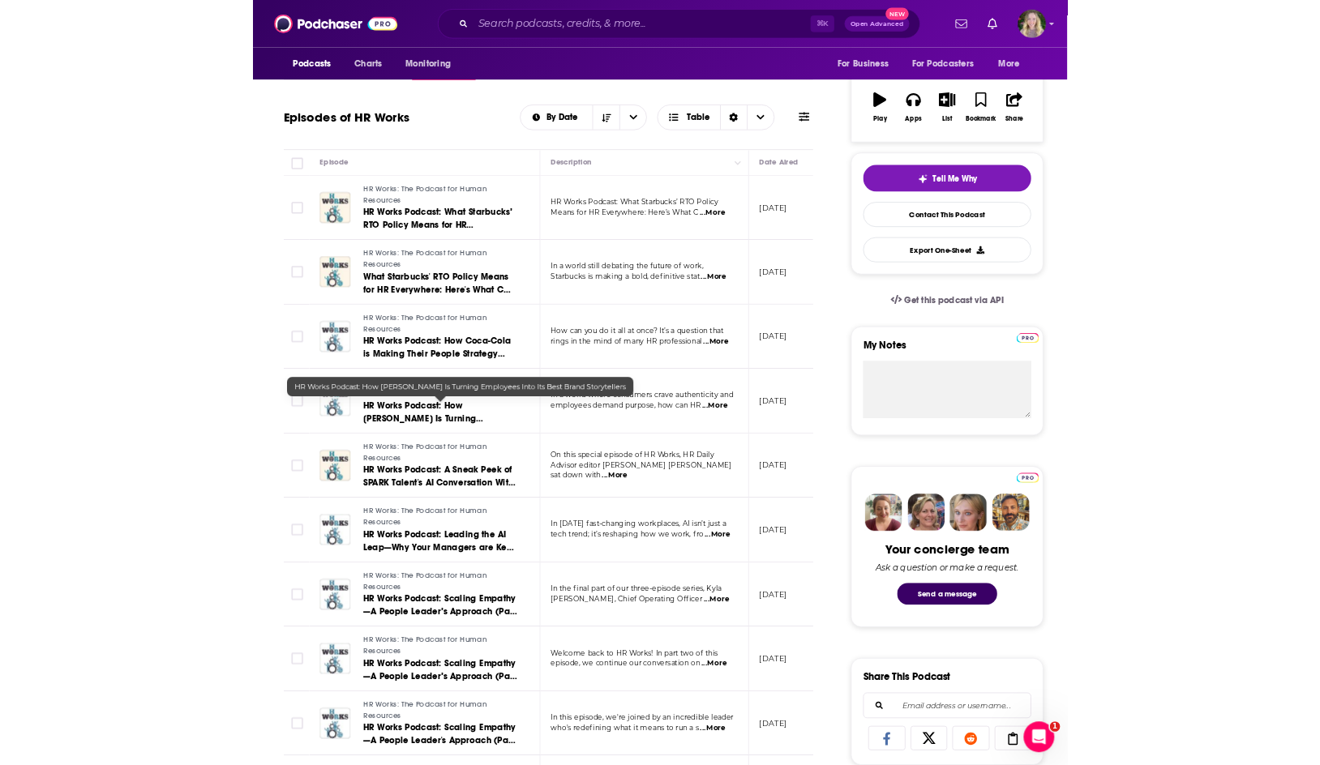
scroll to position [26, 0]
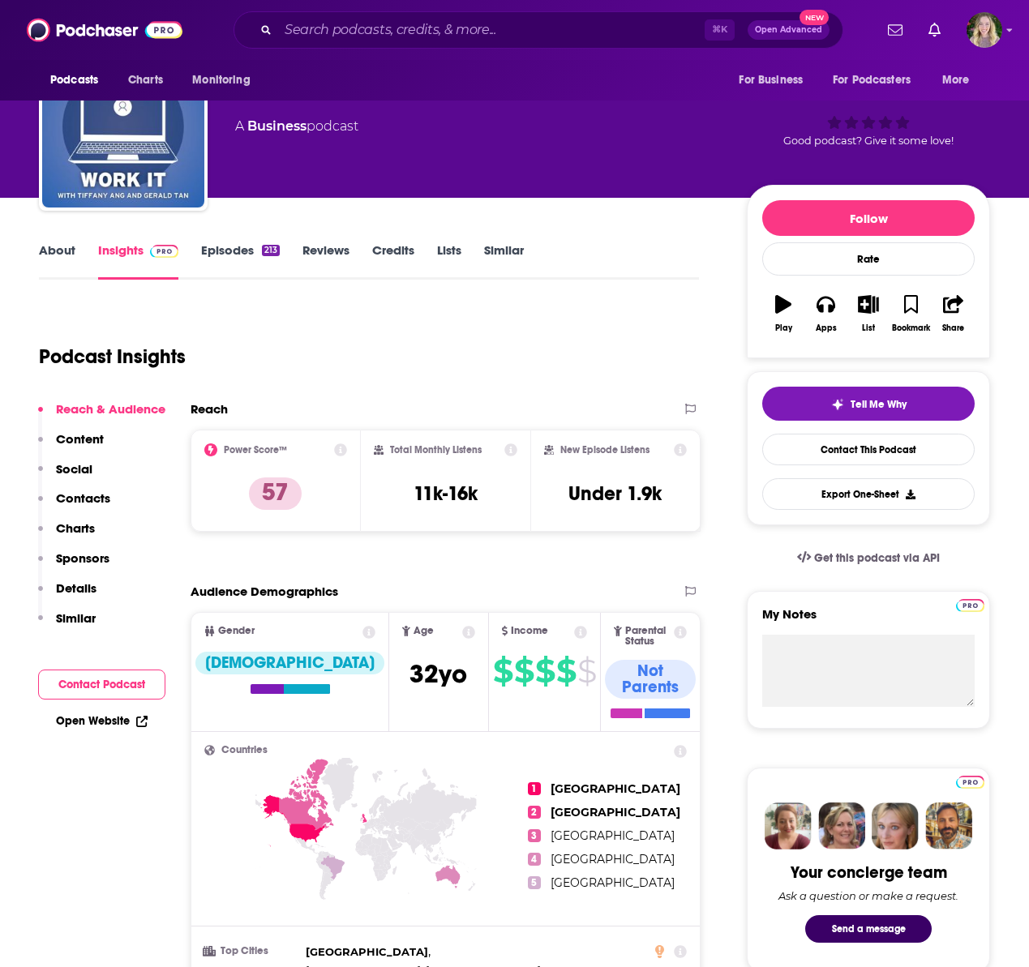
scroll to position [66, 0]
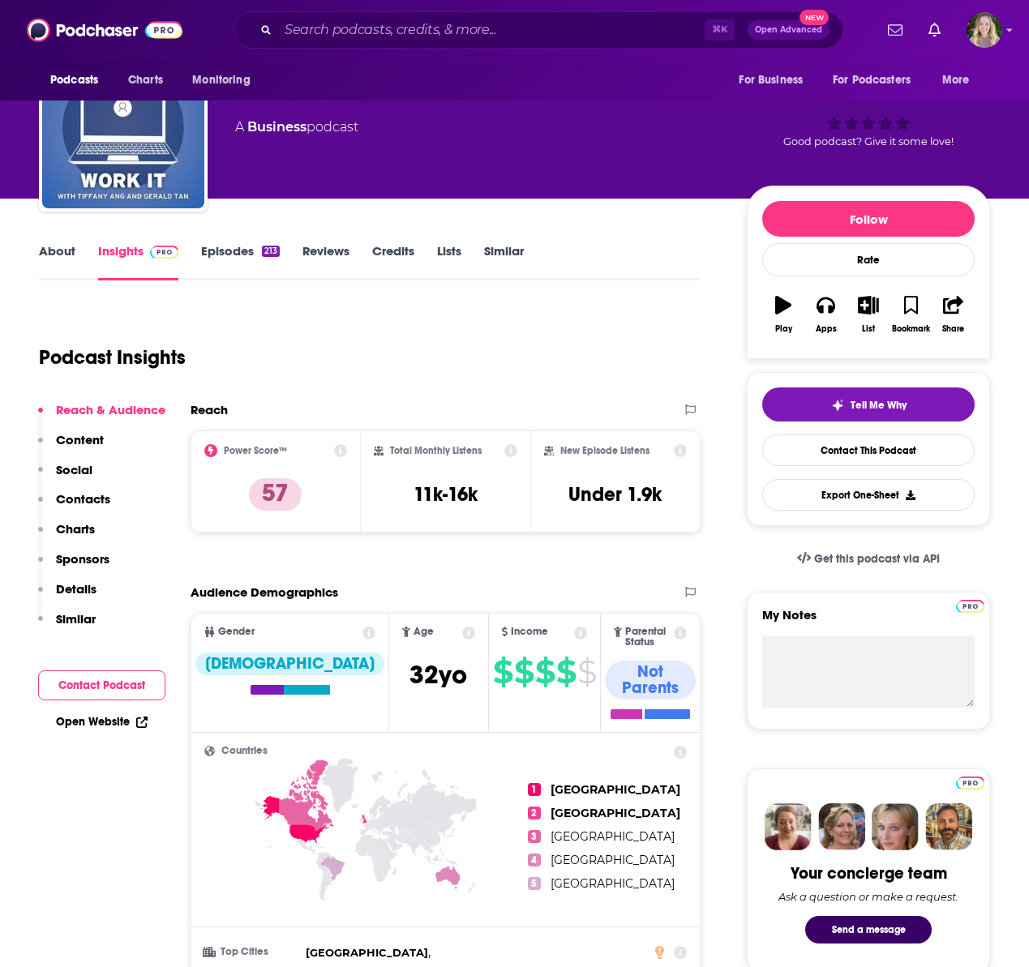
click at [57, 246] on link "About" at bounding box center [57, 261] width 36 height 37
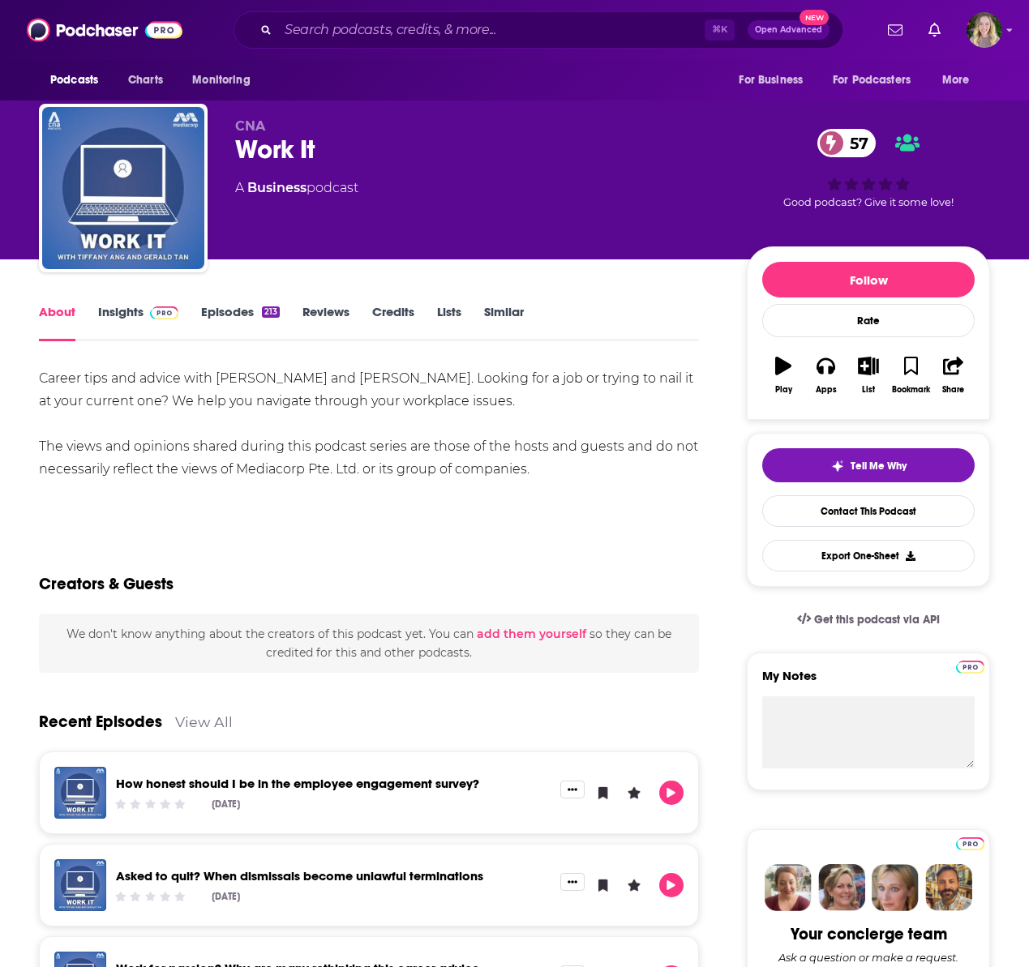
scroll to position [2, 0]
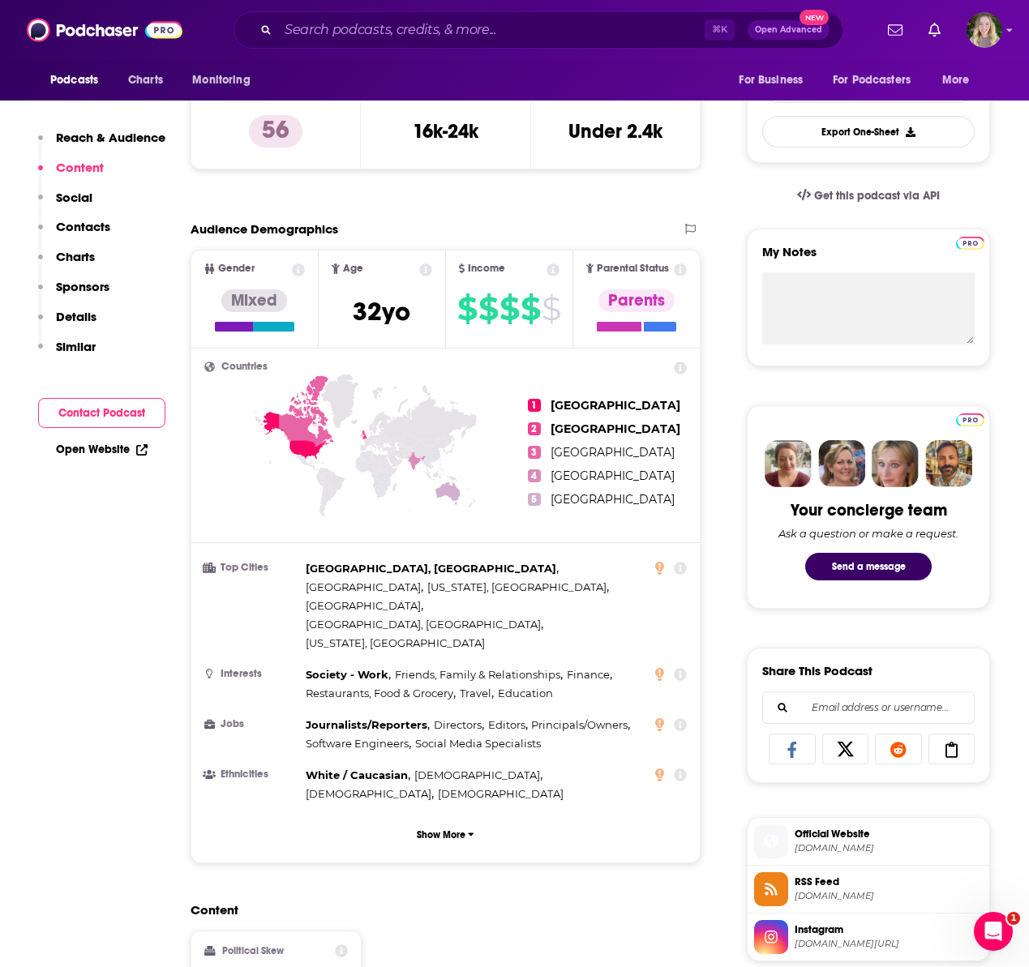
scroll to position [323, 0]
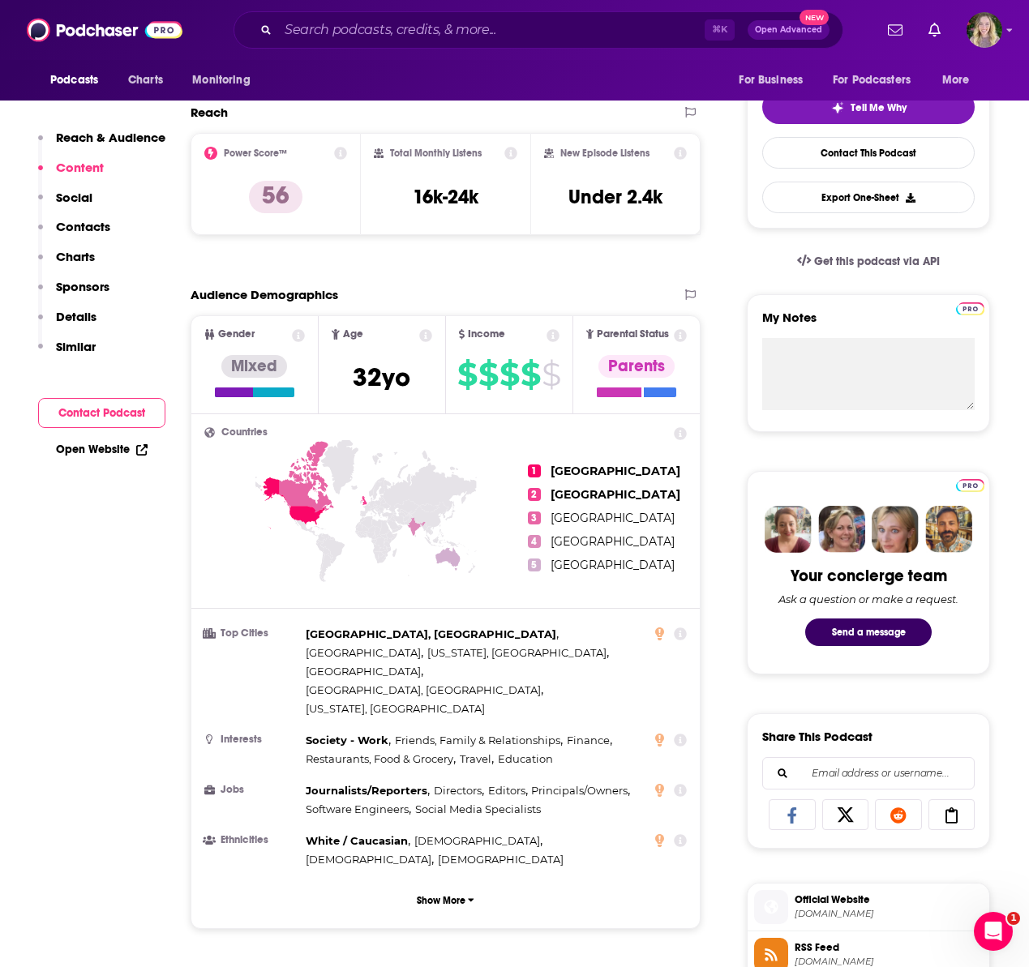
click at [136, 176] on div "Reach & Audience Content Social Contacts Charts Sponsors Details Similar" at bounding box center [101, 249] width 127 height 238
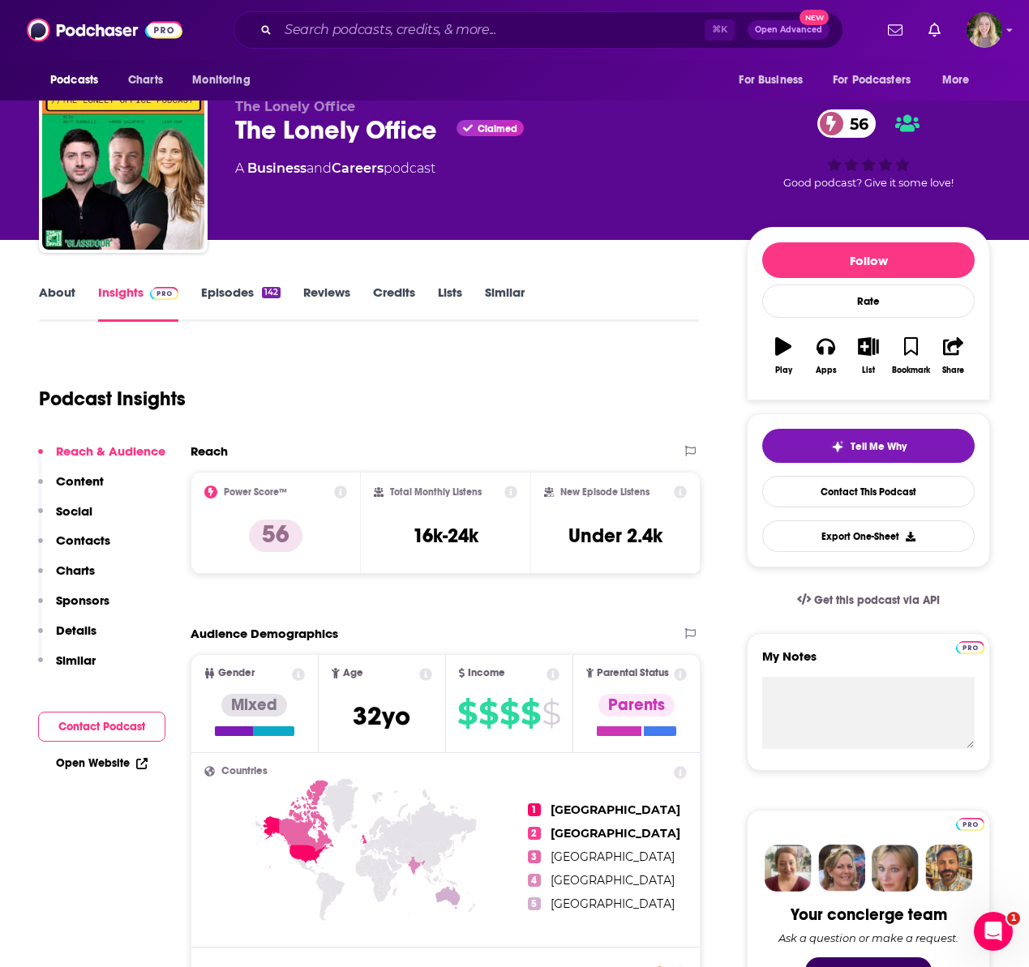
scroll to position [18, 0]
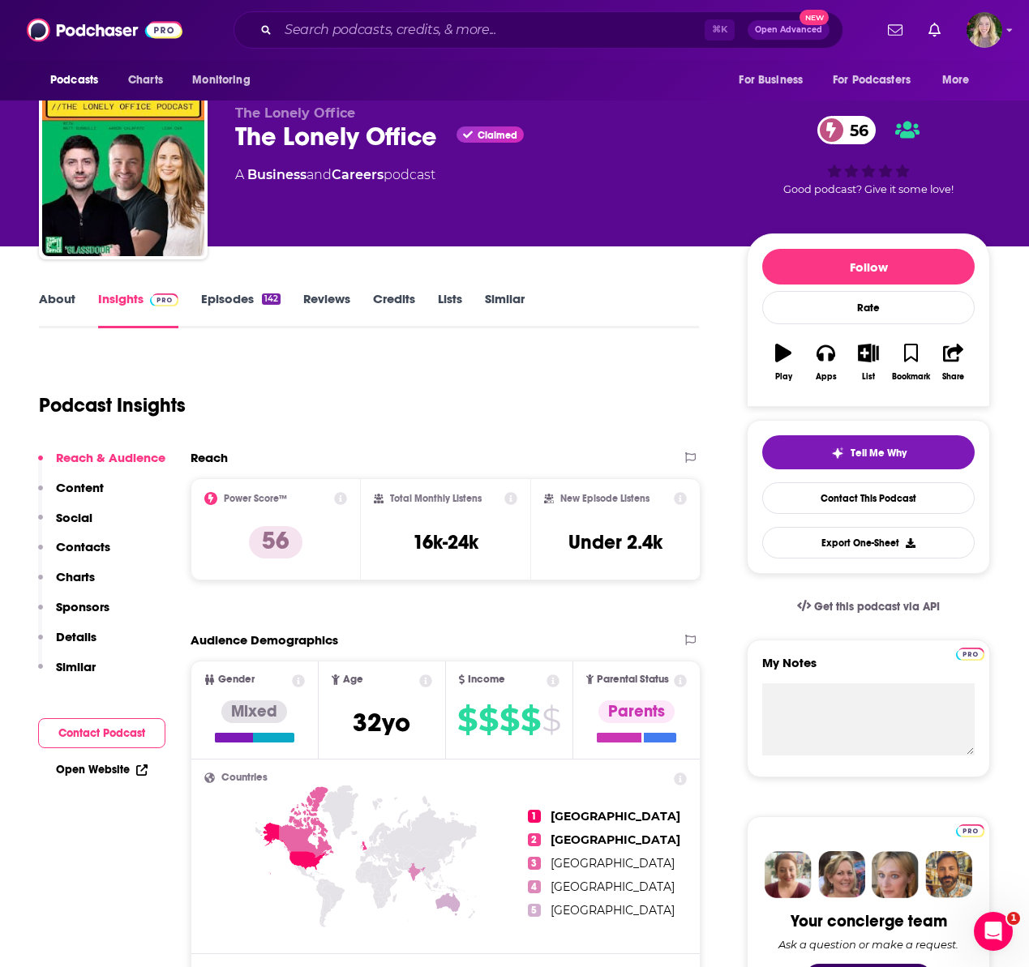
click at [220, 297] on link "Episodes 142" at bounding box center [240, 309] width 79 height 37
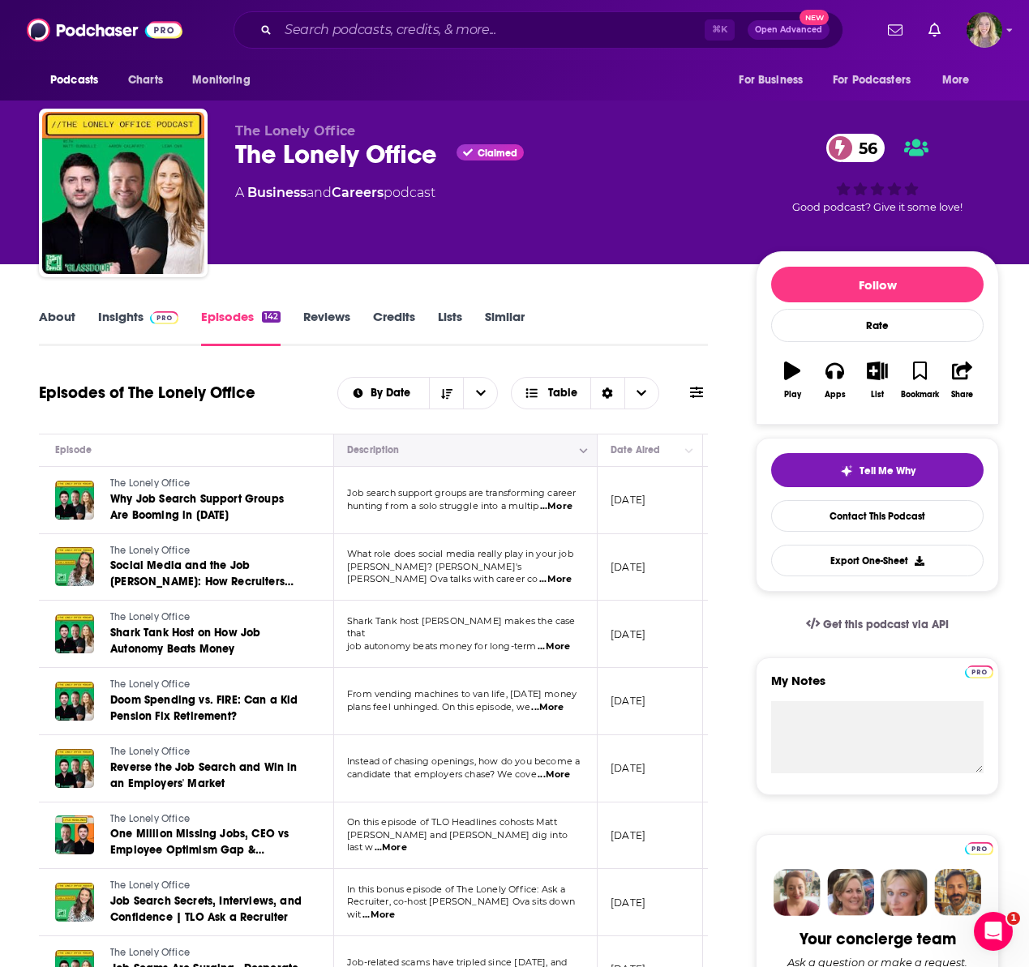
scroll to position [0, 31]
click at [60, 319] on link "About" at bounding box center [57, 327] width 36 height 37
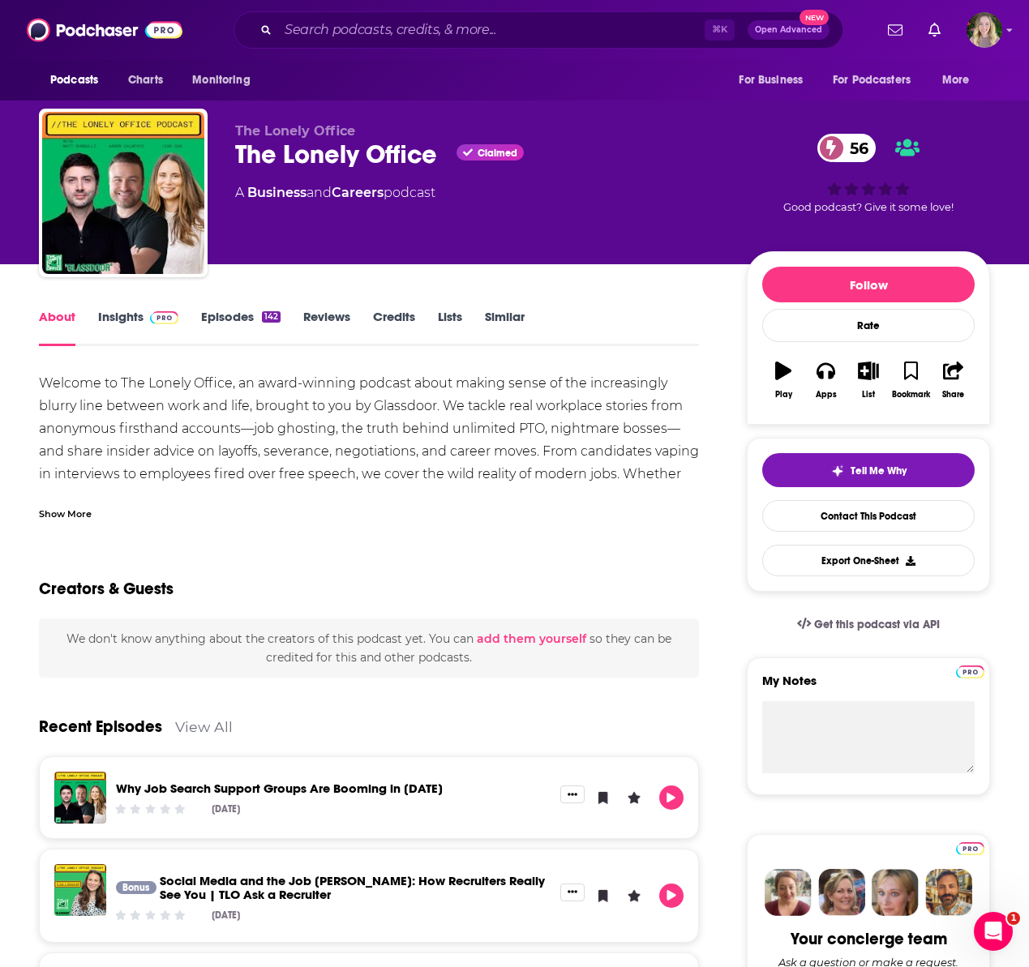
click at [323, 395] on div "Welcome to The Lonely Office, an award-winning podcast about making sense of th…" at bounding box center [369, 508] width 660 height 272
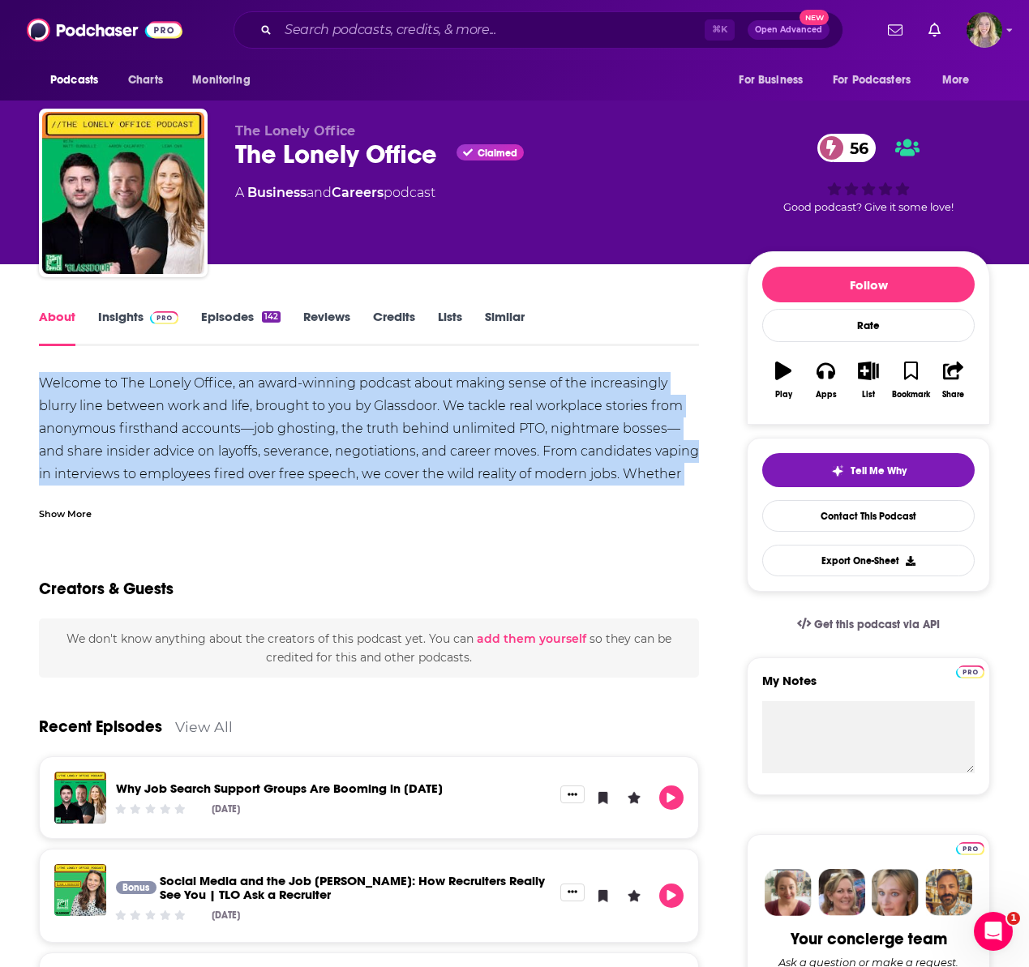
click at [323, 395] on div "Welcome to The Lonely Office, an award-winning podcast about making sense of th…" at bounding box center [369, 508] width 660 height 272
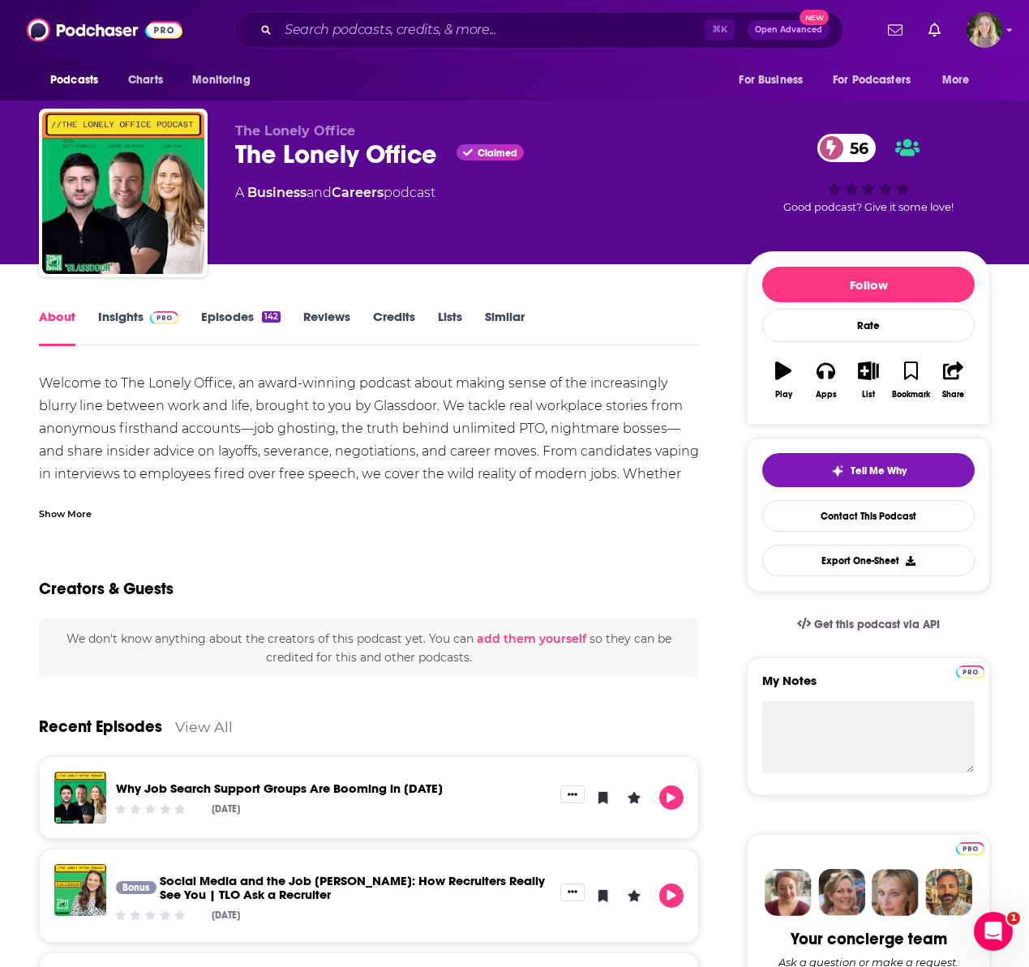
click at [64, 503] on div "Show More" at bounding box center [369, 508] width 660 height 28
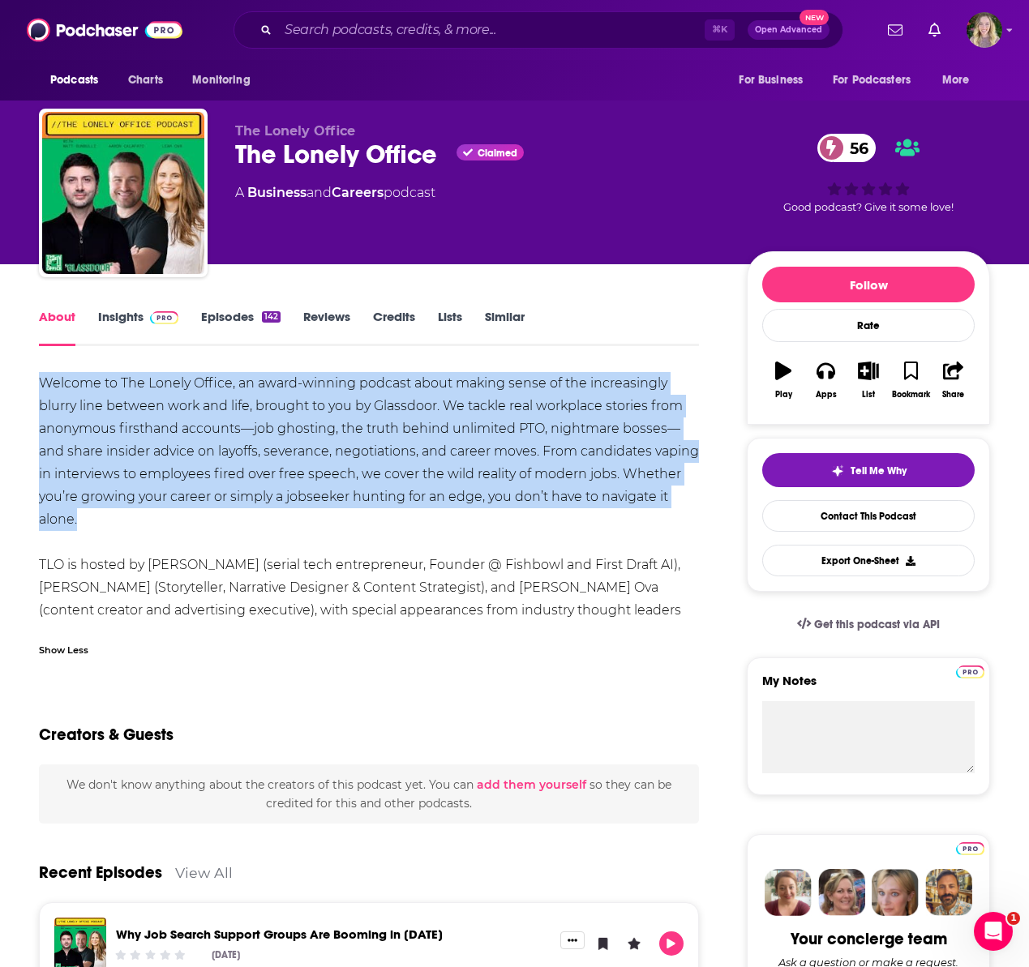
drag, startPoint x: 131, startPoint y: 514, endPoint x: 26, endPoint y: 387, distance: 164.7
copy div "Welcome to The Lonely Office, an award-winning podcast about making sense of th…"
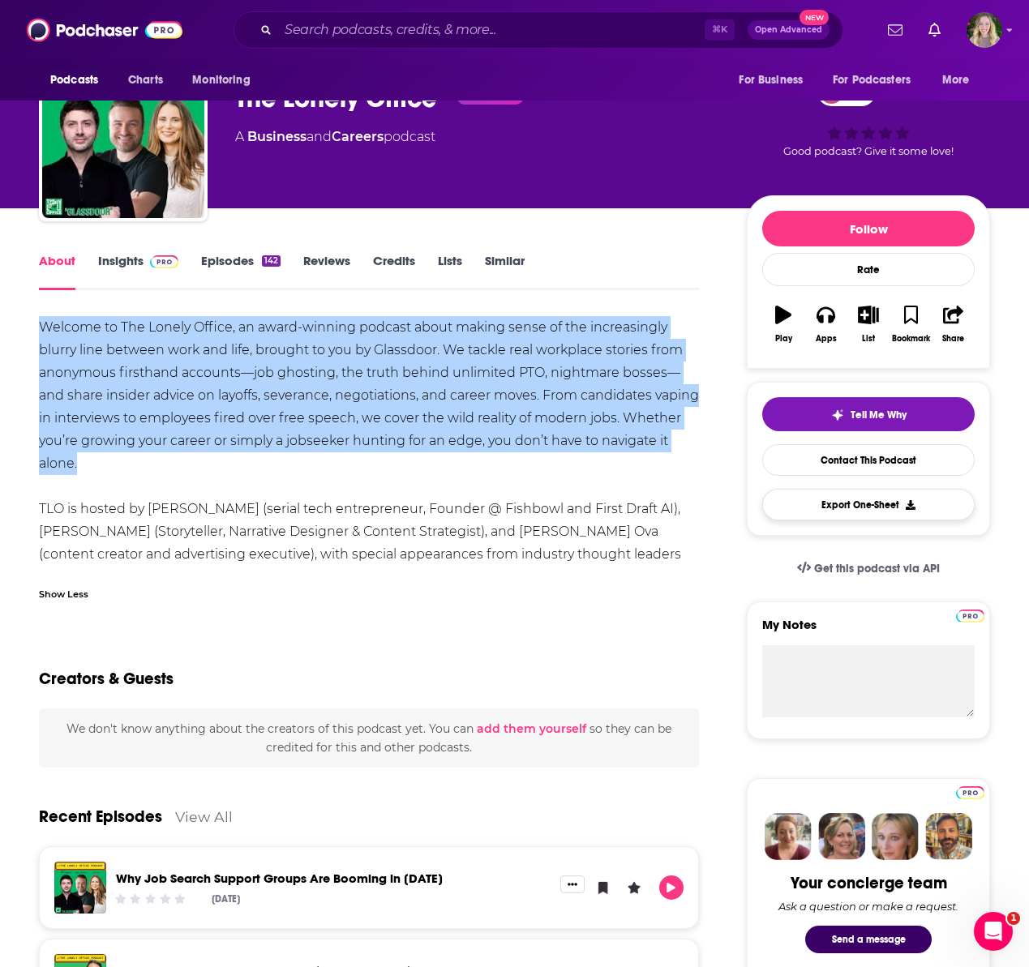
scroll to position [49, 0]
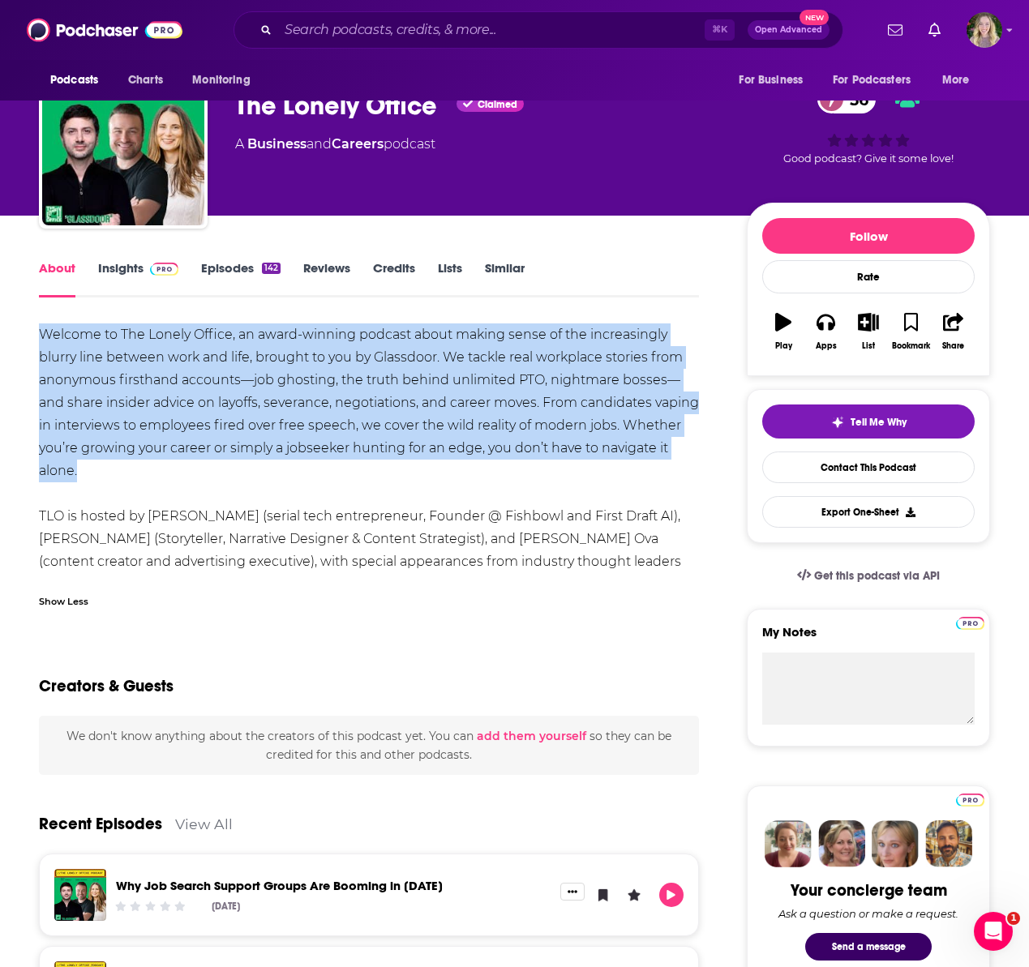
click at [138, 267] on link "Insights" at bounding box center [138, 278] width 80 height 37
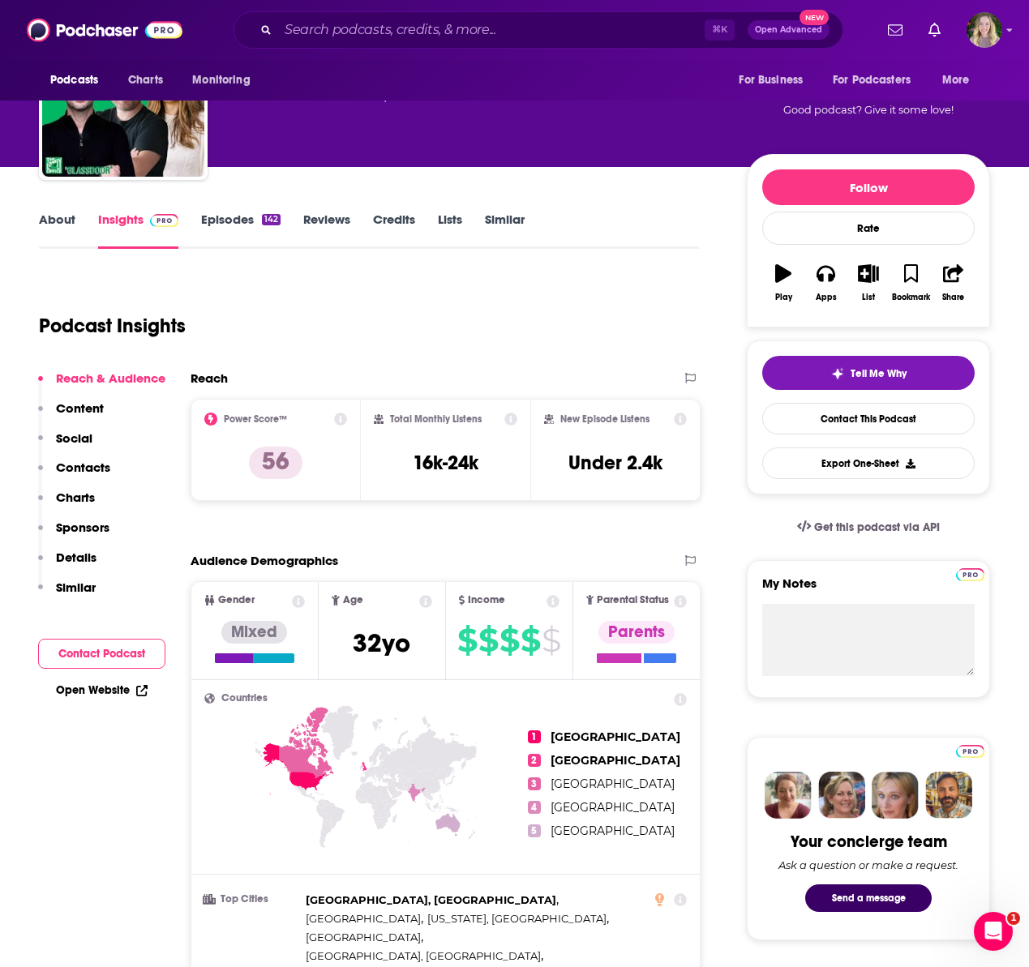
scroll to position [404, 0]
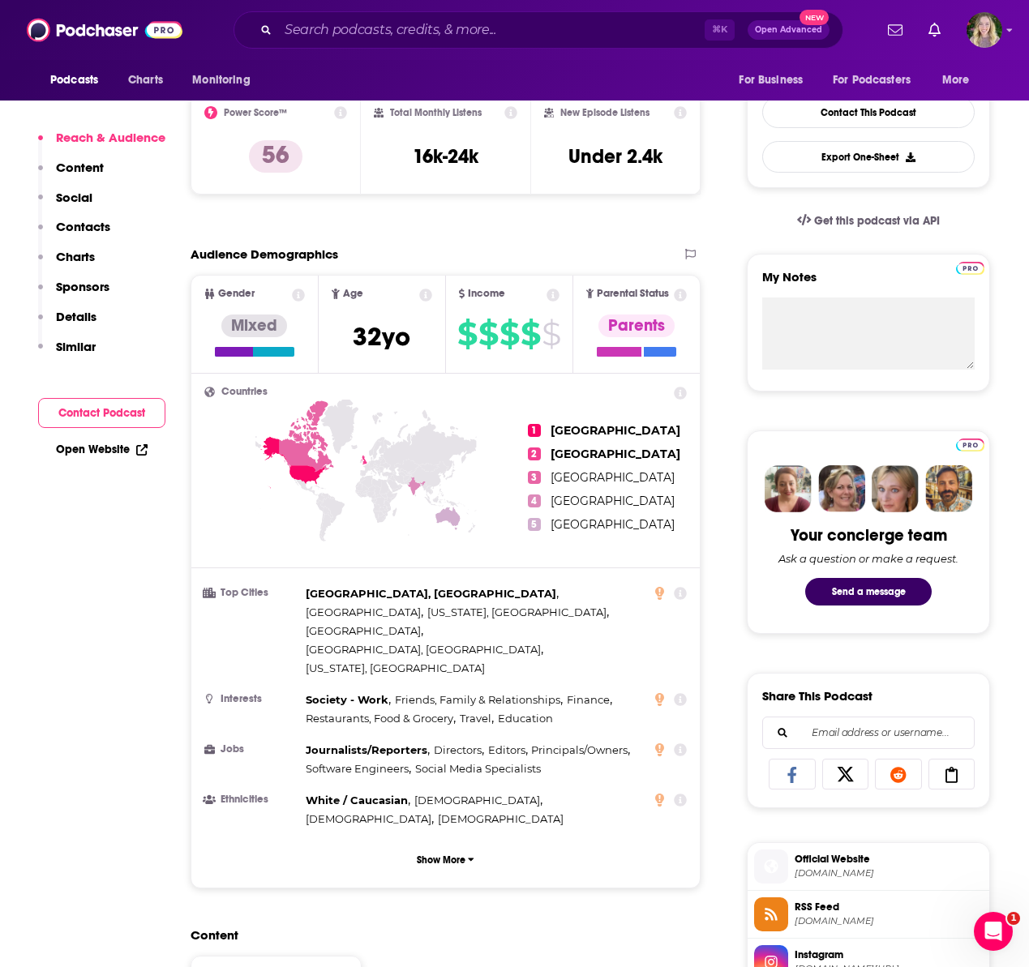
click at [101, 231] on p "Contacts" at bounding box center [83, 226] width 54 height 15
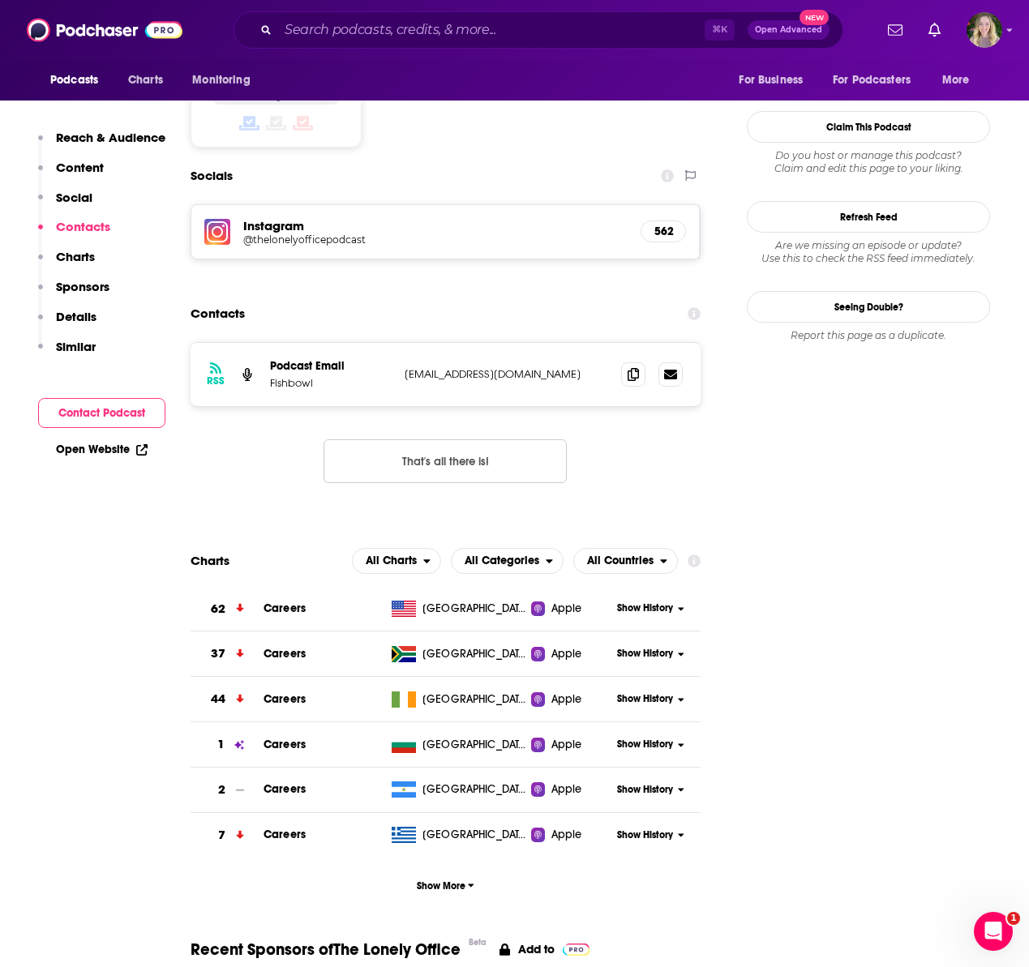
scroll to position [1322, 0]
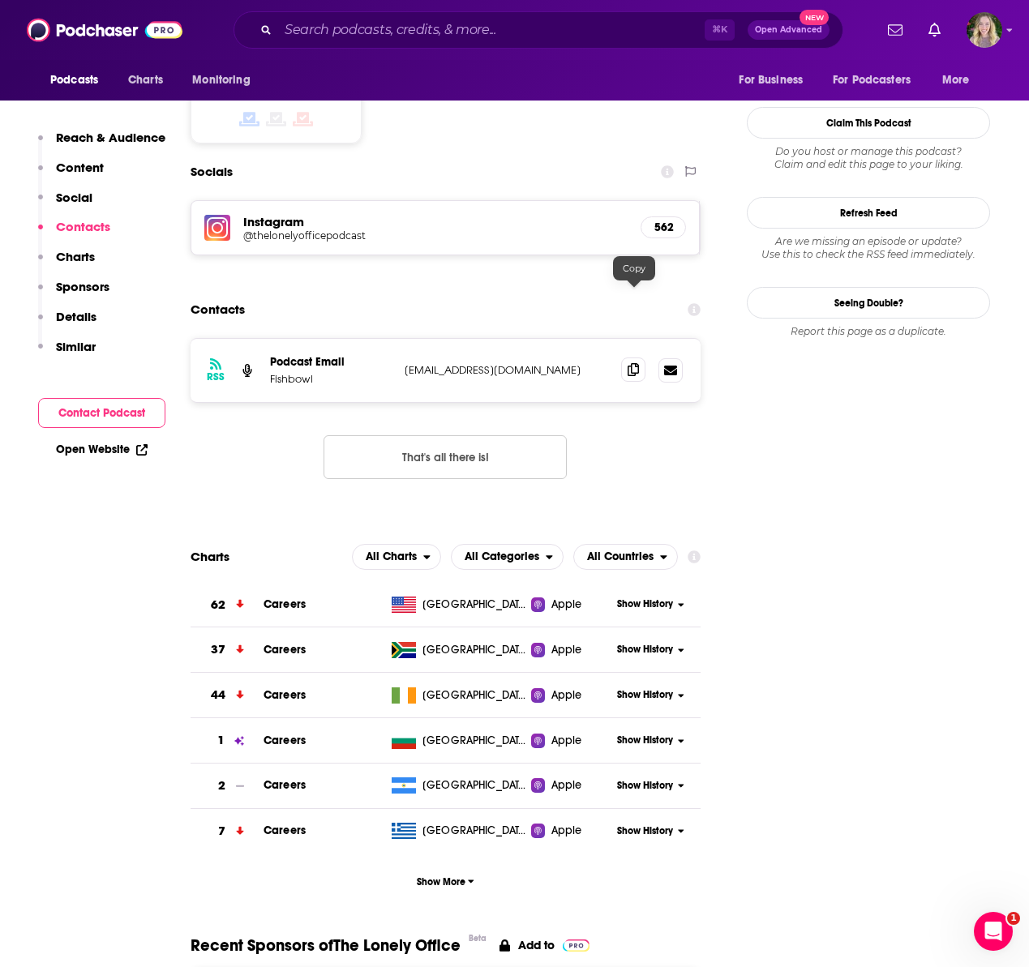
click at [637, 363] on icon at bounding box center [632, 369] width 11 height 13
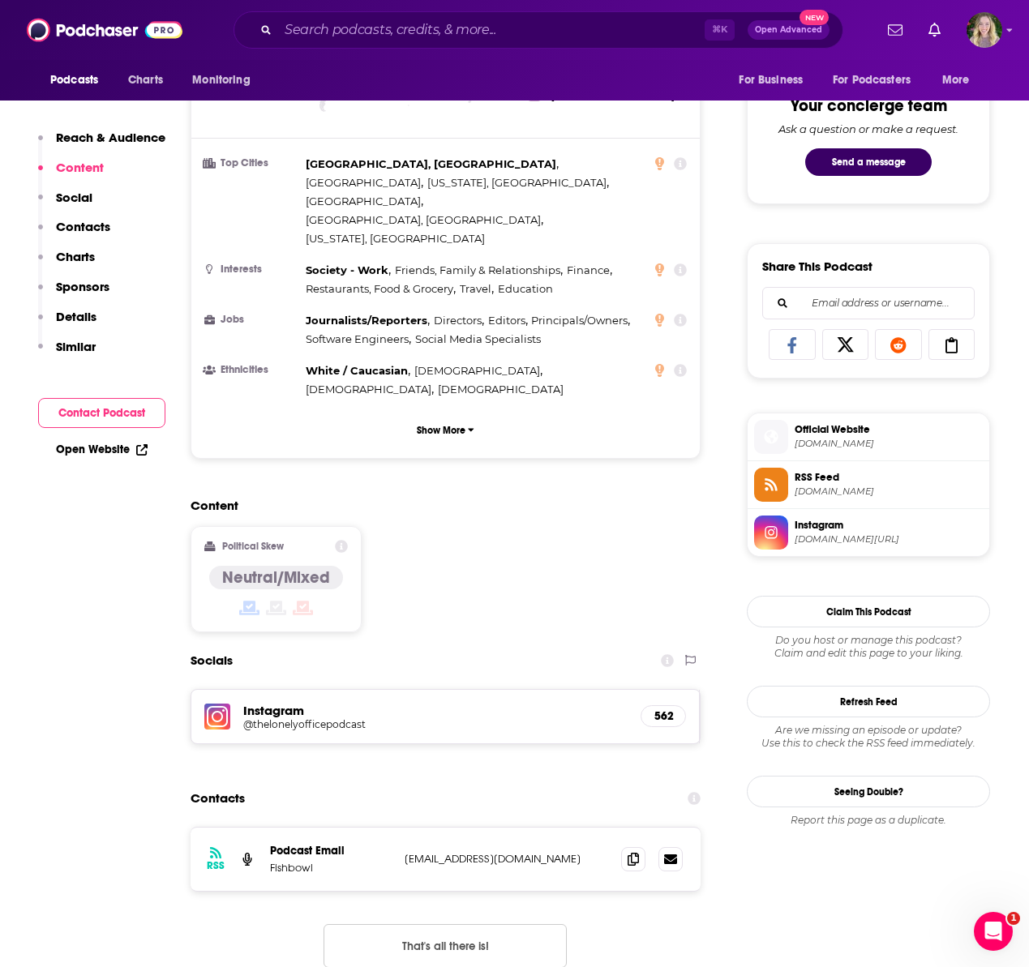
scroll to position [0, 0]
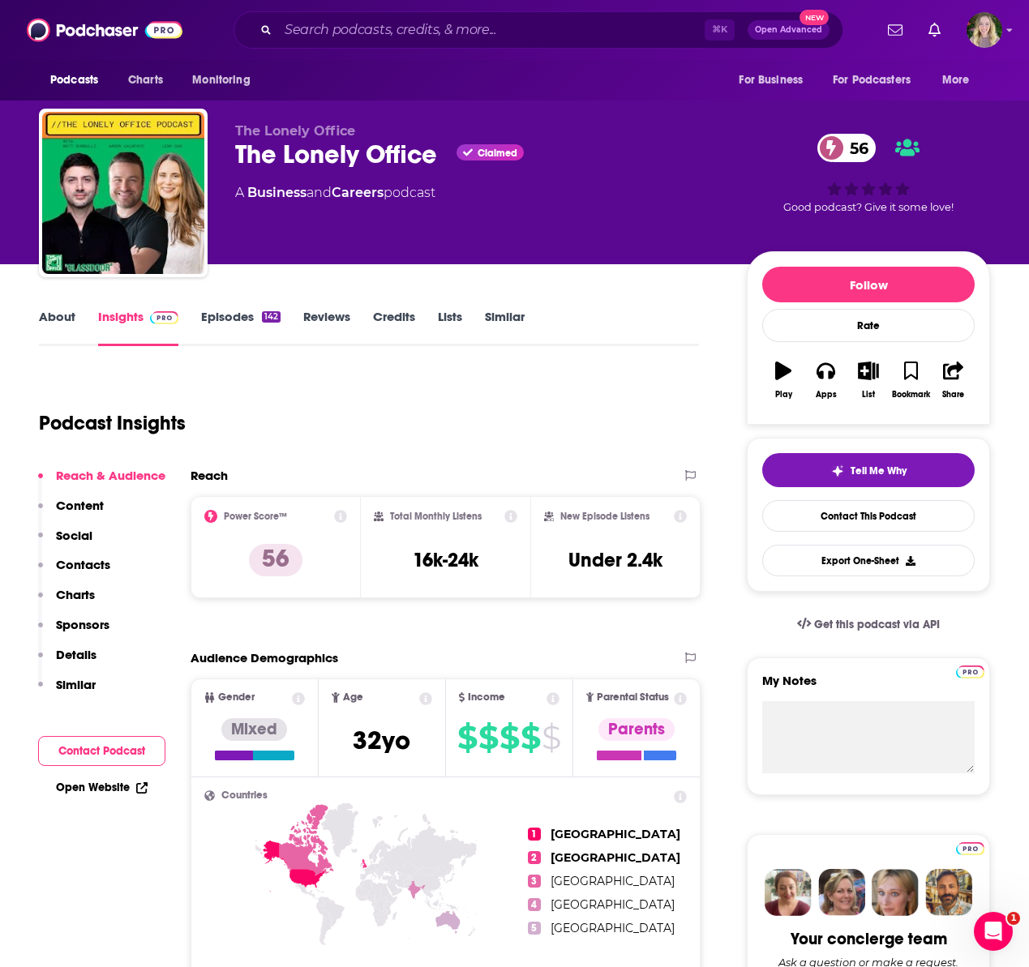
click at [58, 332] on link "About" at bounding box center [57, 327] width 36 height 37
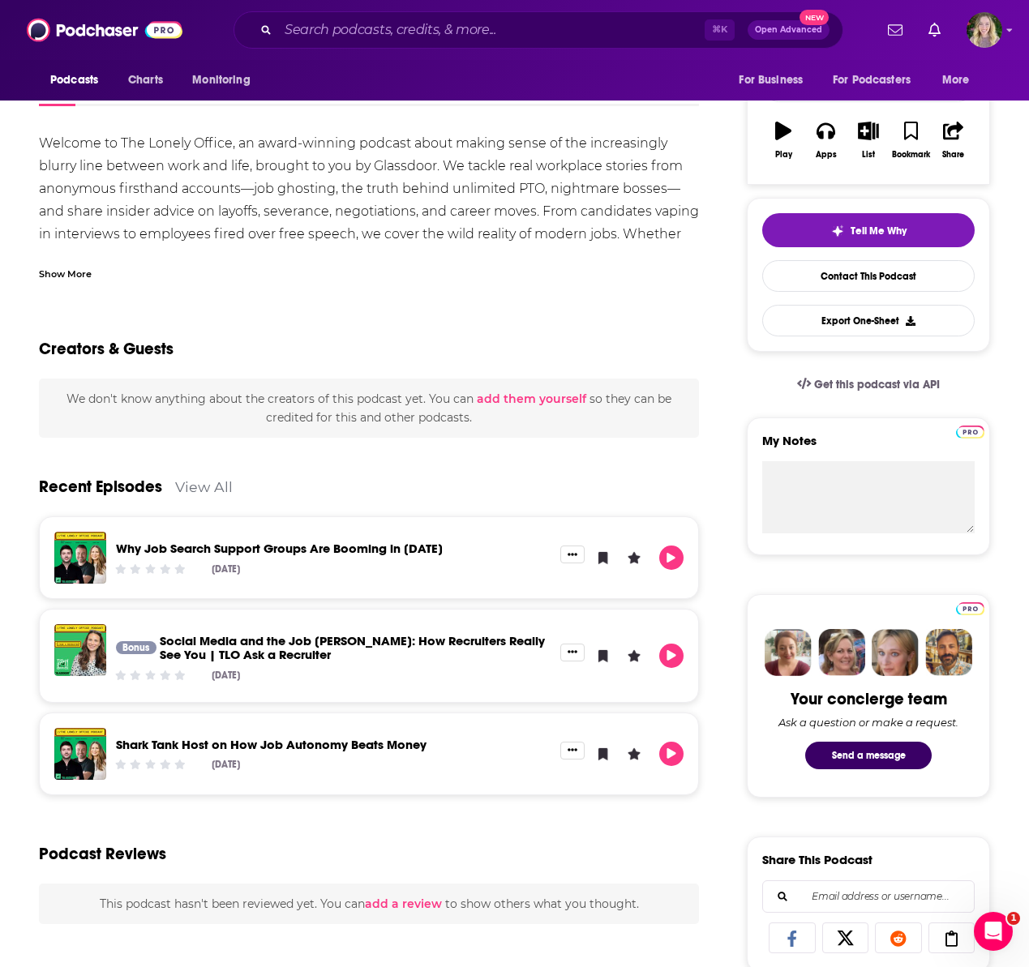
scroll to position [229, 0]
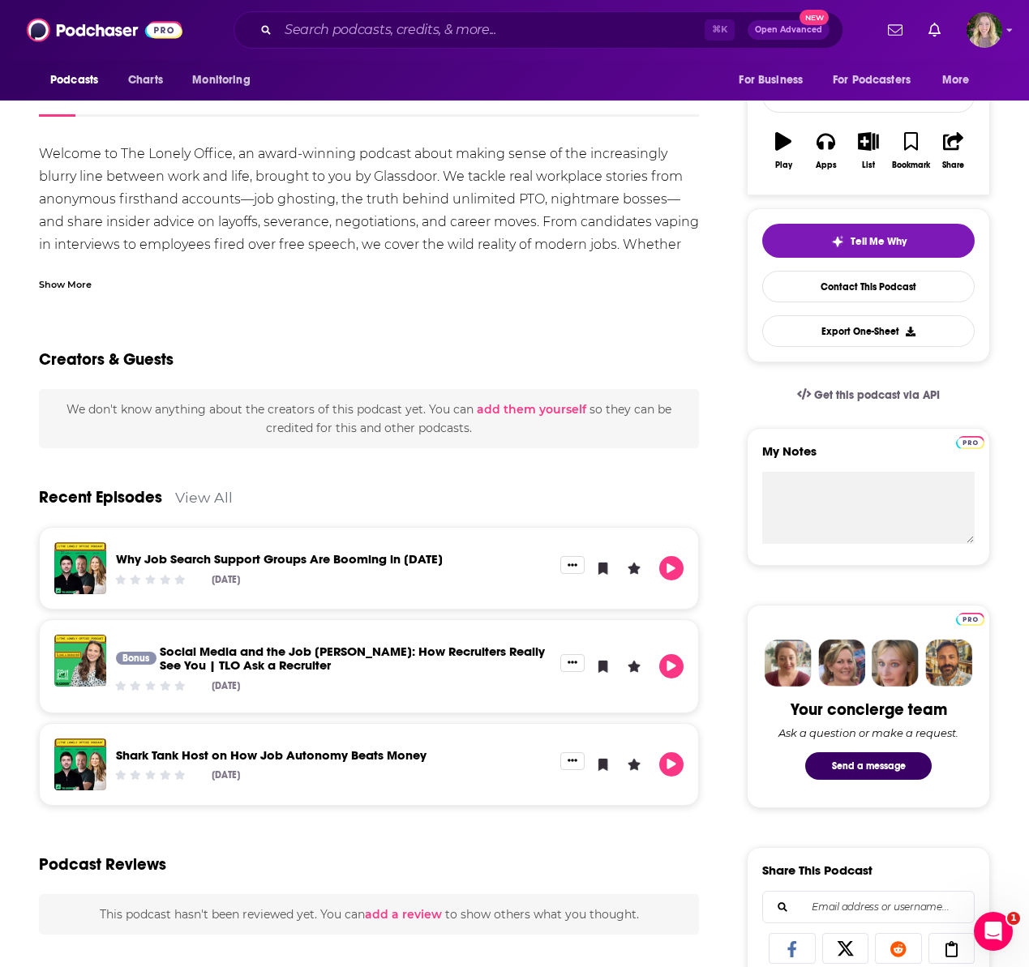
click at [69, 285] on div "Show More" at bounding box center [65, 283] width 53 height 15
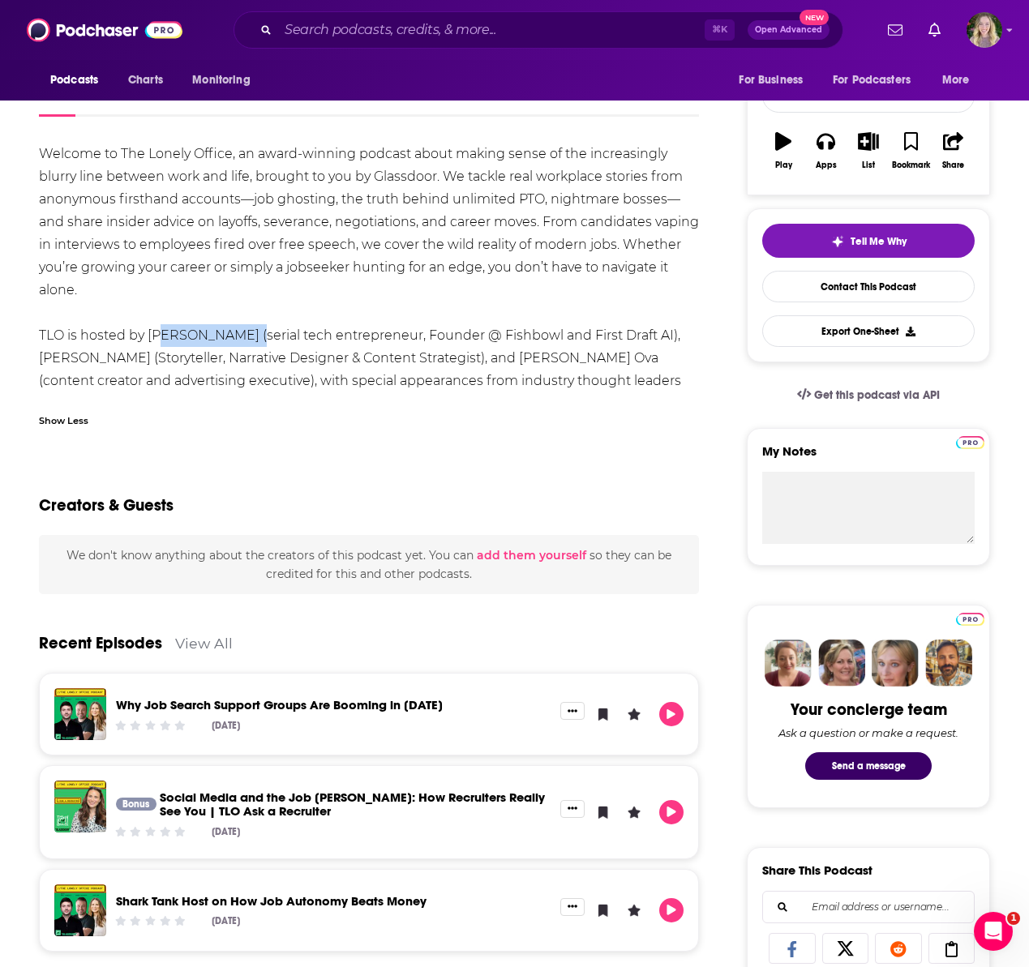
drag, startPoint x: 161, startPoint y: 329, endPoint x: 237, endPoint y: 330, distance: 75.4
click at [237, 330] on div "Welcome to The Lonely Office, an award-winning podcast about making sense of th…" at bounding box center [369, 279] width 660 height 272
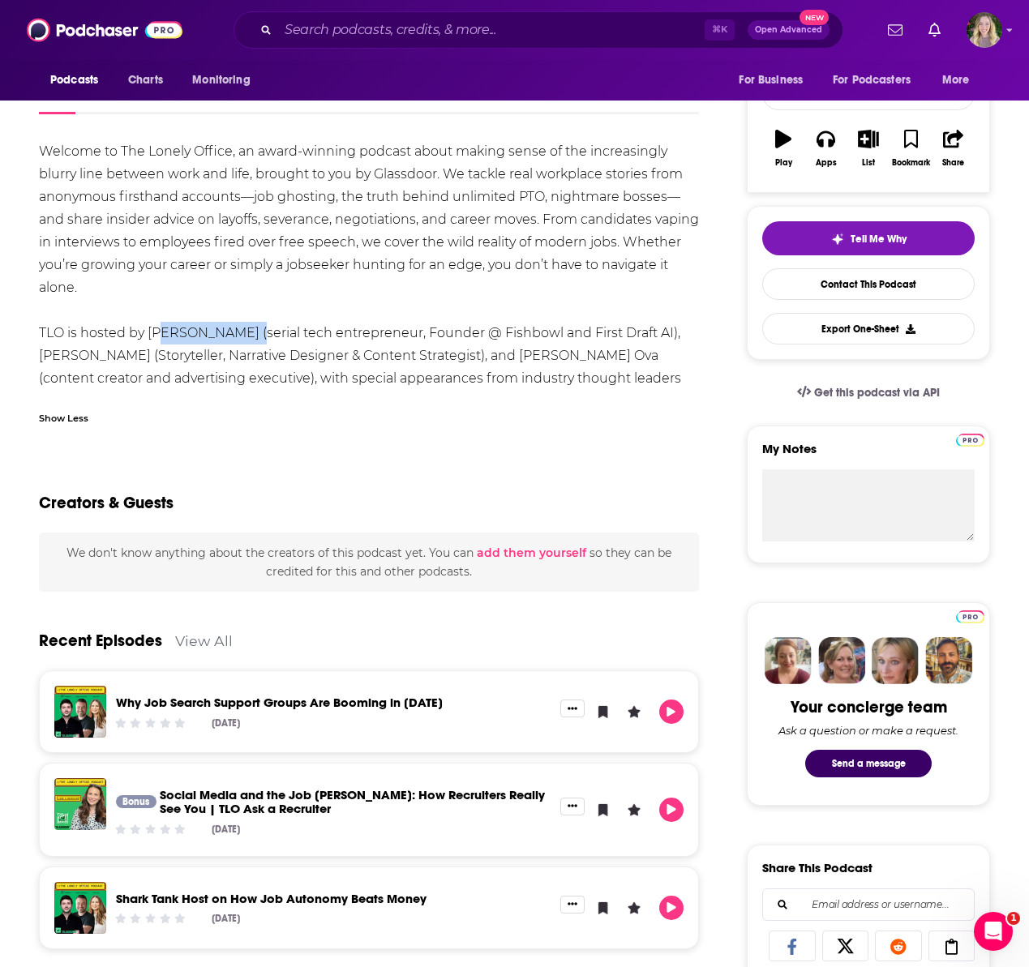
click at [237, 330] on div "Welcome to The Lonely Office, an award-winning podcast about making sense of th…" at bounding box center [369, 276] width 660 height 272
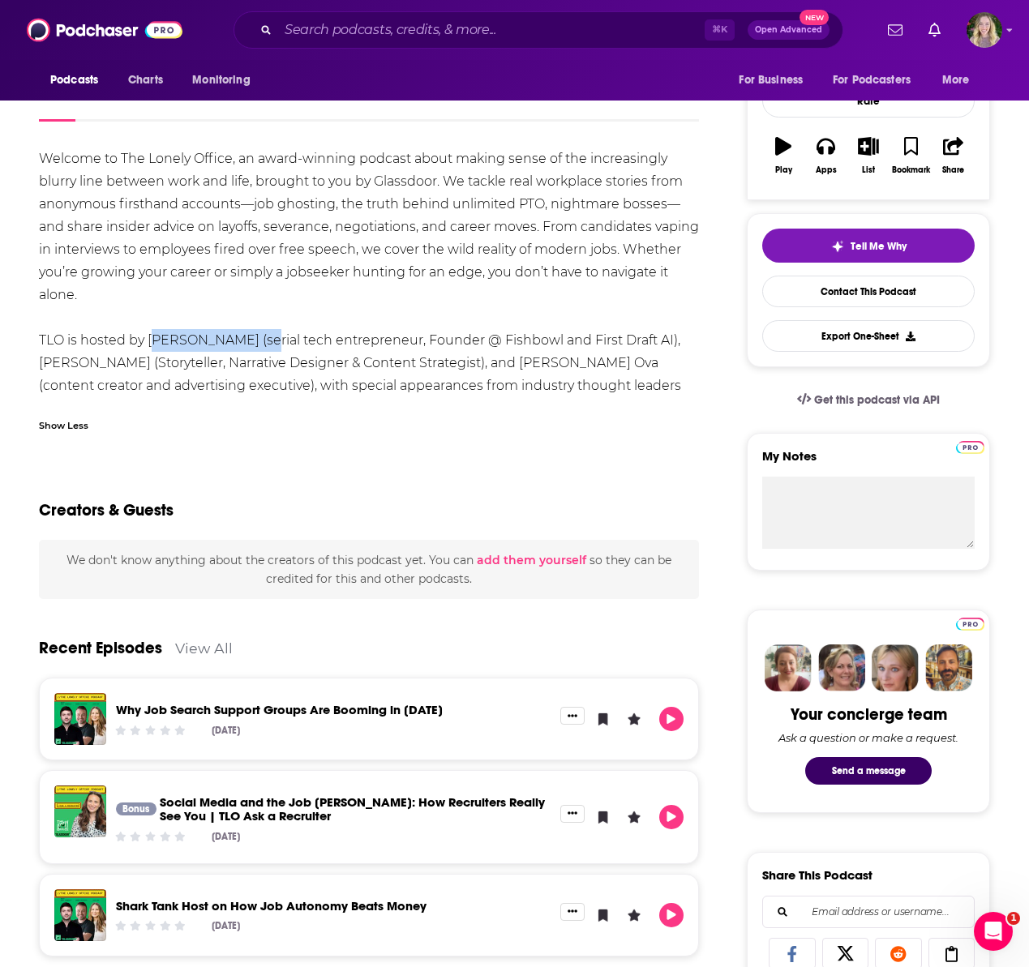
scroll to position [231, 0]
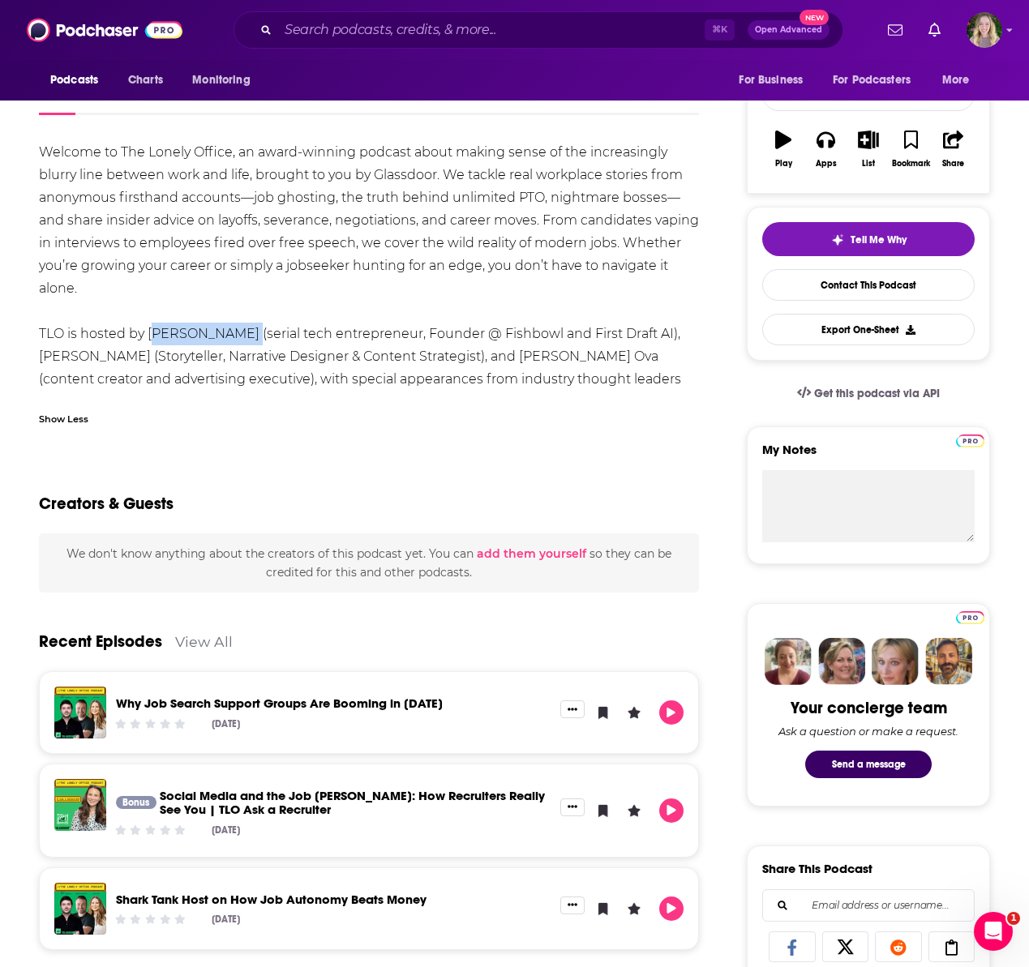
drag, startPoint x: 146, startPoint y: 326, endPoint x: 233, endPoint y: 343, distance: 89.2
click at [233, 343] on div "Welcome to The Lonely Office, an award-winning podcast about making sense of th…" at bounding box center [369, 277] width 660 height 272
copy div "Matt Sunbulli"
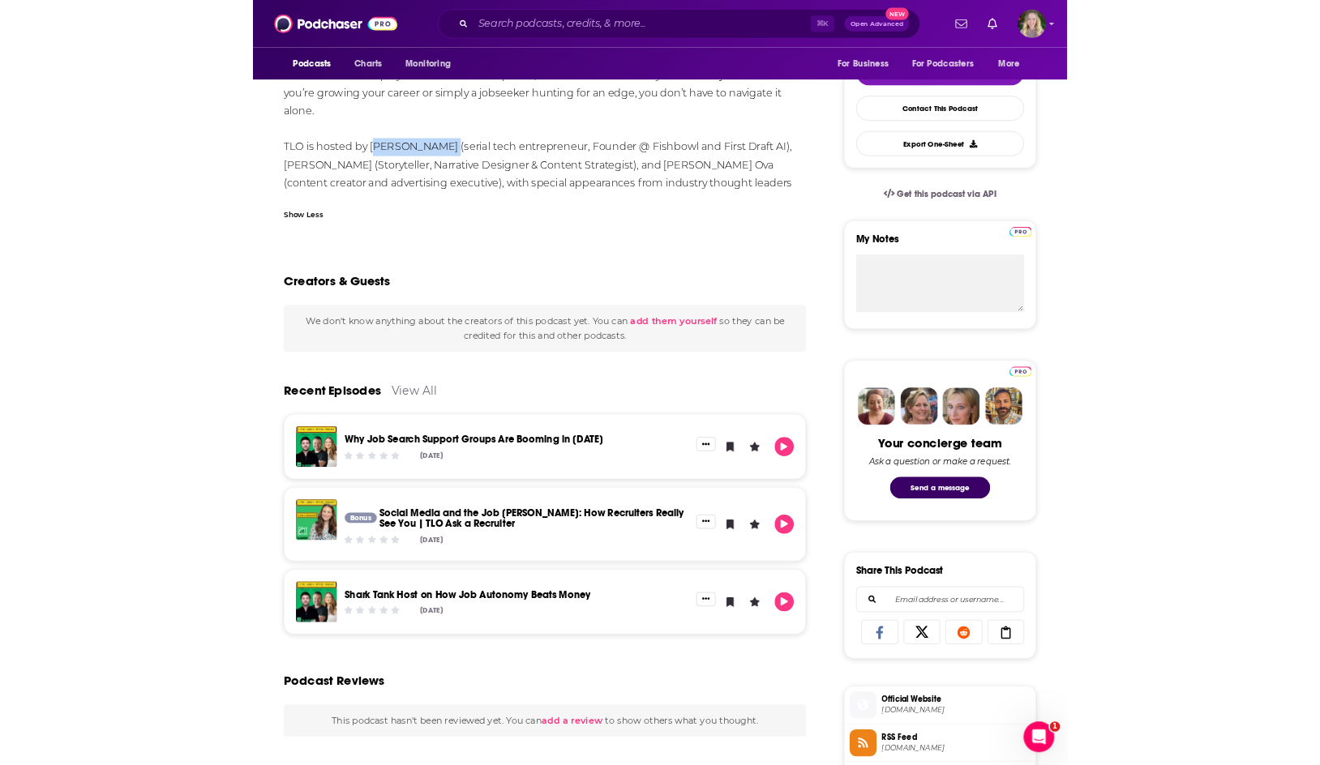
scroll to position [0, 0]
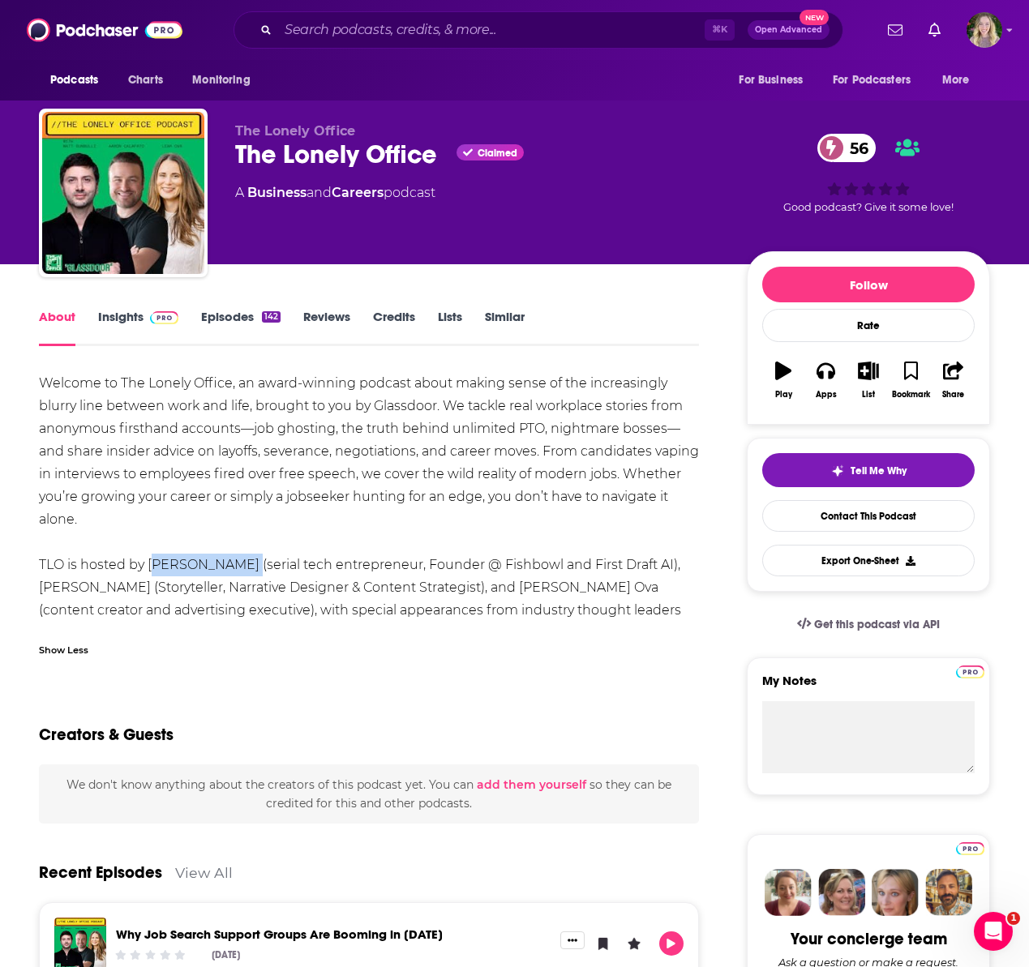
click at [100, 315] on link "Insights" at bounding box center [138, 327] width 80 height 37
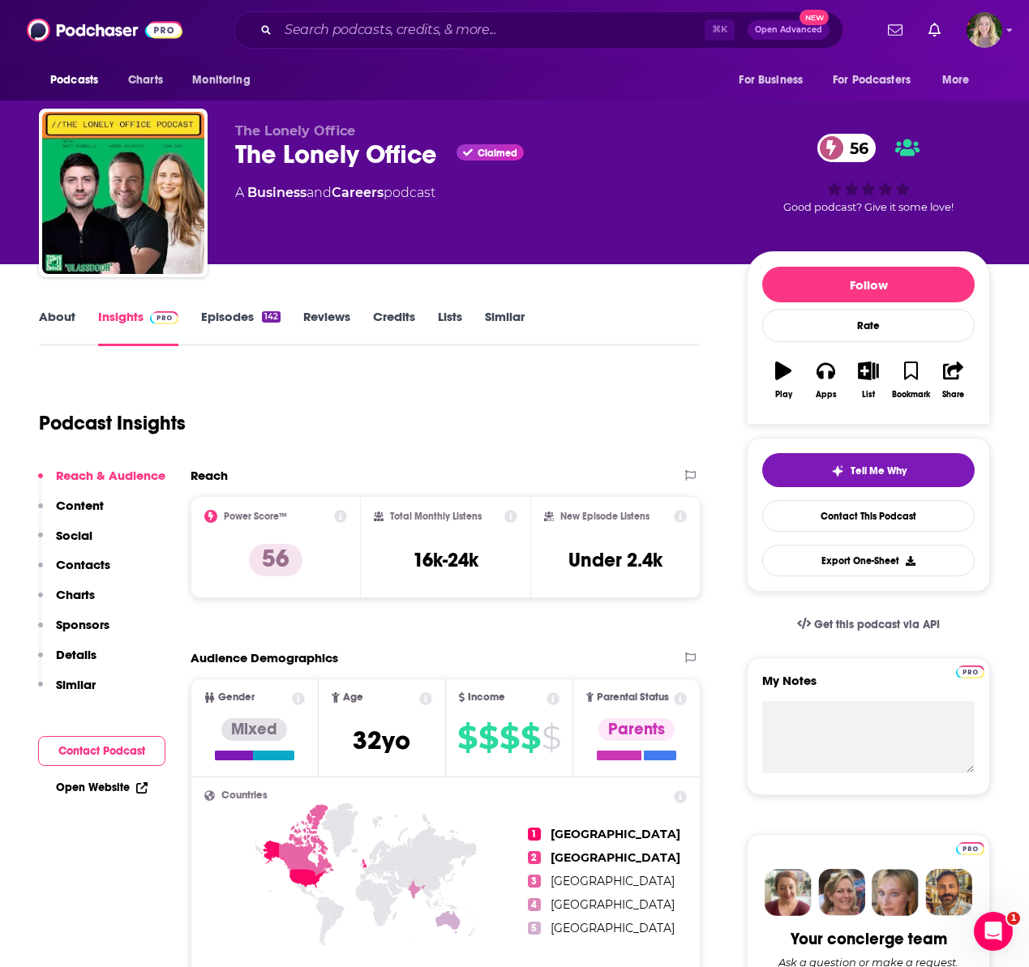
click at [92, 791] on link "Open Website" at bounding box center [102, 788] width 92 height 14
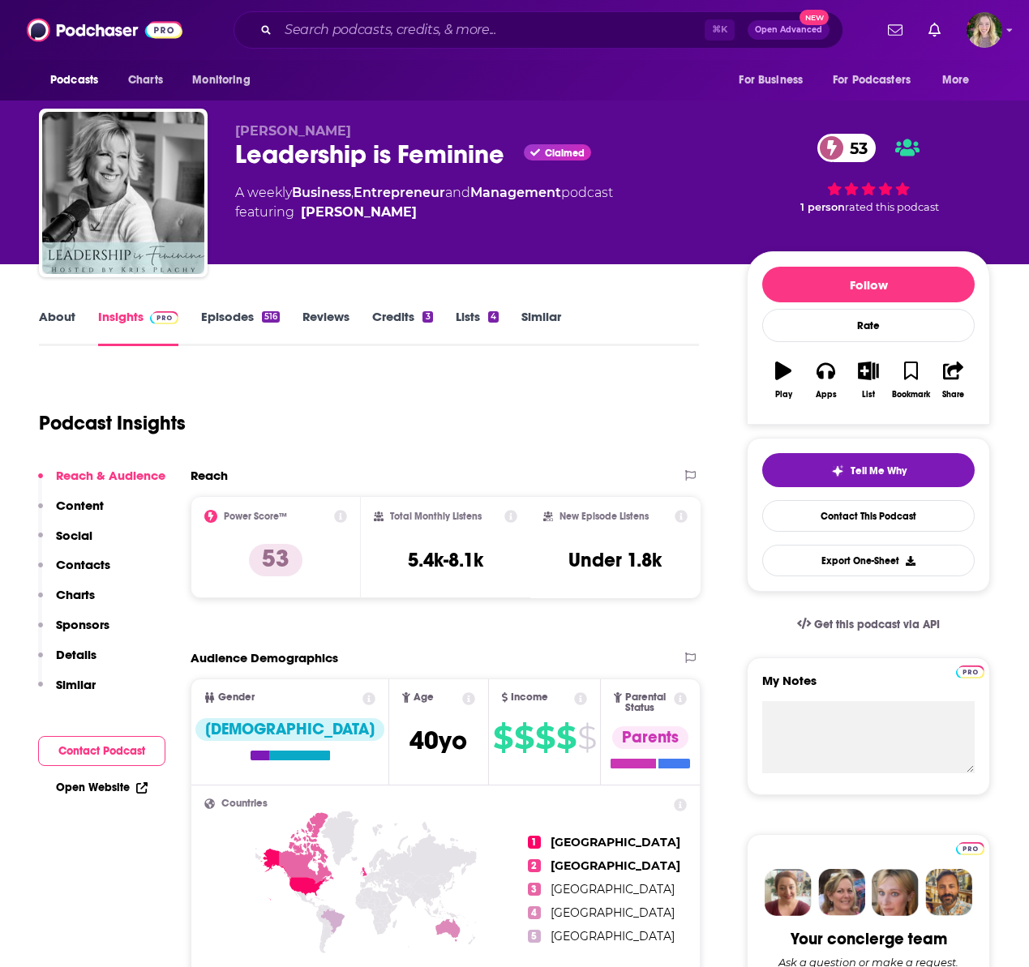
click at [229, 313] on link "Episodes 516" at bounding box center [240, 327] width 79 height 37
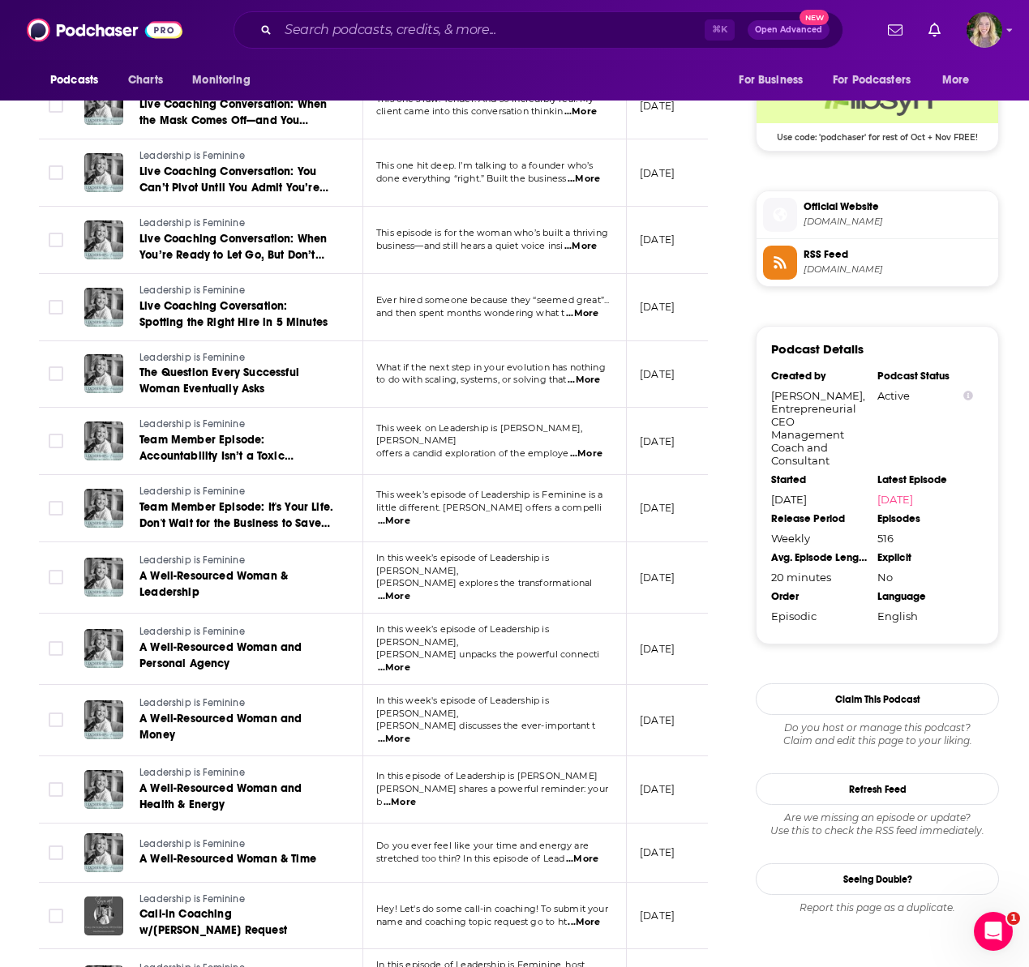
scroll to position [1303, 0]
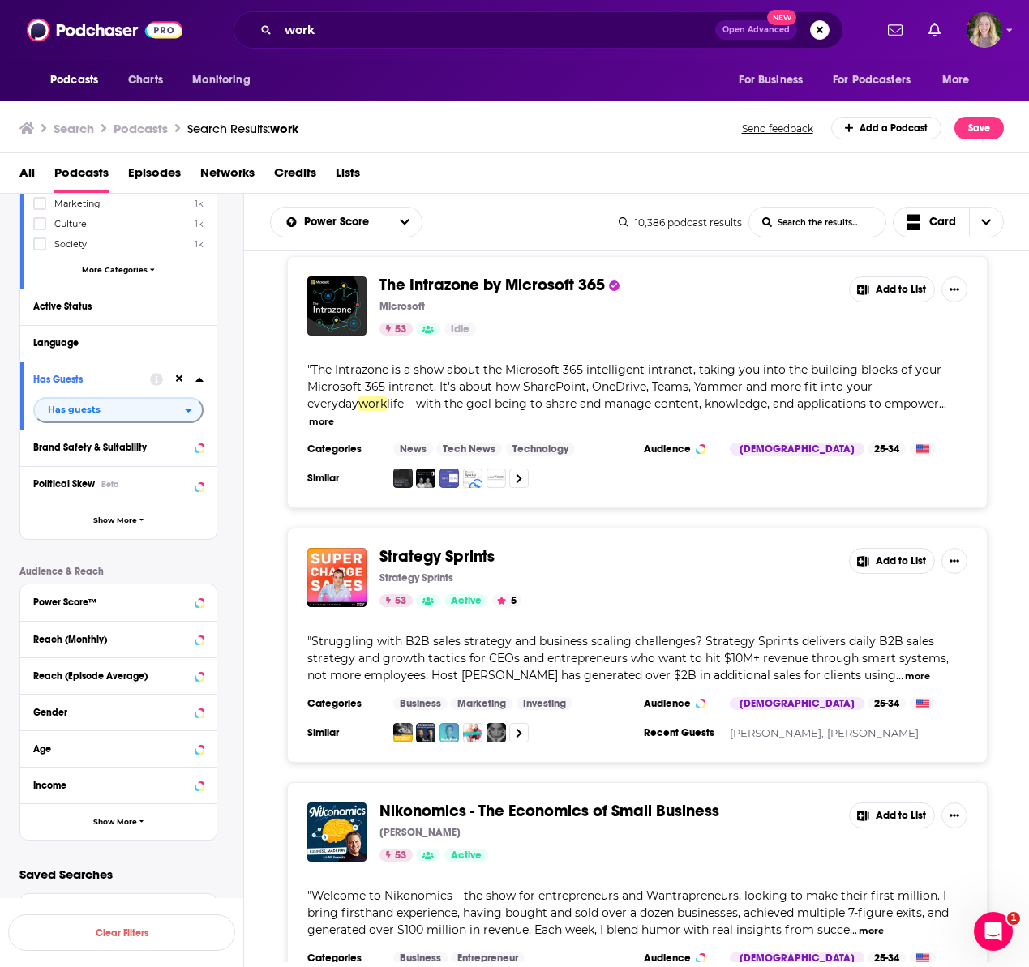
scroll to position [58044, 0]
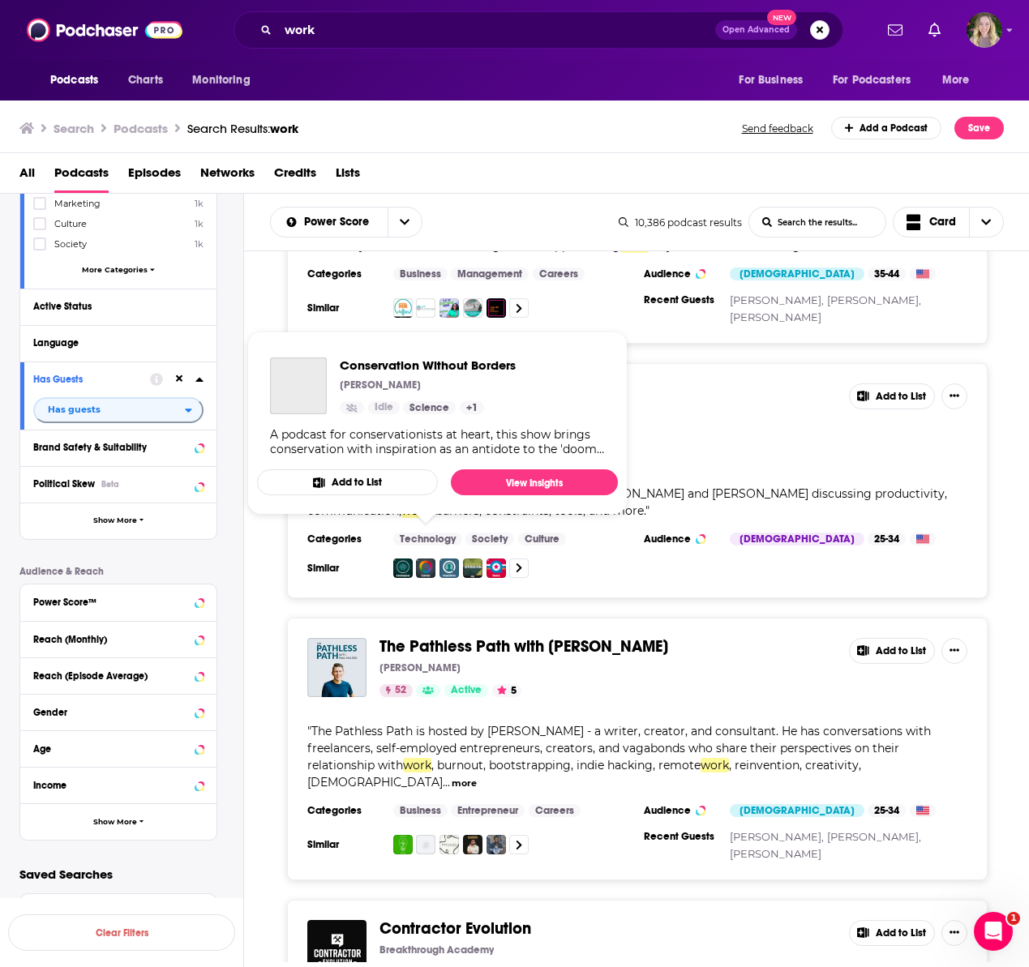
scroll to position [64560, 0]
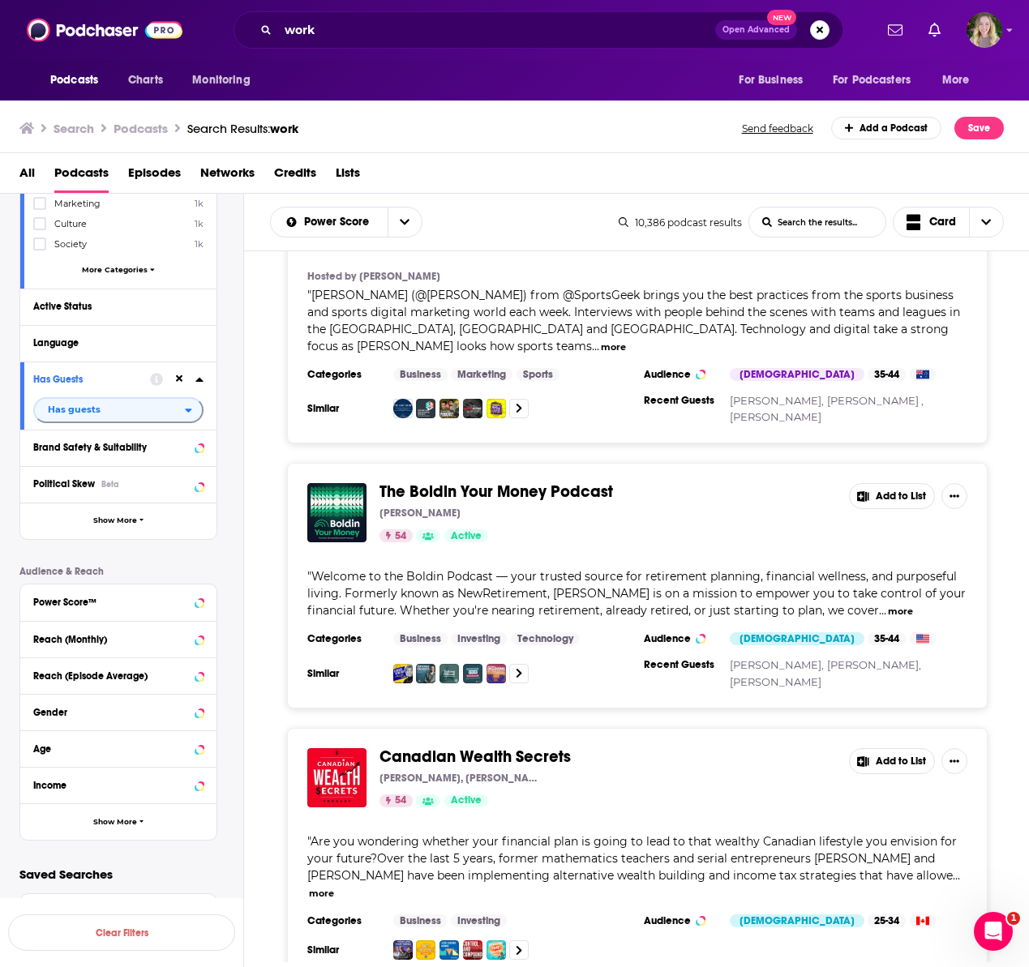
scroll to position [53021, 0]
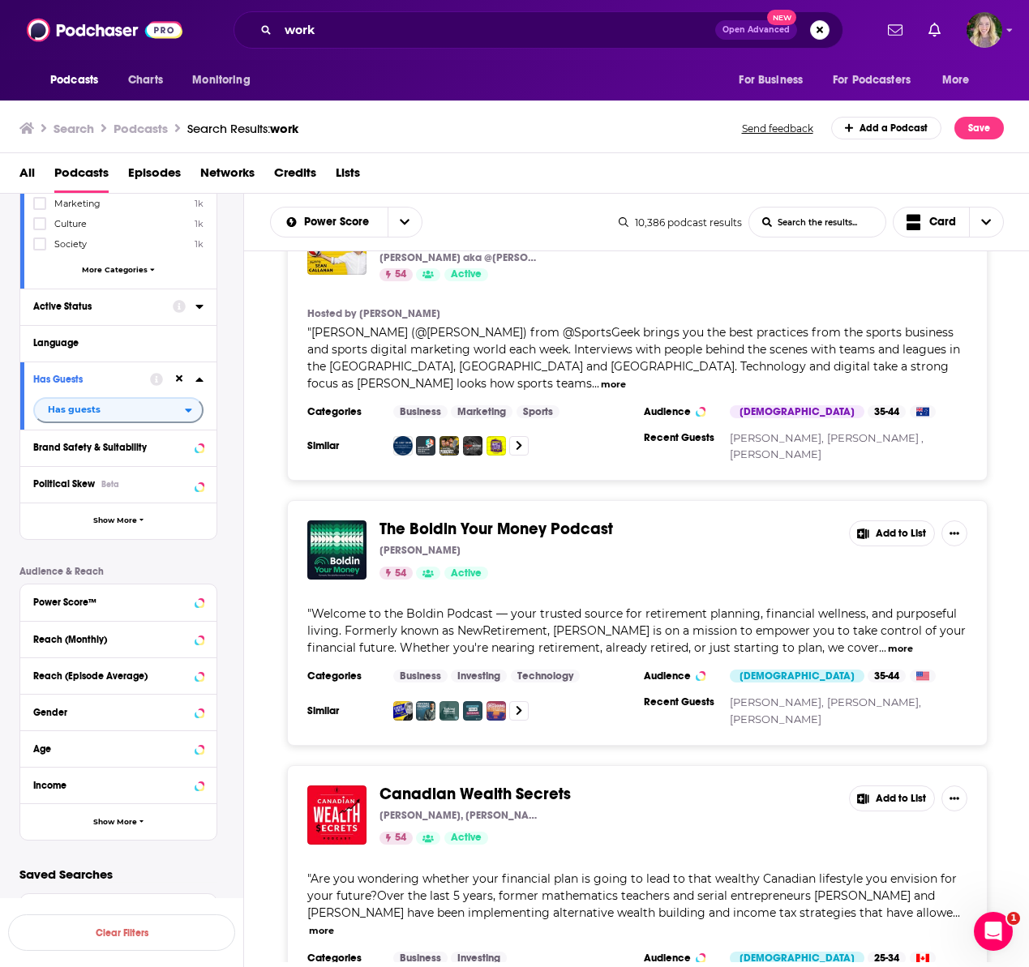
drag, startPoint x: 126, startPoint y: 314, endPoint x: 137, endPoint y: 593, distance: 279.9
click at [126, 314] on button "Active Status" at bounding box center [102, 306] width 139 height 20
click at [195, 308] on icon at bounding box center [199, 306] width 8 height 13
click at [195, 303] on div at bounding box center [188, 306] width 31 height 20
click at [49, 306] on div "Active Status" at bounding box center [97, 306] width 129 height 11
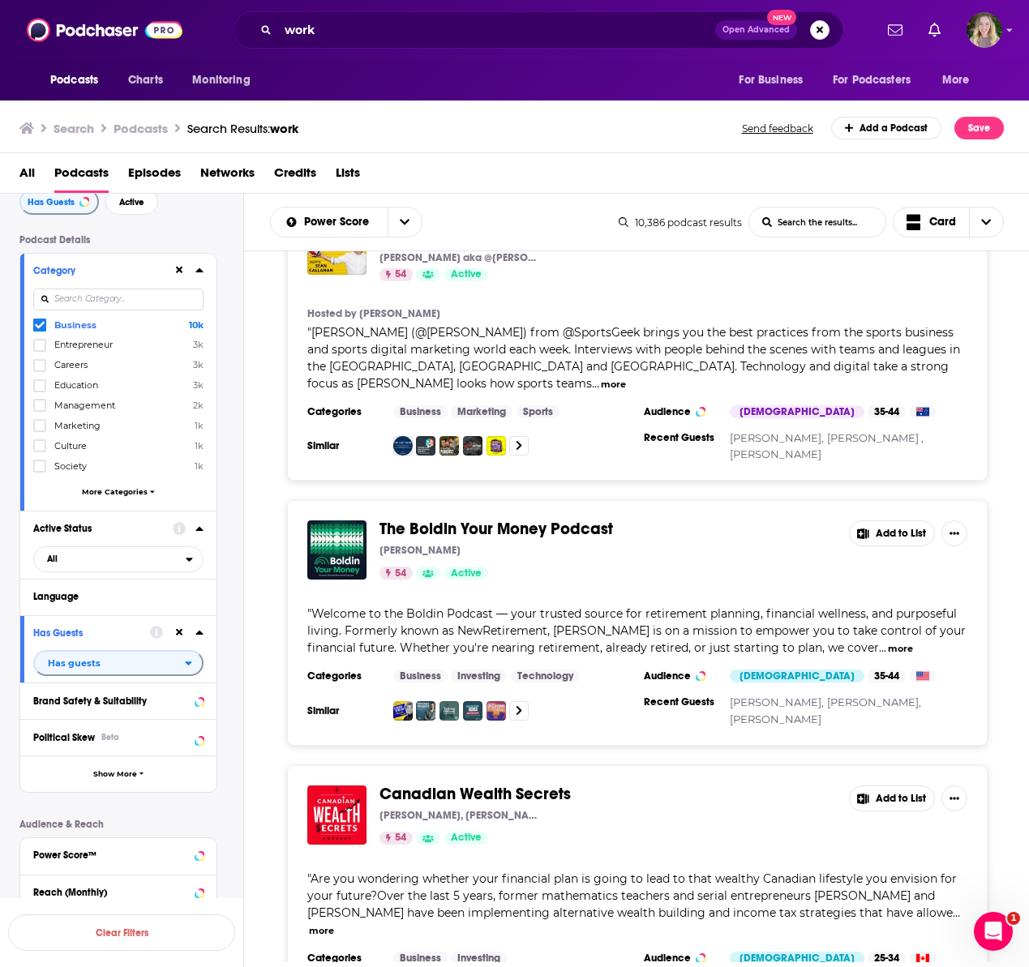
scroll to position [48969, 0]
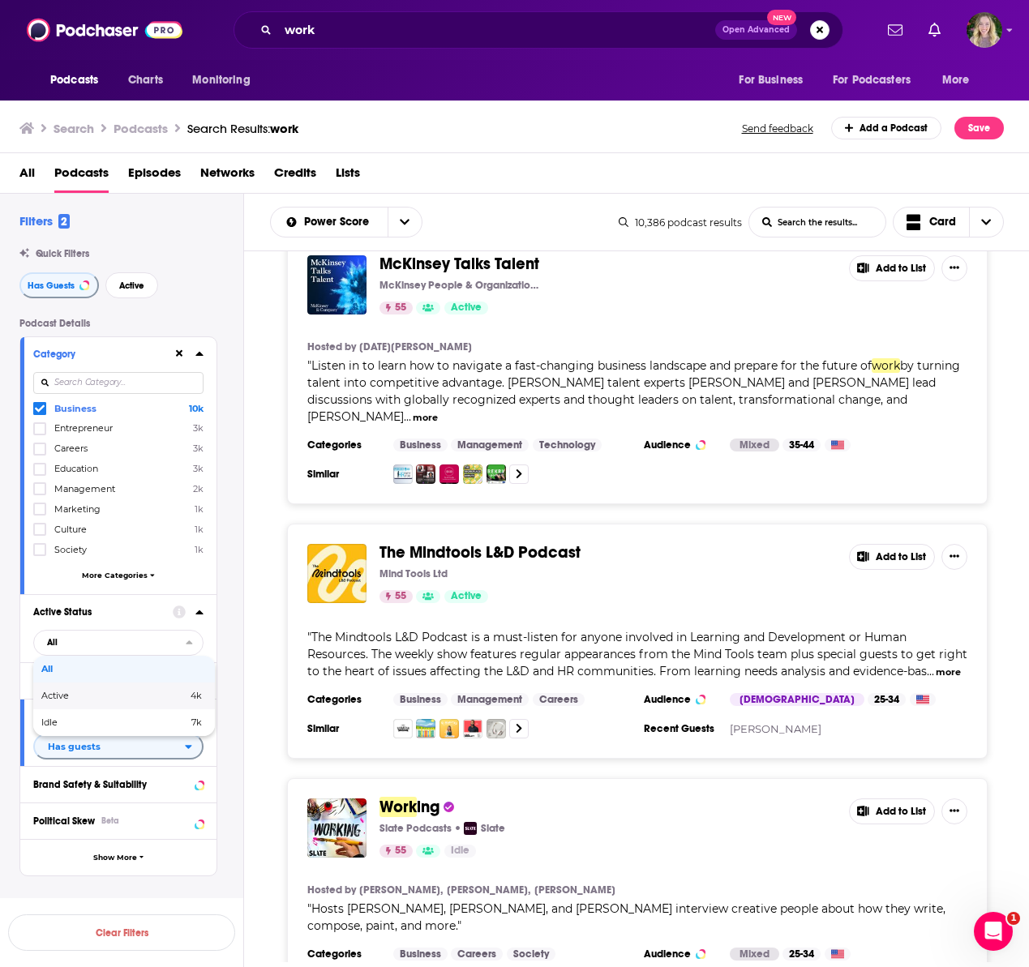
click at [172, 697] on span "4k" at bounding box center [165, 695] width 74 height 9
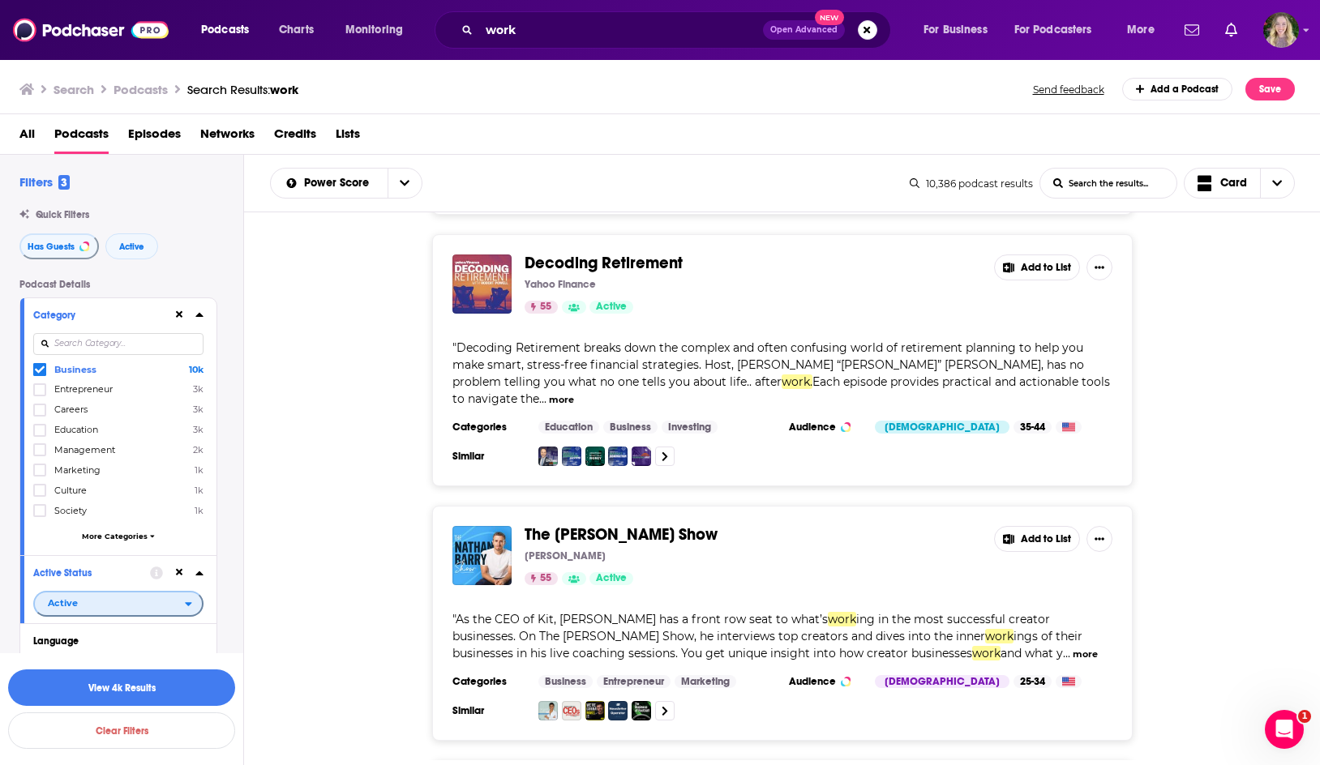
scroll to position [50251, 0]
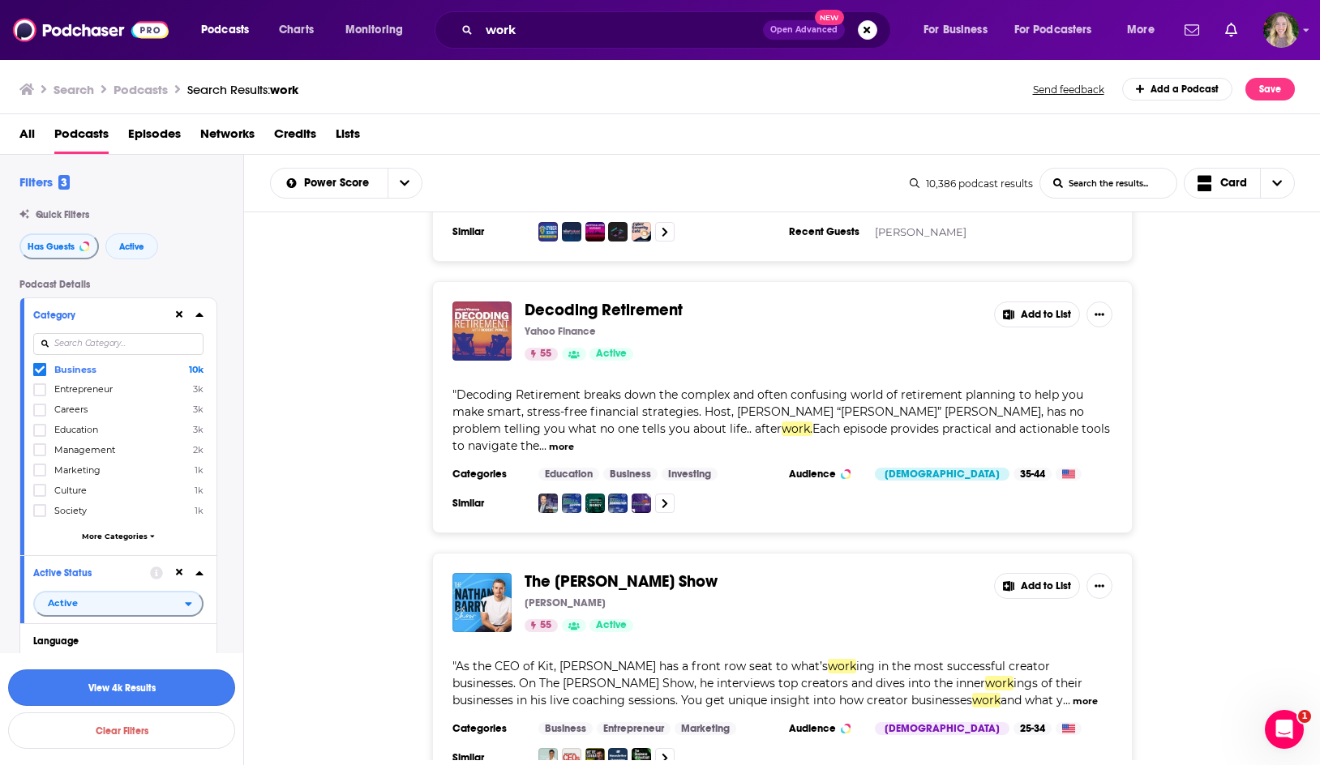
click at [170, 684] on button "View 4k Results" at bounding box center [121, 688] width 227 height 36
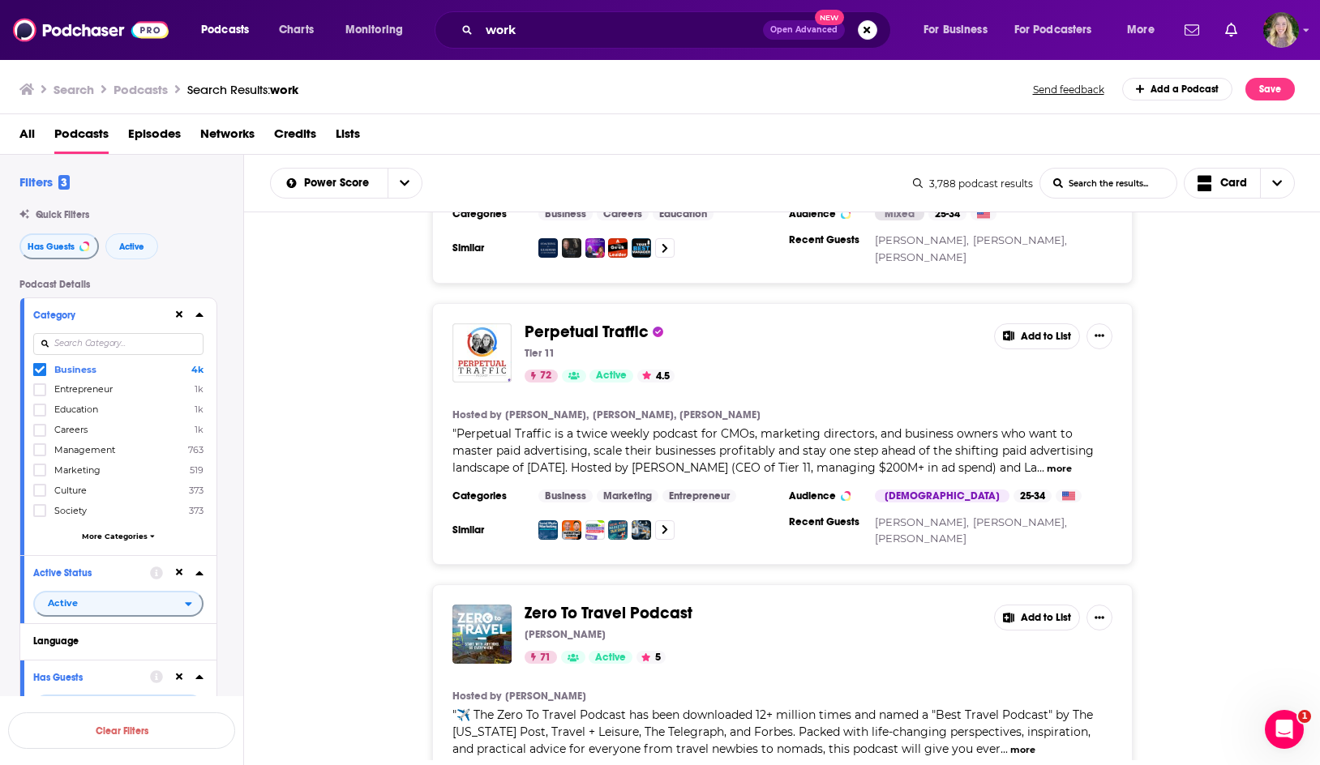
scroll to position [6460, 0]
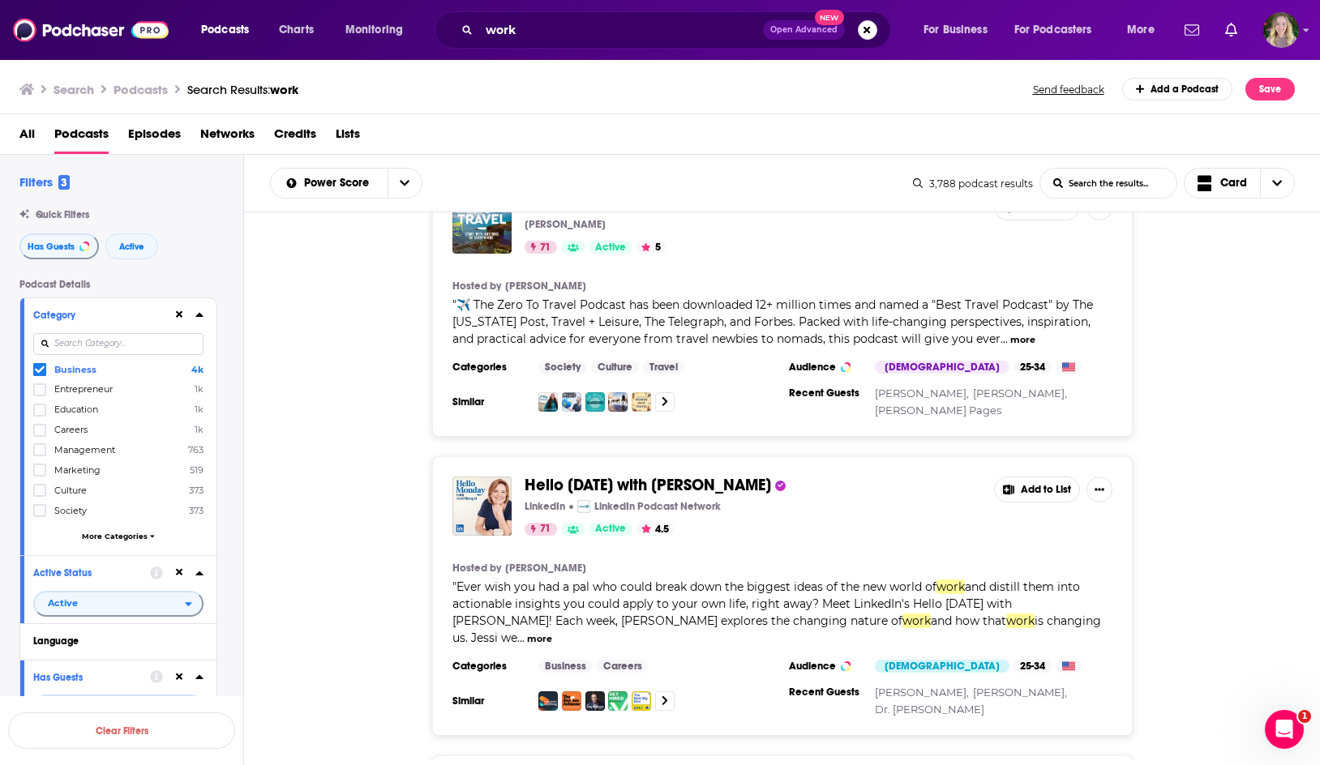
scroll to position [6871, 0]
click at [401, 455] on div "Hello Monday with Jessi Hempel LinkedIn LinkedIn Podcast Network 71 Active 4.5 …" at bounding box center [782, 595] width 1076 height 280
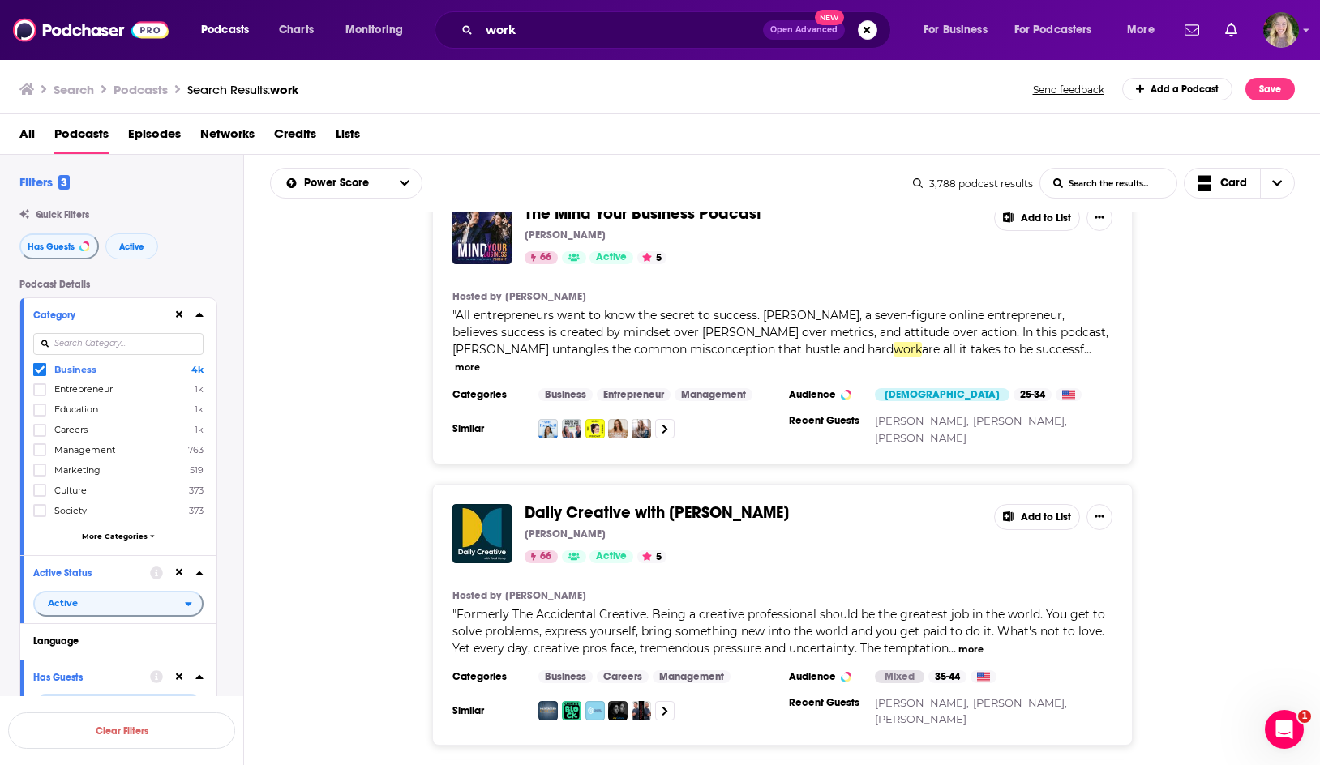
scroll to position [13251, 0]
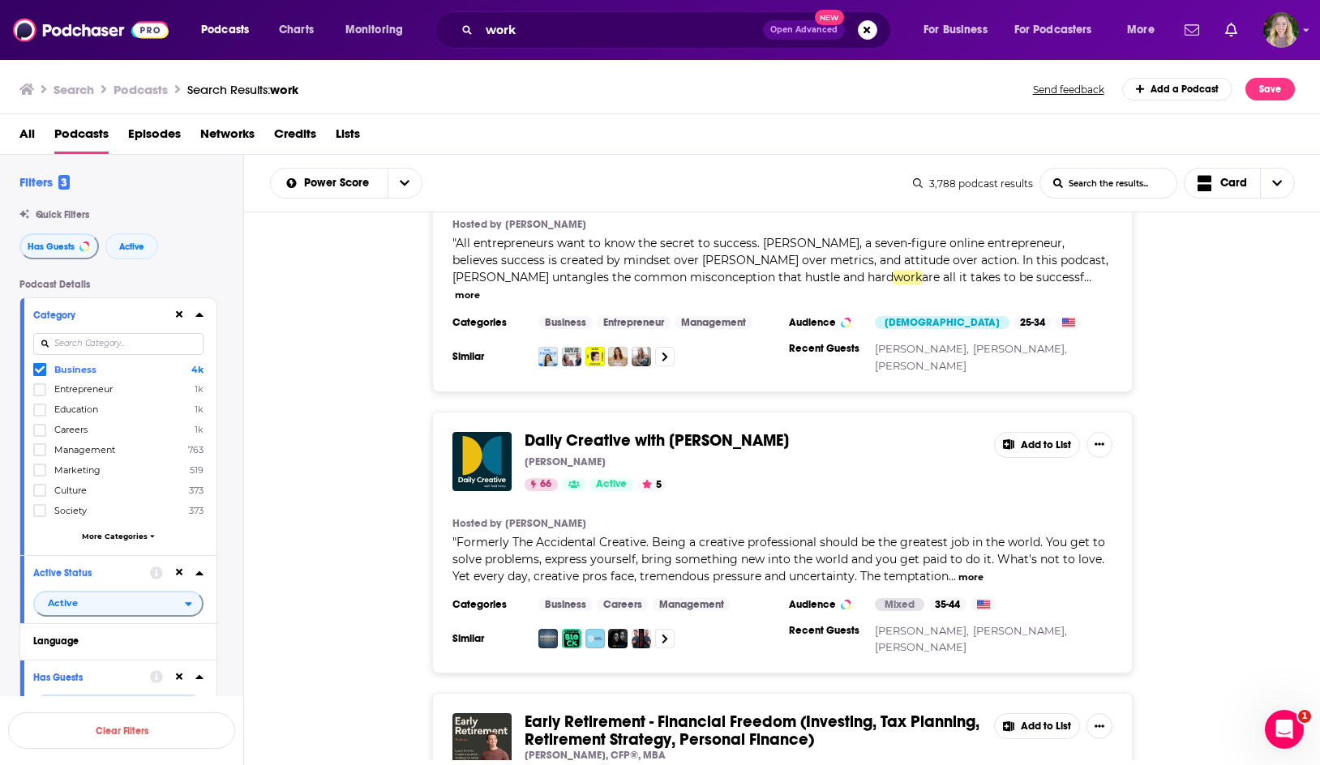
drag, startPoint x: 700, startPoint y: 704, endPoint x: 557, endPoint y: 594, distance: 180.3
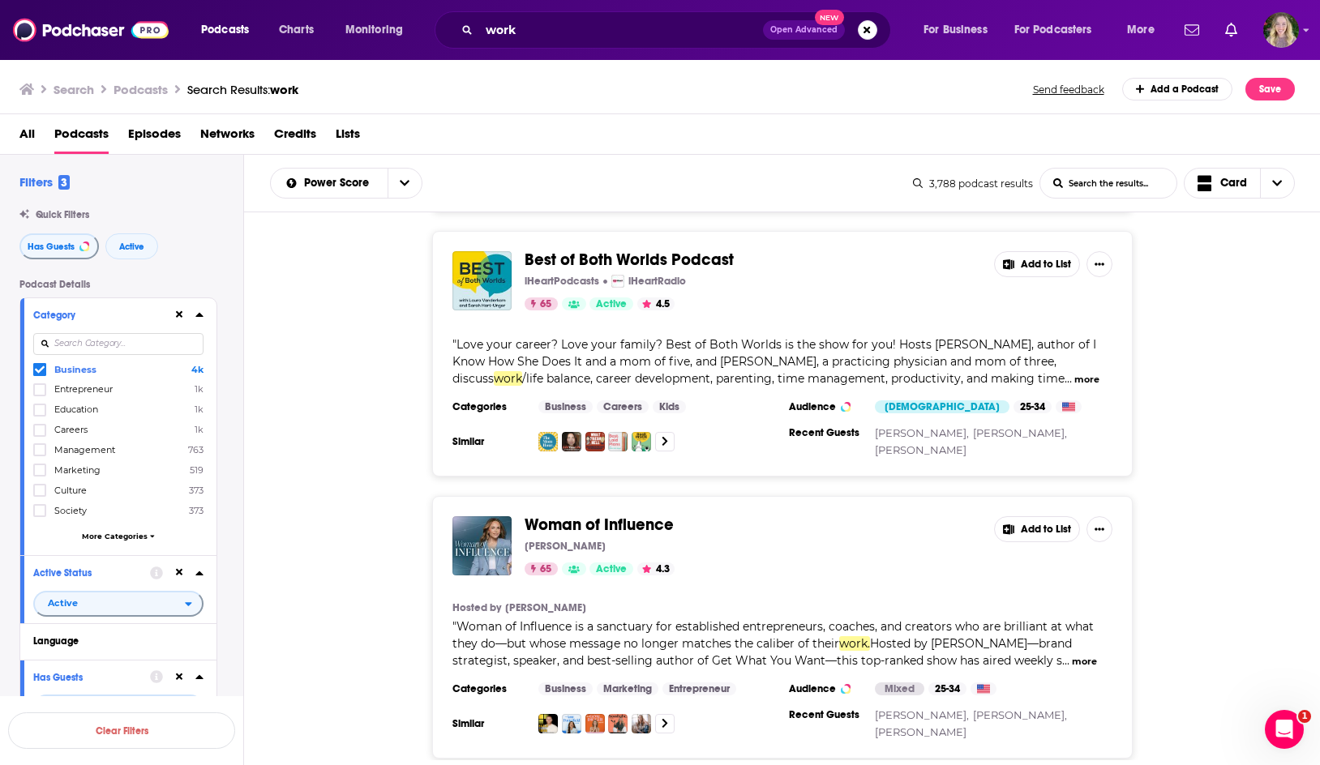
scroll to position [13992, 0]
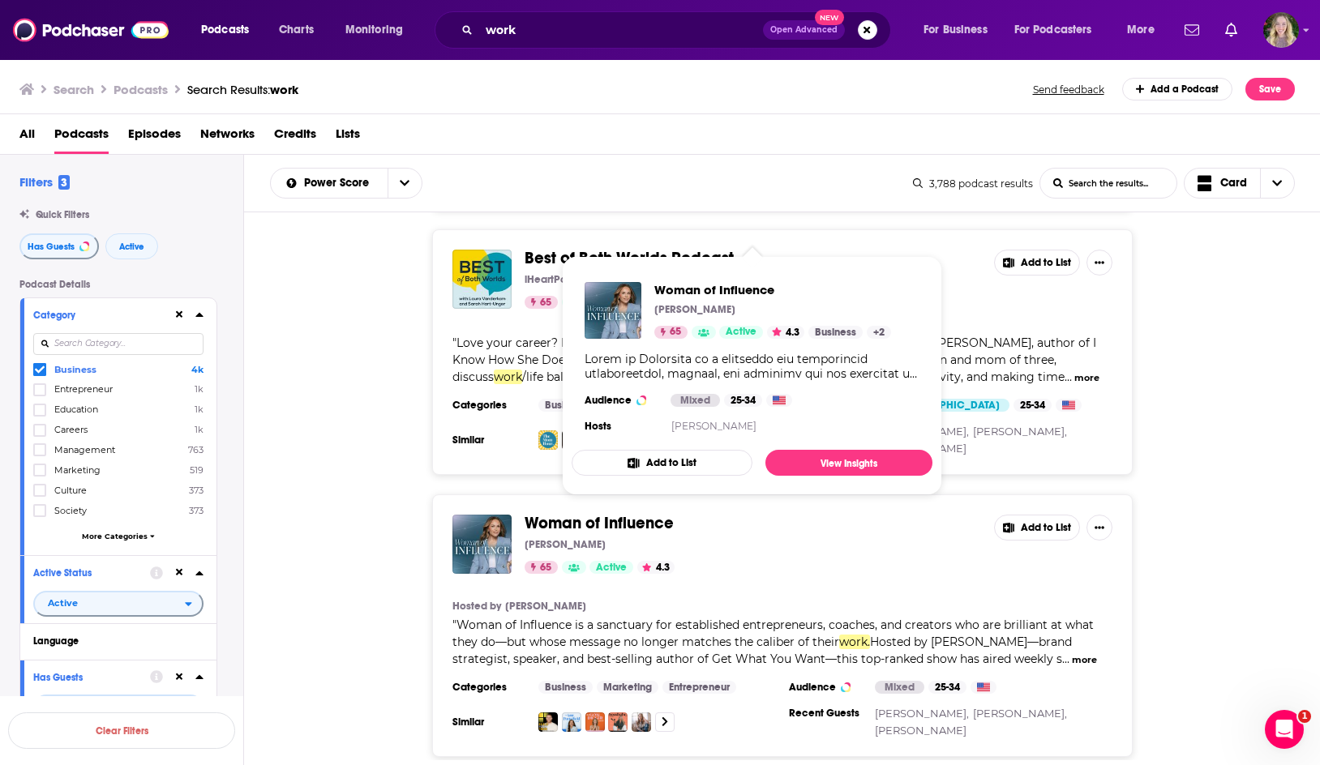
click at [604, 513] on span "Woman of Influence" at bounding box center [598, 523] width 149 height 20
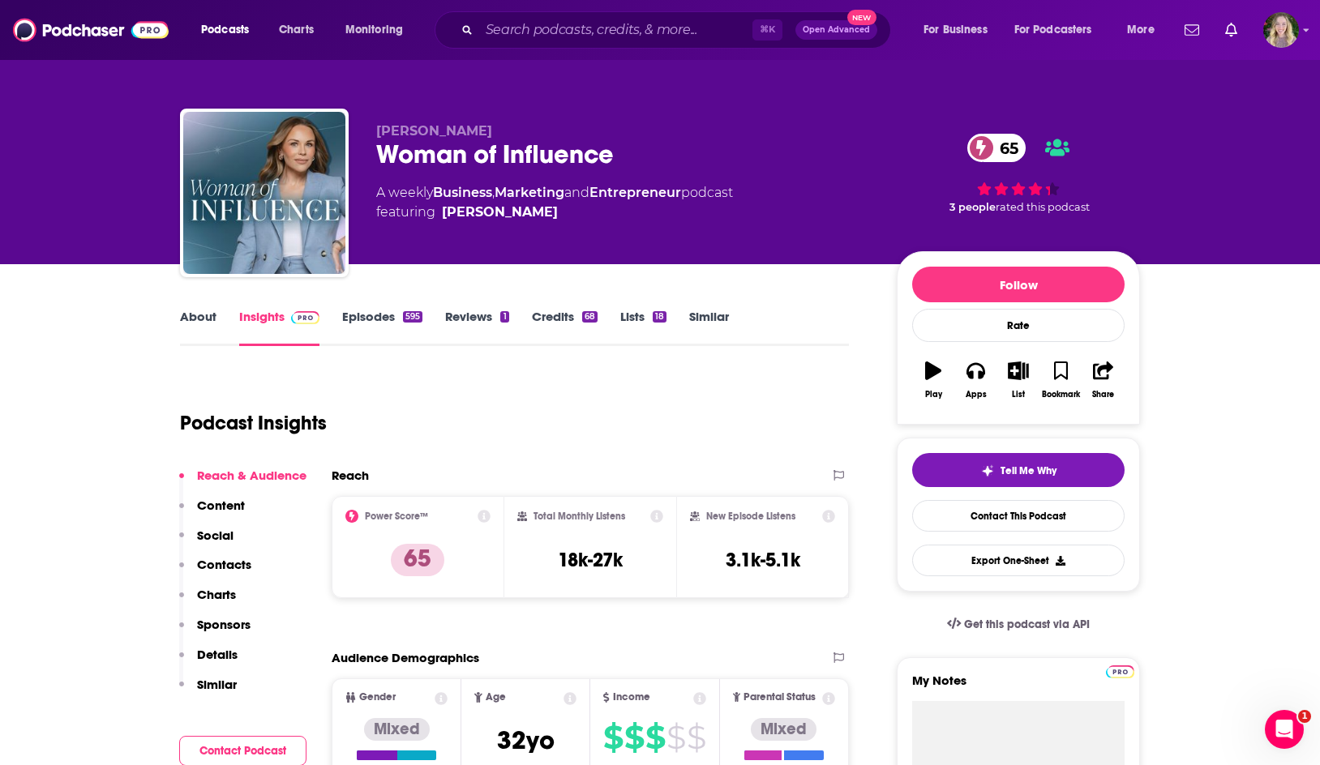
click at [365, 321] on link "Episodes 595" at bounding box center [382, 327] width 80 height 37
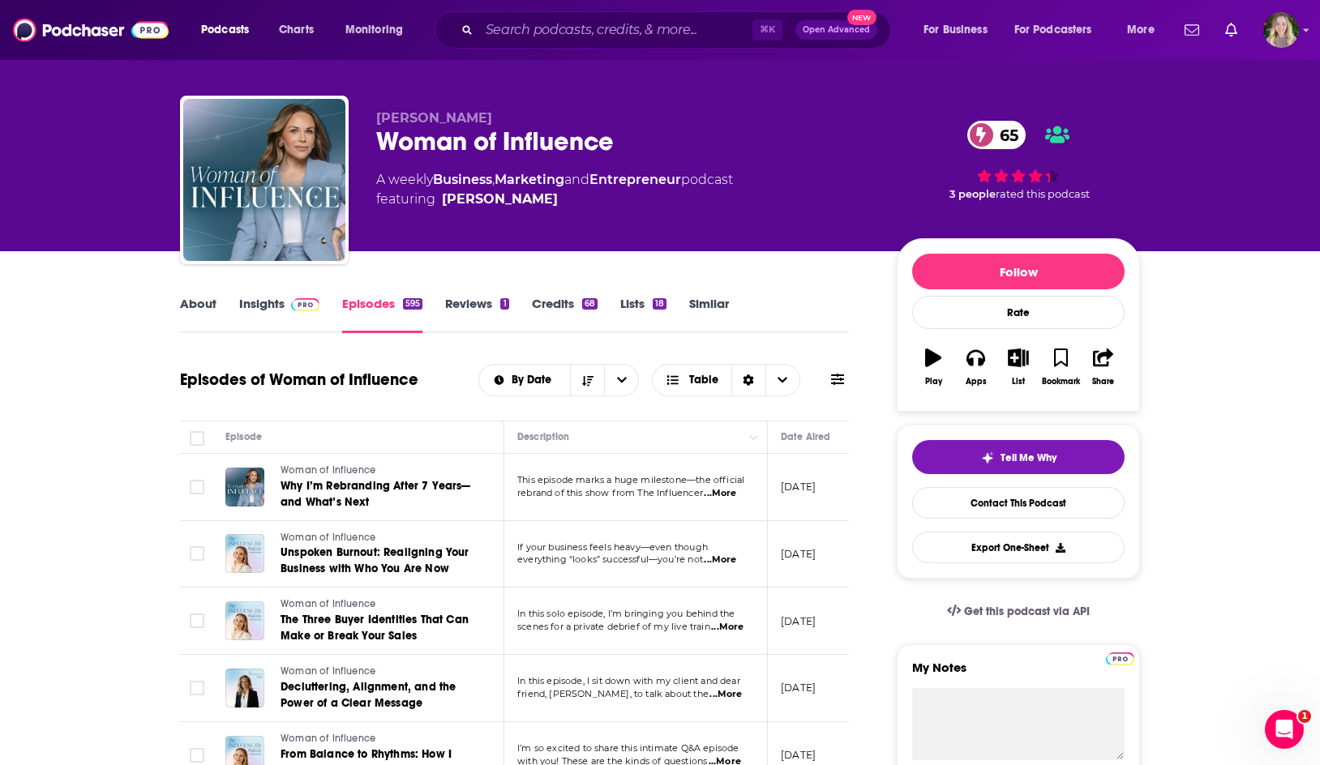
click at [731, 494] on span "...More" at bounding box center [720, 493] width 32 height 13
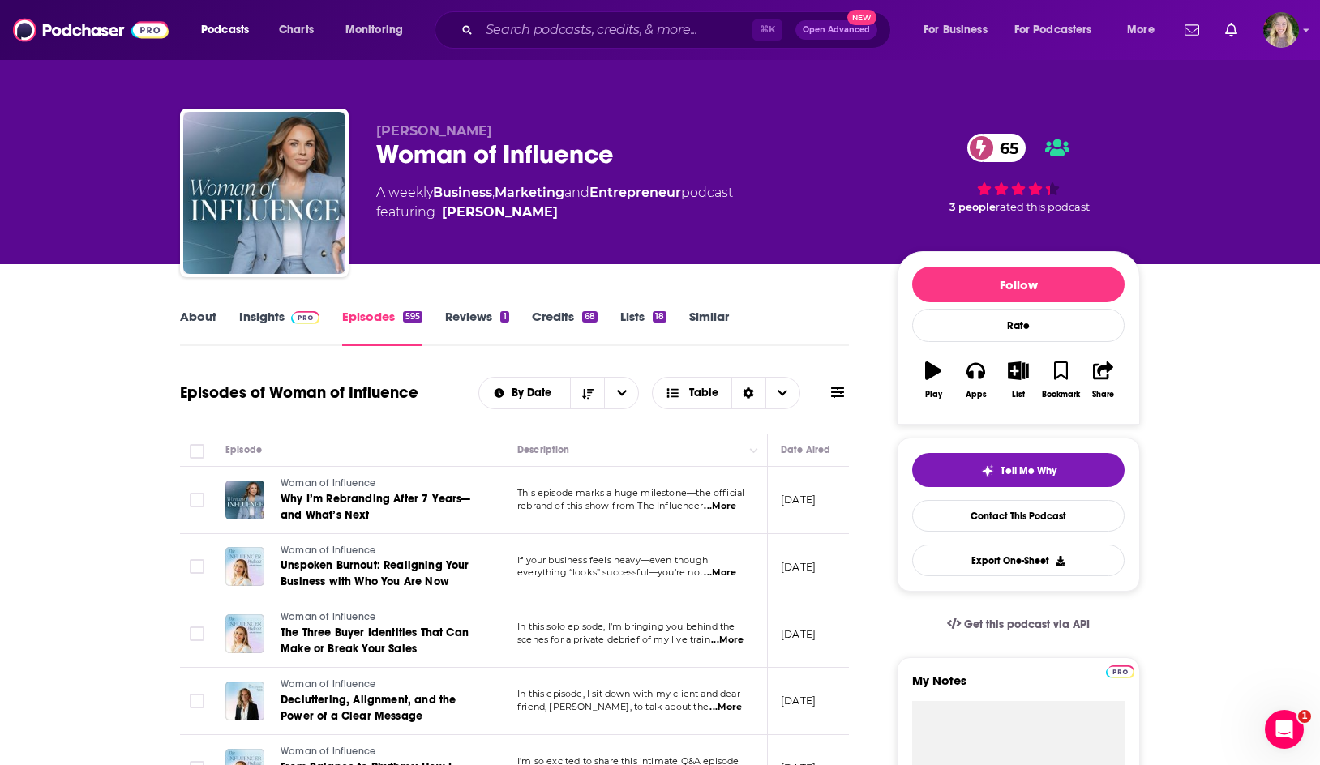
click at [211, 323] on link "About" at bounding box center [198, 327] width 36 height 37
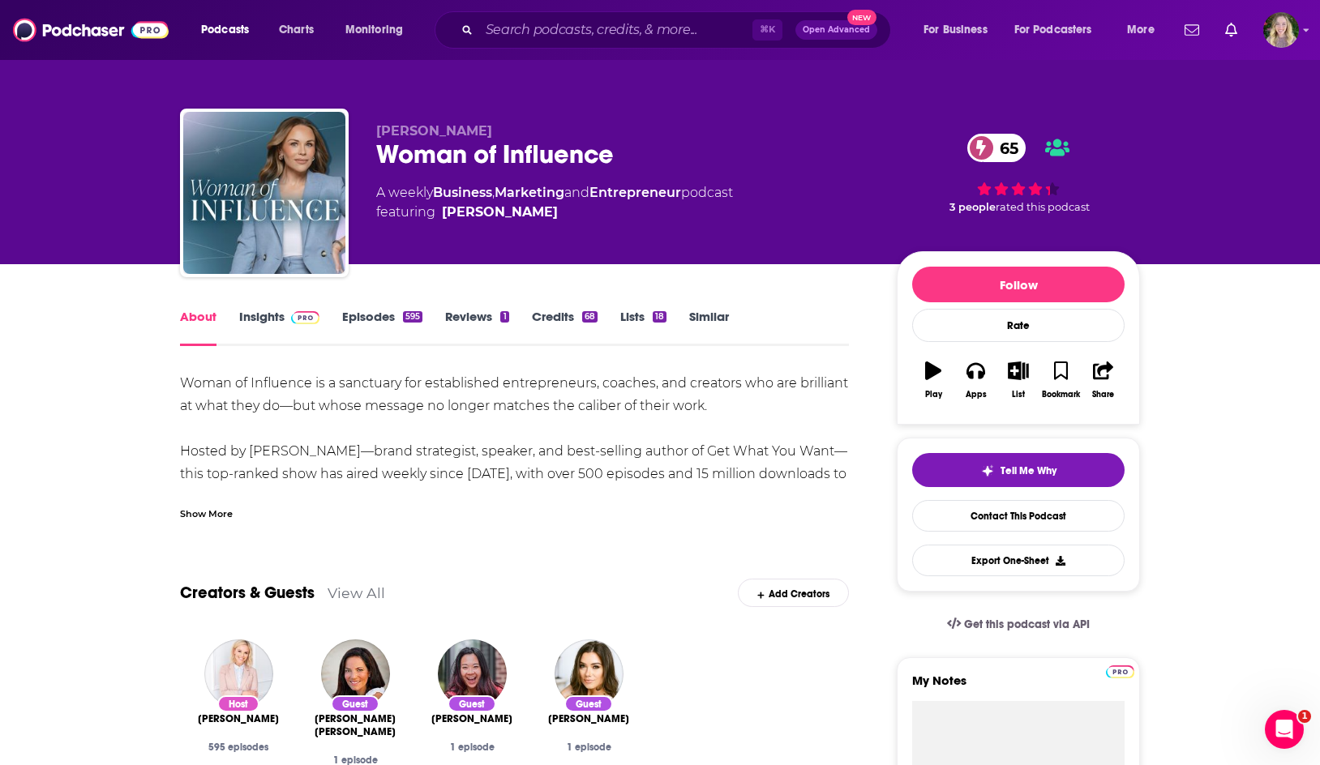
click at [216, 516] on div "Show More" at bounding box center [206, 512] width 53 height 15
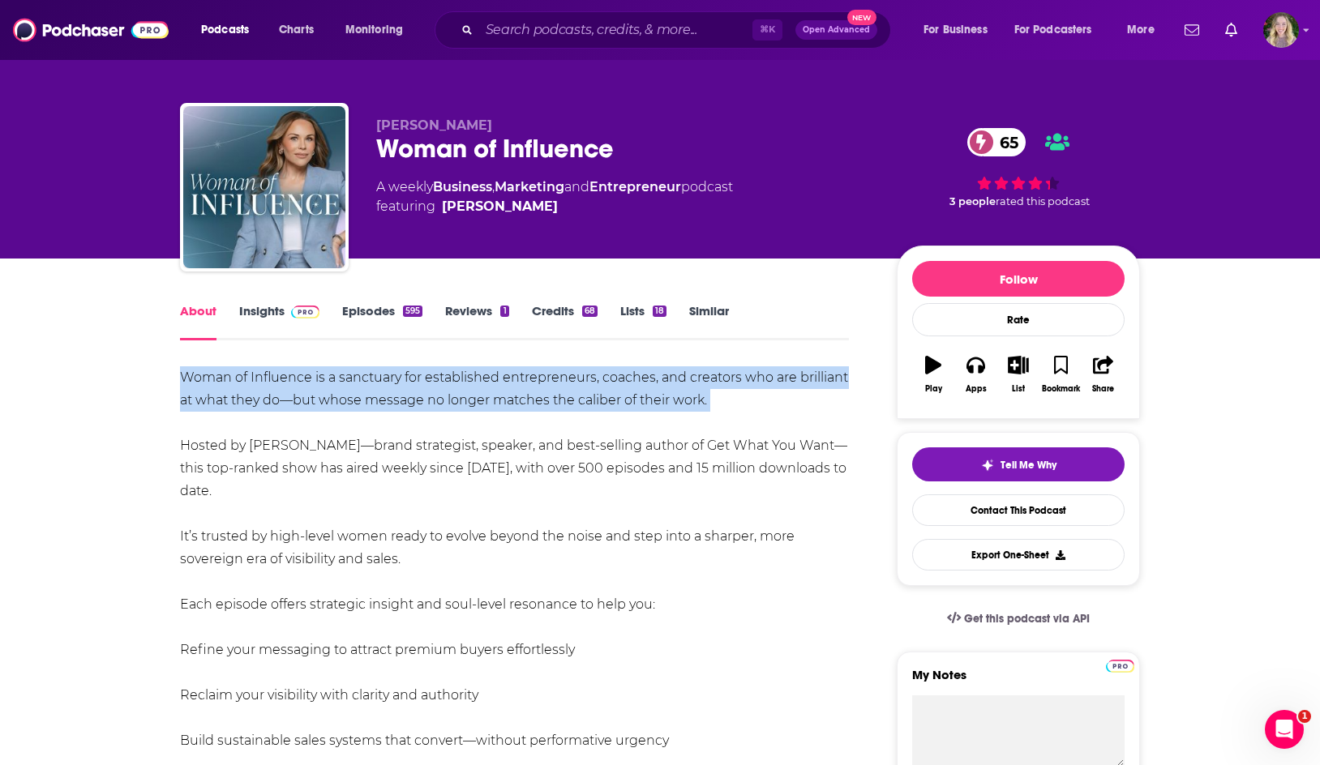
scroll to position [5, 0]
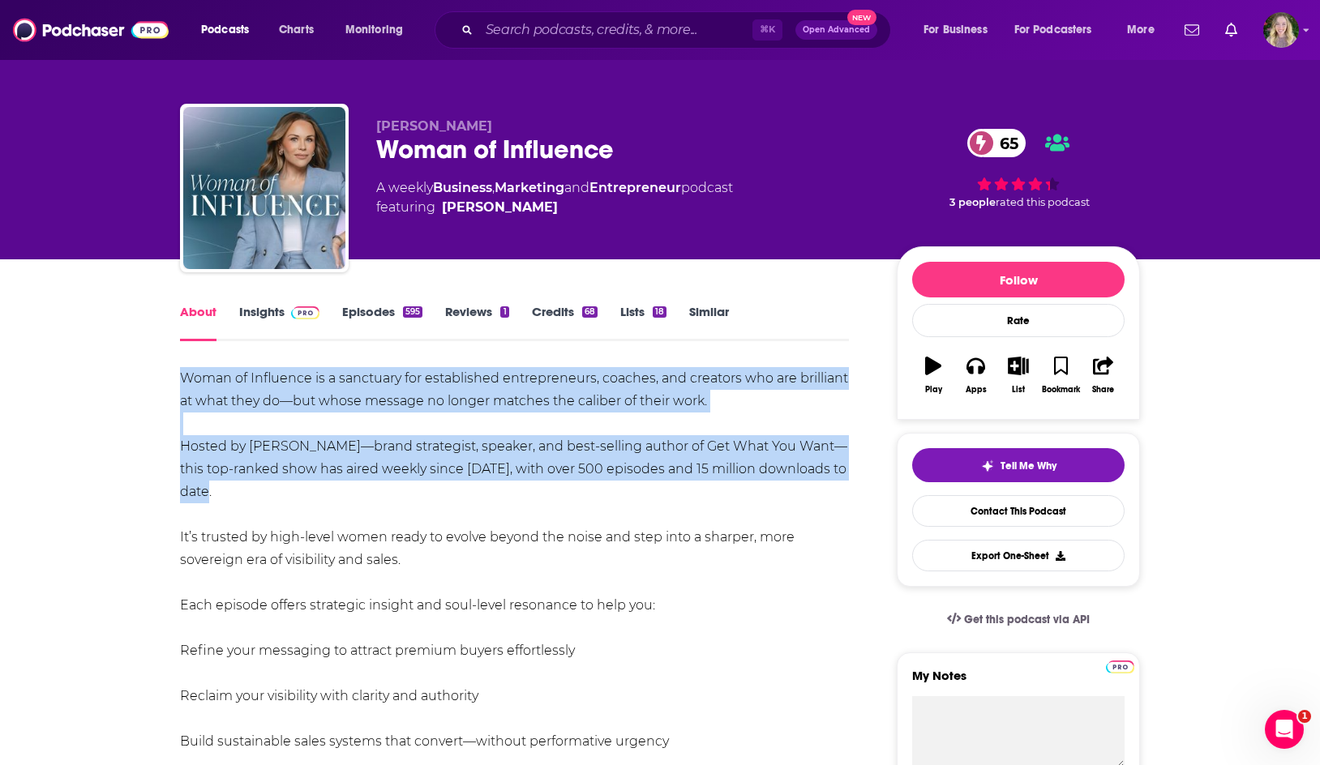
drag, startPoint x: 178, startPoint y: 387, endPoint x: 704, endPoint y: 496, distance: 536.5
copy div "Woman of Influence is a sanctuary for established entrepreneurs, coaches, and c…"
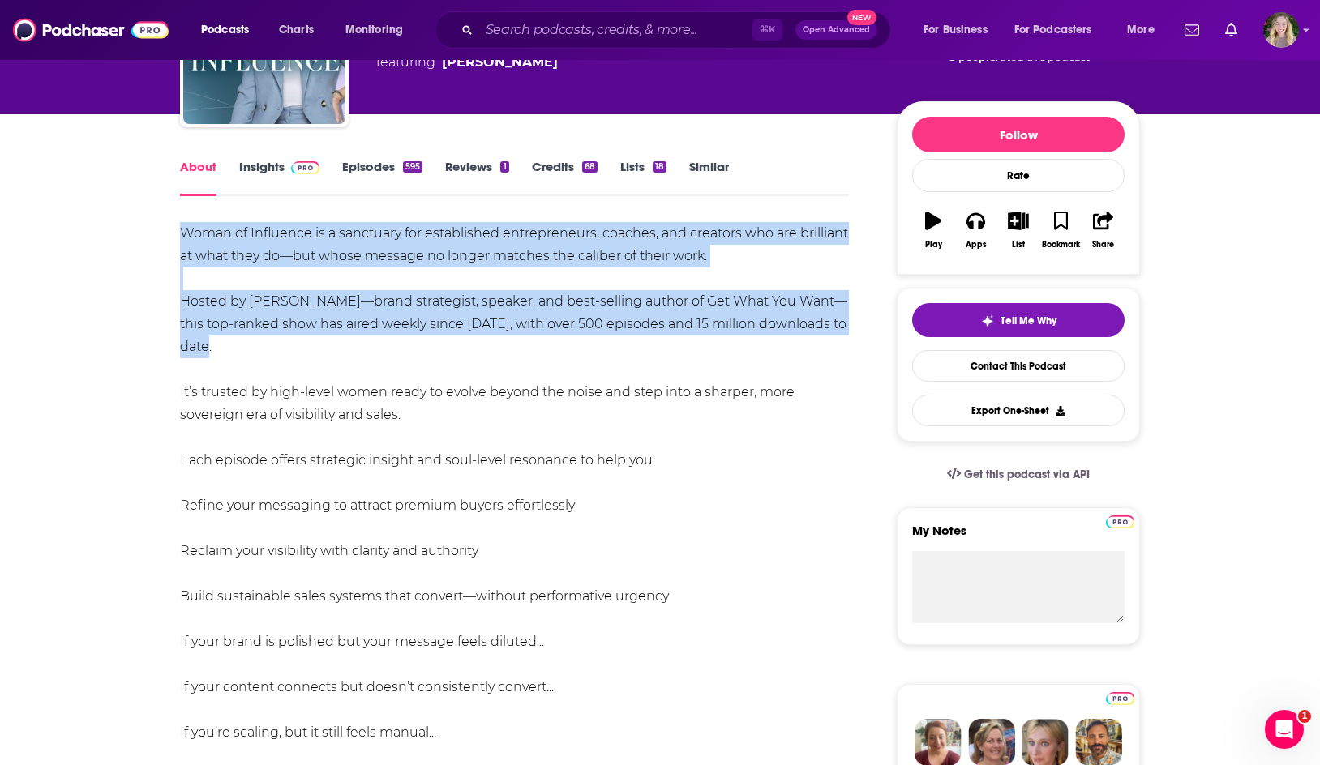
scroll to position [0, 0]
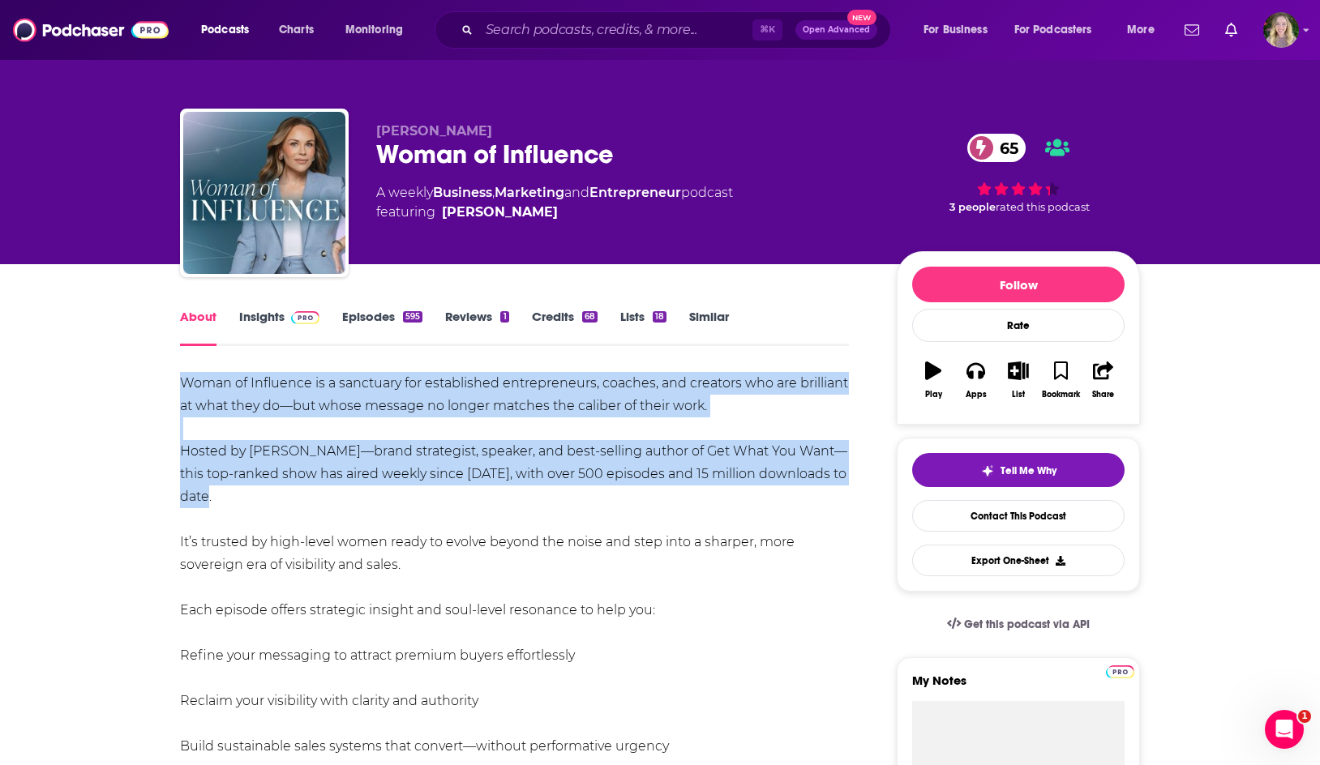
click at [285, 324] on link "Insights" at bounding box center [279, 327] width 80 height 37
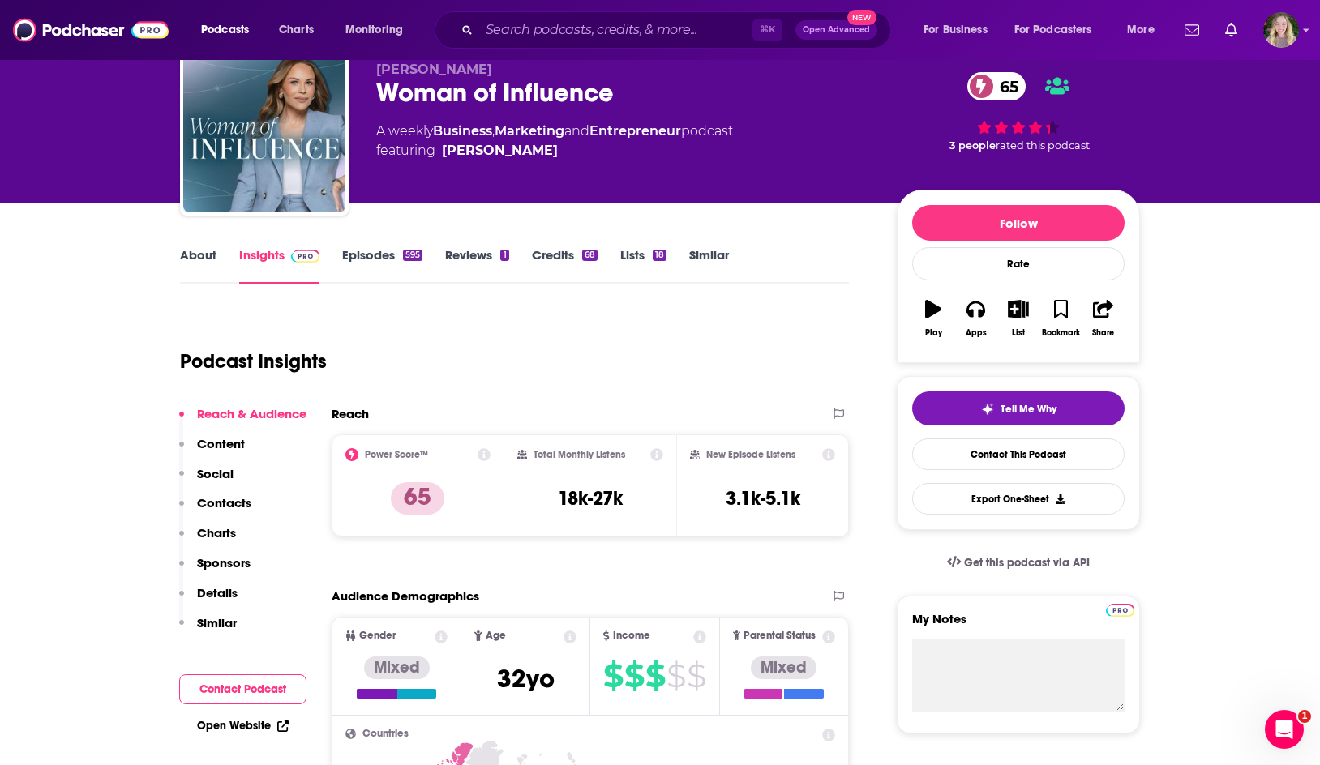
scroll to position [83, 0]
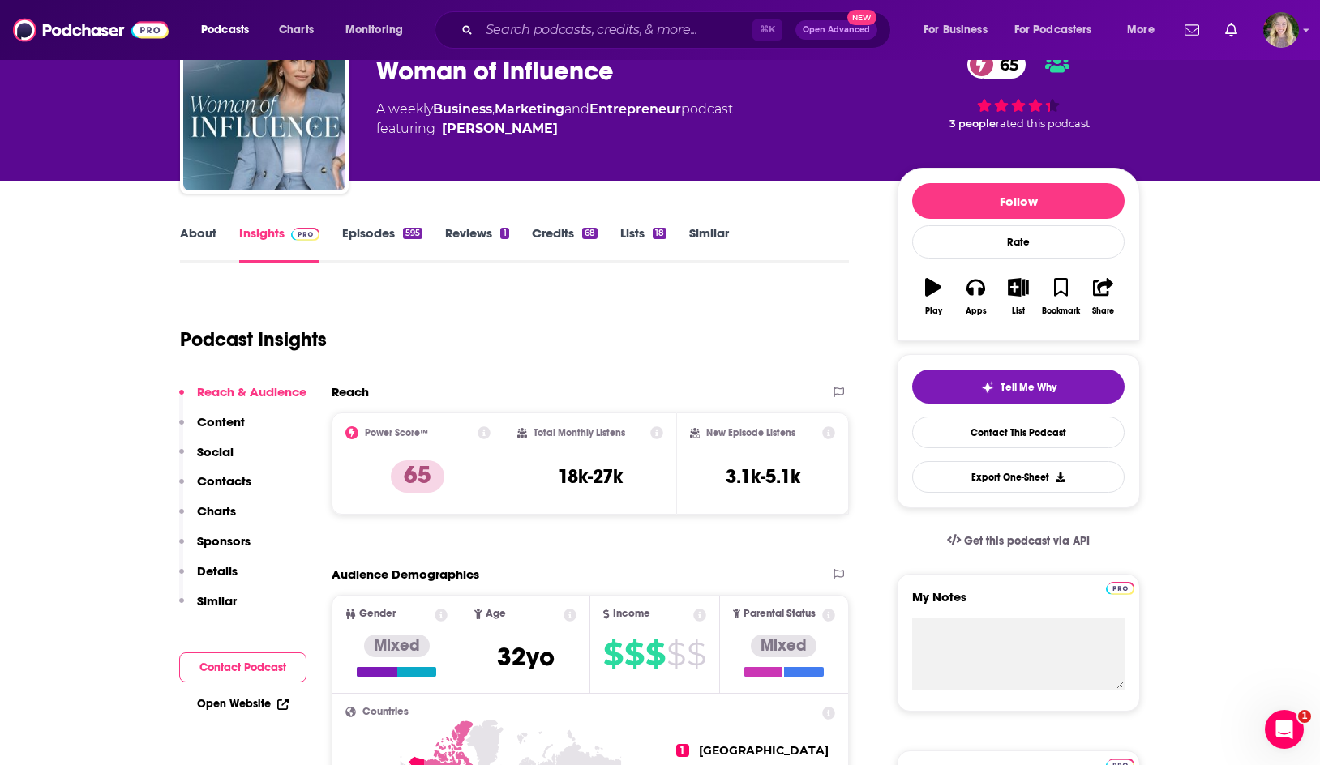
click at [229, 487] on p "Contacts" at bounding box center [224, 480] width 54 height 15
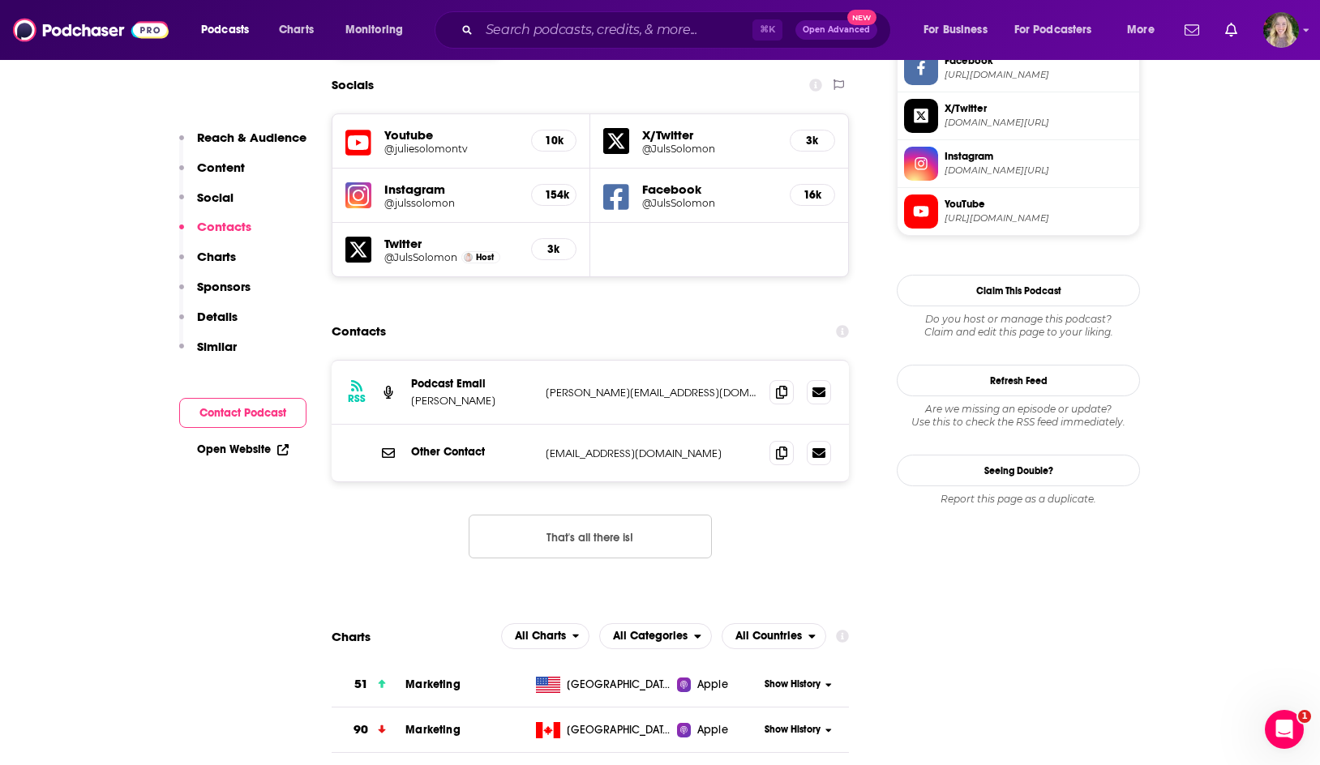
scroll to position [1428, 0]
click at [778, 384] on icon at bounding box center [781, 390] width 11 height 13
click at [236, 448] on link "Open Website" at bounding box center [243, 450] width 92 height 14
